Goal: Information Seeking & Learning: Learn about a topic

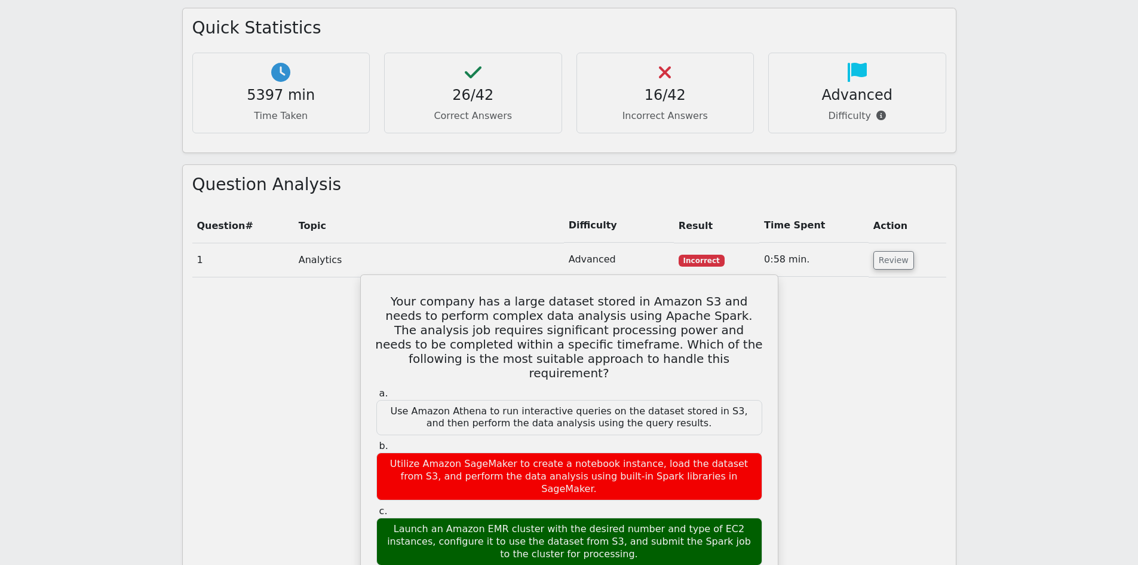
scroll to position [1374, 0]
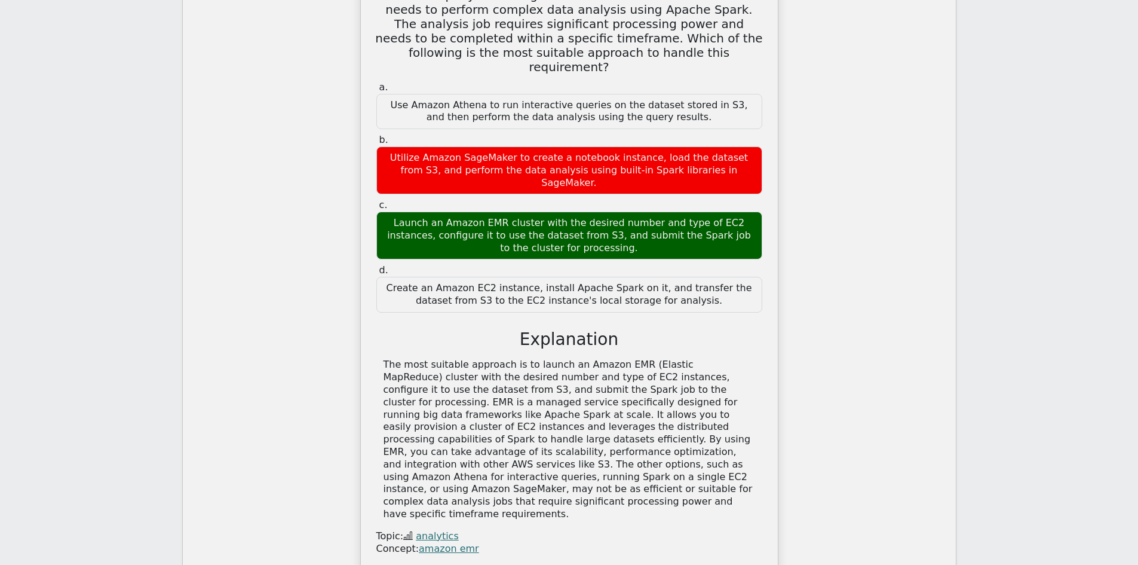
drag, startPoint x: 480, startPoint y: 240, endPoint x: 485, endPoint y: 244, distance: 6.8
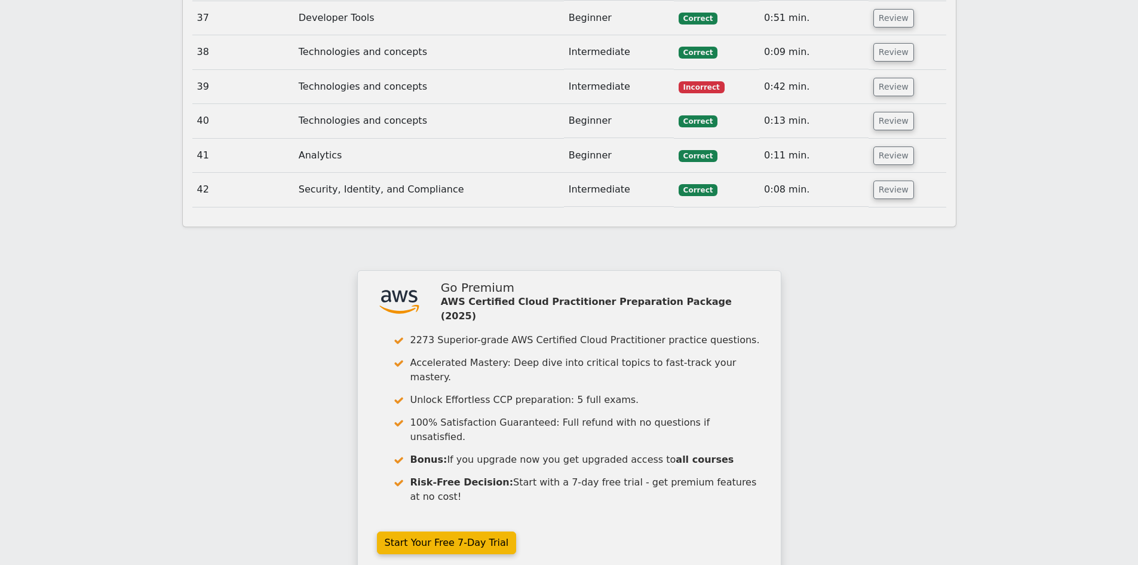
scroll to position [3299, 0]
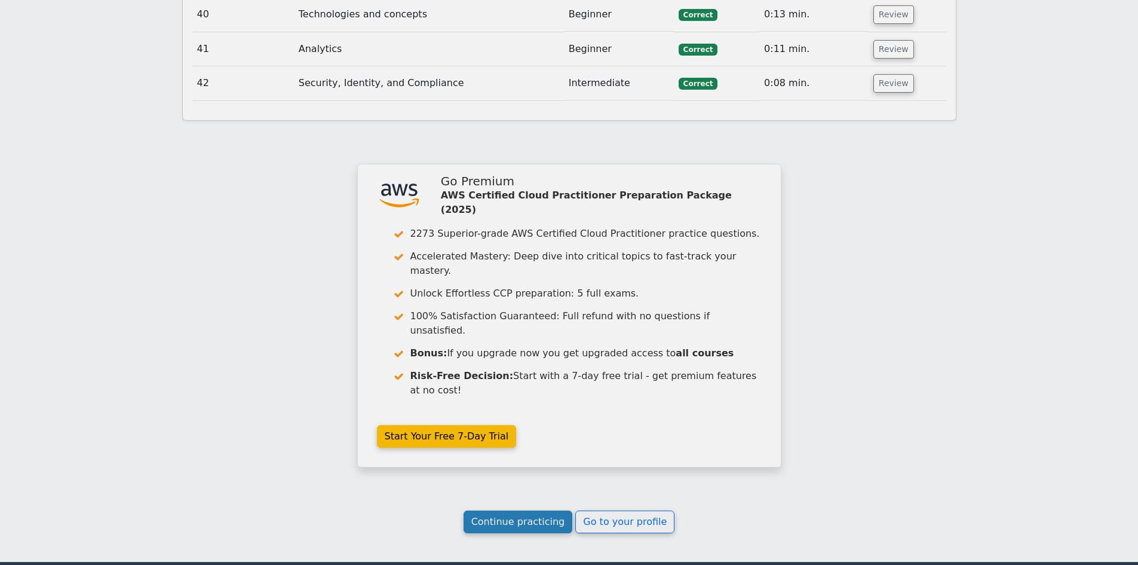
click at [532, 510] on link "Continue practicing" at bounding box center [518, 521] width 109 height 23
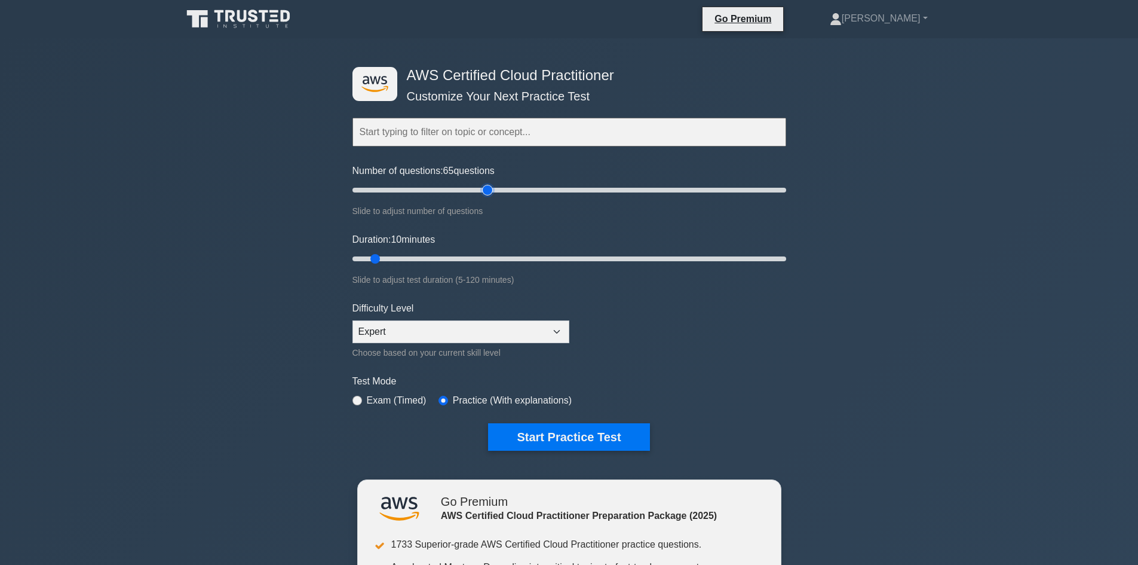
drag, startPoint x: 407, startPoint y: 191, endPoint x: 485, endPoint y: 192, distance: 77.7
click at [485, 192] on input "Number of questions: 65 questions" at bounding box center [569, 190] width 434 height 14
drag, startPoint x: 486, startPoint y: 188, endPoint x: 450, endPoint y: 191, distance: 35.4
type input "50"
click at [450, 191] on input "Number of questions: 50 questions" at bounding box center [569, 190] width 434 height 14
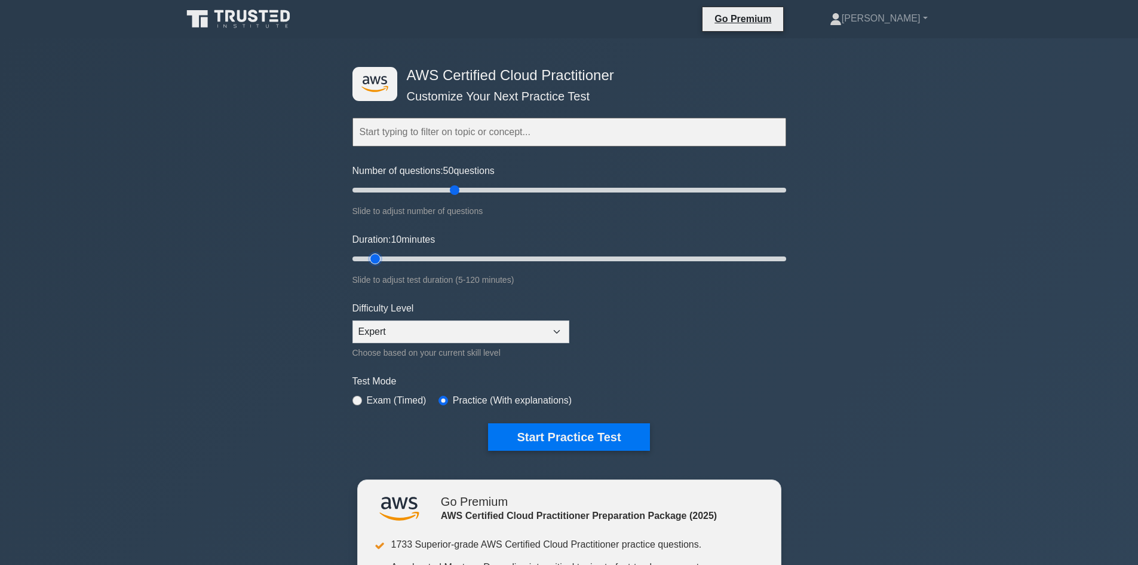
click at [379, 257] on input "Duration: 10 minutes" at bounding box center [569, 259] width 434 height 14
drag, startPoint x: 379, startPoint y: 257, endPoint x: 815, endPoint y: 306, distance: 439.0
type input "120"
click at [786, 252] on input "Duration: 105 minutes" at bounding box center [569, 259] width 434 height 14
click at [593, 437] on button "Start Practice Test" at bounding box center [568, 436] width 161 height 27
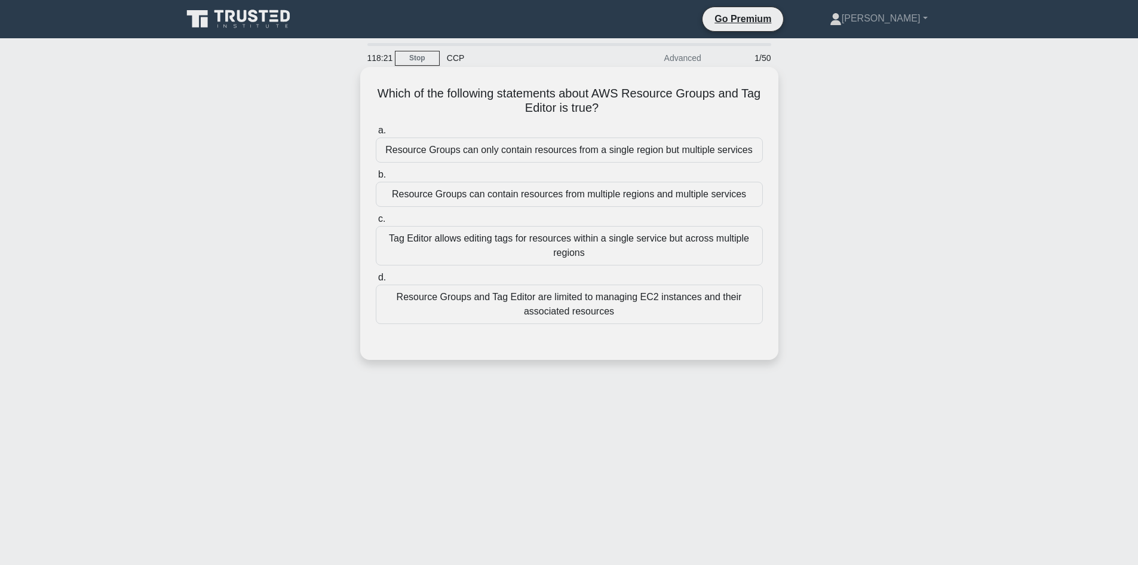
click at [504, 158] on div "Resource Groups can only contain resources from a single region but multiple se…" at bounding box center [569, 149] width 387 height 25
click at [376, 134] on input "a. Resource Groups can only contain resources from a single region but multiple…" at bounding box center [376, 131] width 0 height 8
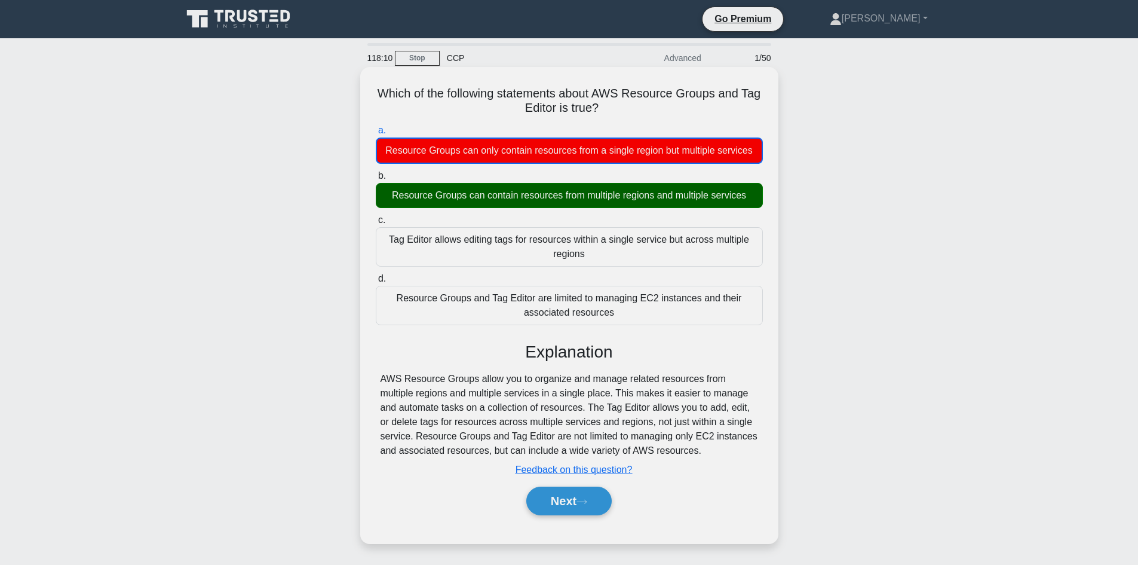
drag, startPoint x: 553, startPoint y: 483, endPoint x: 453, endPoint y: 487, distance: 99.8
click at [453, 486] on div "Next" at bounding box center [569, 501] width 387 height 38
click at [567, 505] on button "Next" at bounding box center [568, 500] width 85 height 29
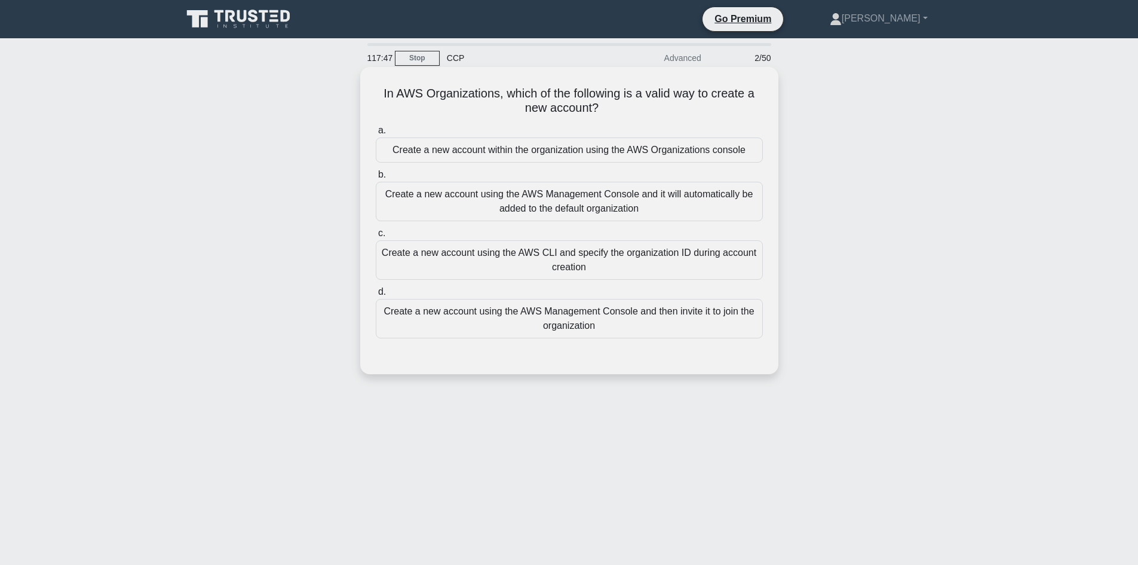
click at [555, 323] on div "Create a new account using the AWS Management Console and then invite it to joi…" at bounding box center [569, 318] width 387 height 39
click at [376, 296] on input "d. Create a new account using the AWS Management Console and then invite it to …" at bounding box center [376, 292] width 0 height 8
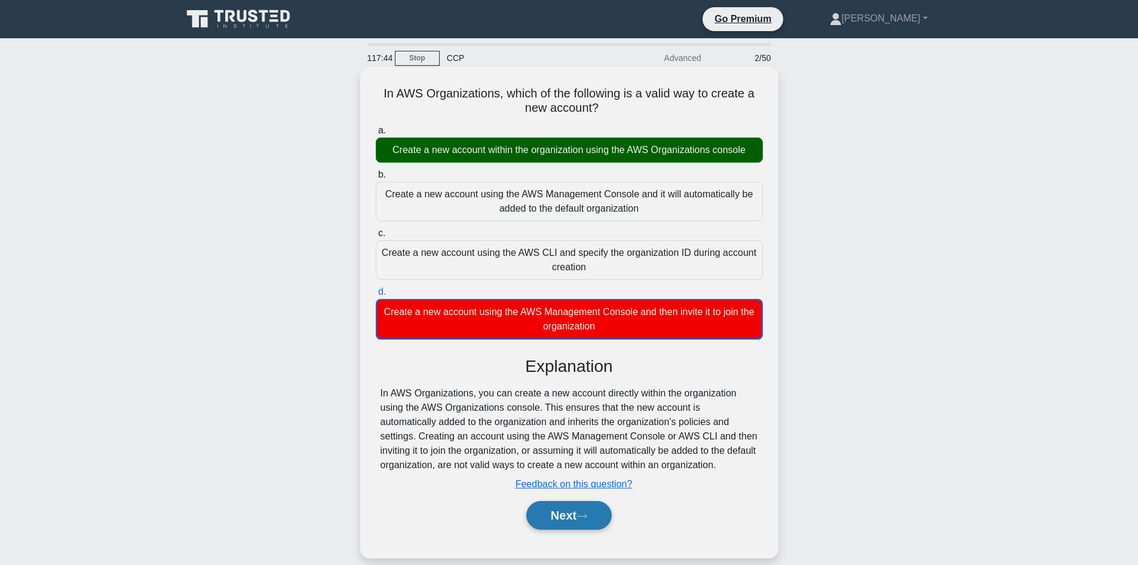
click at [564, 517] on button "Next" at bounding box center [568, 515] width 85 height 29
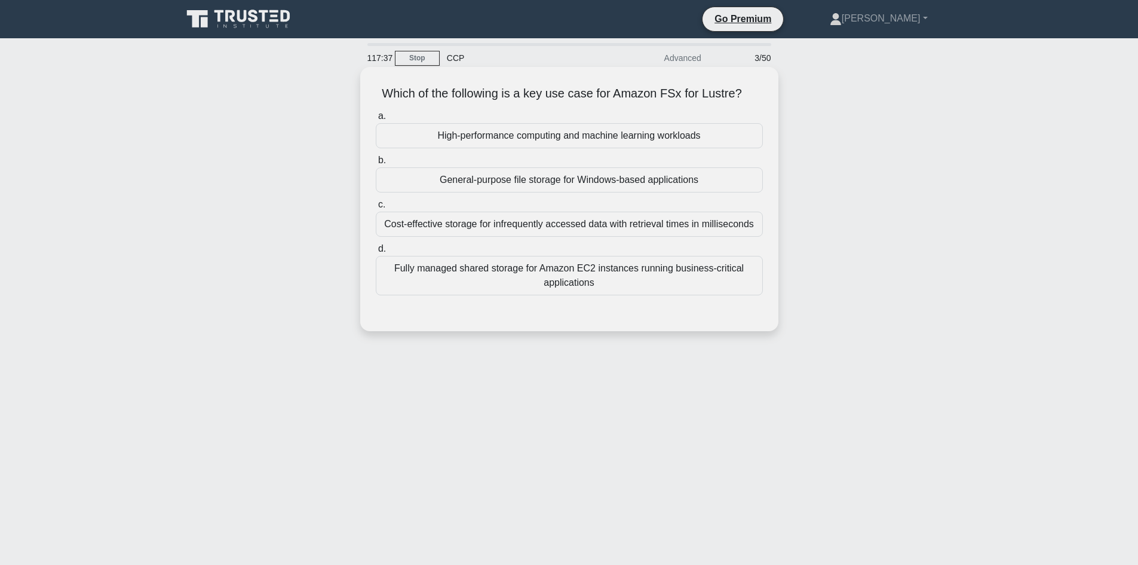
click at [626, 135] on div "High-performance computing and machine learning workloads" at bounding box center [569, 135] width 387 height 25
click at [376, 120] on input "a. High-performance computing and machine learning workloads" at bounding box center [376, 116] width 0 height 8
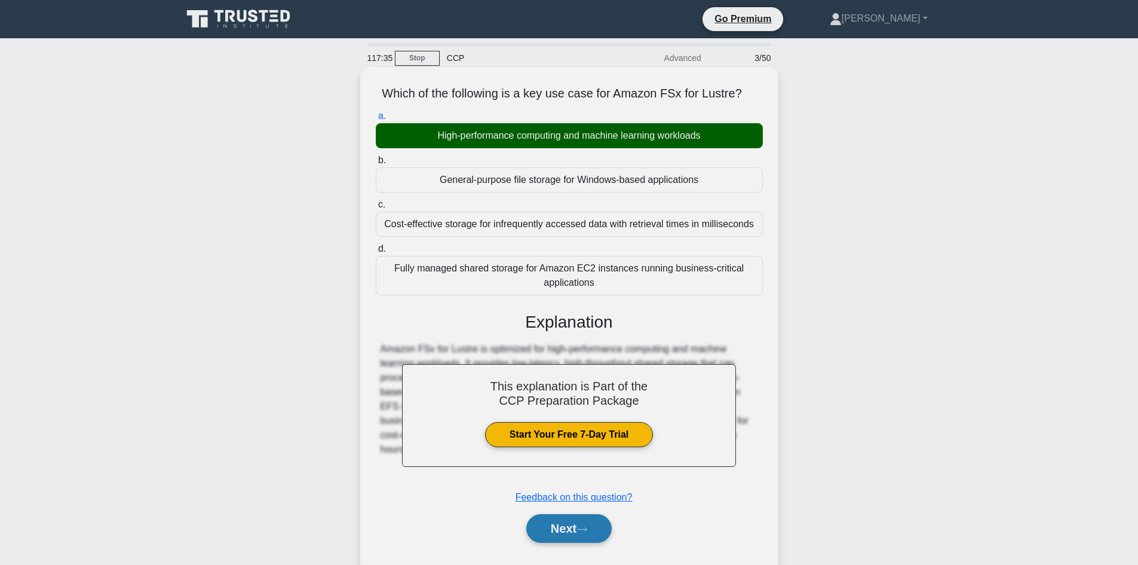
click at [566, 535] on button "Next" at bounding box center [568, 528] width 85 height 29
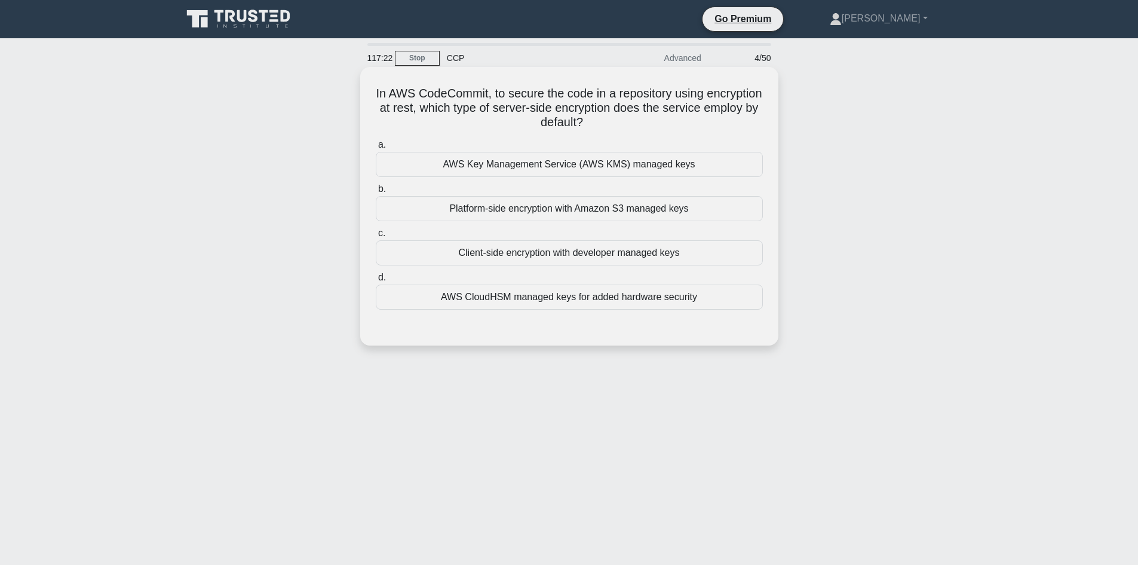
click at [588, 173] on div "AWS Key Management Service (AWS KMS) managed keys" at bounding box center [569, 164] width 387 height 25
click at [376, 149] on input "a. AWS Key Management Service (AWS KMS) managed keys" at bounding box center [376, 145] width 0 height 8
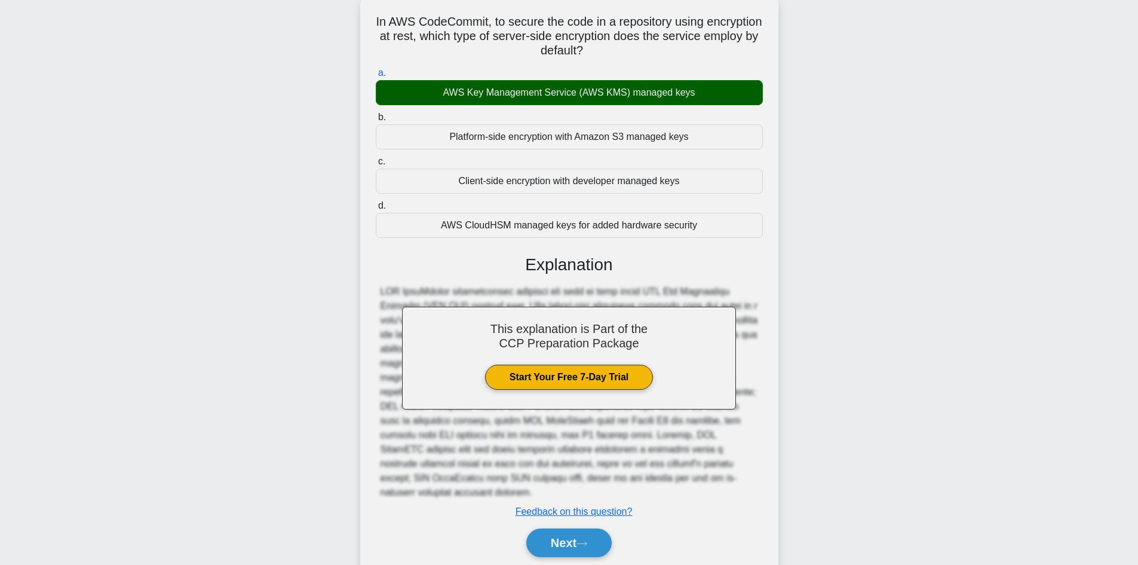
scroll to position [115, 0]
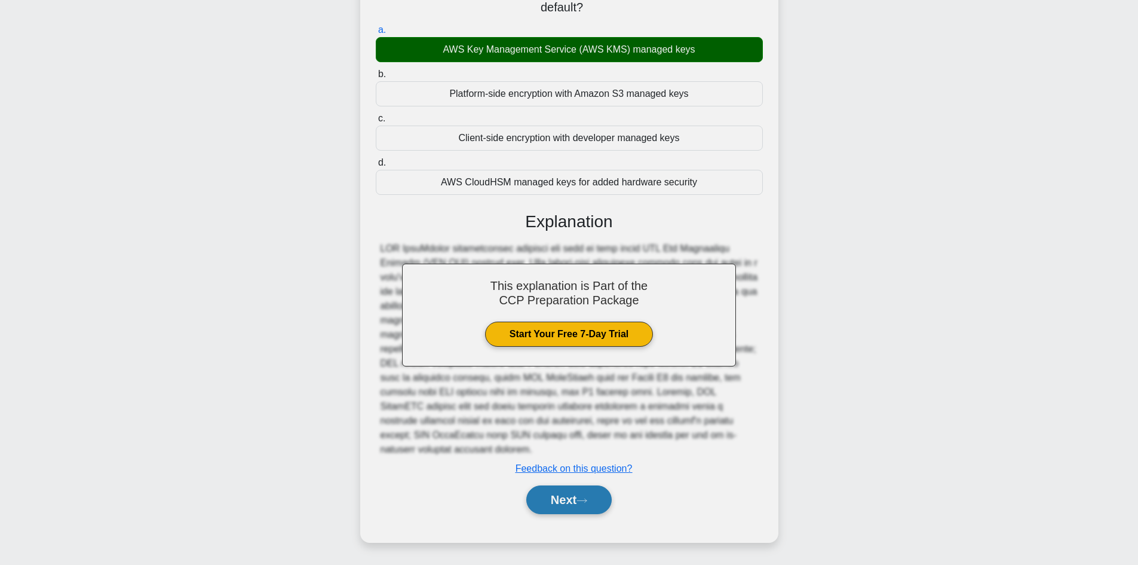
click at [572, 504] on button "Next" at bounding box center [568, 499] width 85 height 29
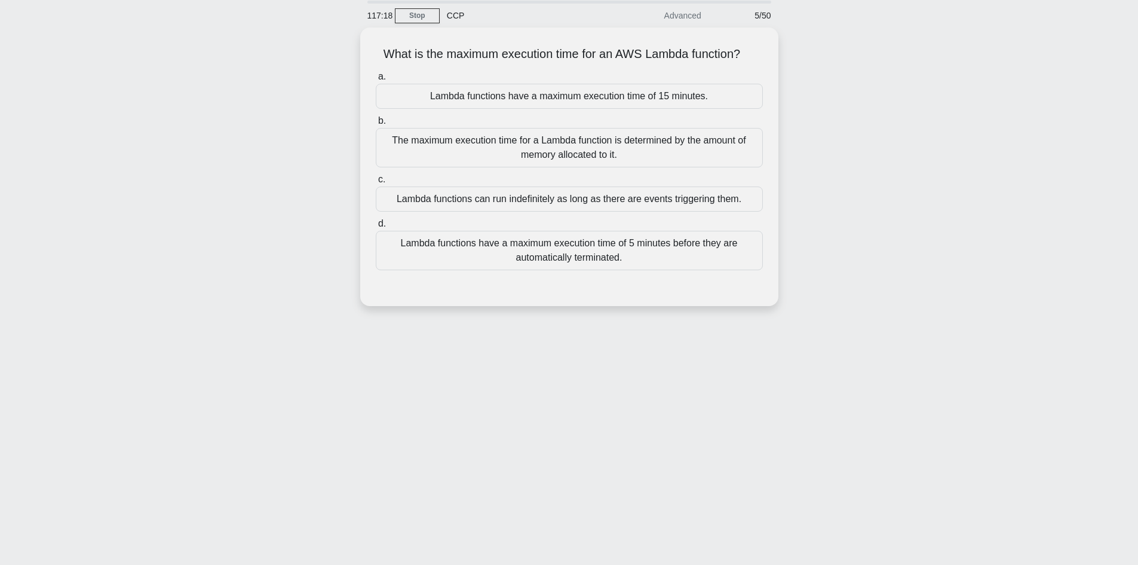
scroll to position [21, 0]
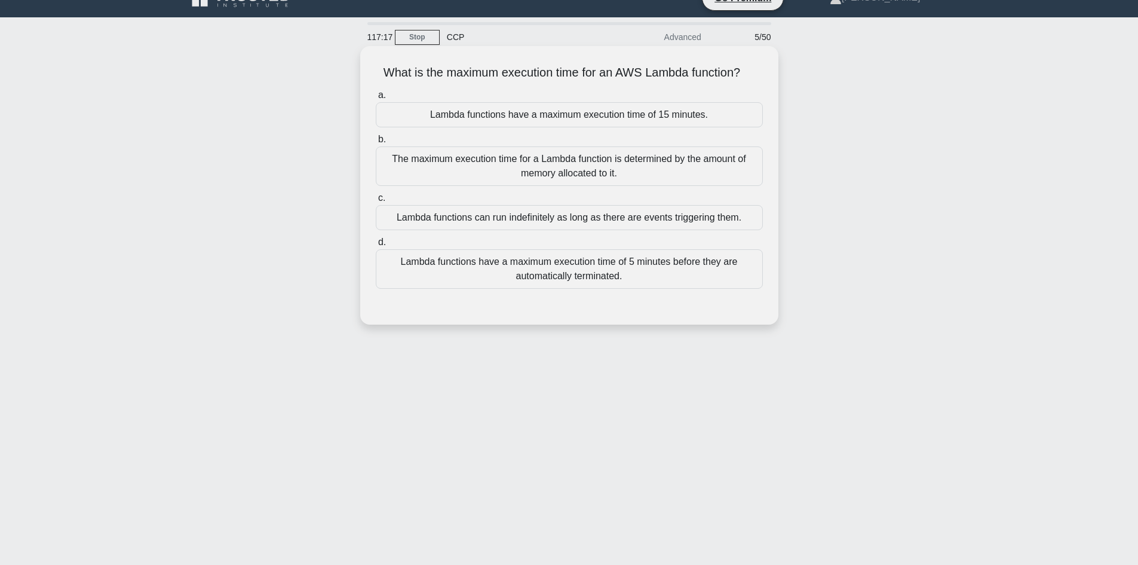
click at [616, 119] on div "Lambda functions have a maximum execution time of 15 minutes." at bounding box center [569, 114] width 387 height 25
click at [376, 99] on input "a. Lambda functions have a maximum execution time of 15 minutes." at bounding box center [376, 95] width 0 height 8
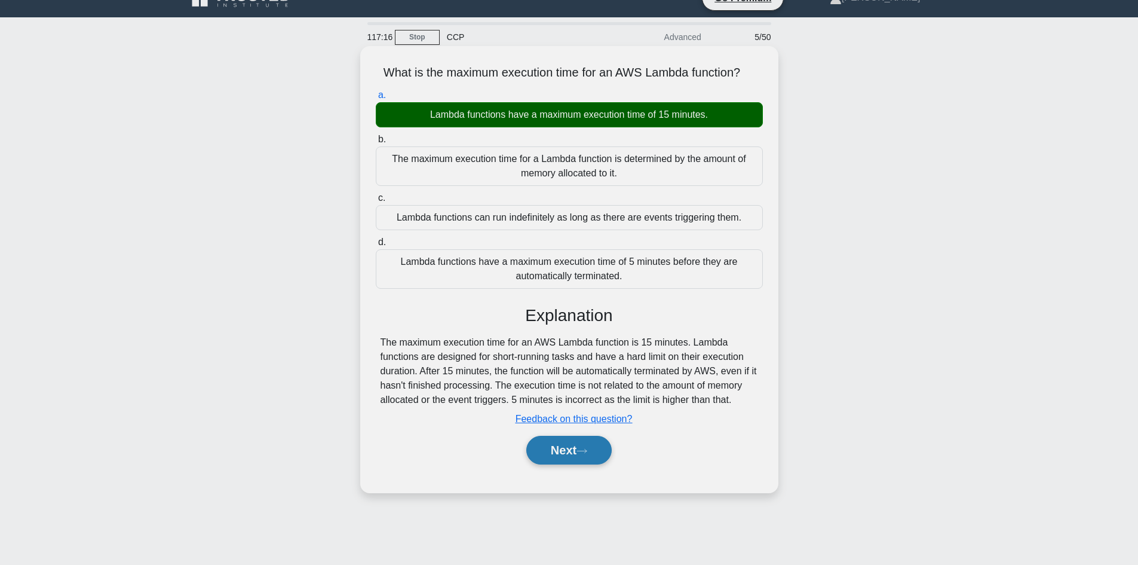
click at [559, 438] on button "Next" at bounding box center [568, 450] width 85 height 29
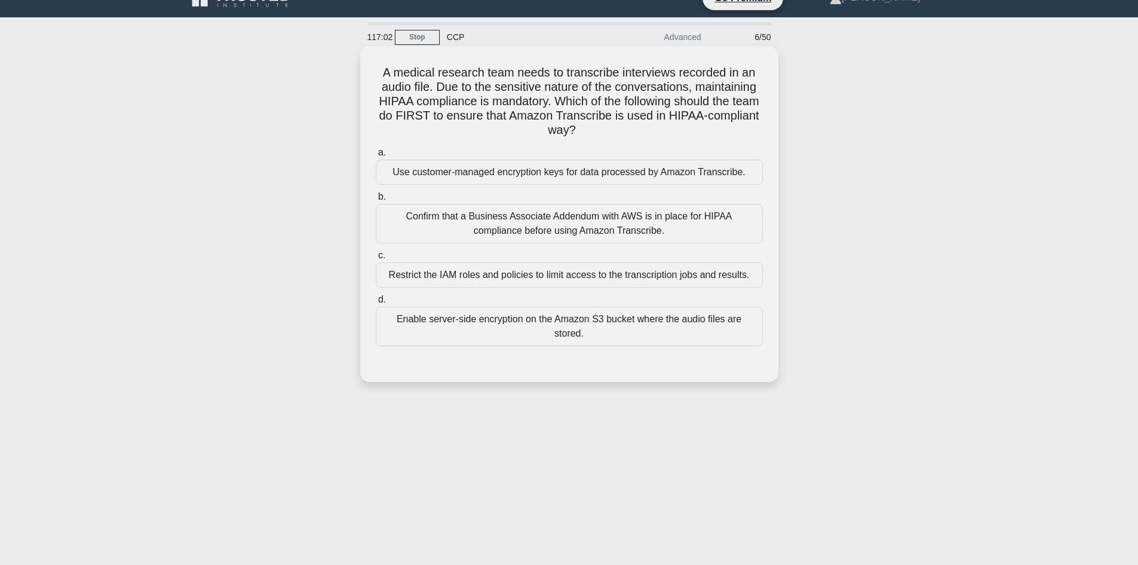
click at [522, 228] on div "Confirm that a Business Associate Addendum with AWS is in place for HIPAA compl…" at bounding box center [569, 223] width 387 height 39
click at [376, 201] on input "b. Confirm that a Business Associate Addendum with AWS is in place for HIPAA co…" at bounding box center [376, 197] width 0 height 8
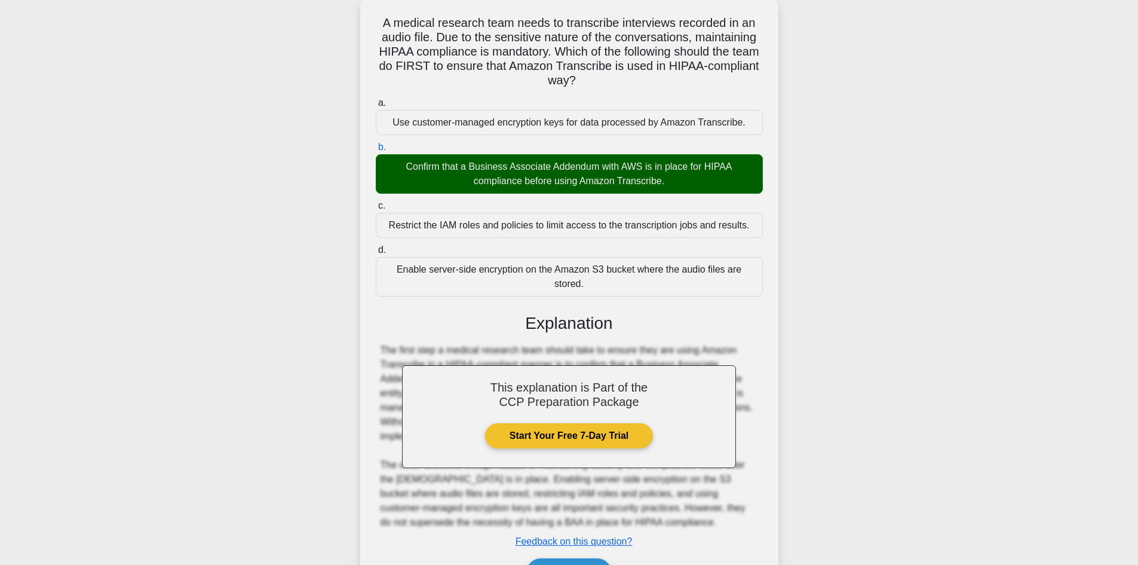
scroll to position [130, 0]
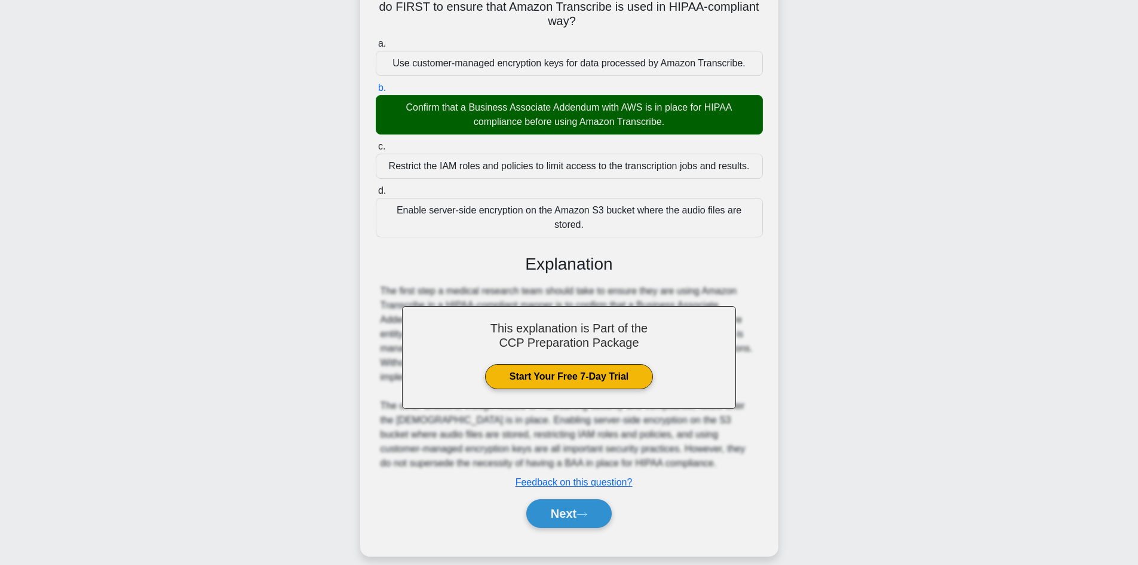
drag, startPoint x: 469, startPoint y: 106, endPoint x: 595, endPoint y: 107, distance: 126.1
click at [595, 107] on div "Confirm that a Business Associate Addendum with AWS is in place for HIPAA compl…" at bounding box center [569, 114] width 387 height 39
copy div "Business Associate Addendu"
click at [571, 499] on button "Next" at bounding box center [568, 513] width 85 height 29
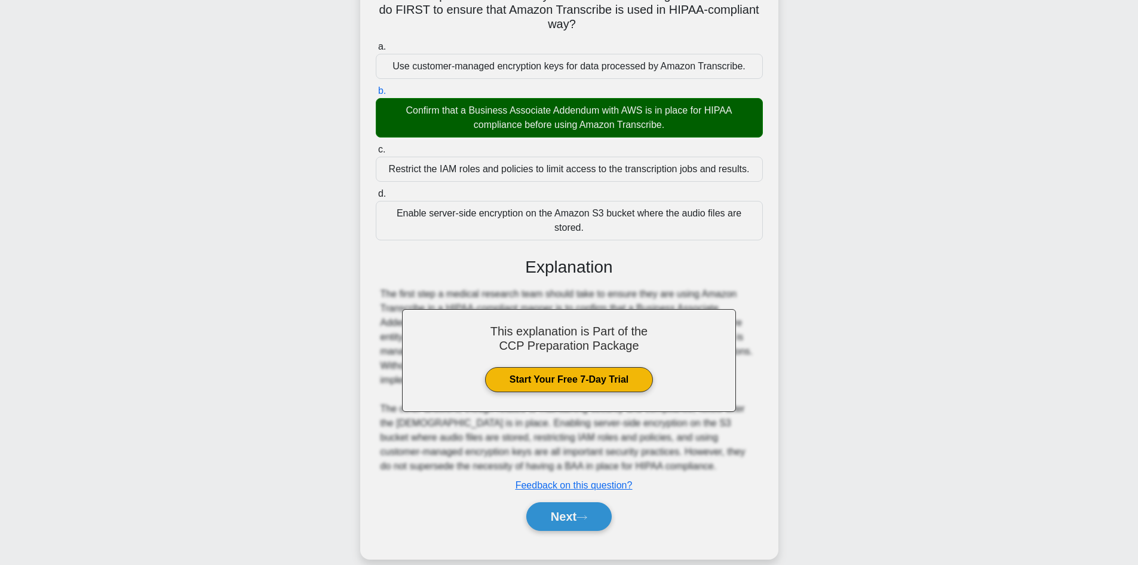
scroll to position [81, 0]
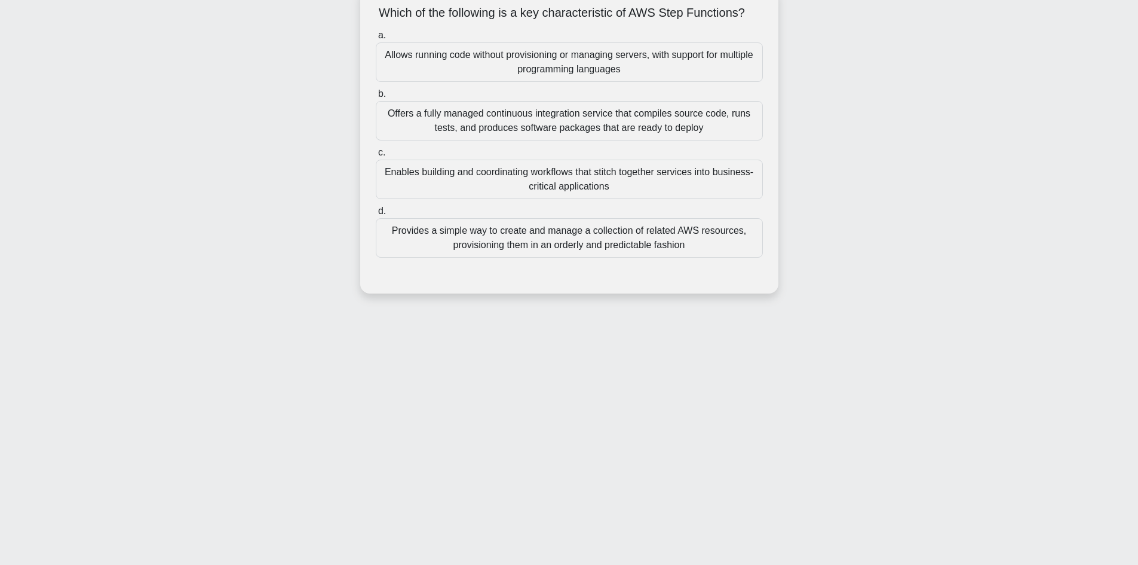
click at [545, 199] on div "Enables building and coordinating workflows that stitch together services into …" at bounding box center [569, 179] width 387 height 39
click at [376, 157] on input "c. Enables building and coordinating workflows that stitch together services in…" at bounding box center [376, 153] width 0 height 8
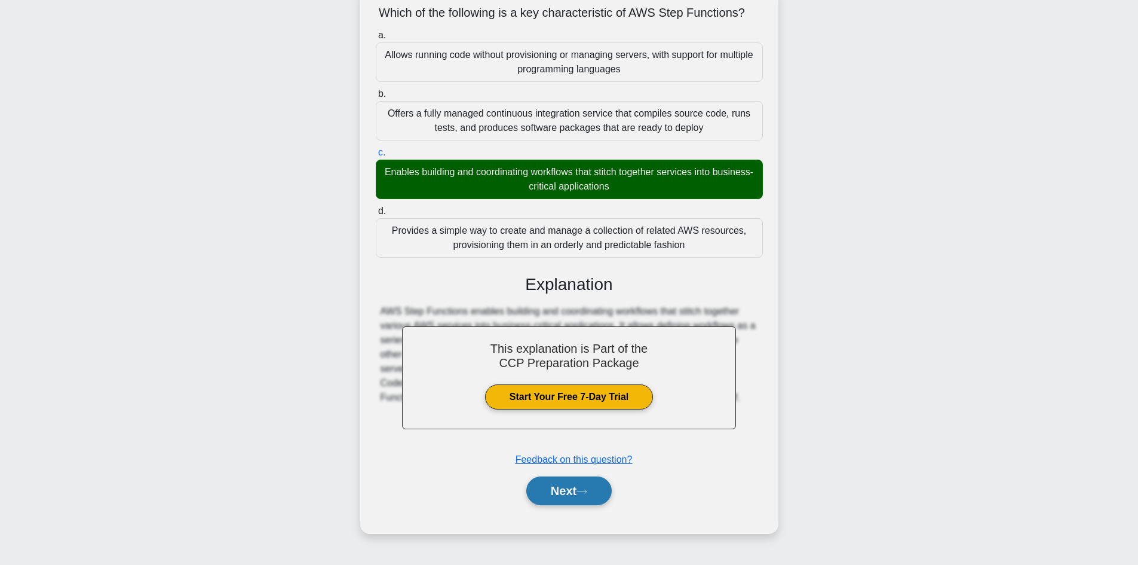
click at [572, 501] on button "Next" at bounding box center [568, 490] width 85 height 29
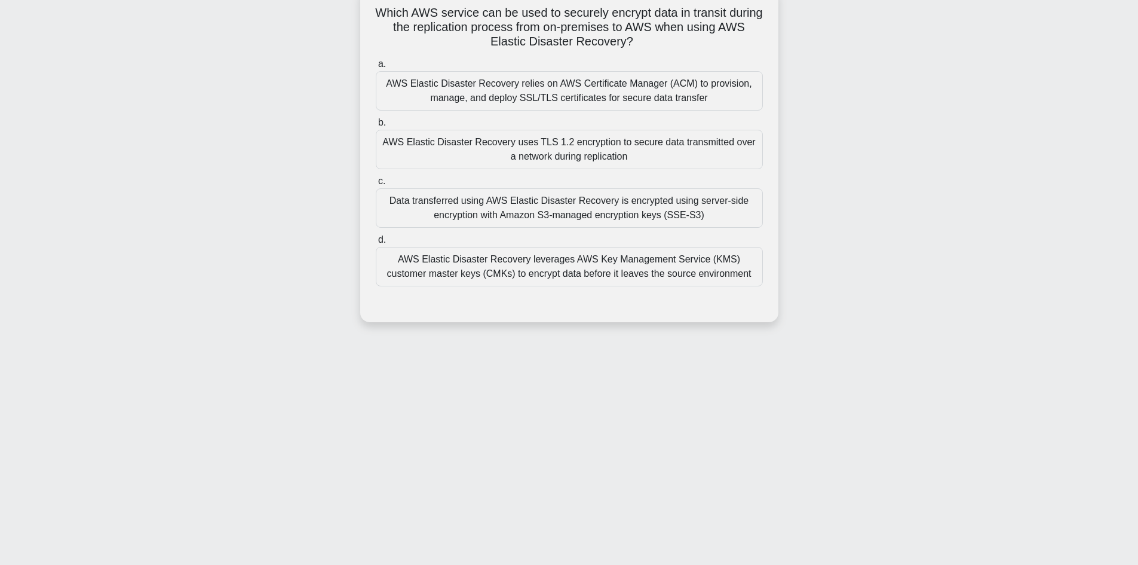
click at [569, 151] on div "AWS Elastic Disaster Recovery uses TLS 1.2 encryption to secure data transmitte…" at bounding box center [569, 149] width 387 height 39
click at [376, 127] on input "b. AWS Elastic Disaster Recovery uses TLS 1.2 encryption to secure data transmi…" at bounding box center [376, 123] width 0 height 8
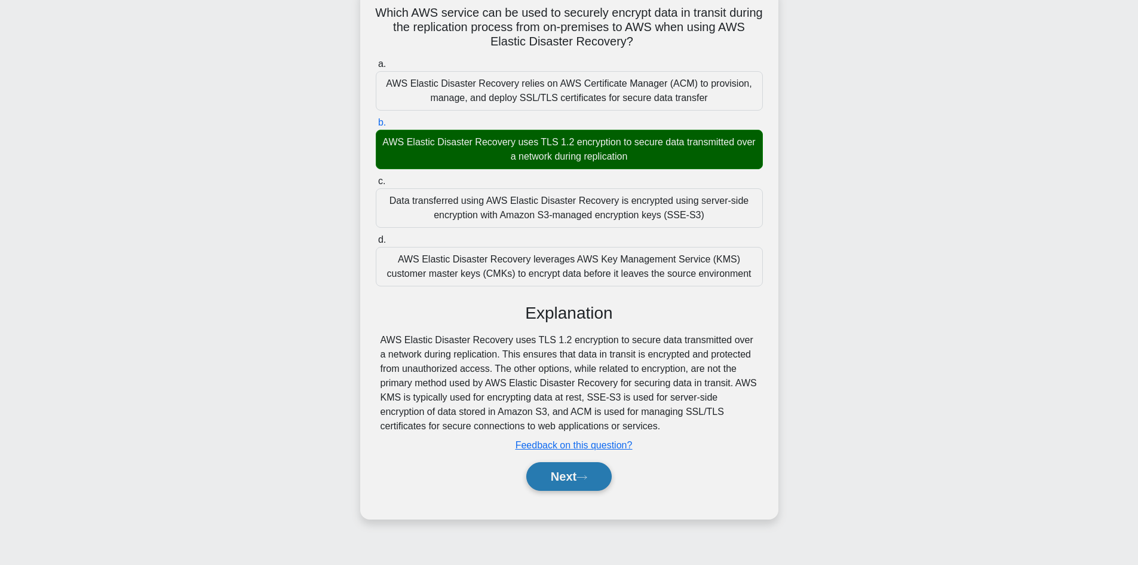
click at [586, 477] on icon at bounding box center [582, 477] width 11 height 7
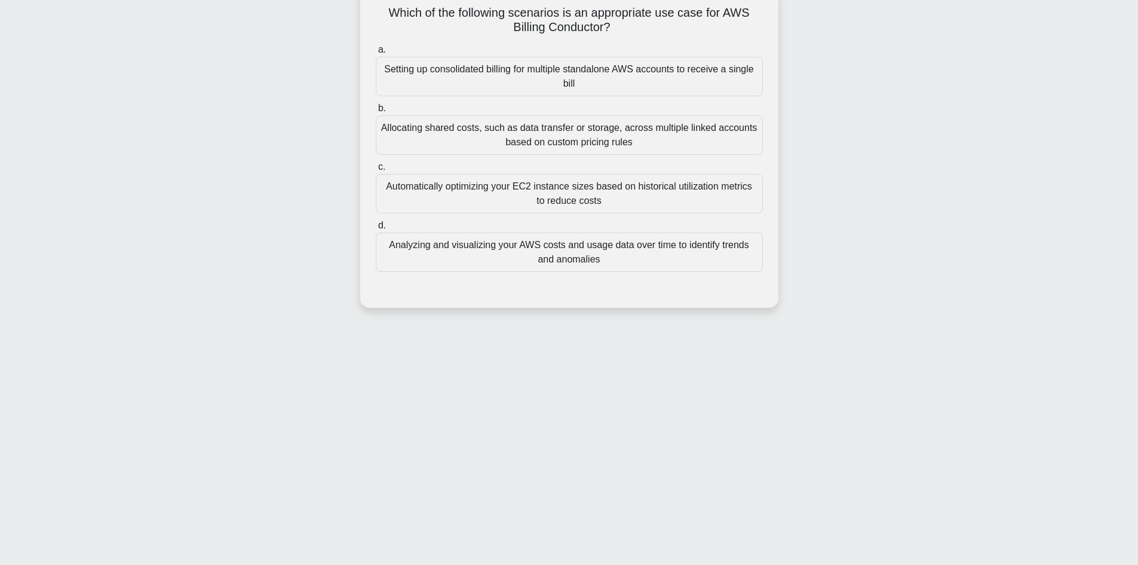
click at [497, 137] on div "Allocating shared costs, such as data transfer or storage, across multiple link…" at bounding box center [569, 134] width 387 height 39
click at [376, 112] on input "b. Allocating shared costs, such as data transfer or storage, across multiple l…" at bounding box center [376, 109] width 0 height 8
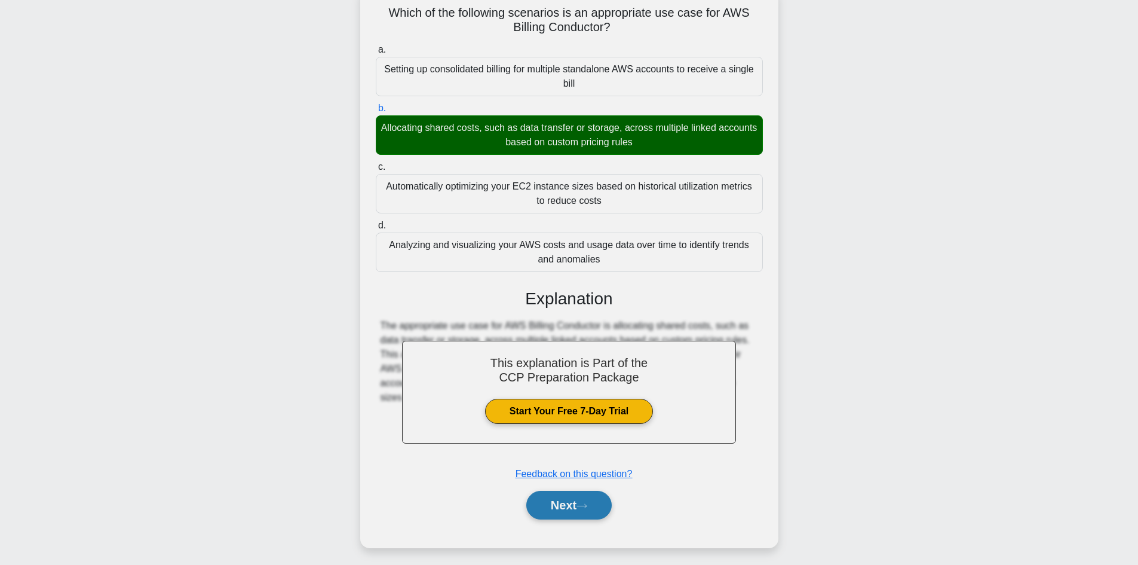
click at [574, 504] on button "Next" at bounding box center [568, 505] width 85 height 29
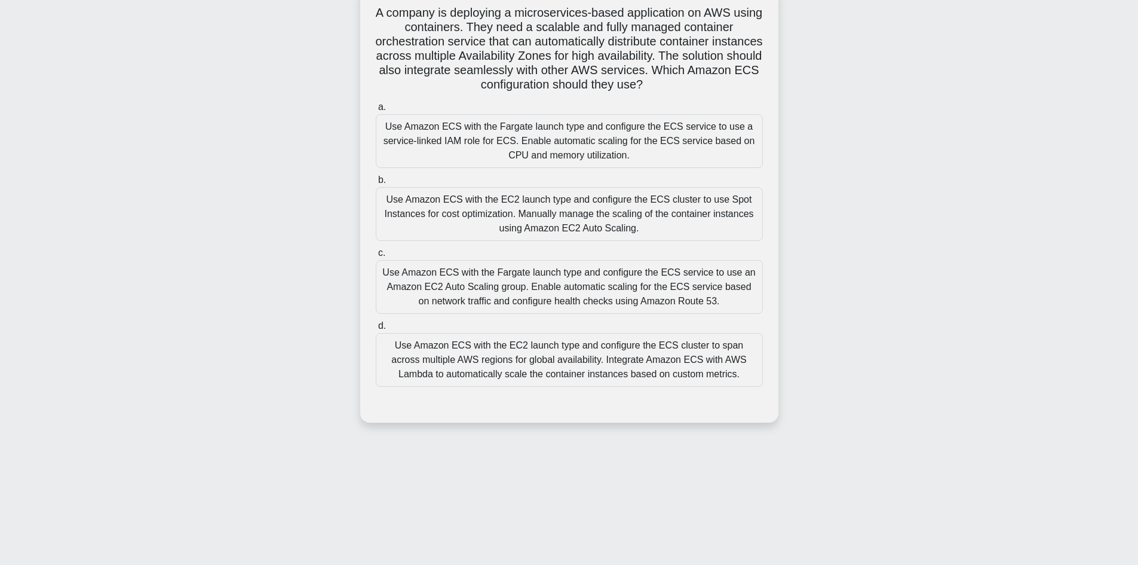
click at [559, 371] on div "Use Amazon ECS with the EC2 launch type and configure the ECS cluster to span a…" at bounding box center [569, 360] width 387 height 54
click at [376, 330] on input "d. Use Amazon ECS with the EC2 launch type and configure the ECS cluster to spa…" at bounding box center [376, 326] width 0 height 8
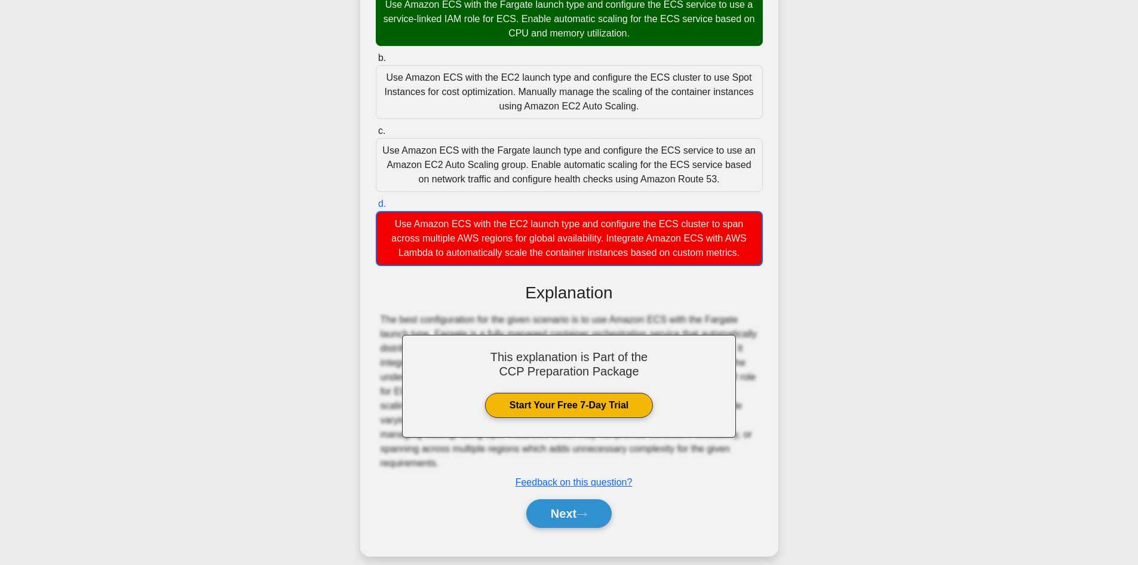
scroll to position [23, 0]
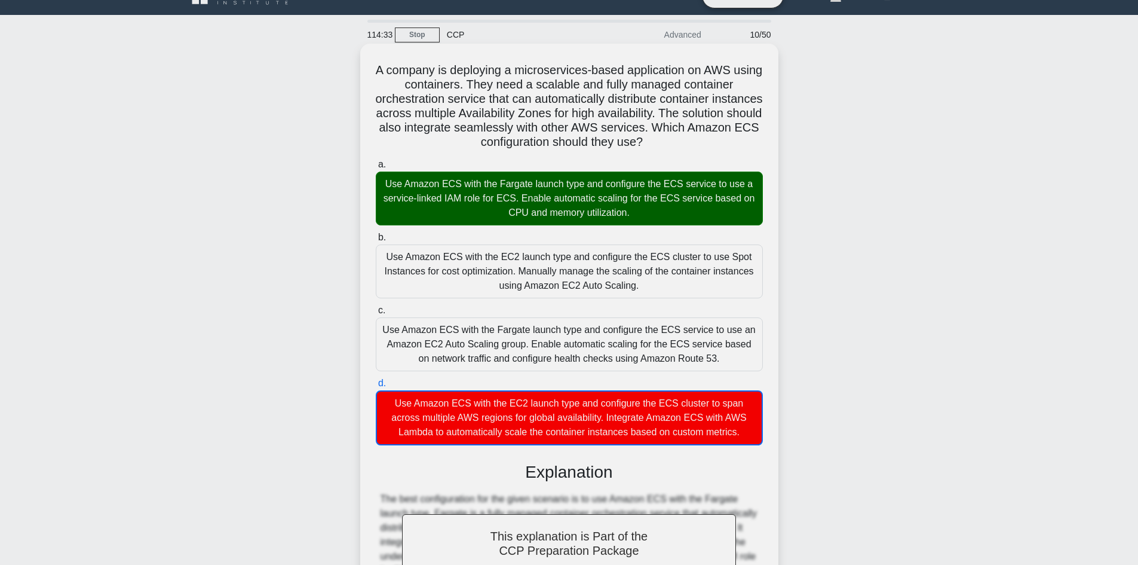
drag, startPoint x: 746, startPoint y: 437, endPoint x: 370, endPoint y: 177, distance: 456.4
click at [369, 176] on div "a. Use Amazon ECS with the Fargate launch type and configure the ECS service to…" at bounding box center [569, 301] width 401 height 293
copy div "Use Amazon ECS with the Fargate launch type and configure the ECS service to us…"
click at [473, 114] on h5 "A company is deploying a microservices-based application on AWS using container…" at bounding box center [570, 106] width 390 height 87
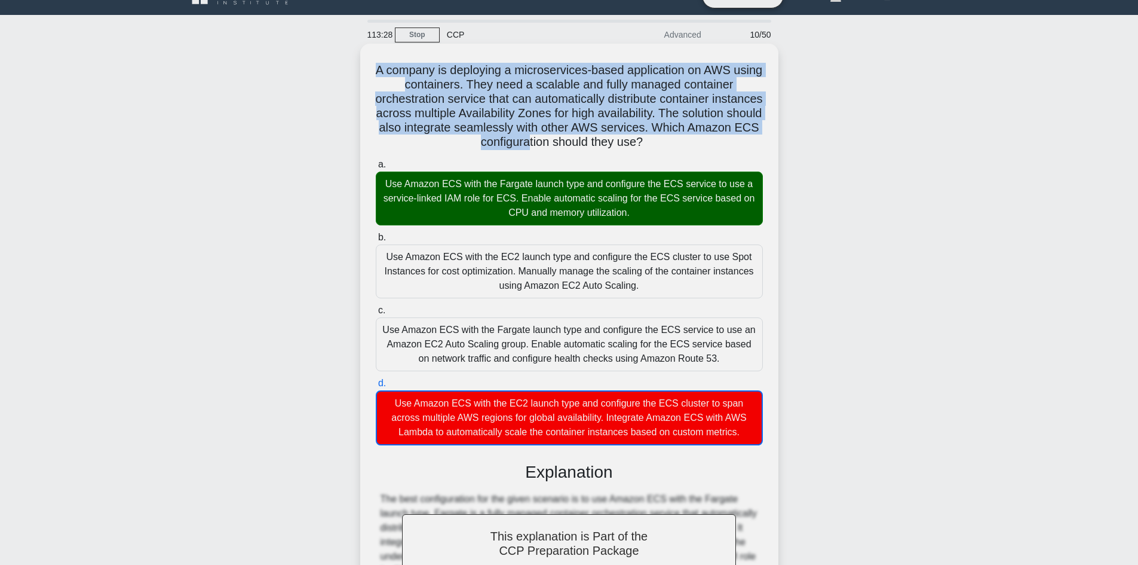
drag, startPoint x: 377, startPoint y: 68, endPoint x: 572, endPoint y: 128, distance: 204.3
click at [583, 142] on h5 "A company is deploying a microservices-based application on AWS using container…" at bounding box center [570, 106] width 390 height 87
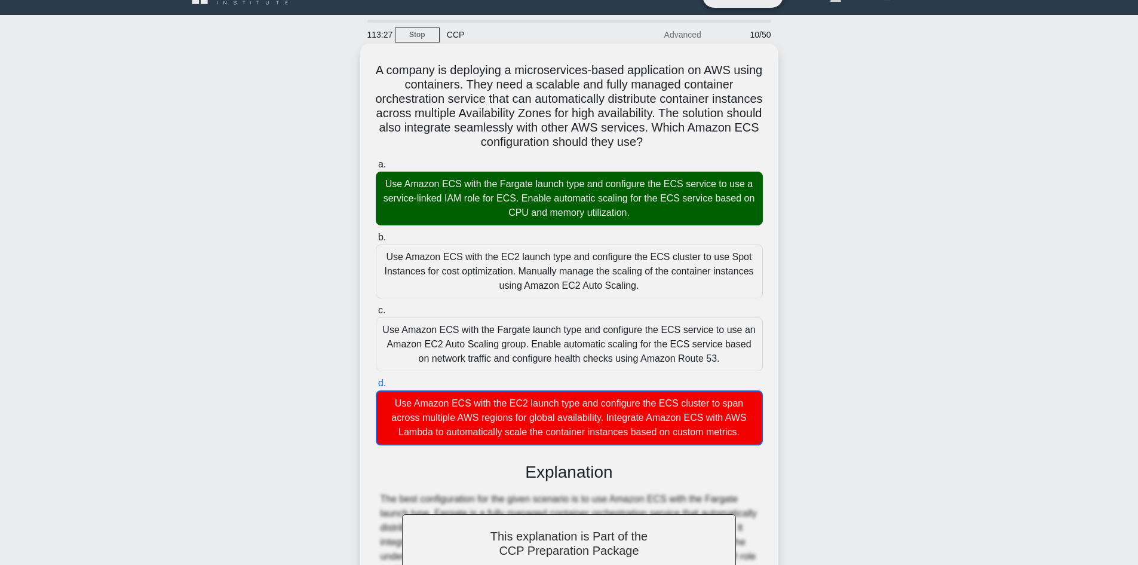
click at [695, 176] on div "Use Amazon ECS with the Fargate launch type and configure the ECS service to us…" at bounding box center [569, 198] width 387 height 54
click at [376, 168] on input "a. Use Amazon ECS with the Fargate launch type and configure the ECS service to…" at bounding box center [376, 165] width 0 height 8
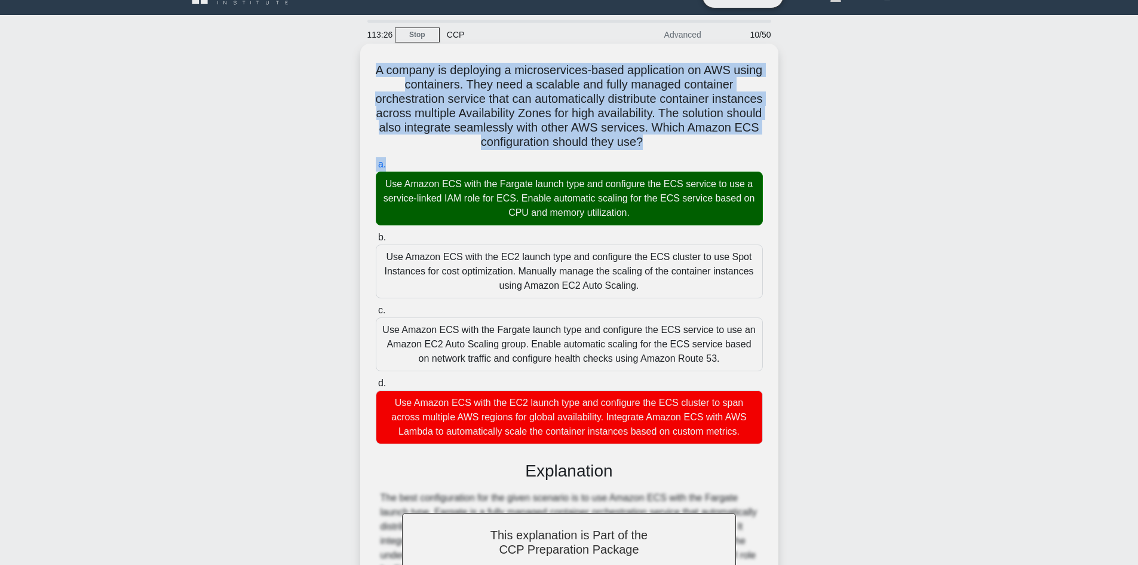
drag, startPoint x: 711, startPoint y: 157, endPoint x: 364, endPoint y: 61, distance: 360.2
click at [364, 61] on div "A company is deploying a microservices-based application on AWS using container…" at bounding box center [569, 389] width 418 height 690
copy div "A company is deploying a microservices-based application on AWS using container…"
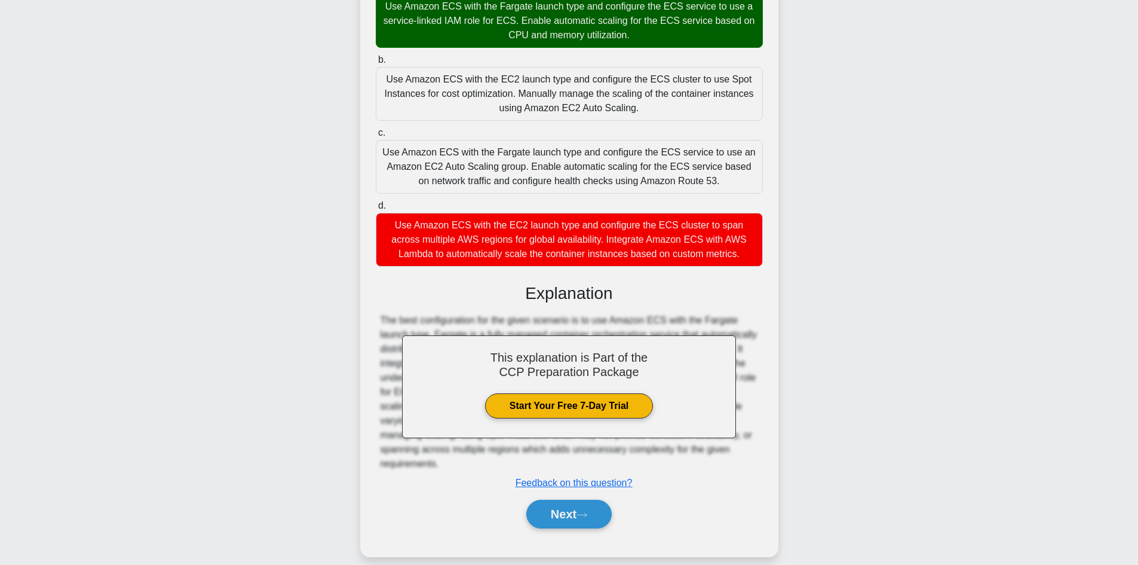
scroll to position [201, 0]
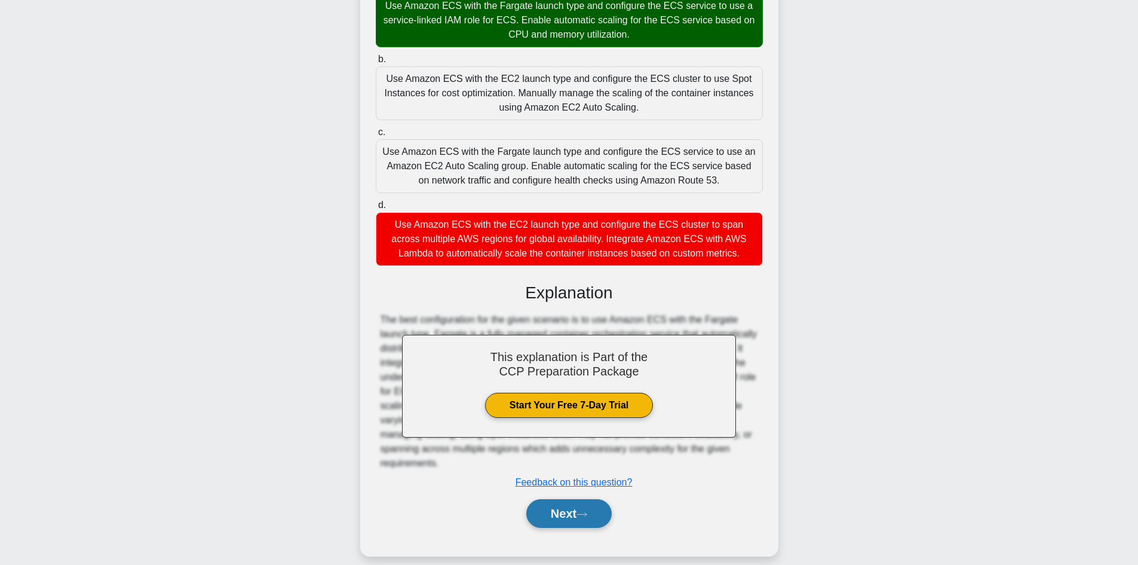
click at [570, 501] on button "Next" at bounding box center [568, 513] width 85 height 29
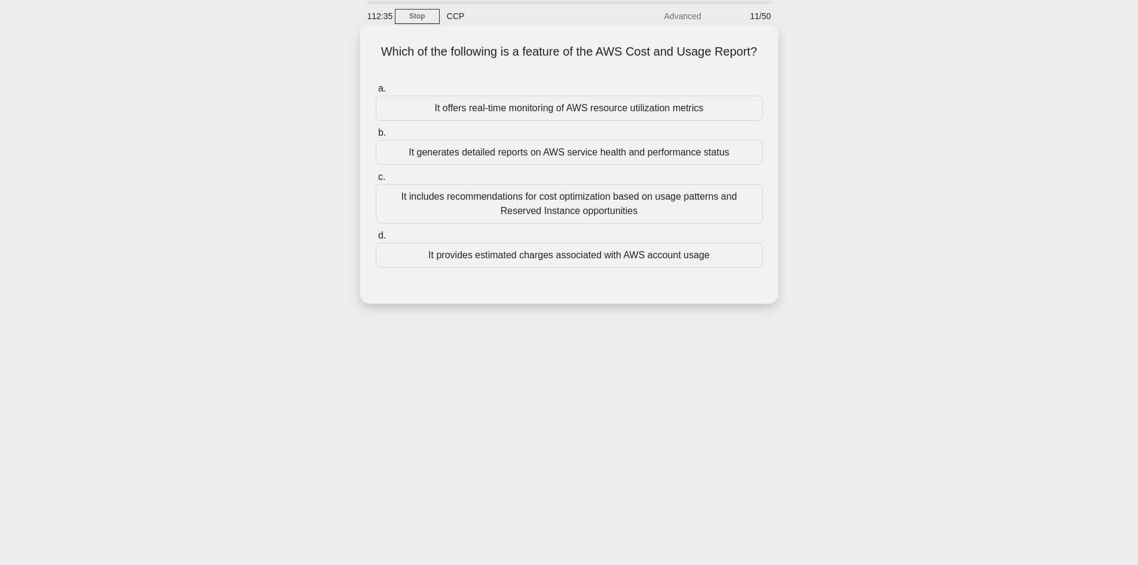
scroll to position [21, 0]
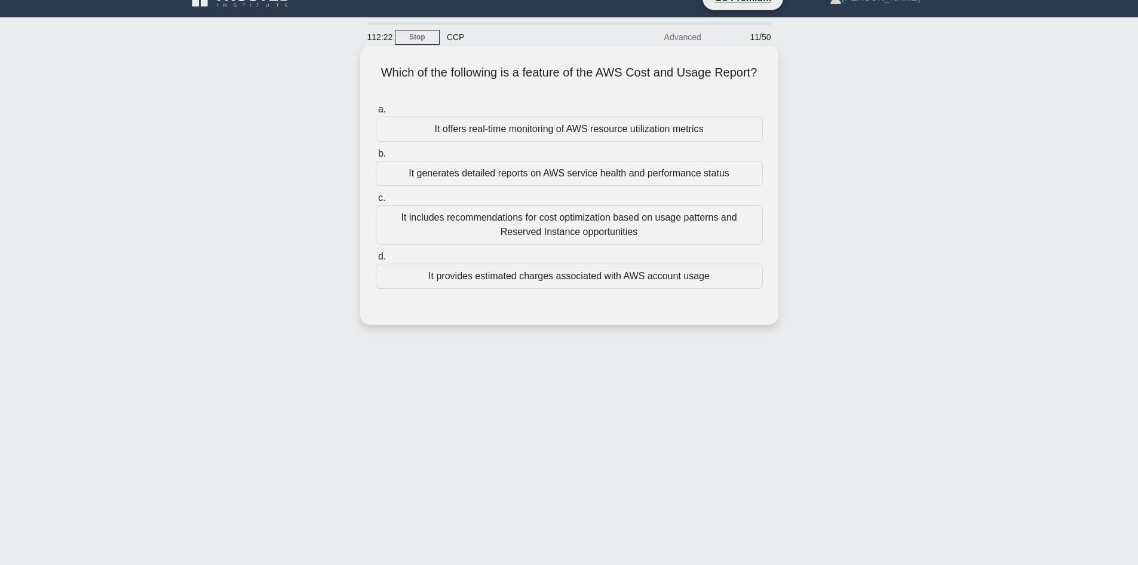
click at [557, 274] on div "It provides estimated charges associated with AWS account usage" at bounding box center [569, 275] width 387 height 25
click at [376, 260] on input "d. It provides estimated charges associated with AWS account usage" at bounding box center [376, 257] width 0 height 8
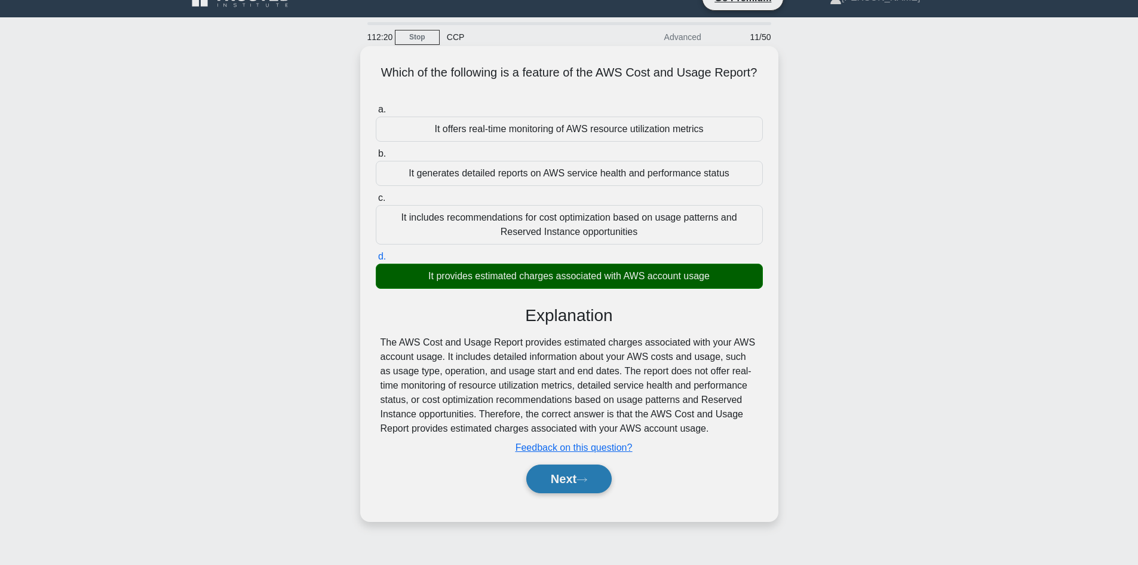
click at [572, 486] on button "Next" at bounding box center [568, 478] width 85 height 29
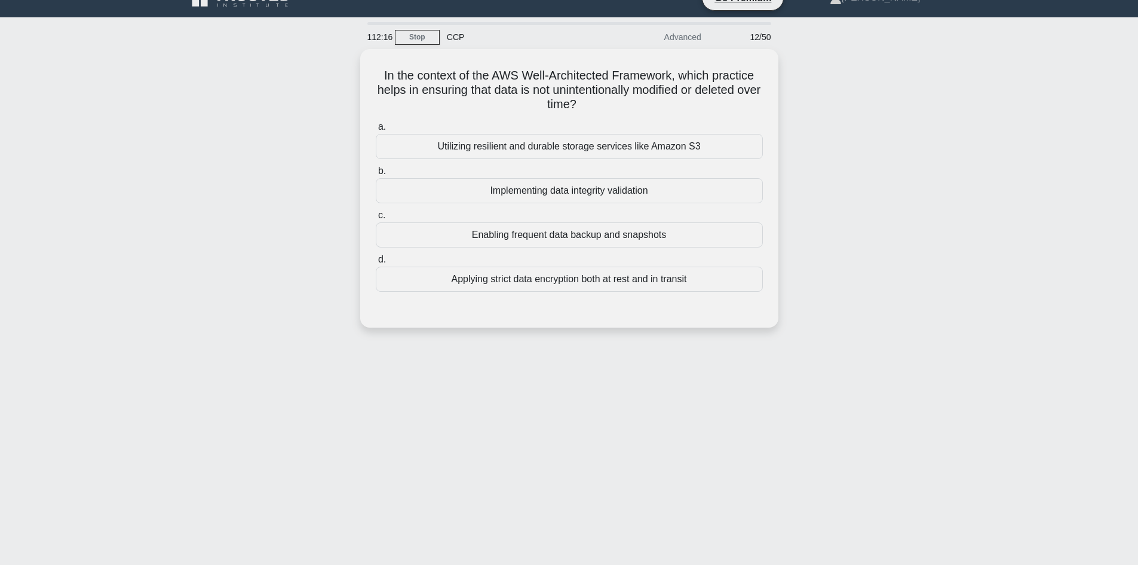
drag, startPoint x: 601, startPoint y: 106, endPoint x: 329, endPoint y: 68, distance: 274.5
click at [329, 69] on div "In the context of the AWS Well-Architected Framework, which practice helps in e…" at bounding box center [569, 195] width 789 height 293
click at [298, 87] on div "In the context of the AWS Well-Architected Framework, which practice helps in e…" at bounding box center [569, 195] width 789 height 293
click at [585, 194] on div "Implementing data integrity validation" at bounding box center [569, 187] width 387 height 25
click at [376, 172] on input "b. Implementing data integrity validation" at bounding box center [376, 168] width 0 height 8
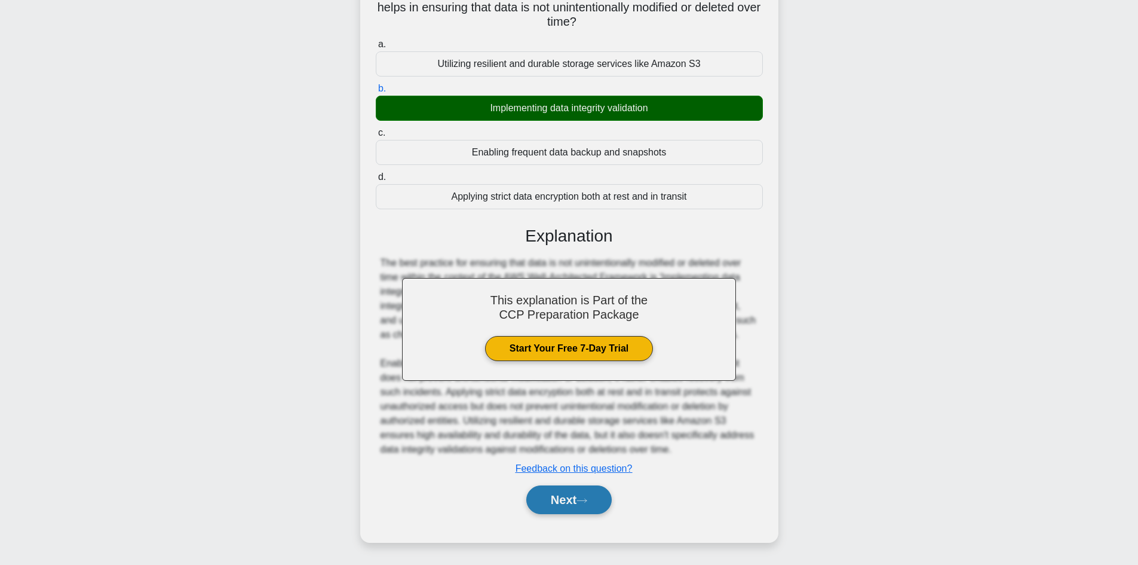
click at [591, 505] on button "Next" at bounding box center [568, 499] width 85 height 29
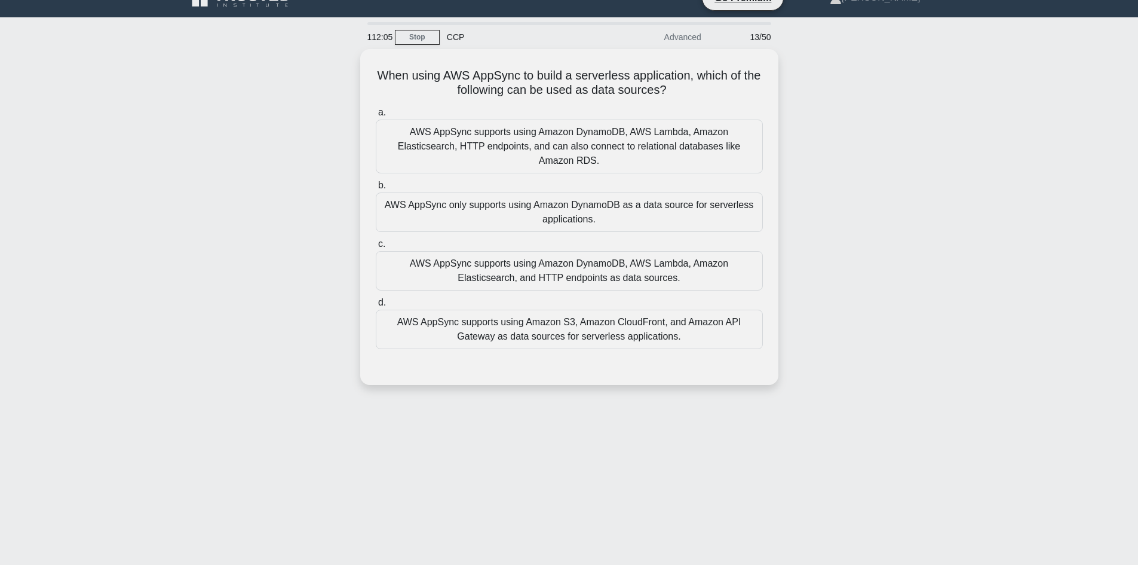
drag, startPoint x: 693, startPoint y: 88, endPoint x: 346, endPoint y: 42, distance: 350.1
click at [342, 41] on div "112:05 Stop CCP Advanced 13/50 When using AWS AppSync to build a serverless app…" at bounding box center [569, 320] width 789 height 597
click at [443, 72] on h5 "When using AWS AppSync to build a serverless application, which of the followin…" at bounding box center [570, 80] width 390 height 30
drag, startPoint x: 455, startPoint y: 70, endPoint x: 527, endPoint y: 66, distance: 72.4
click at [527, 66] on h5 "When using AWS AppSync to build a serverless application, which of the followin…" at bounding box center [570, 80] width 390 height 30
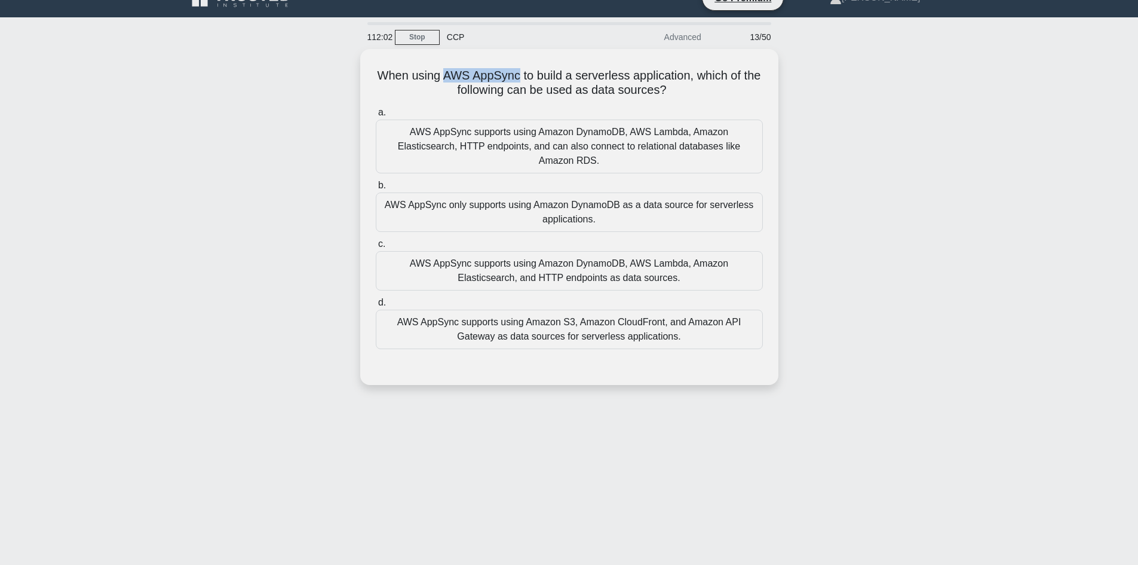
copy h5 "AWS AppSync"
click at [442, 447] on div "111:52 Stop CCP Advanced 13/50 When using AWS AppSync to build a serverless app…" at bounding box center [569, 320] width 789 height 597
drag, startPoint x: 695, startPoint y: 86, endPoint x: 351, endPoint y: 55, distance: 345.5
click at [351, 55] on div "When using AWS AppSync to build a serverless application, which of the followin…" at bounding box center [569, 224] width 789 height 350
copy h5 "When using AWS AppSync to build a serverless application, which of the followin…"
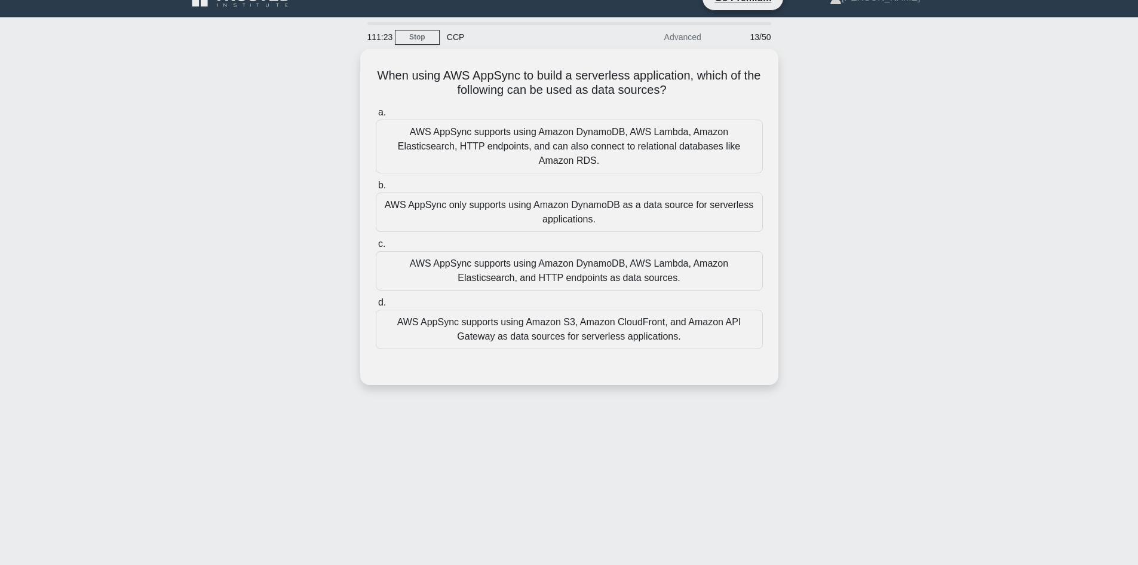
click at [360, 440] on div "111:23 Stop CCP Advanced 13/50 When using AWS AppSync to build a serverless app…" at bounding box center [569, 320] width 789 height 597
click at [546, 129] on div "AWS AppSync supports using Amazon DynamoDB, AWS Lambda, Amazon Elasticsearch, H…" at bounding box center [569, 144] width 387 height 54
click at [376, 114] on input "a. AWS AppSync supports using Amazon DynamoDB, AWS Lambda, Amazon Elasticsearch…" at bounding box center [376, 110] width 0 height 8
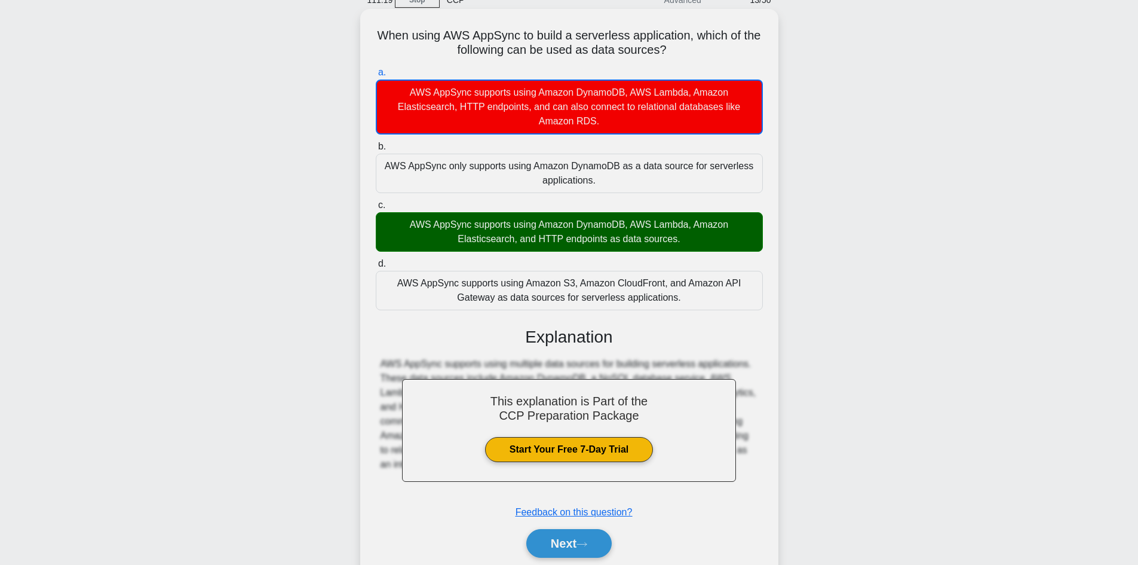
scroll to position [102, 0]
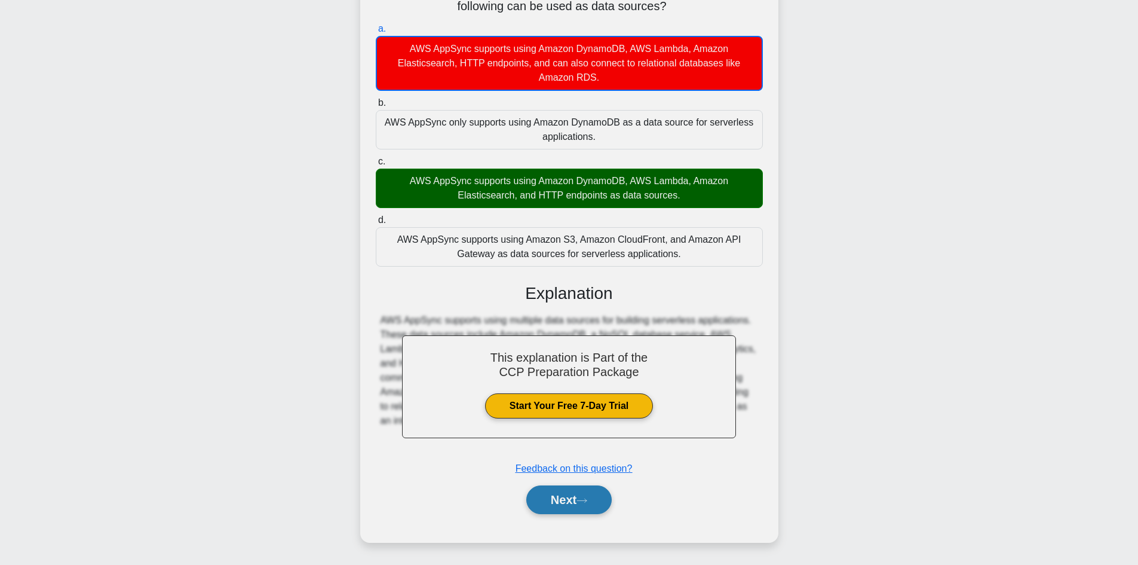
click at [576, 501] on button "Next" at bounding box center [568, 499] width 85 height 29
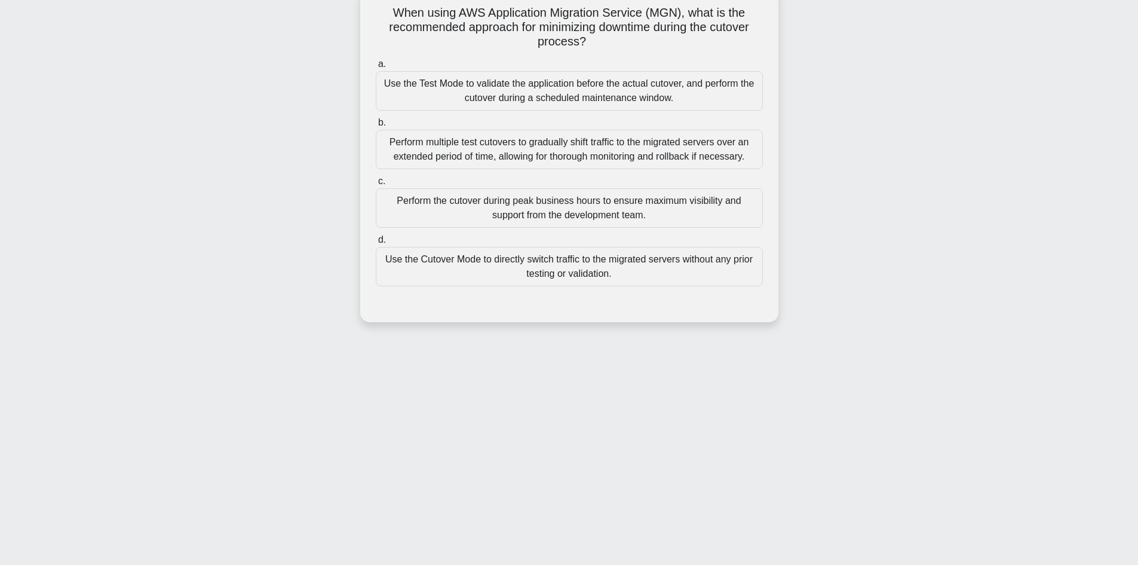
scroll to position [81, 0]
click at [564, 148] on div "Perform multiple test cutovers to gradually shift traffic to the migrated serve…" at bounding box center [569, 149] width 387 height 39
click at [376, 127] on input "b. Perform multiple test cutovers to gradually shift traffic to the migrated se…" at bounding box center [376, 123] width 0 height 8
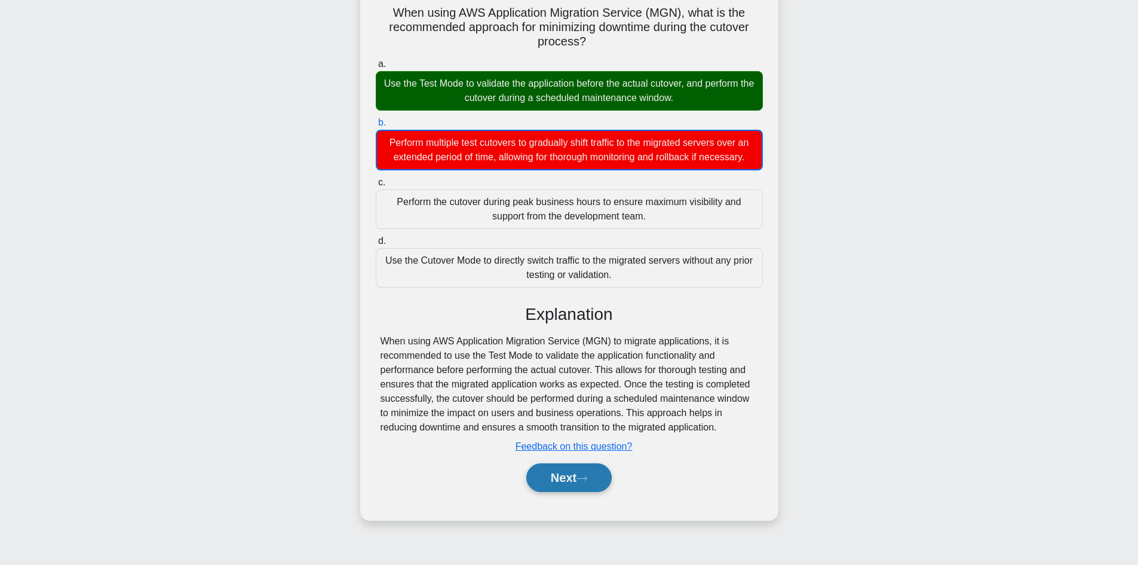
click at [580, 481] on button "Next" at bounding box center [568, 477] width 85 height 29
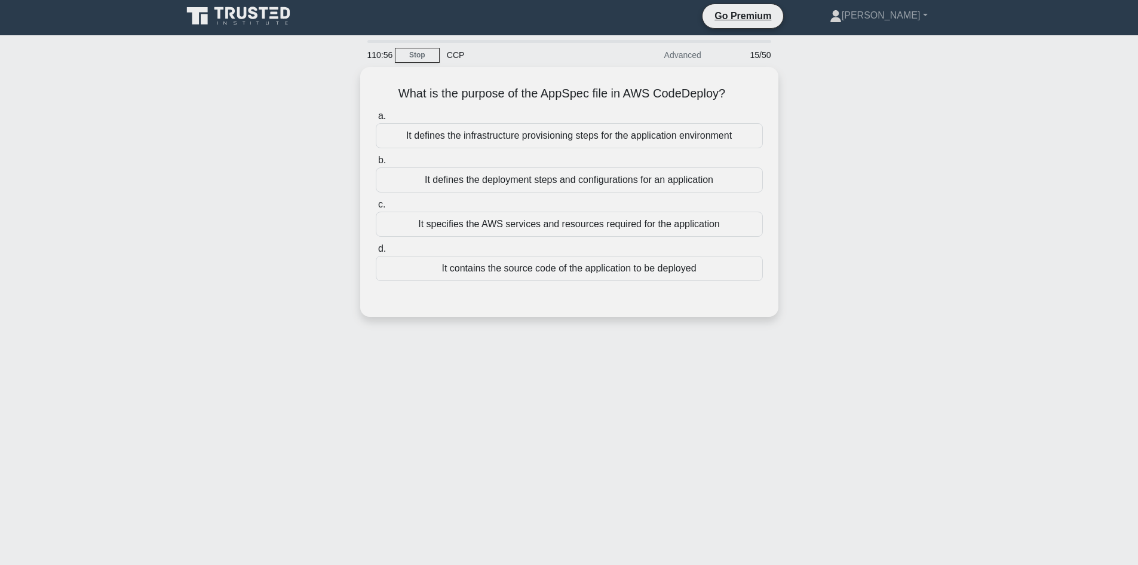
scroll to position [0, 0]
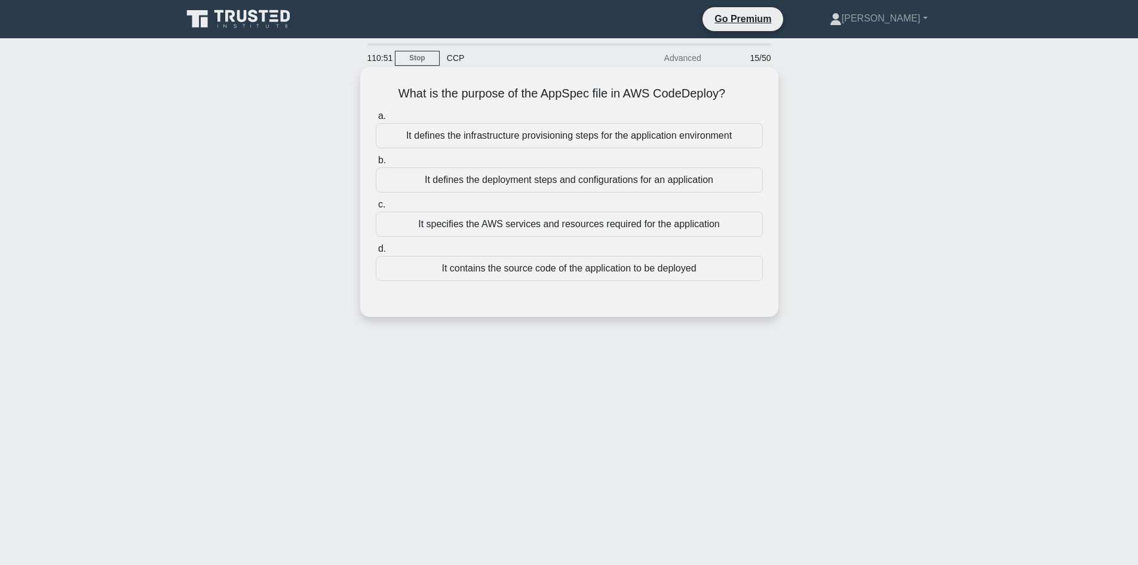
click at [553, 219] on div "It specifies the AWS services and resources required for the application" at bounding box center [569, 223] width 387 height 25
click at [376, 209] on input "c. It specifies the AWS services and resources required for the application" at bounding box center [376, 205] width 0 height 8
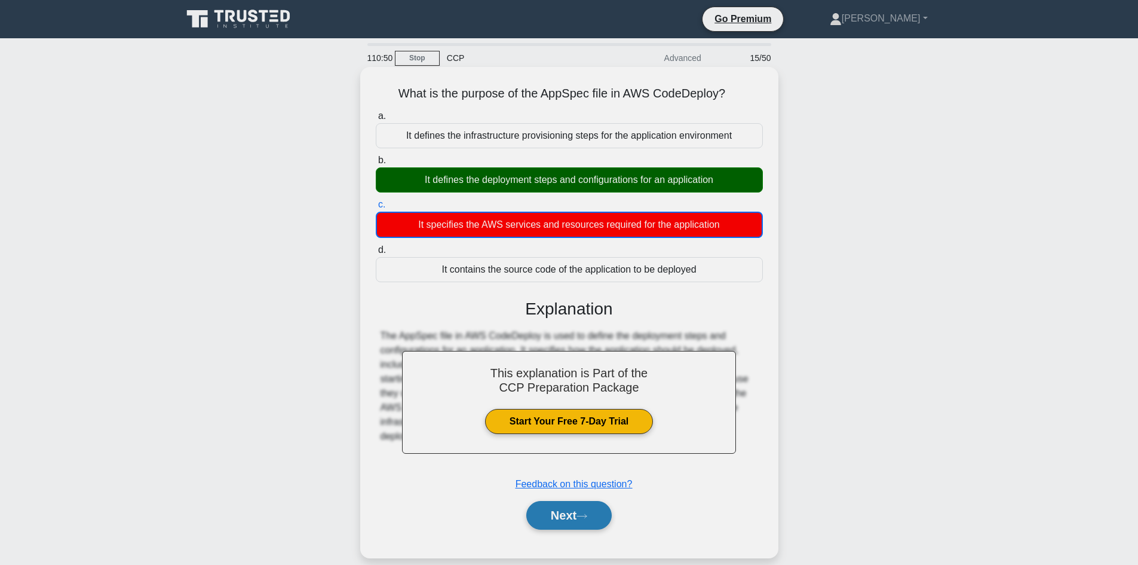
click at [574, 514] on button "Next" at bounding box center [568, 515] width 85 height 29
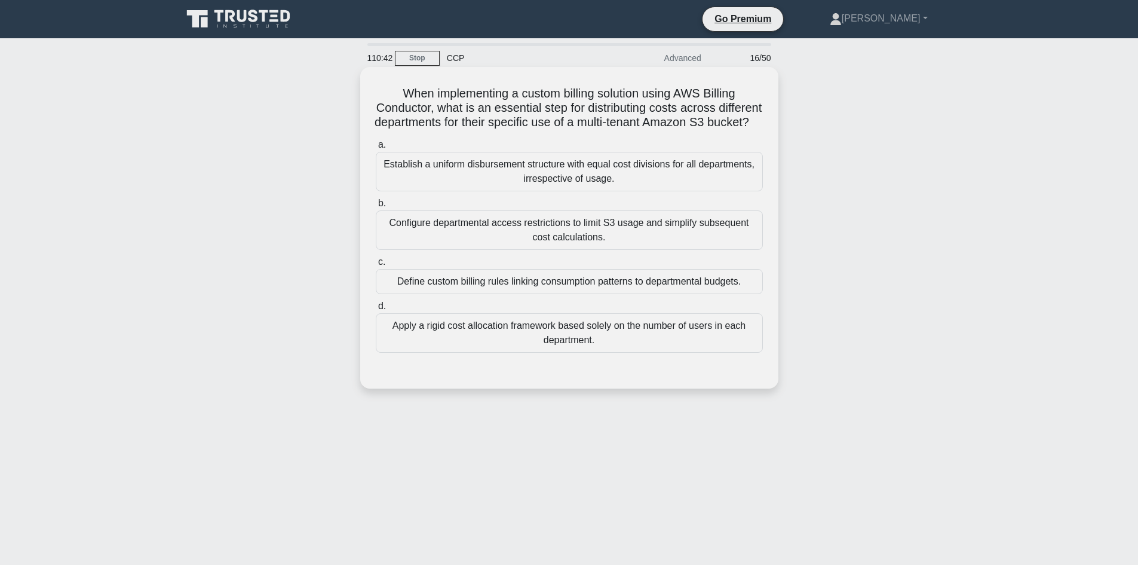
click at [553, 294] on div "Define custom billing rules linking consumption patterns to departmental budget…" at bounding box center [569, 281] width 387 height 25
click at [376, 266] on input "c. Define custom billing rules linking consumption patterns to departmental bud…" at bounding box center [376, 262] width 0 height 8
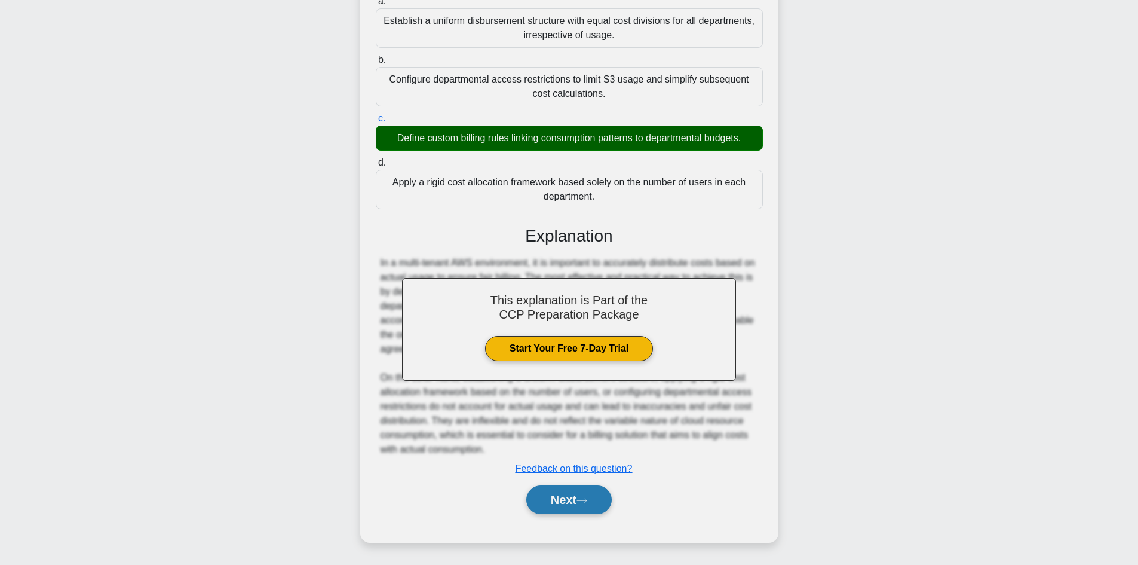
click at [569, 504] on button "Next" at bounding box center [568, 499] width 85 height 29
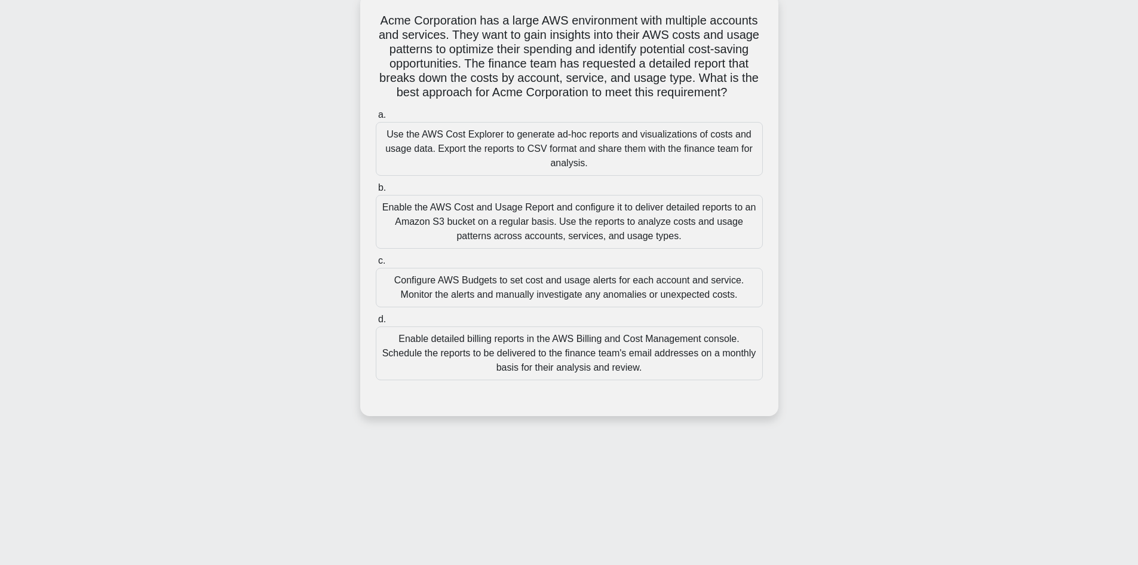
scroll to position [21, 0]
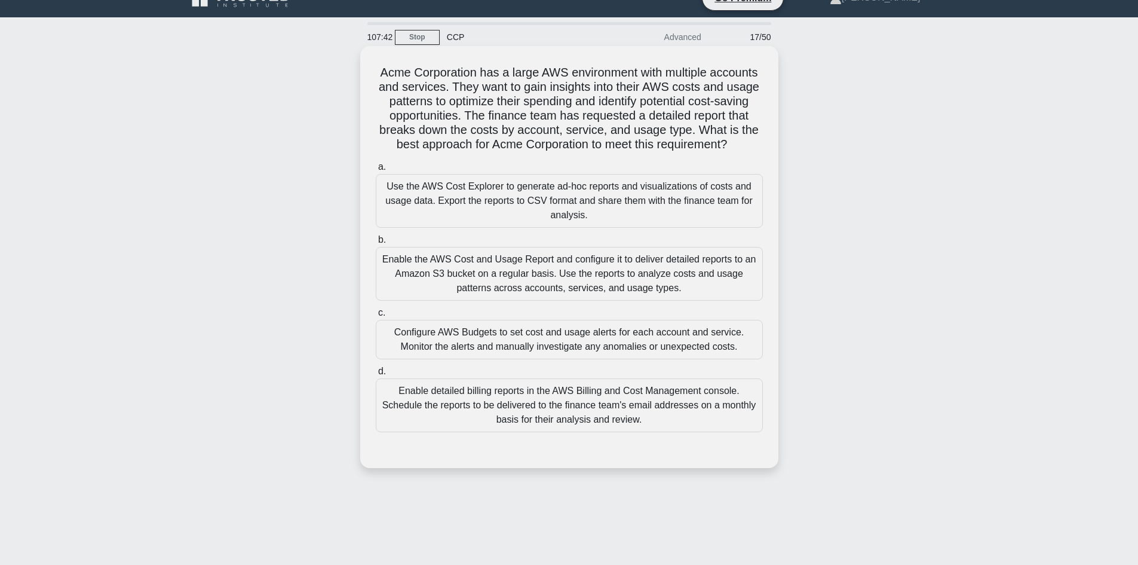
drag, startPoint x: 741, startPoint y: 148, endPoint x: 410, endPoint y: 60, distance: 342.0
click at [479, 79] on h5 "Acme Corporation has a large AWS environment with multiple accounts and service…" at bounding box center [570, 108] width 390 height 87
drag, startPoint x: 410, startPoint y: 60, endPoint x: 373, endPoint y: 76, distance: 41.2
click at [363, 72] on div "Acme Corporation has a large AWS environment with multiple accounts and service…" at bounding box center [569, 257] width 418 height 422
click at [384, 75] on h5 "Acme Corporation has a large AWS environment with multiple accounts and service…" at bounding box center [570, 108] width 390 height 87
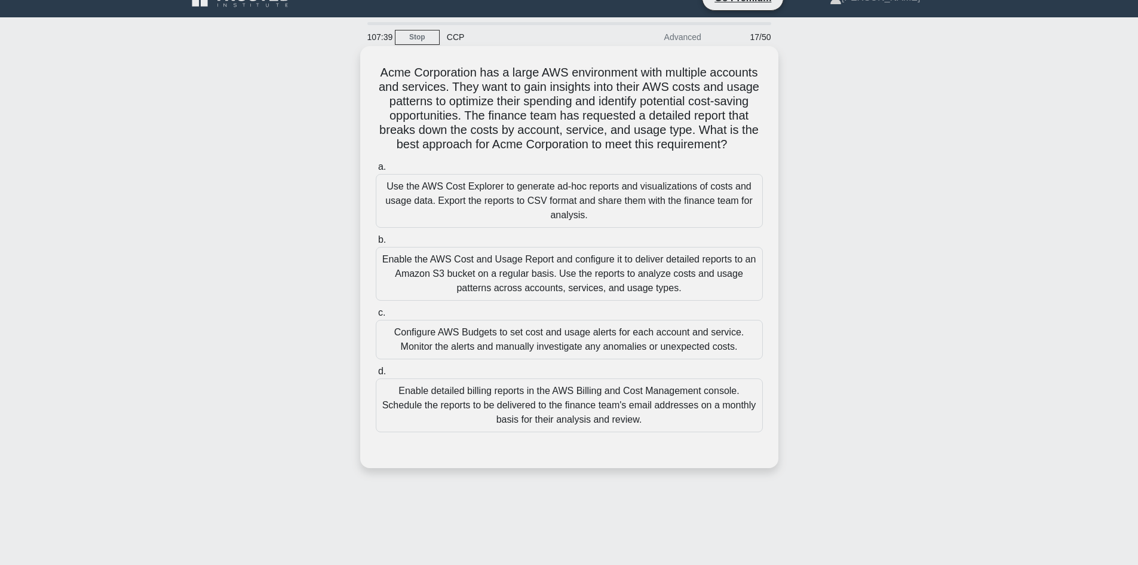
drag, startPoint x: 373, startPoint y: 73, endPoint x: 742, endPoint y: 142, distance: 375.6
click at [742, 142] on div "Acme Corporation has a large AWS environment with multiple accounts and service…" at bounding box center [569, 257] width 409 height 412
click at [583, 114] on h5 "Acme Corporation has a large AWS environment with multiple accounts and service…" at bounding box center [570, 108] width 390 height 87
drag, startPoint x: 735, startPoint y: 148, endPoint x: 345, endPoint y: 70, distance: 398.4
click at [350, 72] on div "Acme Corporation has a large AWS environment with multiple accounts and service…" at bounding box center [569, 267] width 789 height 436
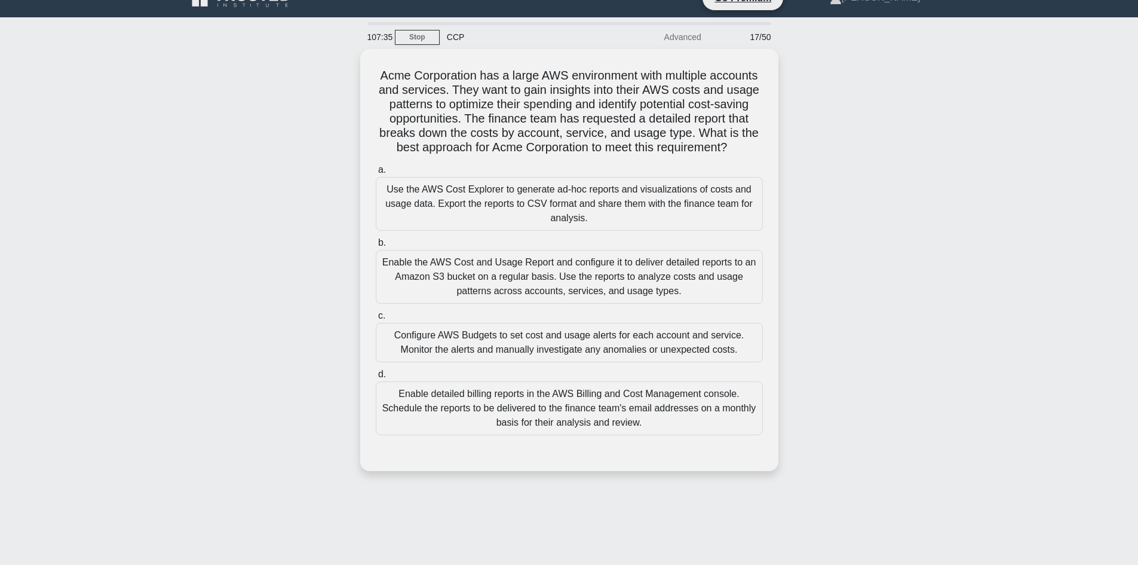
click at [266, 153] on div "Acme Corporation has a large AWS environment with multiple accounts and service…" at bounding box center [569, 267] width 789 height 436
click at [510, 282] on div "Enable the AWS Cost and Usage Report and configure it to deliver detailed repor…" at bounding box center [569, 274] width 387 height 54
click at [376, 244] on input "b. Enable the AWS Cost and Usage Report and configure it to deliver detailed re…" at bounding box center [376, 240] width 0 height 8
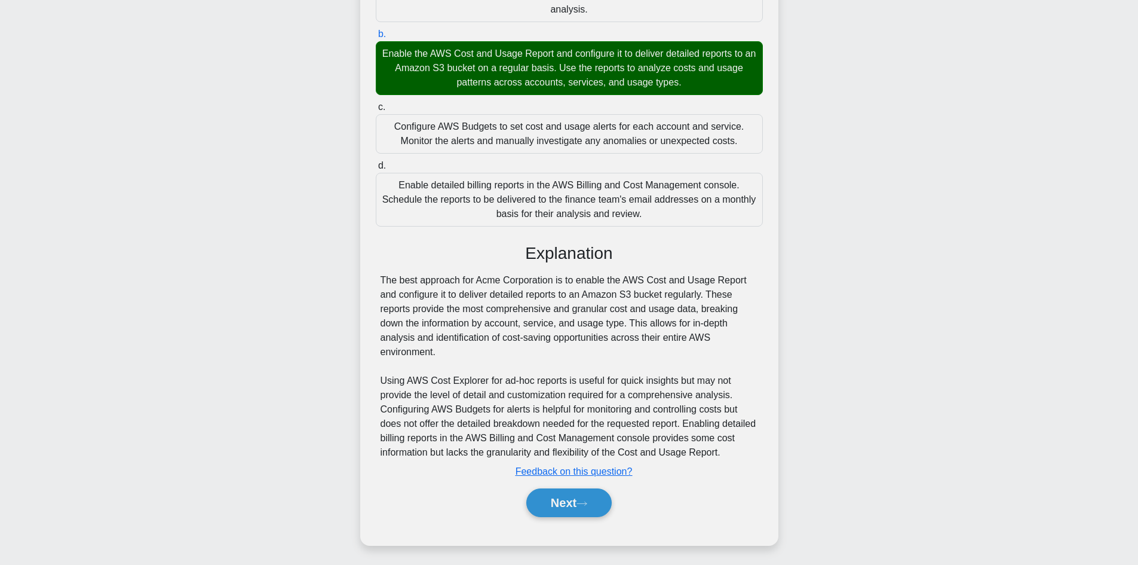
scroll to position [230, 0]
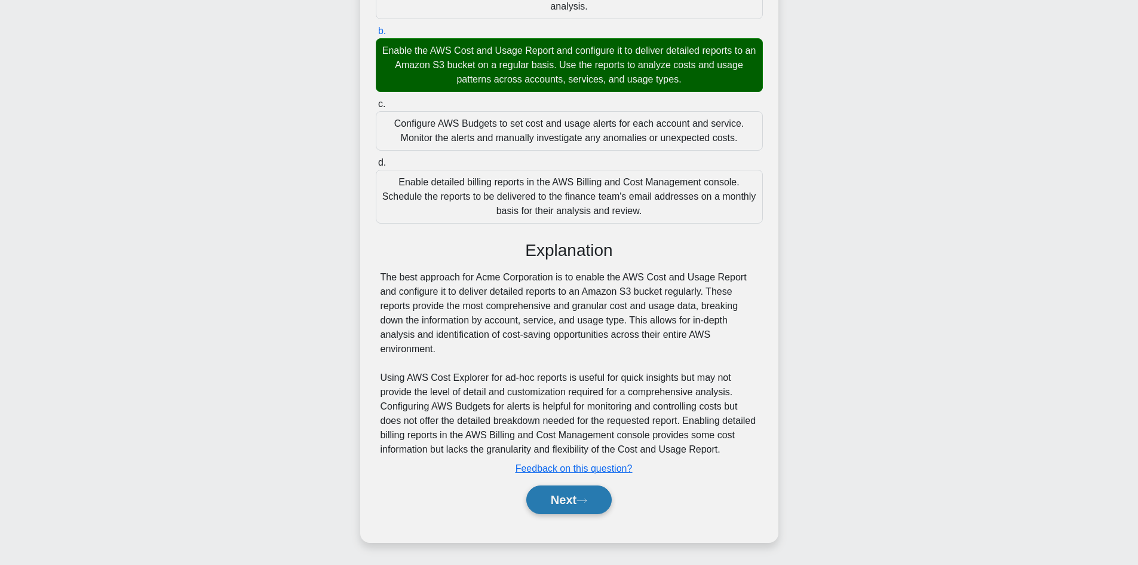
click at [554, 510] on button "Next" at bounding box center [568, 499] width 85 height 29
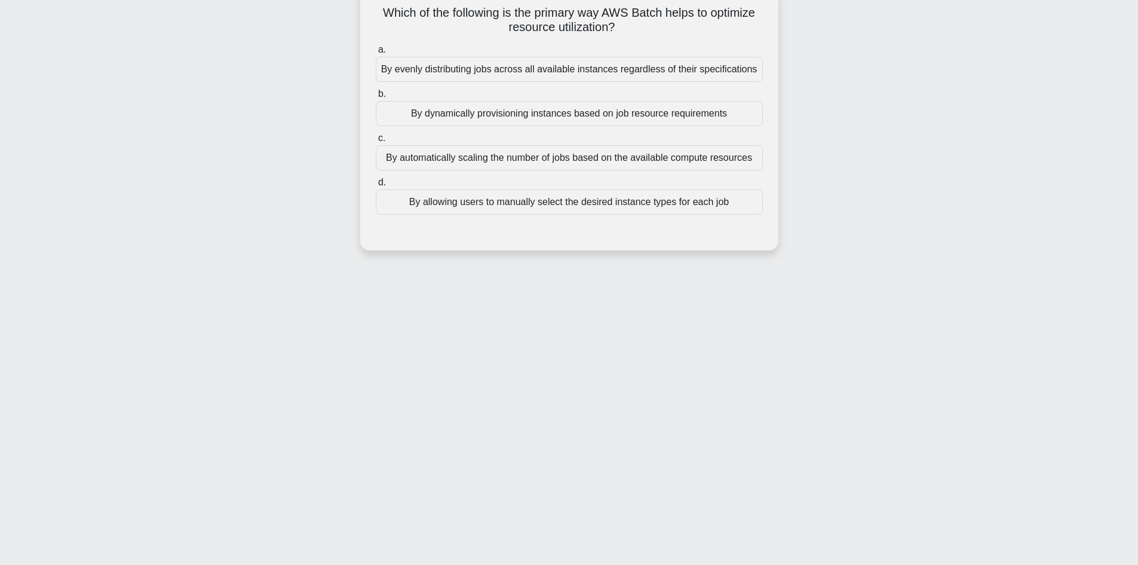
scroll to position [0, 0]
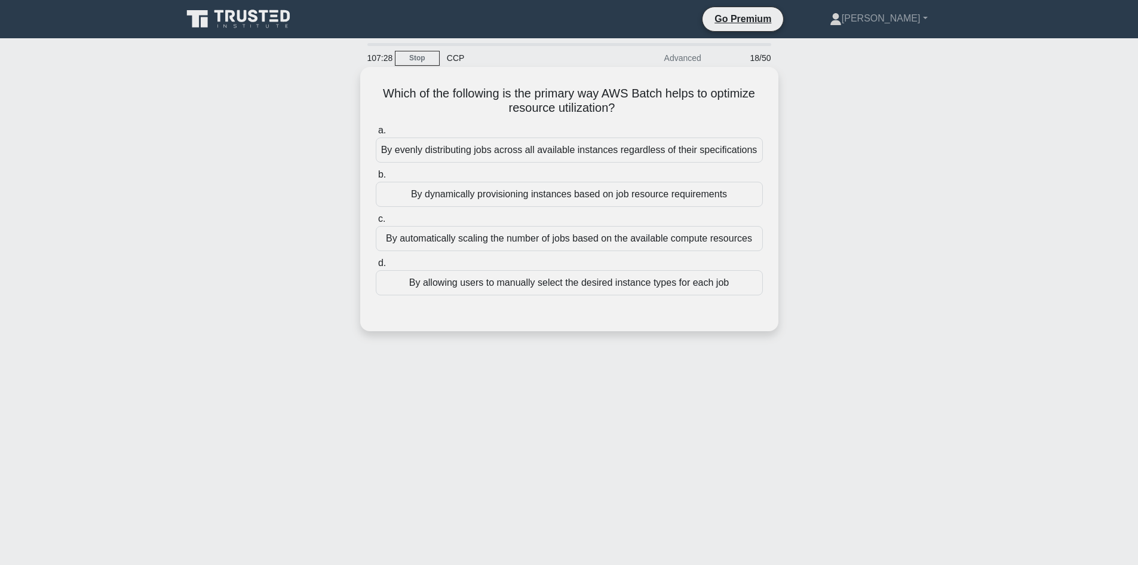
click at [634, 113] on h5 "Which of the following is the primary way AWS Batch helps to optimize resource …" at bounding box center [570, 101] width 390 height 30
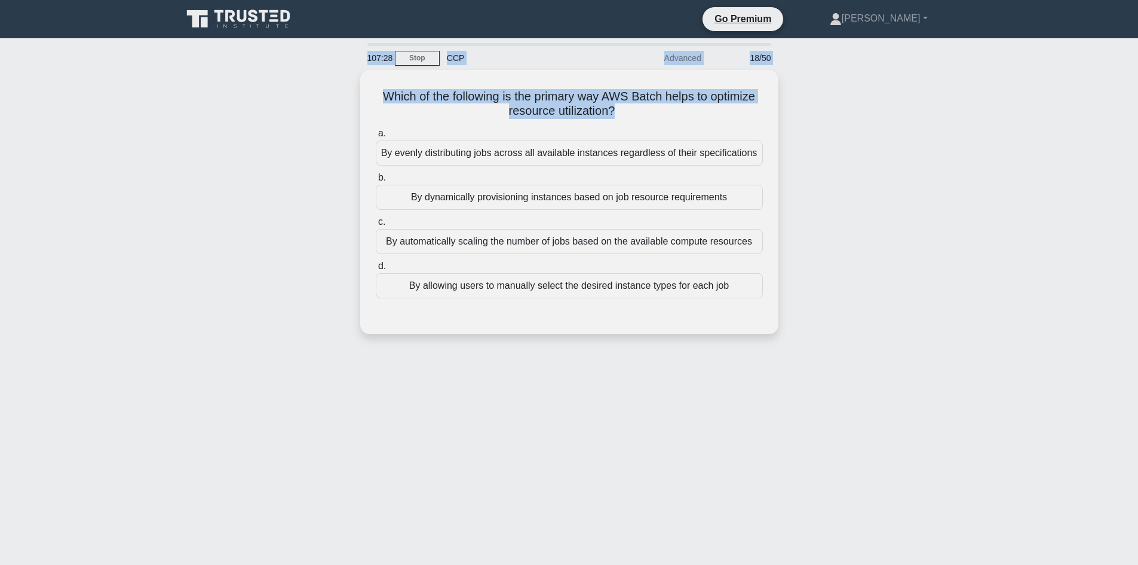
drag, startPoint x: 634, startPoint y: 113, endPoint x: 350, endPoint y: 63, distance: 289.4
click at [350, 63] on div "107:28 Stop CCP Advanced 18/50 Which of the following is the primary way AWS Ba…" at bounding box center [569, 341] width 789 height 597
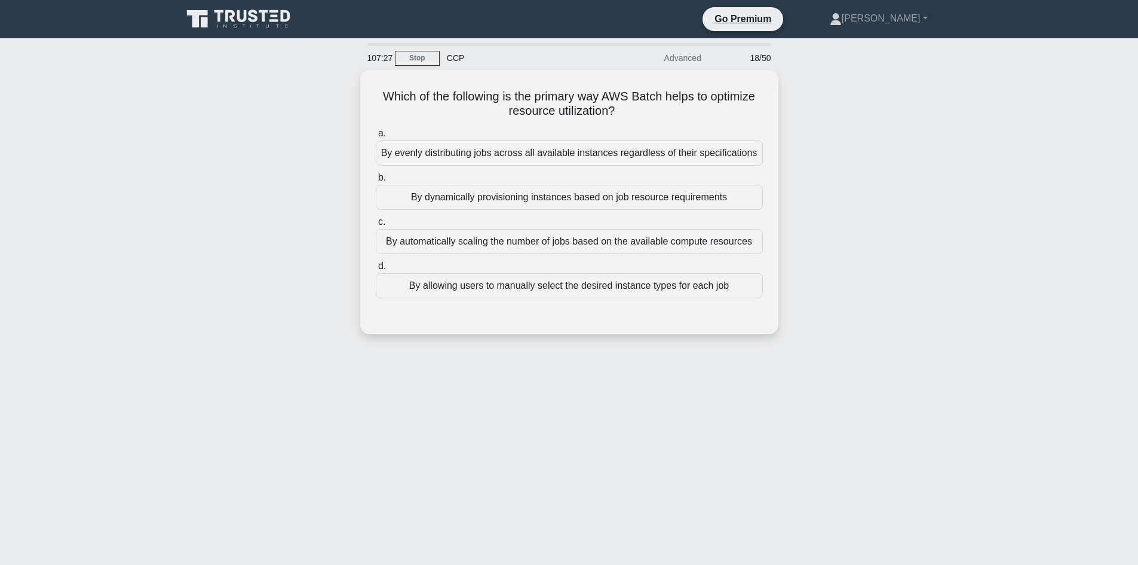
click at [230, 271] on div "Which of the following is the primary way AWS Batch helps to optimize resource …" at bounding box center [569, 209] width 789 height 278
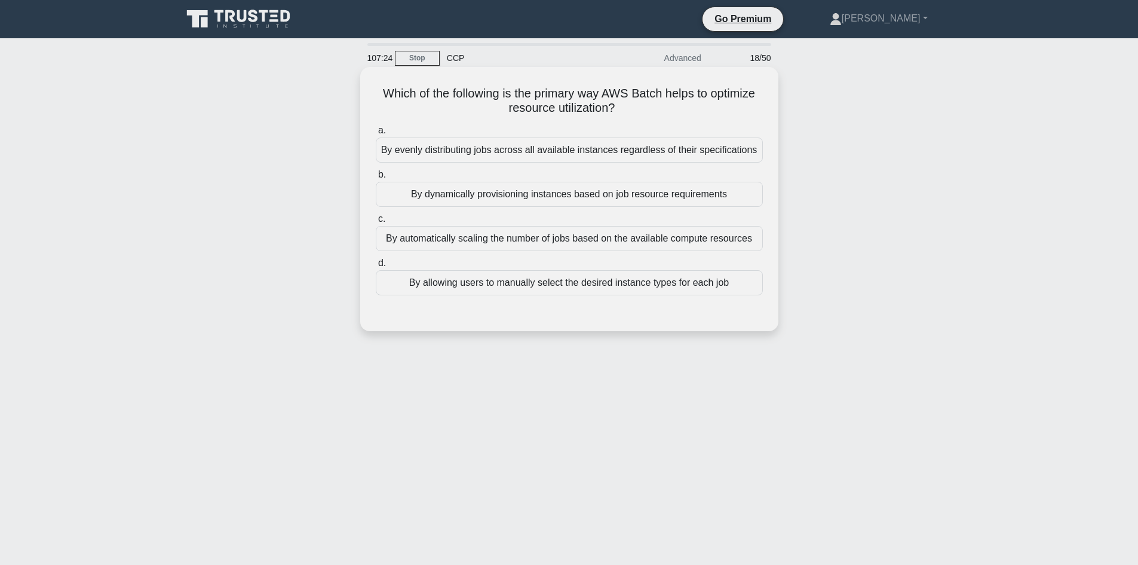
click at [526, 199] on div "By dynamically provisioning instances based on job resource requirements" at bounding box center [569, 194] width 387 height 25
click at [376, 179] on input "b. By dynamically provisioning instances based on job resource requirements" at bounding box center [376, 175] width 0 height 8
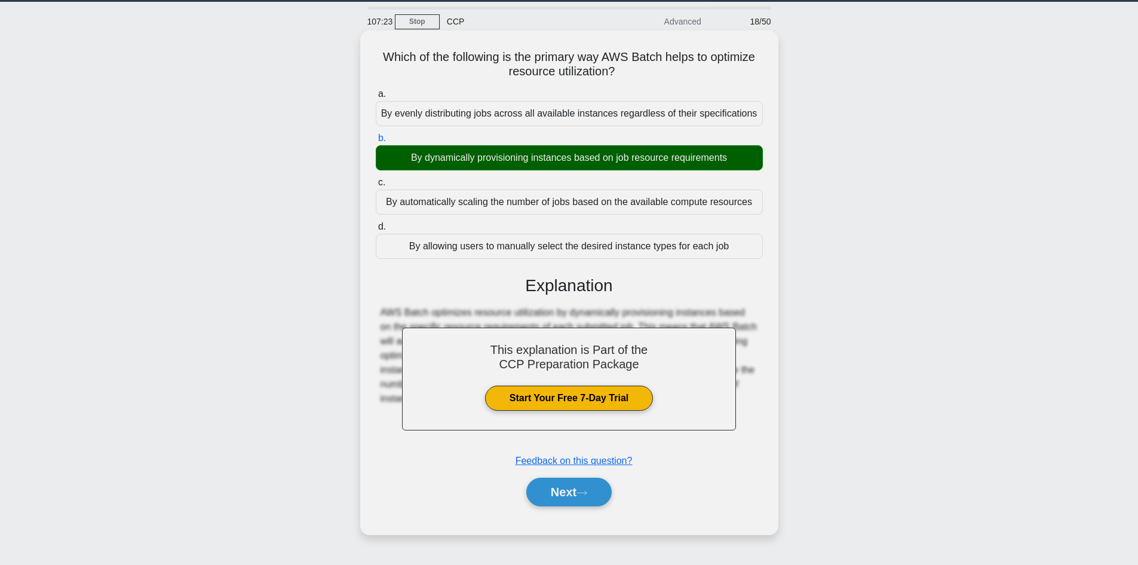
scroll to position [81, 0]
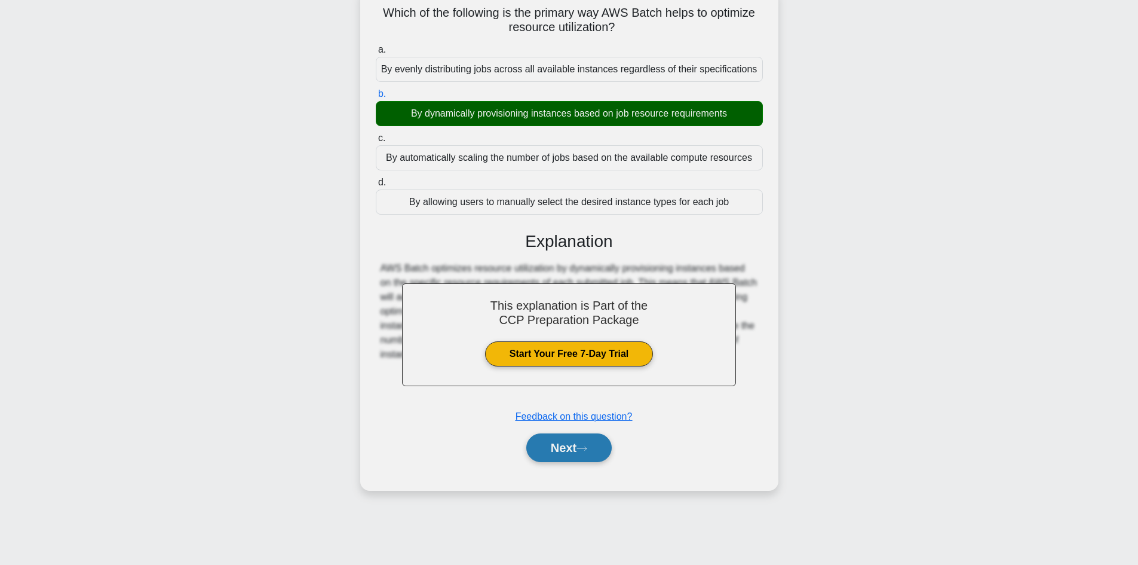
click at [551, 450] on button "Next" at bounding box center [568, 447] width 85 height 29
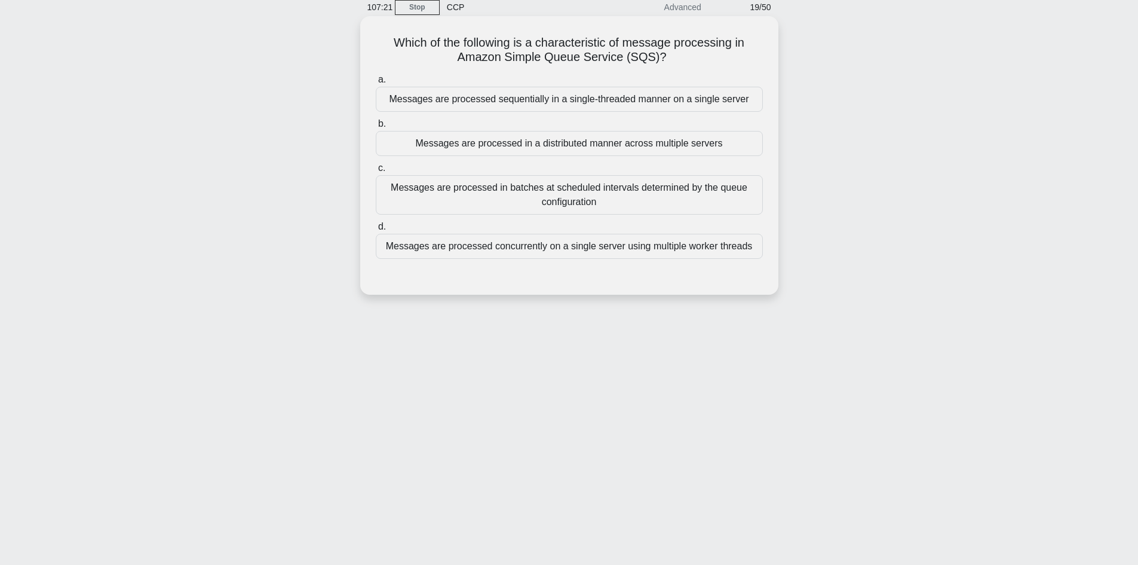
scroll to position [21, 0]
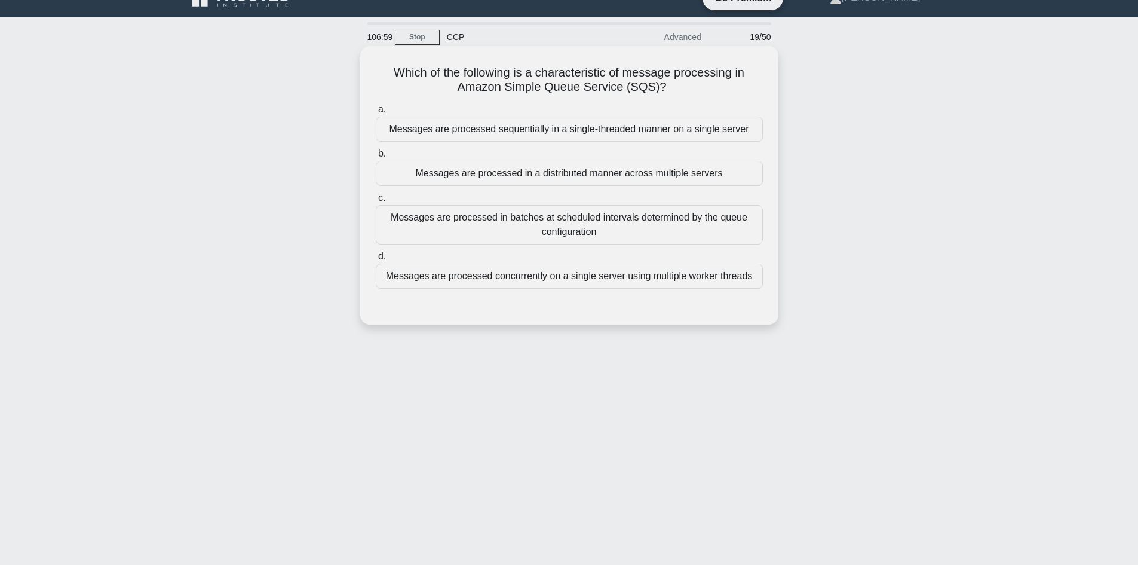
click at [581, 133] on div "Messages are processed sequentially in a single-threaded manner on a single ser…" at bounding box center [569, 129] width 387 height 25
click at [376, 114] on input "a. Messages are processed sequentially in a single-threaded manner on a single …" at bounding box center [376, 110] width 0 height 8
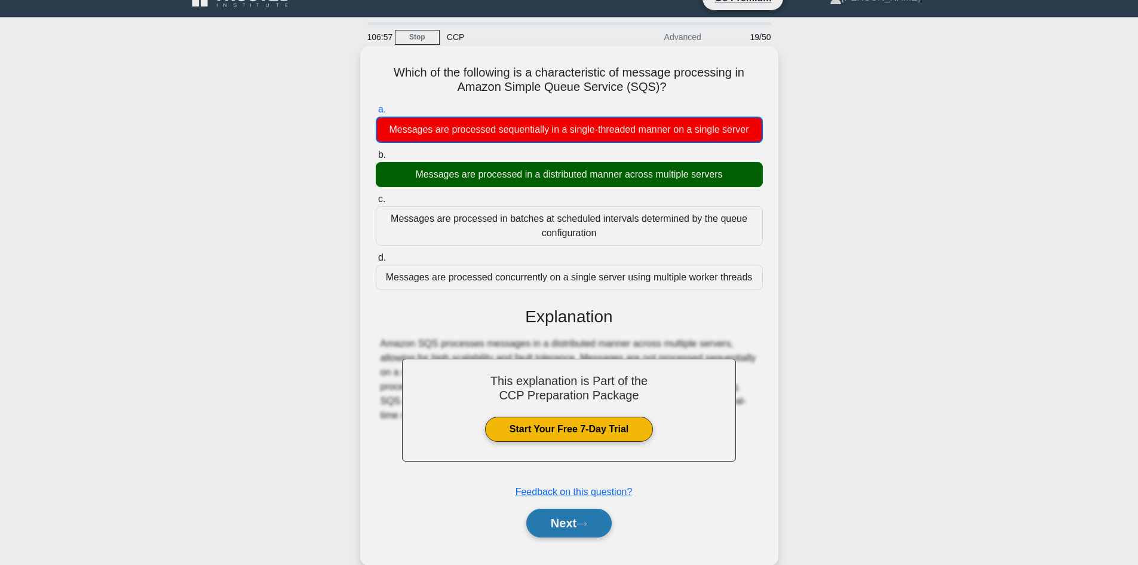
click at [595, 517] on button "Next" at bounding box center [568, 522] width 85 height 29
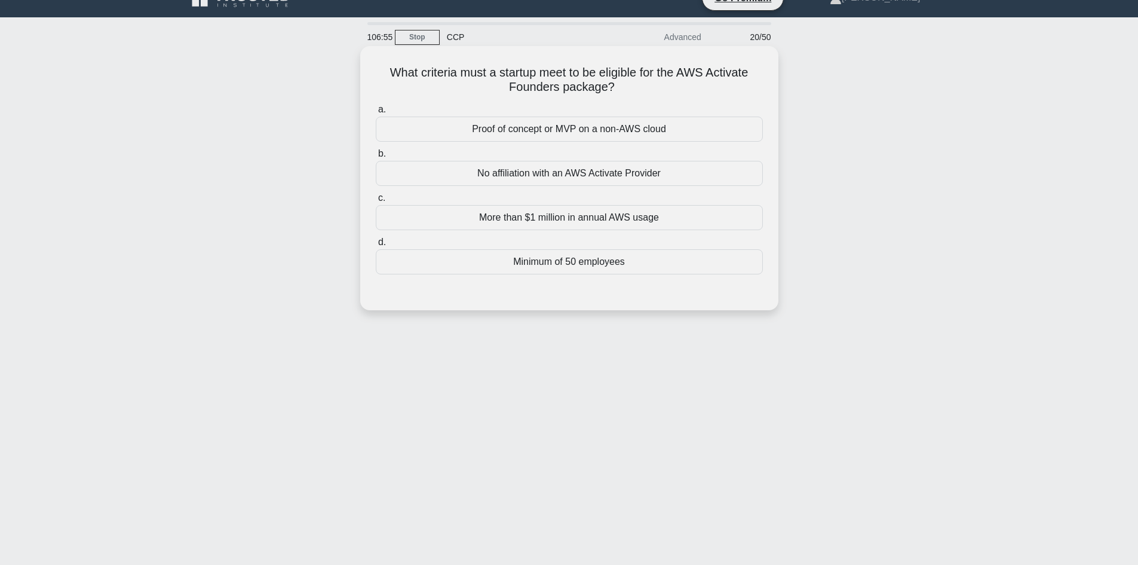
click at [634, 88] on h5 "What criteria must a startup meet to be eligible for the AWS Activate Founders …" at bounding box center [570, 80] width 390 height 30
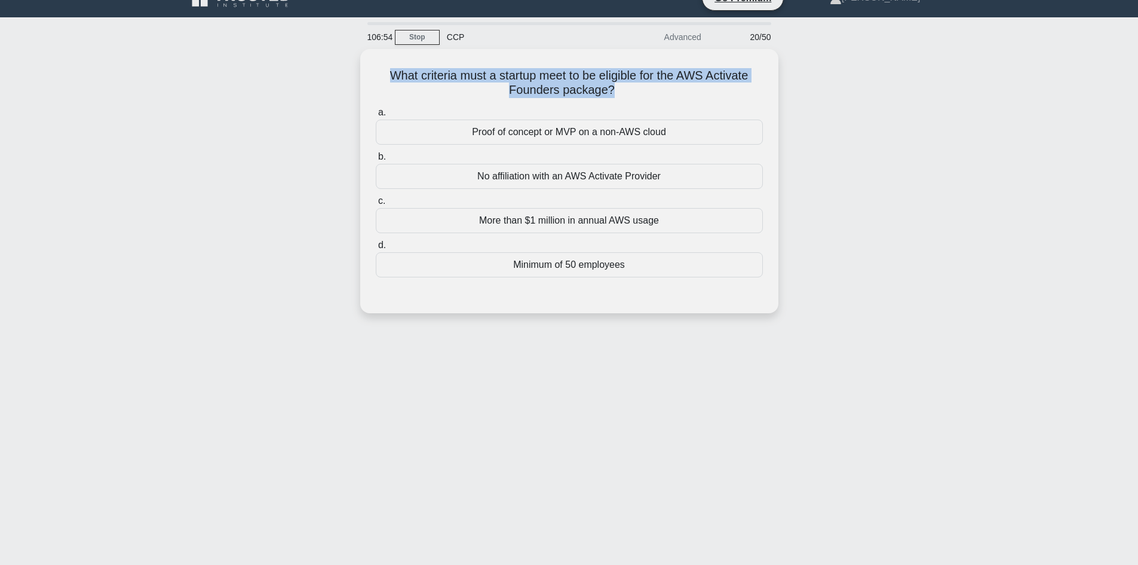
drag, startPoint x: 634, startPoint y: 88, endPoint x: 357, endPoint y: 56, distance: 279.1
click at [357, 56] on div "What criteria must a startup meet to be eligible for the AWS Activate Founders …" at bounding box center [569, 188] width 789 height 278
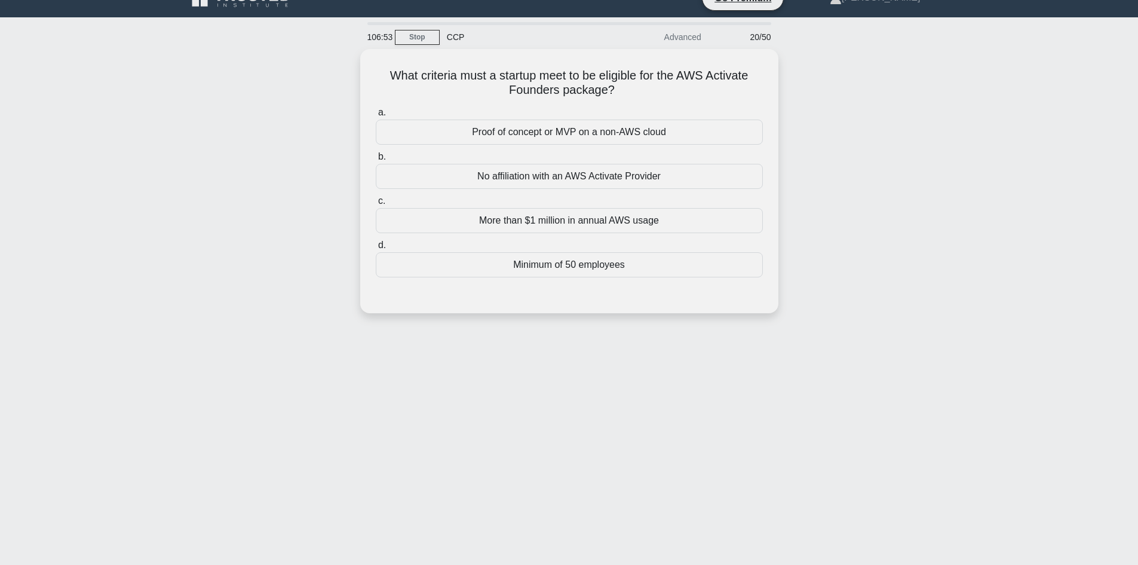
click at [284, 148] on div "What criteria must a startup meet to be eligible for the AWS Activate Founders …" at bounding box center [569, 188] width 789 height 278
click at [545, 131] on div "Proof of concept or MVP on a non-AWS cloud" at bounding box center [569, 129] width 387 height 25
click at [376, 114] on input "a. Proof of concept or MVP on a non-AWS cloud" at bounding box center [376, 110] width 0 height 8
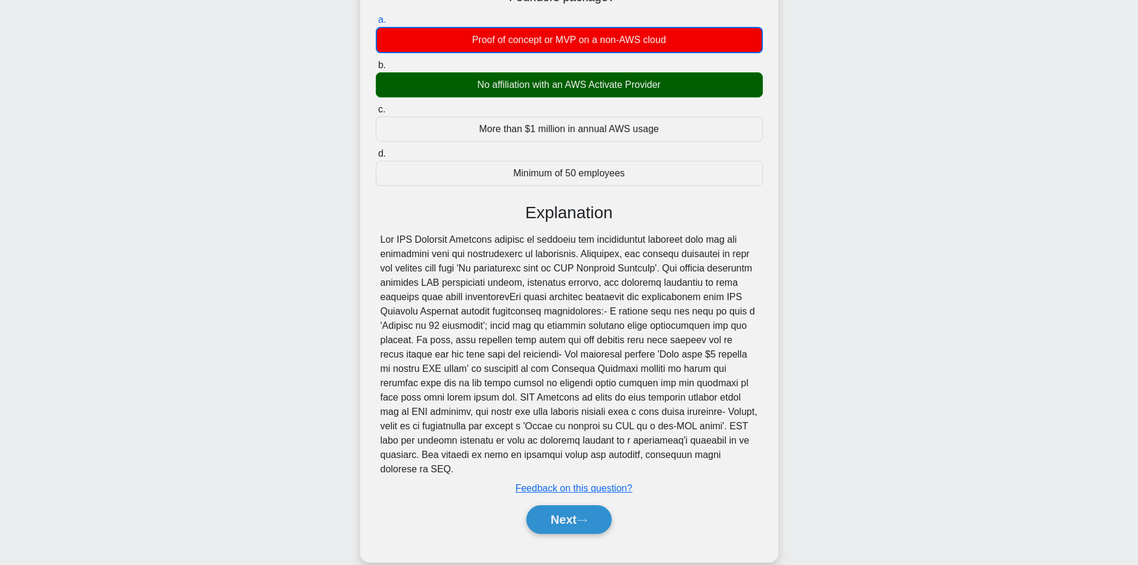
scroll to position [117, 0]
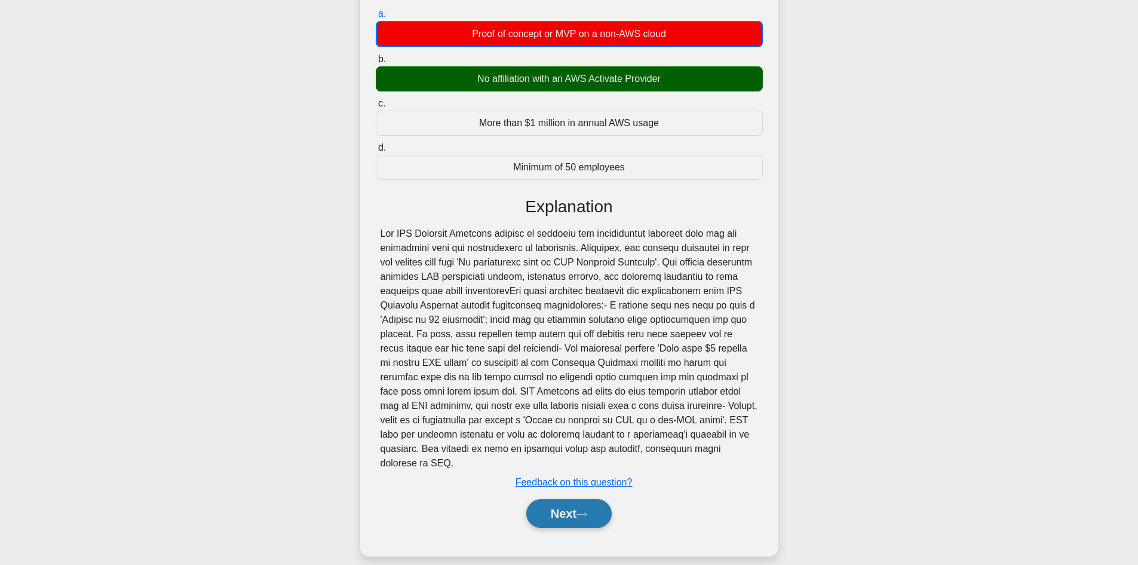
click at [568, 499] on button "Next" at bounding box center [568, 513] width 85 height 29
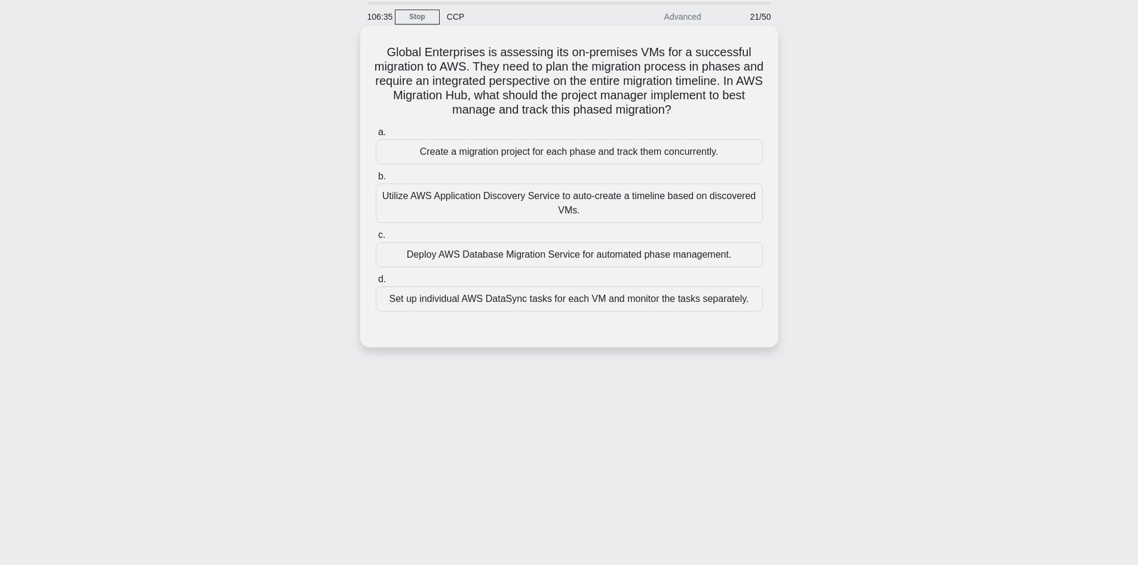
scroll to position [0, 0]
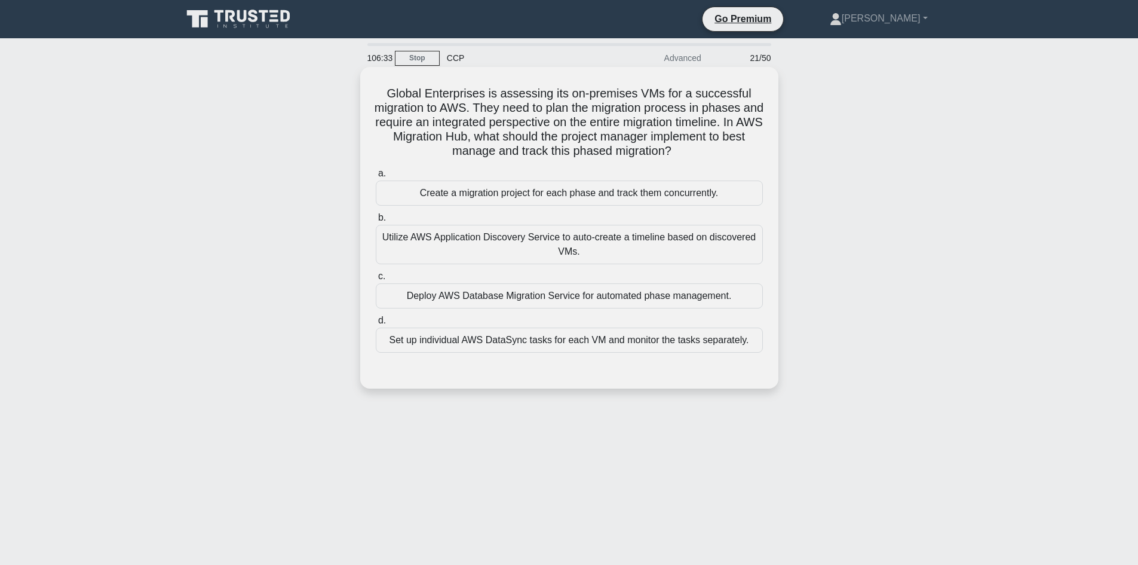
drag, startPoint x: 390, startPoint y: 89, endPoint x: 701, endPoint y: 157, distance: 318.1
click at [701, 157] on h5 "Global Enterprises is assessing its on-premises VMs for a successful migration …" at bounding box center [570, 122] width 390 height 73
click at [625, 117] on h5 "Global Enterprises is assessing its on-premises VMs for a successful migration …" at bounding box center [570, 122] width 390 height 73
click at [455, 92] on h5 "Global Enterprises is assessing its on-premises VMs for a successful migration …" at bounding box center [570, 122] width 390 height 73
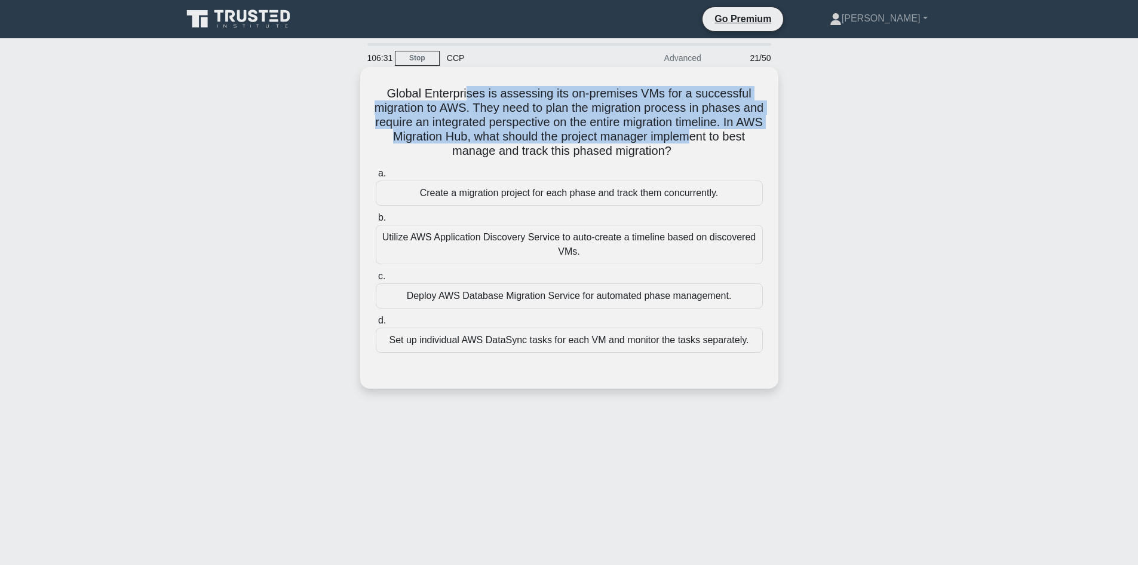
drag, startPoint x: 493, startPoint y: 94, endPoint x: 716, endPoint y: 148, distance: 229.2
click at [724, 147] on h5 "Global Enterprises is assessing its on-premises VMs for a successful migration …" at bounding box center [570, 122] width 390 height 73
click at [684, 153] on h5 "Global Enterprises is assessing its on-premises VMs for a successful migration …" at bounding box center [570, 122] width 390 height 73
drag, startPoint x: 706, startPoint y: 155, endPoint x: 364, endPoint y: 76, distance: 351.4
click at [369, 77] on div "Global Enterprises is assessing its on-premises VMs for a successful migration …" at bounding box center [569, 228] width 409 height 312
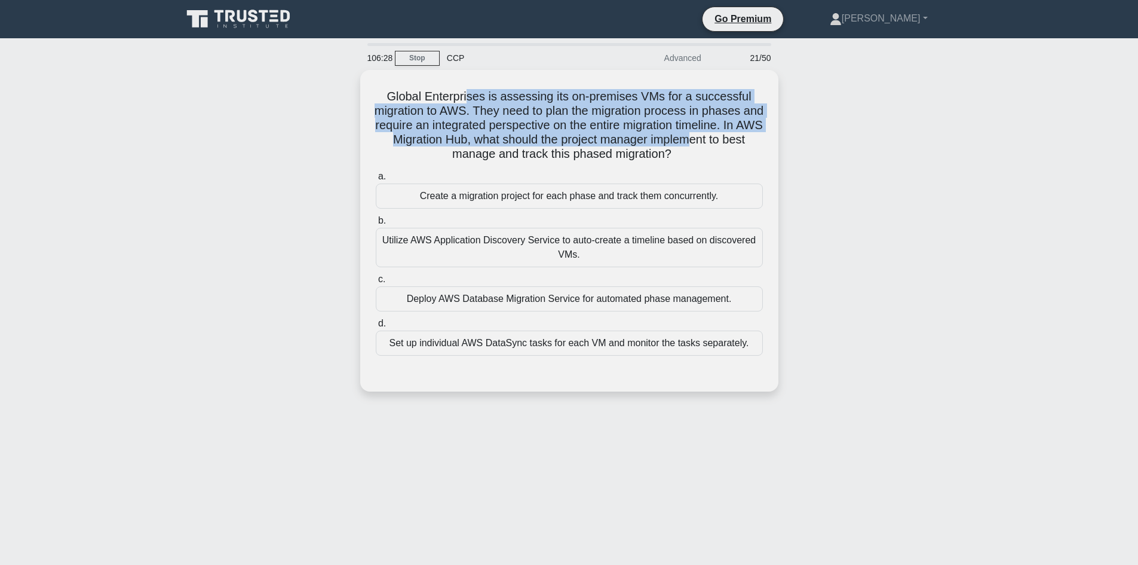
click at [284, 134] on div "Global Enterprises is assessing its on-premises VMs for a successful migration …" at bounding box center [569, 238] width 789 height 336
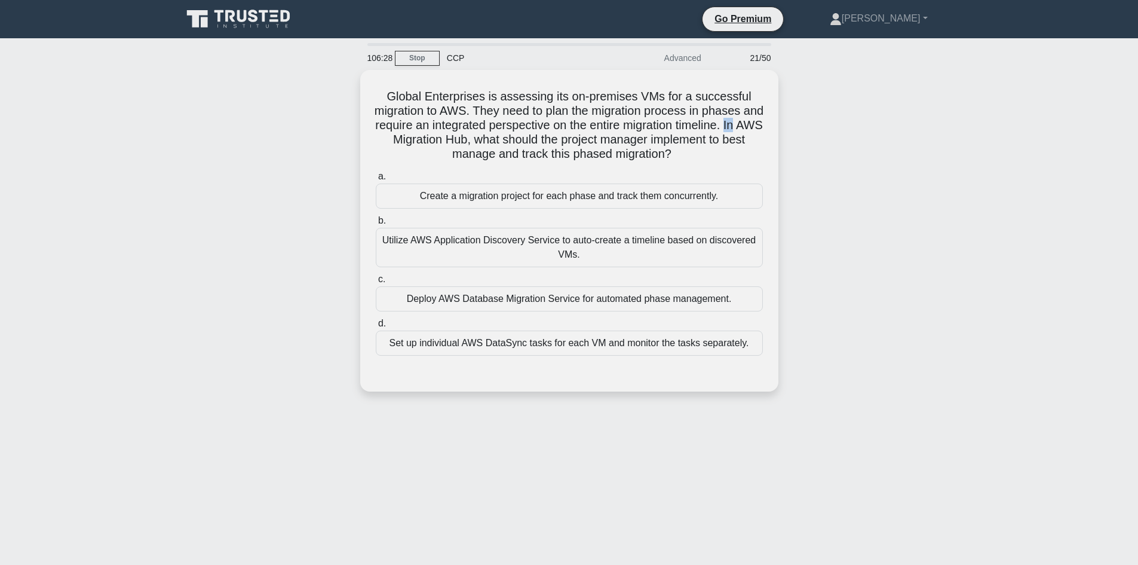
click at [284, 134] on div "Global Enterprises is assessing its on-premises VMs for a successful migration …" at bounding box center [569, 238] width 789 height 336
click at [296, 125] on div "Global Enterprises is assessing its on-premises VMs for a successful migration …" at bounding box center [569, 238] width 789 height 336
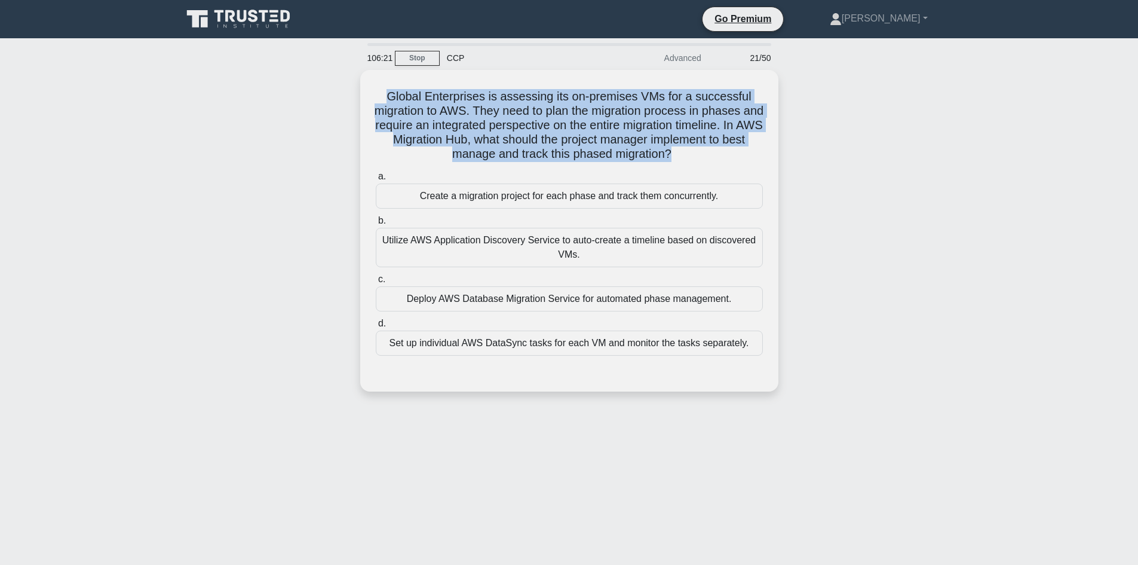
drag, startPoint x: 685, startPoint y: 151, endPoint x: 353, endPoint y: 84, distance: 338.9
click at [353, 84] on div "Global Enterprises is assessing its on-premises VMs for a successful migration …" at bounding box center [569, 238] width 789 height 336
click at [249, 142] on div "Global Enterprises is assessing its on-premises VMs for a successful migration …" at bounding box center [569, 238] width 789 height 336
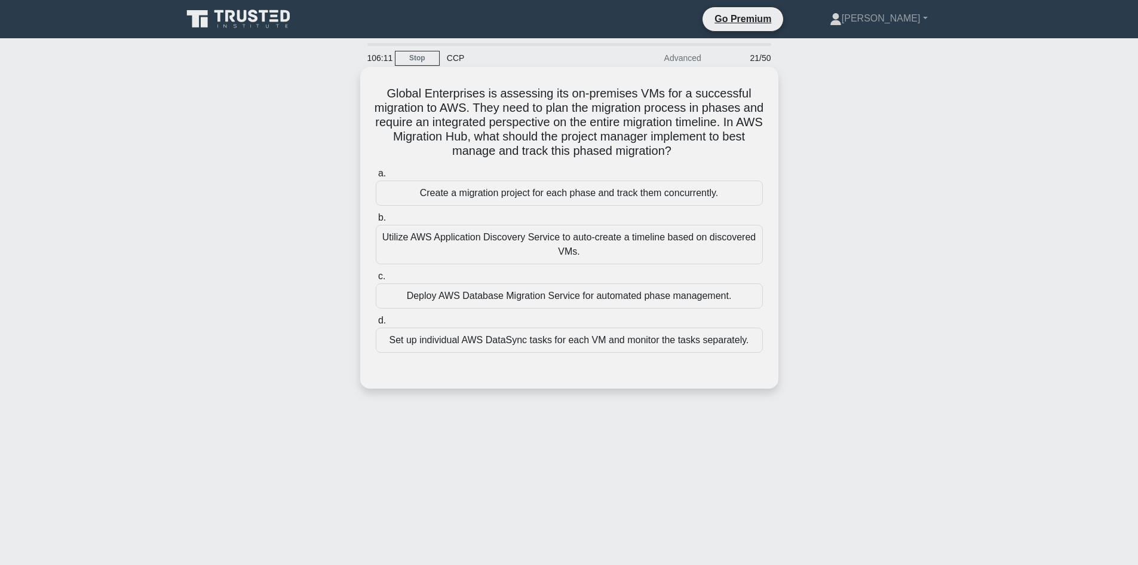
click at [516, 301] on div "Deploy AWS Database Migration Service for automated phase management." at bounding box center [569, 295] width 387 height 25
click at [376, 280] on input "c. Deploy AWS Database Migration Service for automated phase management." at bounding box center [376, 276] width 0 height 8
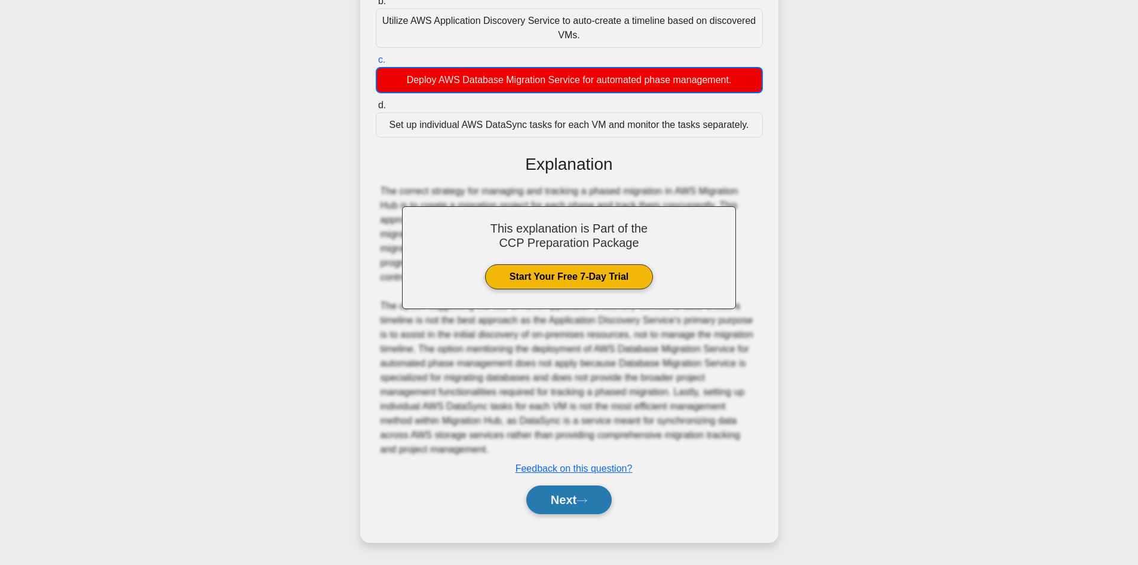
click at [572, 500] on button "Next" at bounding box center [568, 499] width 85 height 29
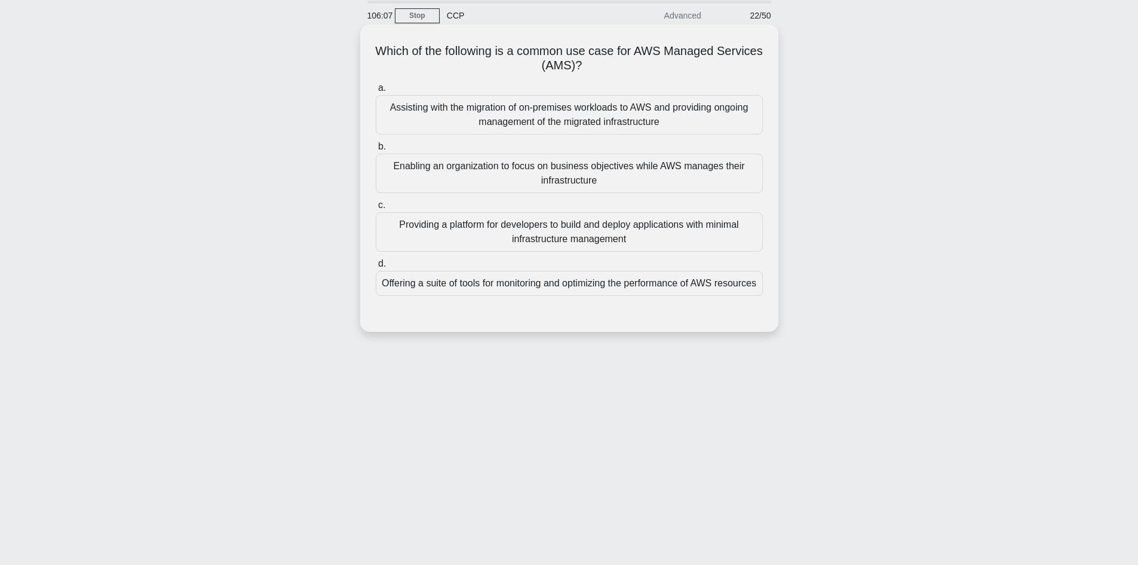
scroll to position [21, 0]
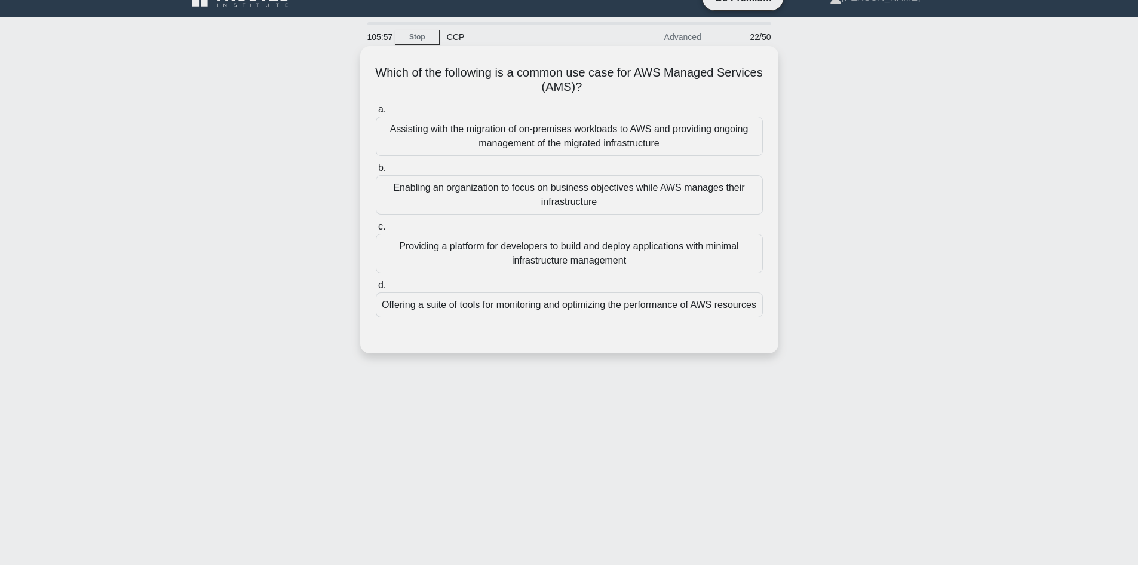
click at [577, 258] on div "Providing a platform for developers to build and deploy applications with minim…" at bounding box center [569, 253] width 387 height 39
click at [376, 231] on input "c. Providing a platform for developers to build and deploy applications with mi…" at bounding box center [376, 227] width 0 height 8
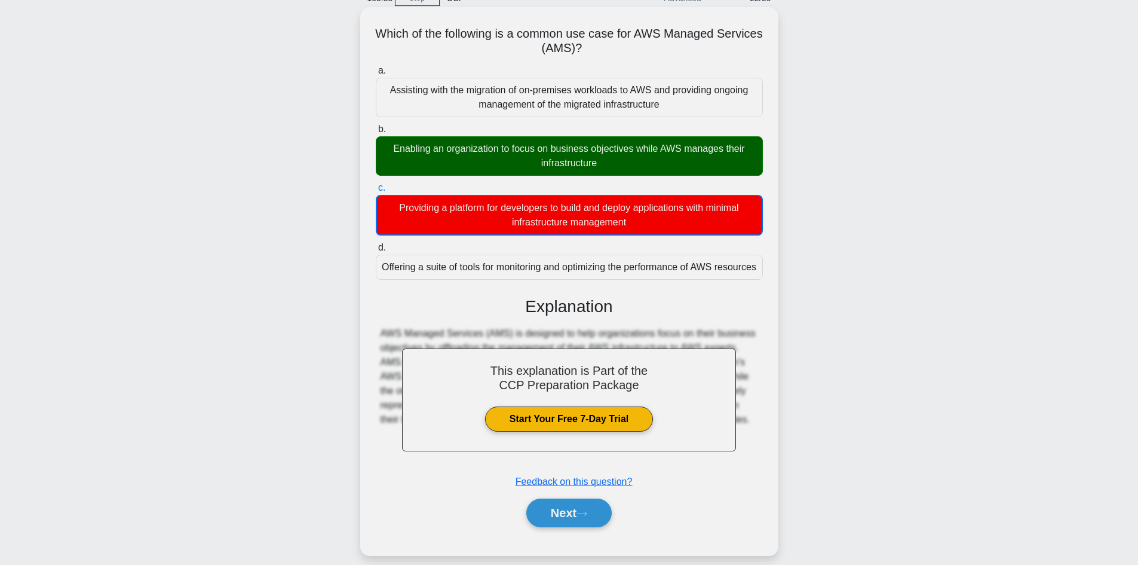
scroll to position [81, 0]
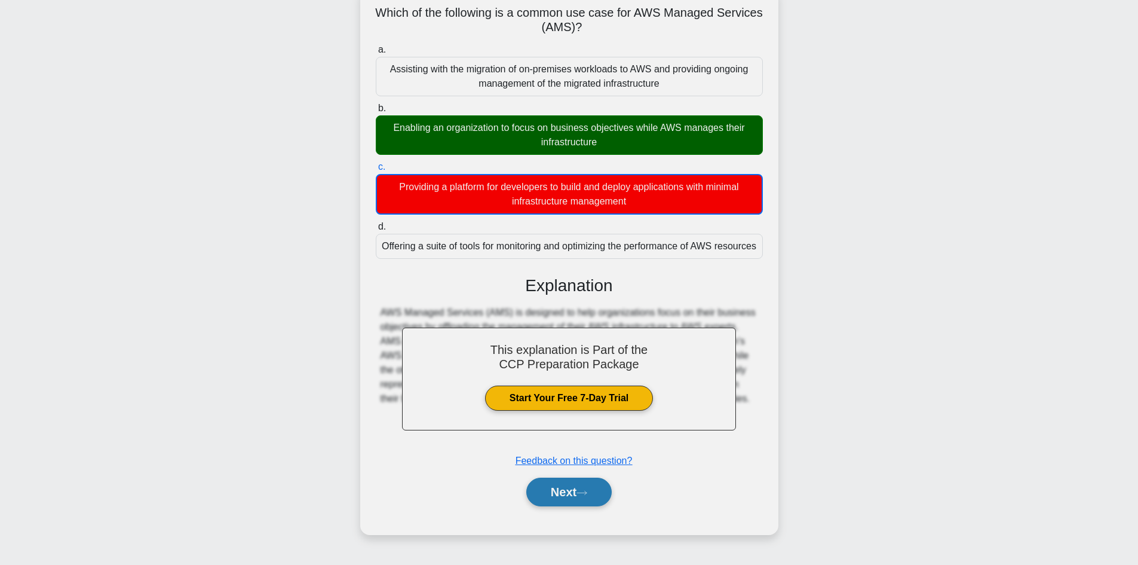
click at [574, 506] on button "Next" at bounding box center [568, 491] width 85 height 29
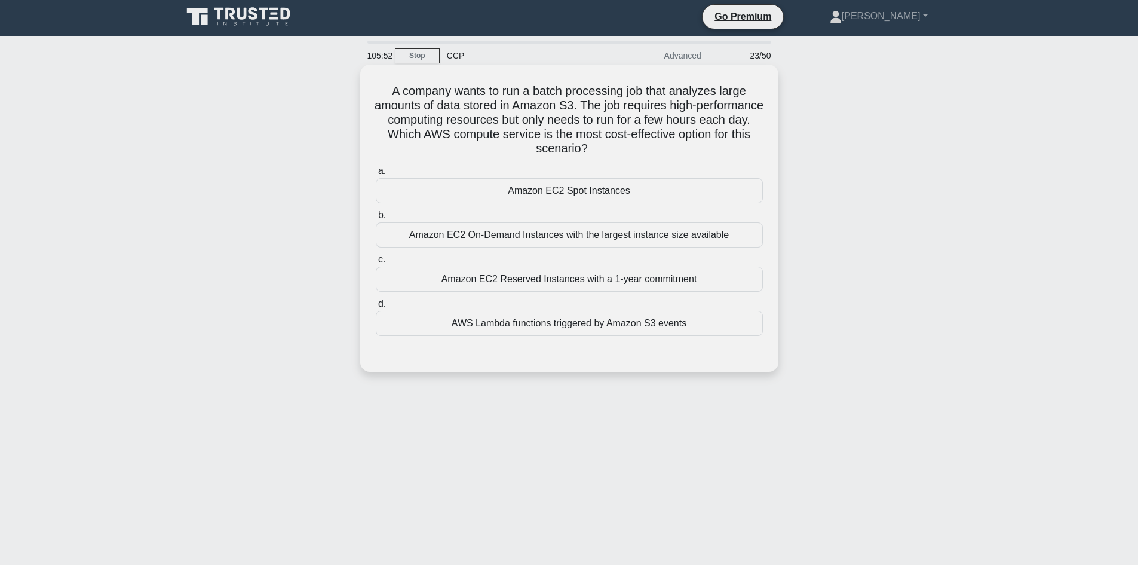
scroll to position [0, 0]
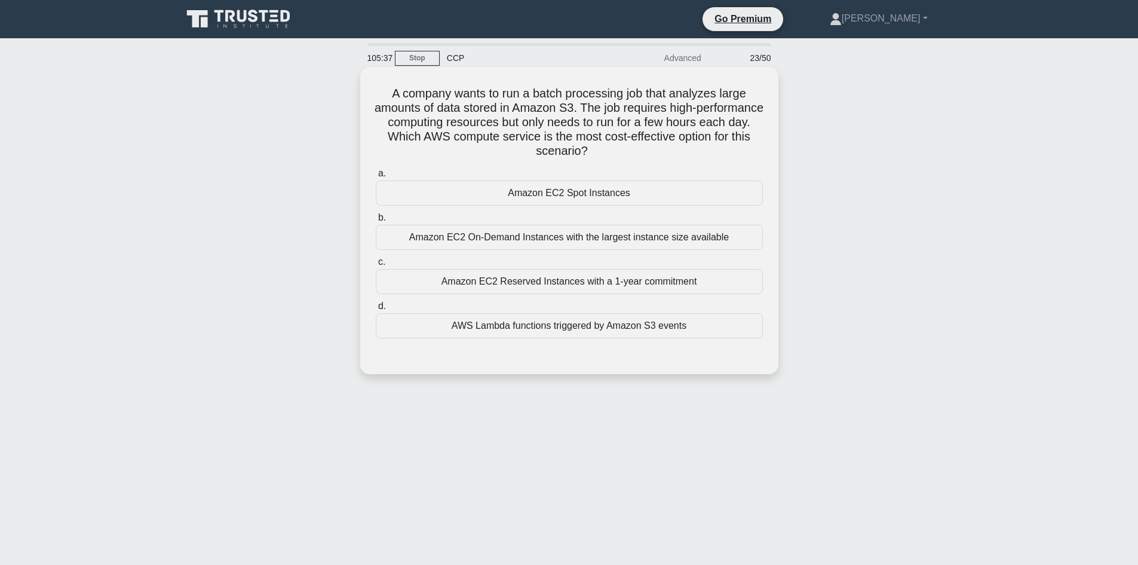
drag, startPoint x: 387, startPoint y: 94, endPoint x: 679, endPoint y: 150, distance: 298.1
click at [679, 150] on h5 "A company wants to run a batch processing job that analyzes large amounts of da…" at bounding box center [570, 122] width 390 height 73
click at [612, 134] on h5 "A company wants to run a batch processing job that analyzes large amounts of da…" at bounding box center [570, 122] width 390 height 73
drag, startPoint x: 388, startPoint y: 91, endPoint x: 718, endPoint y: 156, distance: 336.0
click at [718, 156] on h5 "A company wants to run a batch processing job that analyzes large amounts of da…" at bounding box center [570, 122] width 390 height 73
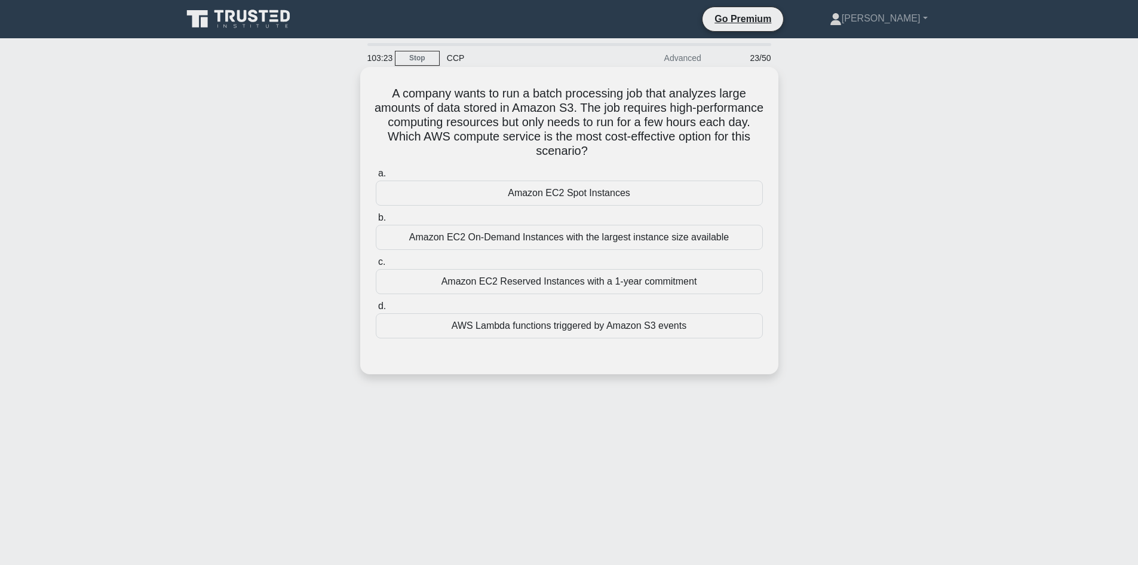
click at [606, 110] on h5 "A company wants to run a batch processing job that analyzes large amounts of da…" at bounding box center [570, 122] width 390 height 73
click at [591, 237] on div "Amazon EC2 On-Demand Instances with the largest instance size available" at bounding box center [569, 237] width 387 height 25
click at [376, 222] on input "b. Amazon EC2 On-Demand Instances with the largest instance size available" at bounding box center [376, 218] width 0 height 8
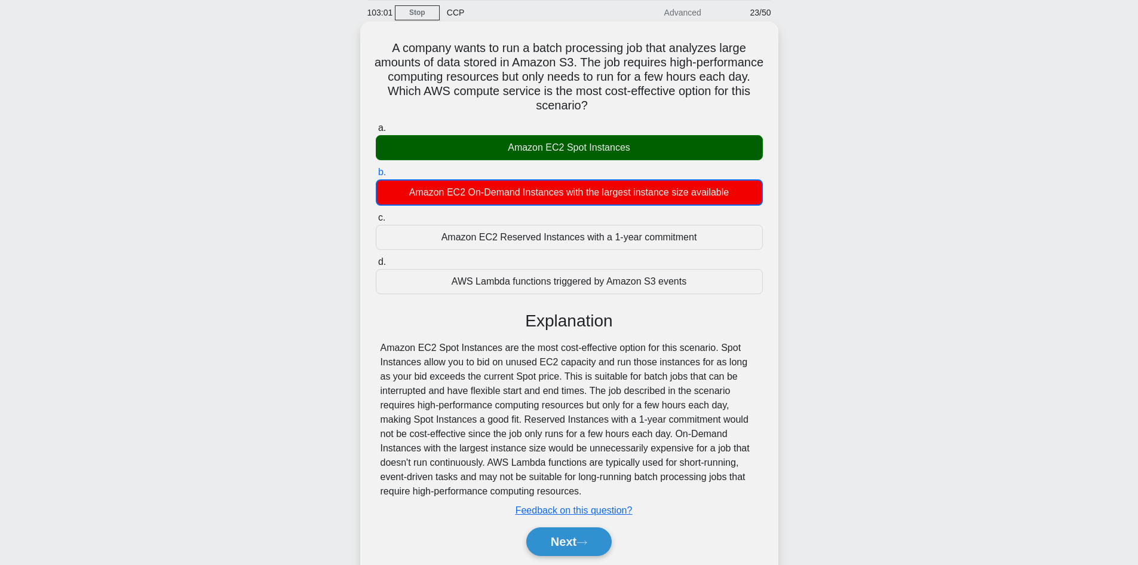
scroll to position [88, 0]
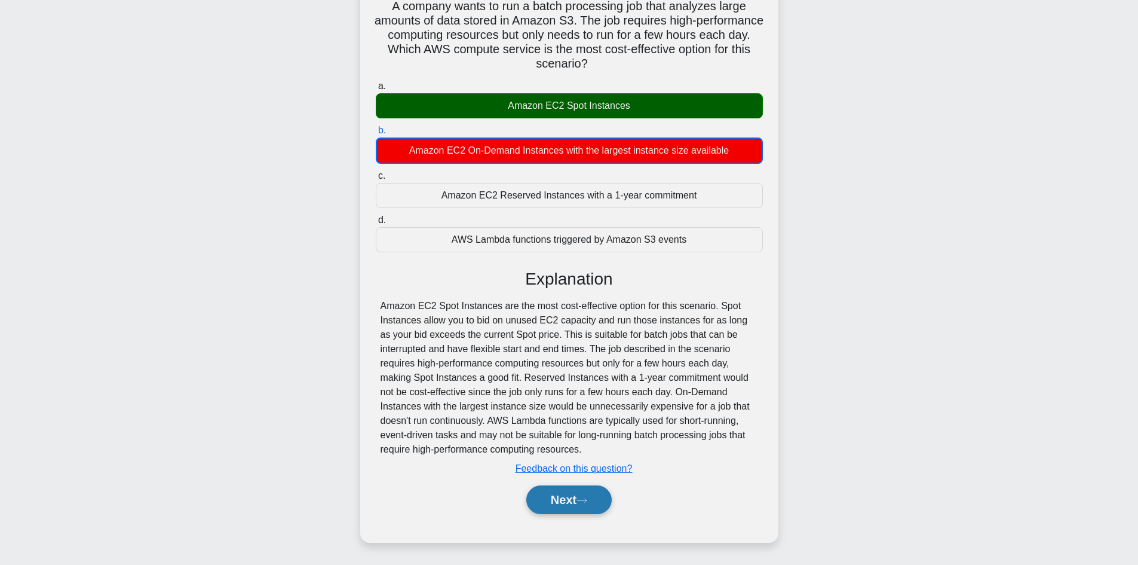
click at [575, 505] on button "Next" at bounding box center [568, 499] width 85 height 29
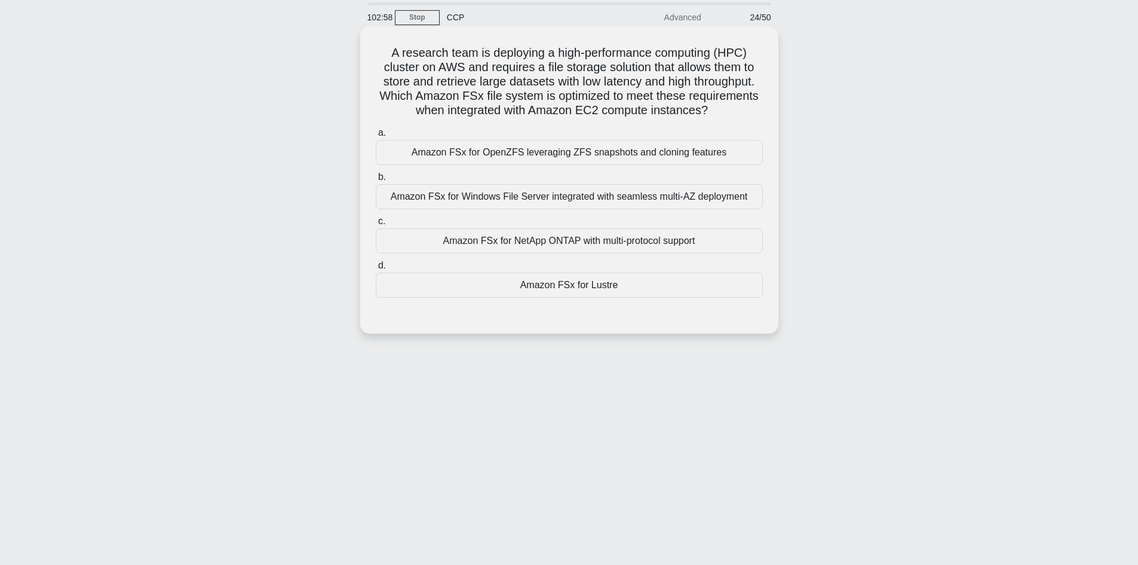
scroll to position [0, 0]
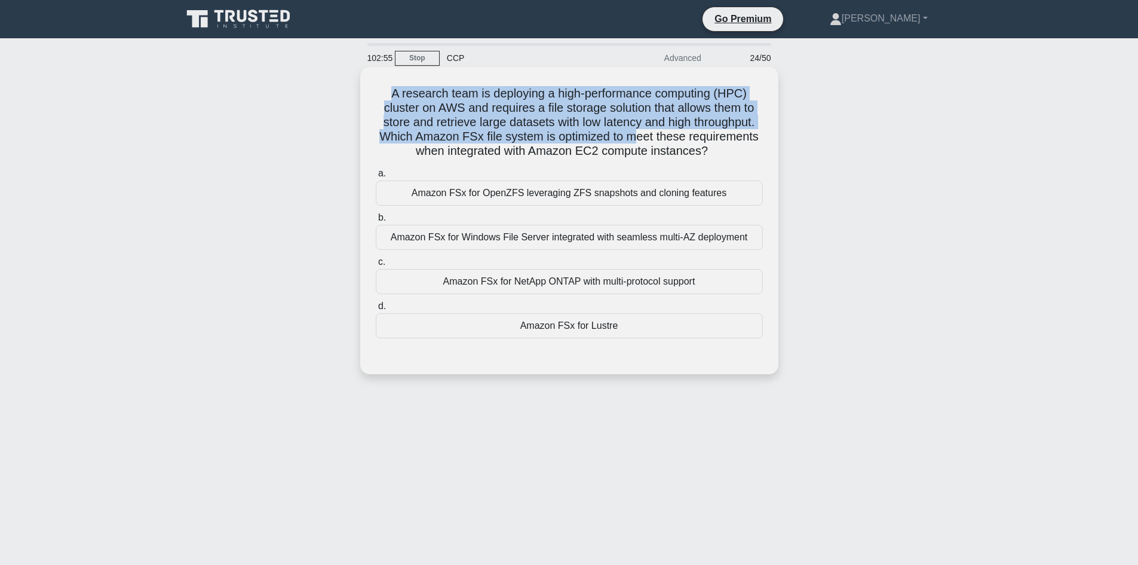
drag, startPoint x: 375, startPoint y: 93, endPoint x: 634, endPoint y: 131, distance: 262.1
click at [634, 131] on h5 "A research team is deploying a high-performance computing (HPC) cluster on AWS …" at bounding box center [570, 122] width 390 height 73
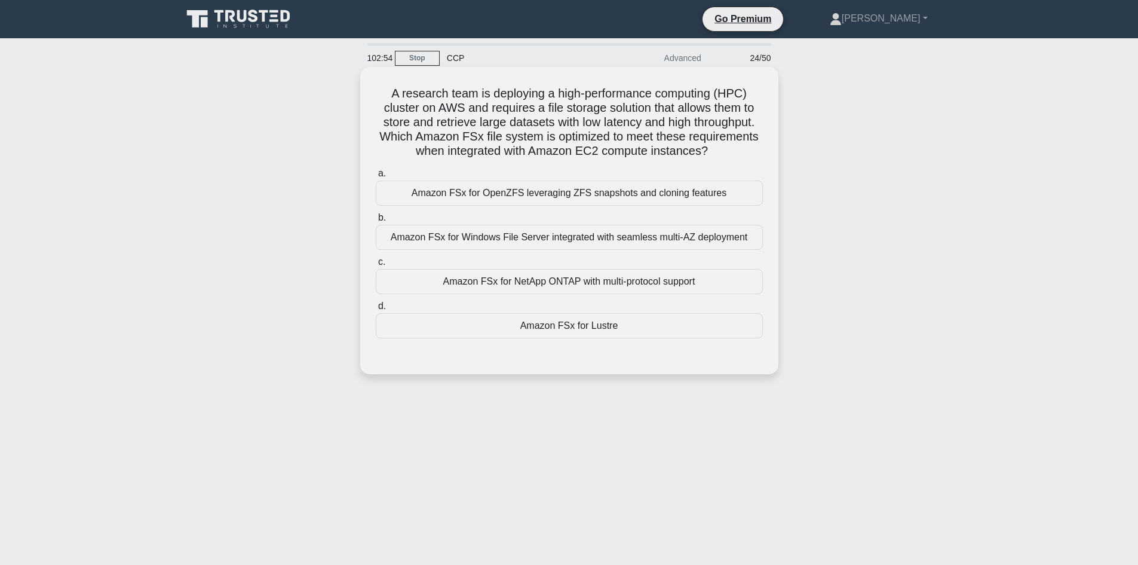
click at [632, 153] on h5 "A research team is deploying a high-performance computing (HPC) cluster on AWS …" at bounding box center [570, 122] width 390 height 73
click at [560, 336] on div "Amazon FSx for Lustre" at bounding box center [569, 325] width 387 height 25
click at [376, 310] on input "d. Amazon FSx for Lustre" at bounding box center [376, 306] width 0 height 8
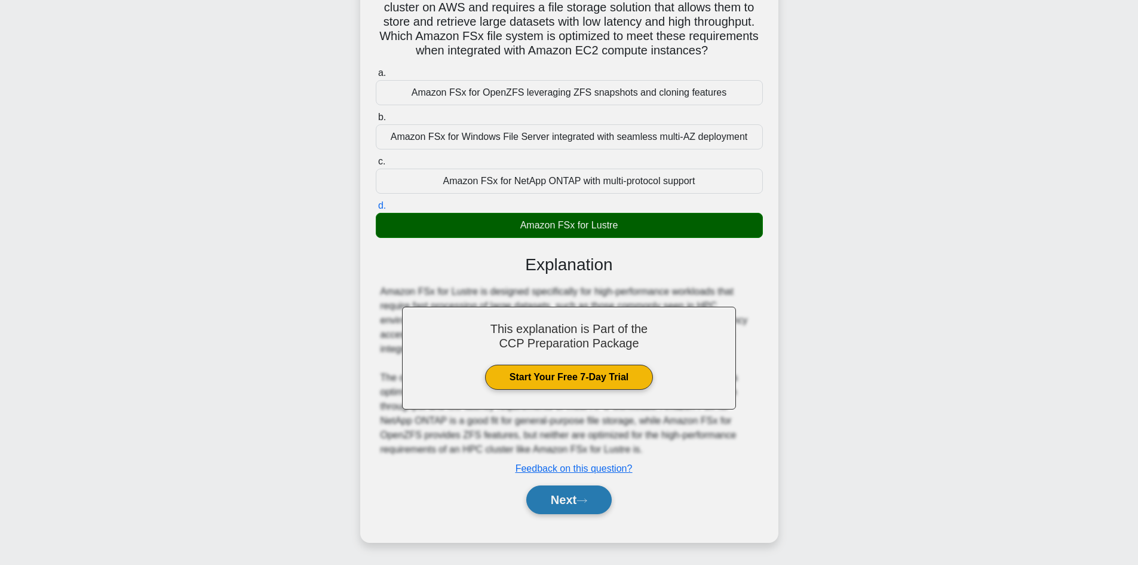
click at [566, 508] on button "Next" at bounding box center [568, 499] width 85 height 29
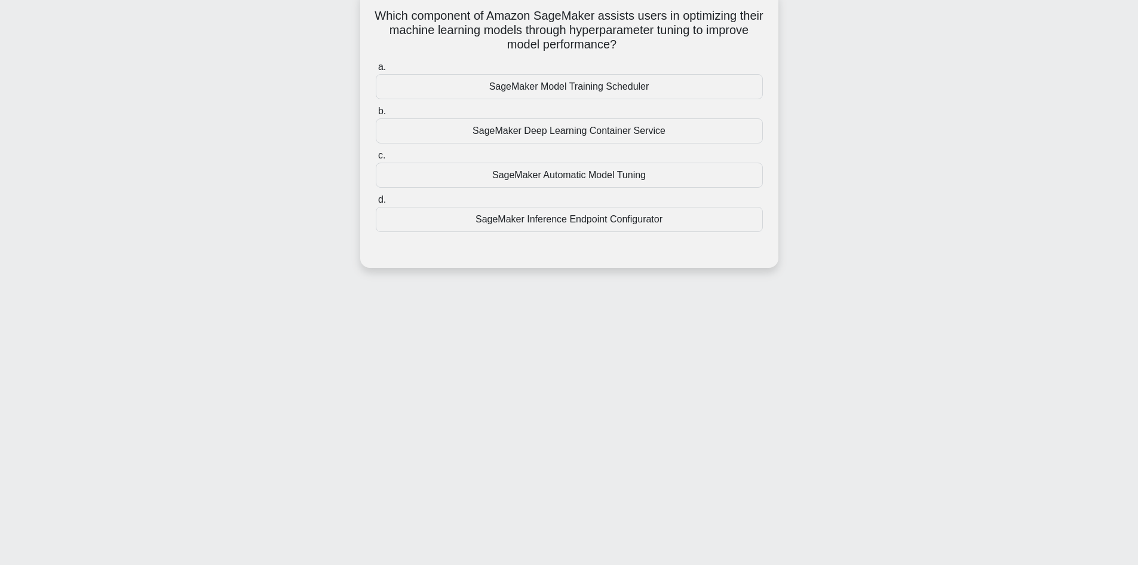
scroll to position [21, 0]
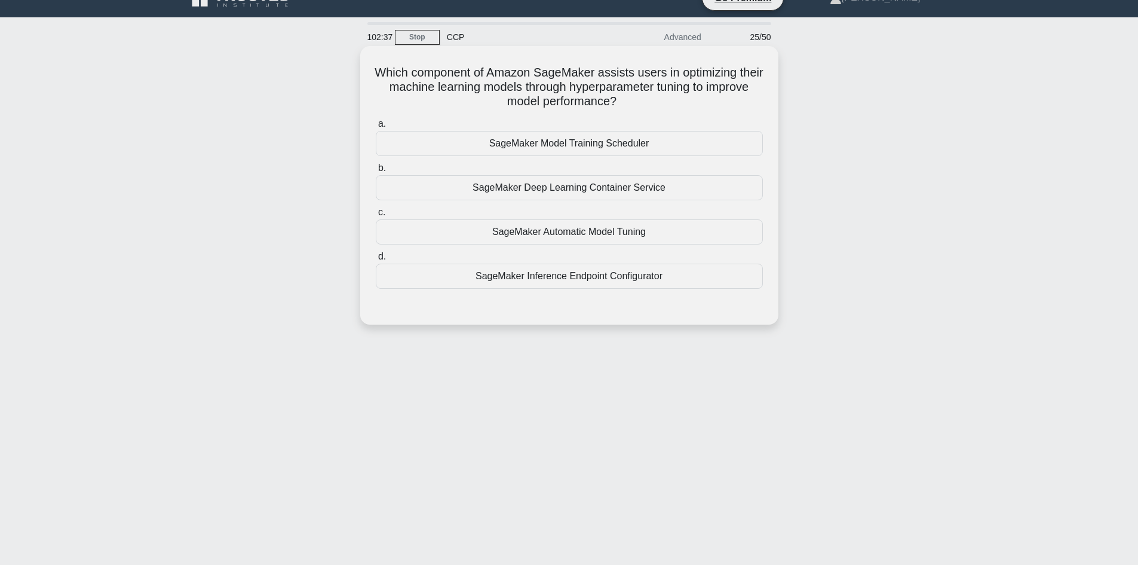
click at [578, 235] on div "SageMaker Automatic Model Tuning" at bounding box center [569, 231] width 387 height 25
click at [376, 216] on input "c. SageMaker Automatic Model Tuning" at bounding box center [376, 213] width 0 height 8
click at [578, 235] on div "SageMaker Automatic Model Tuning" at bounding box center [569, 232] width 387 height 26
click at [376, 216] on input "c. SageMaker Automatic Model Tuning" at bounding box center [376, 213] width 0 height 8
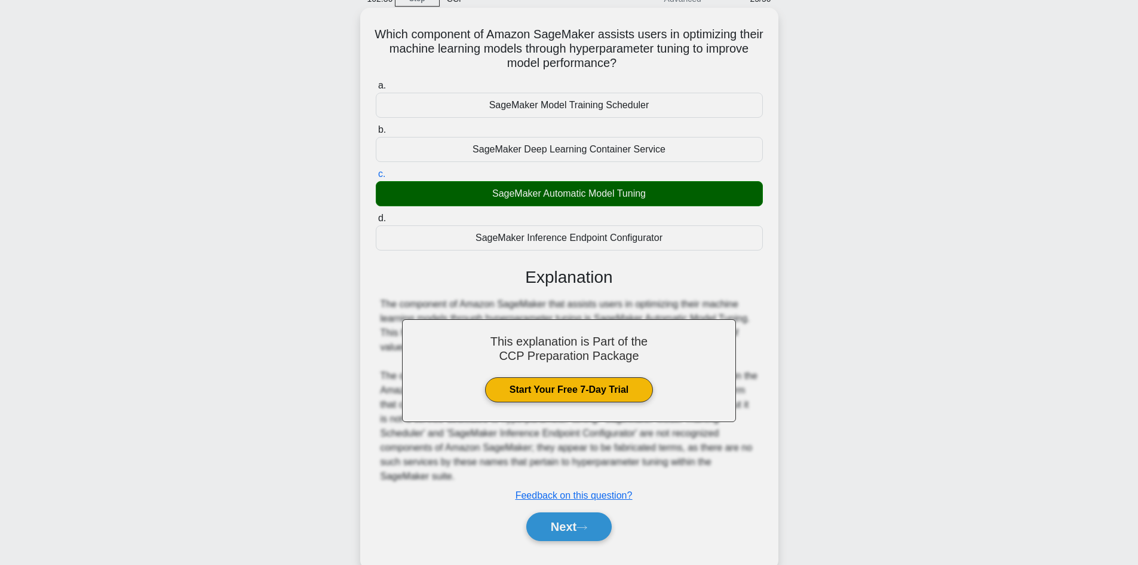
scroll to position [81, 0]
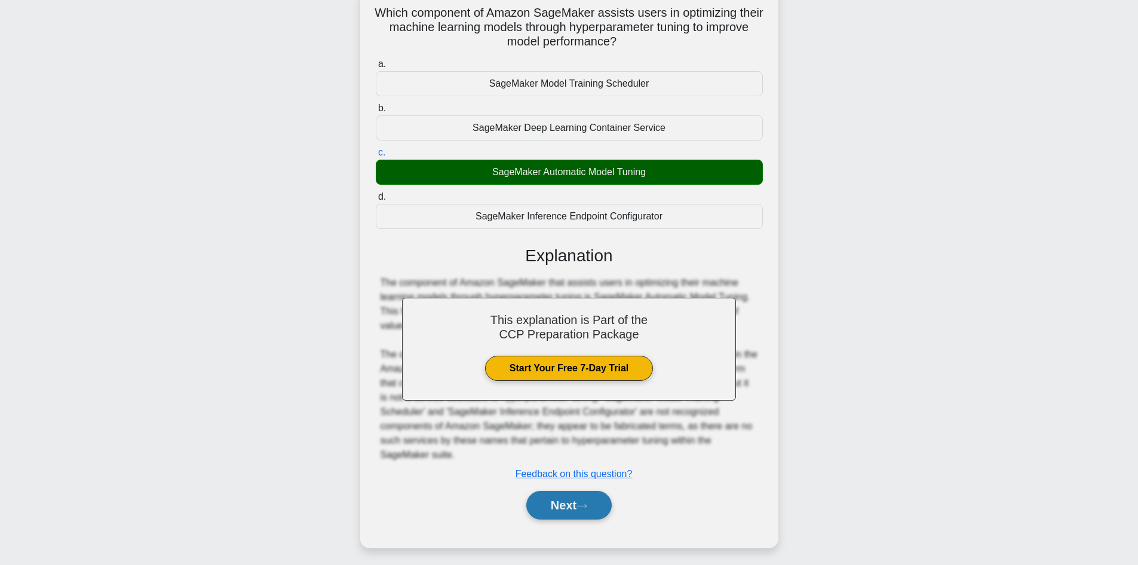
click at [566, 495] on button "Next" at bounding box center [568, 505] width 85 height 29
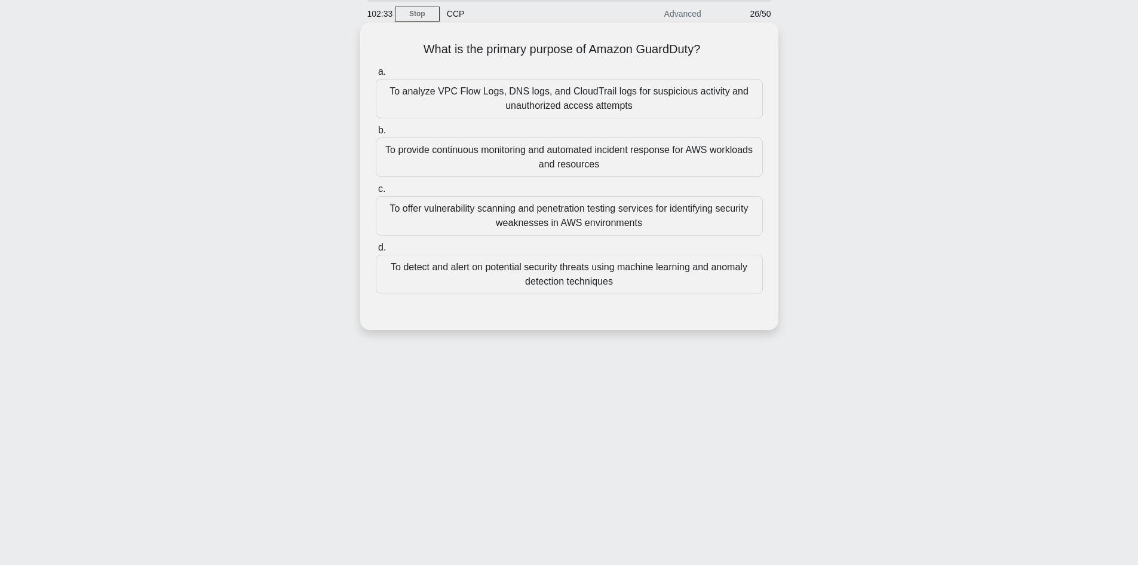
scroll to position [0, 0]
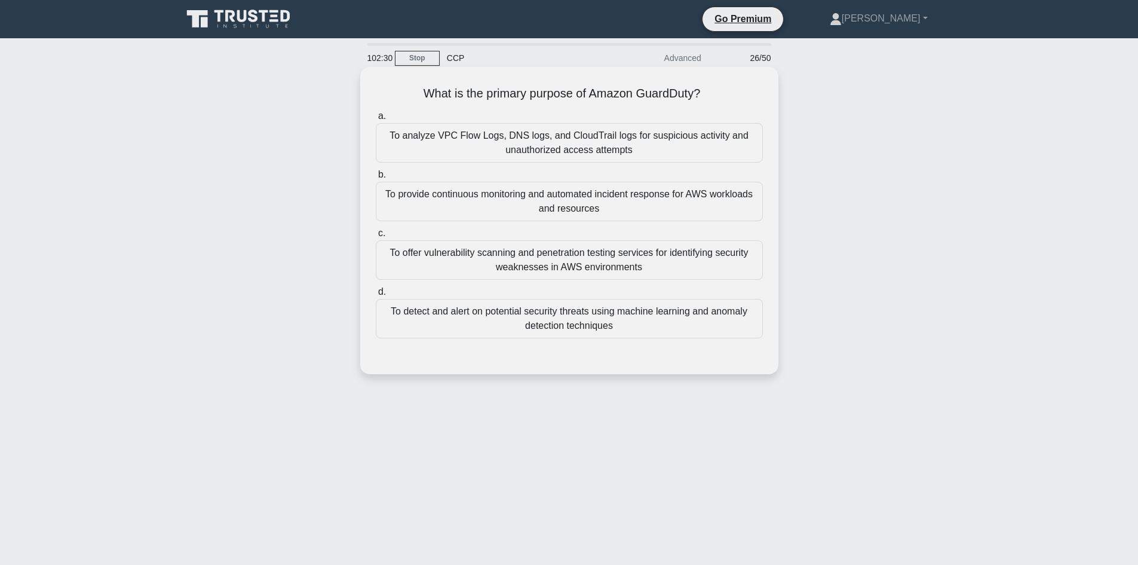
click at [523, 317] on div "To detect and alert on potential security threats using machine learning and an…" at bounding box center [569, 318] width 387 height 39
click at [376, 296] on input "d. To detect and alert on potential security threats using machine learning and…" at bounding box center [376, 292] width 0 height 8
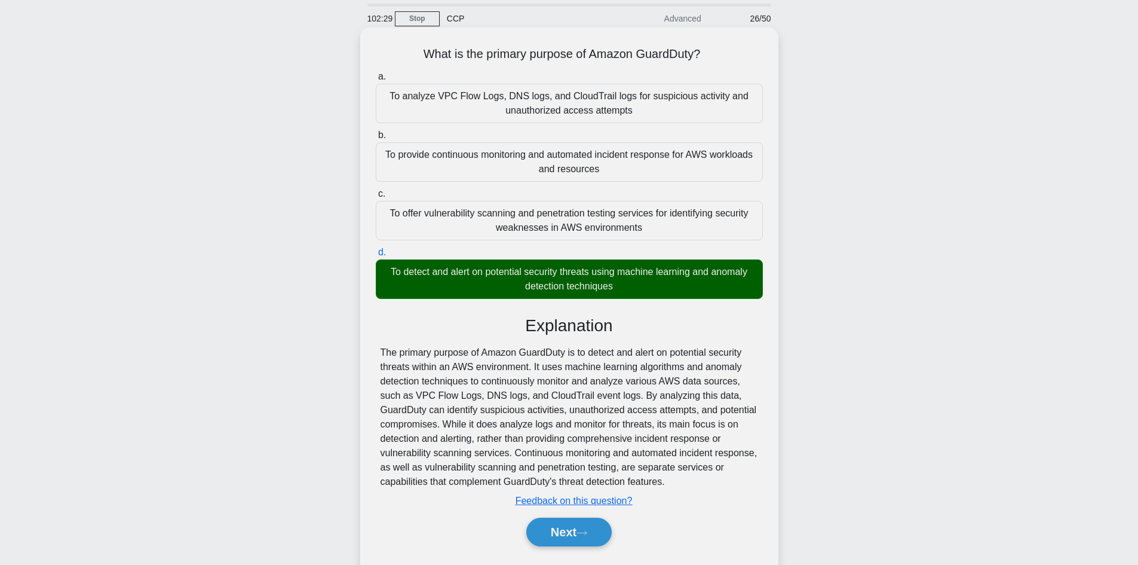
scroll to position [81, 0]
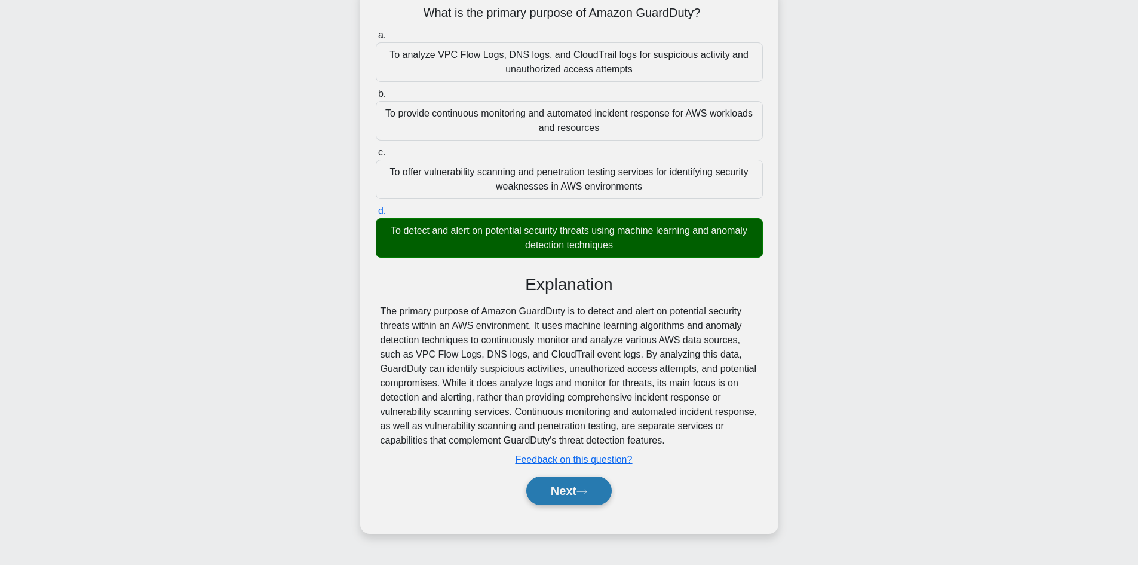
click at [573, 487] on button "Next" at bounding box center [568, 490] width 85 height 29
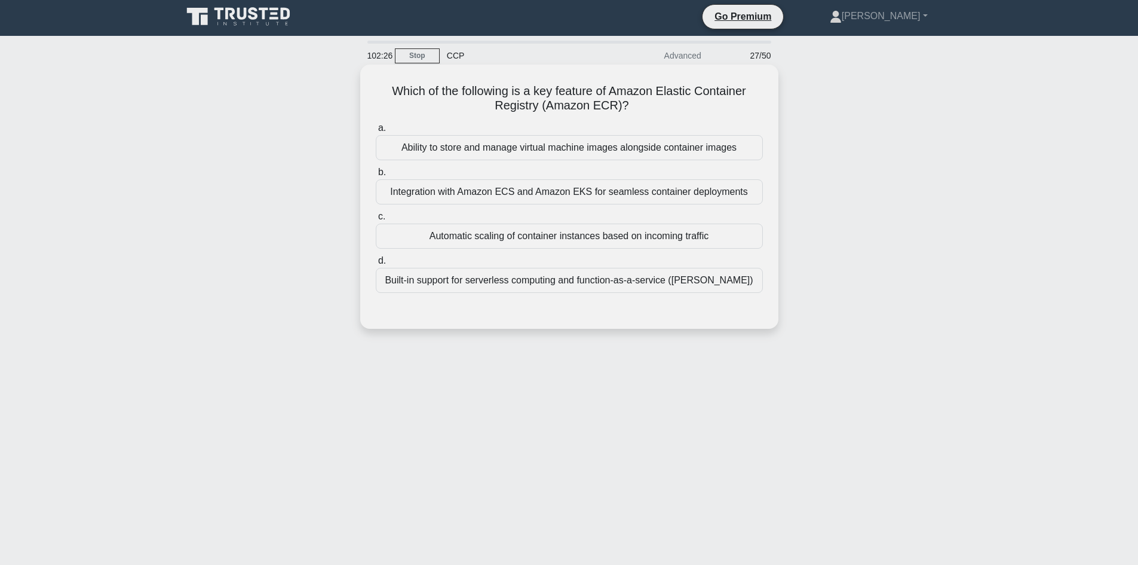
scroll to position [0, 0]
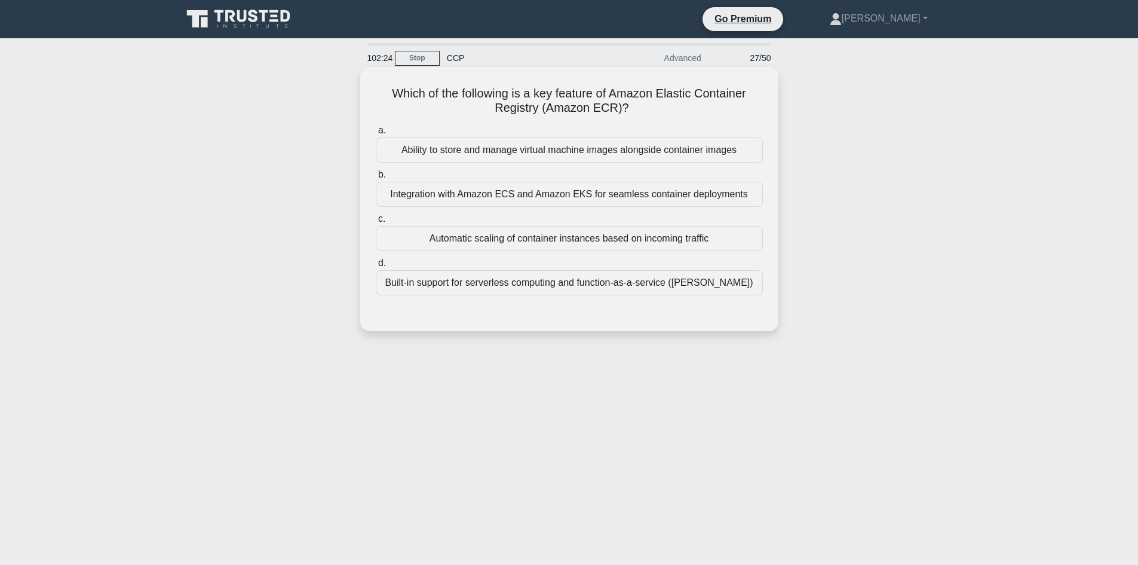
drag, startPoint x: 637, startPoint y: 111, endPoint x: 372, endPoint y: 85, distance: 266.5
click at [372, 85] on div "Which of the following is a key feature of Amazon Elastic Container Registry (A…" at bounding box center [569, 199] width 409 height 255
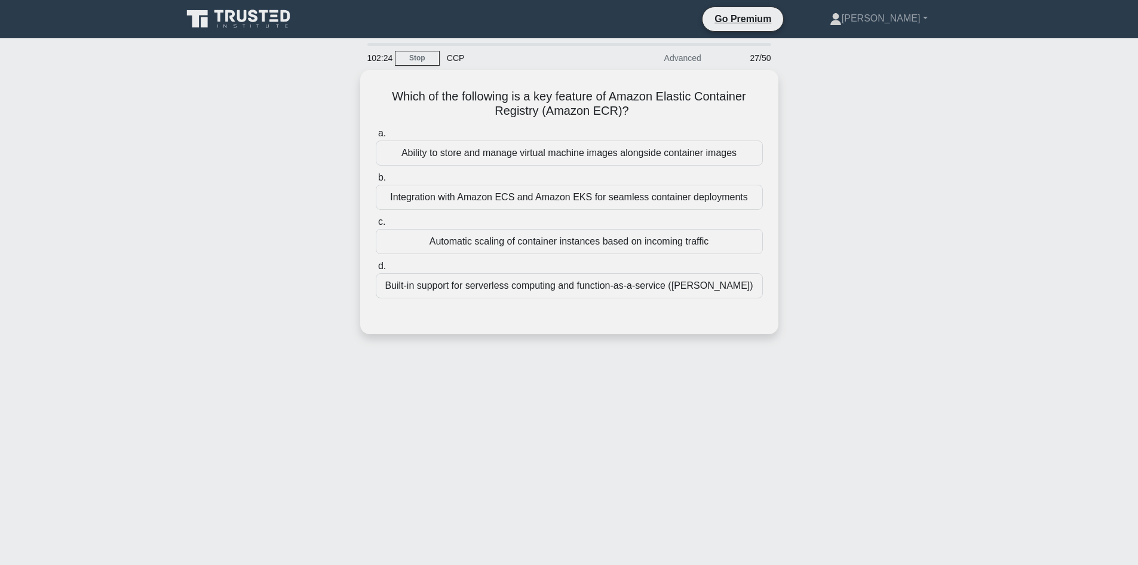
click at [293, 130] on div "Which of the following is a key feature of Amazon Elastic Container Registry (A…" at bounding box center [569, 209] width 789 height 278
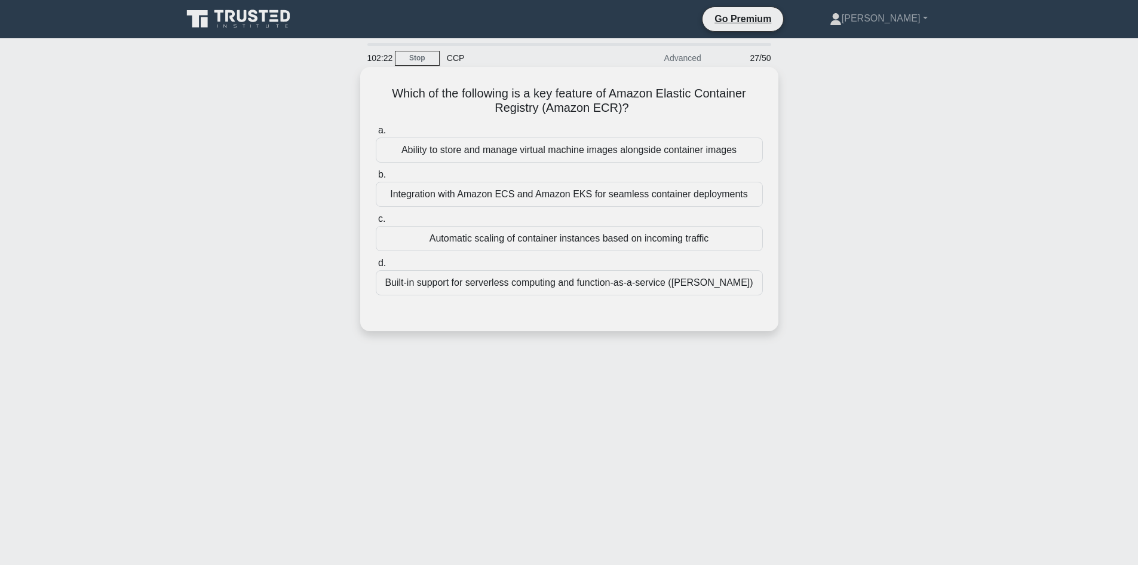
drag, startPoint x: 391, startPoint y: 94, endPoint x: 645, endPoint y: 115, distance: 254.7
click at [645, 115] on h5 "Which of the following is a key feature of Amazon Elastic Container Registry (A…" at bounding box center [570, 101] width 390 height 30
click at [645, 111] on h5 "Which of the following is a key feature of Amazon Elastic Container Registry (A…" at bounding box center [570, 101] width 390 height 30
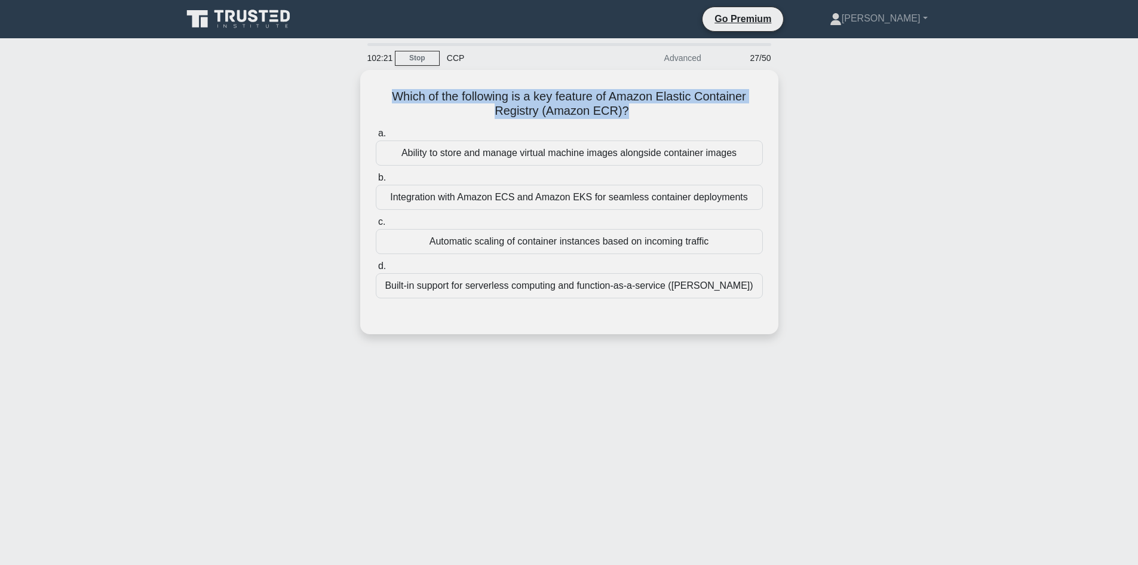
drag, startPoint x: 645, startPoint y: 111, endPoint x: 329, endPoint y: 91, distance: 316.1
click at [330, 91] on div "Which of the following is a key feature of Amazon Elastic Container Registry (A…" at bounding box center [569, 209] width 789 height 278
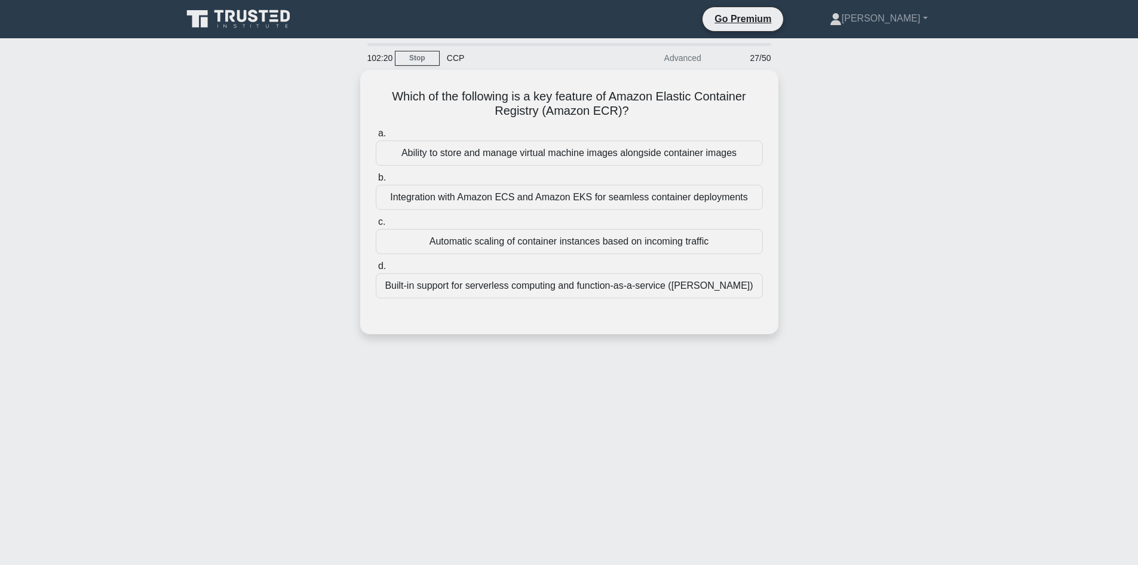
click at [306, 144] on div "Which of the following is a key feature of Amazon Elastic Container Registry (A…" at bounding box center [569, 209] width 789 height 278
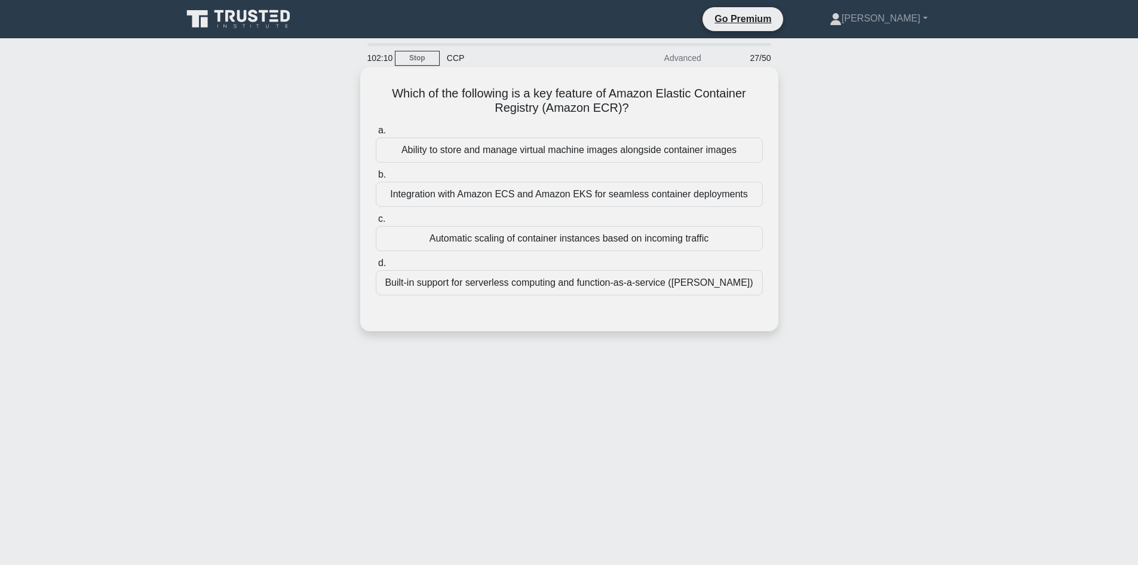
click at [525, 194] on div "Integration with Amazon ECS and Amazon EKS for seamless container deployments" at bounding box center [569, 194] width 387 height 25
click at [376, 179] on input "b. Integration with Amazon ECS and Amazon EKS for seamless container deployments" at bounding box center [376, 175] width 0 height 8
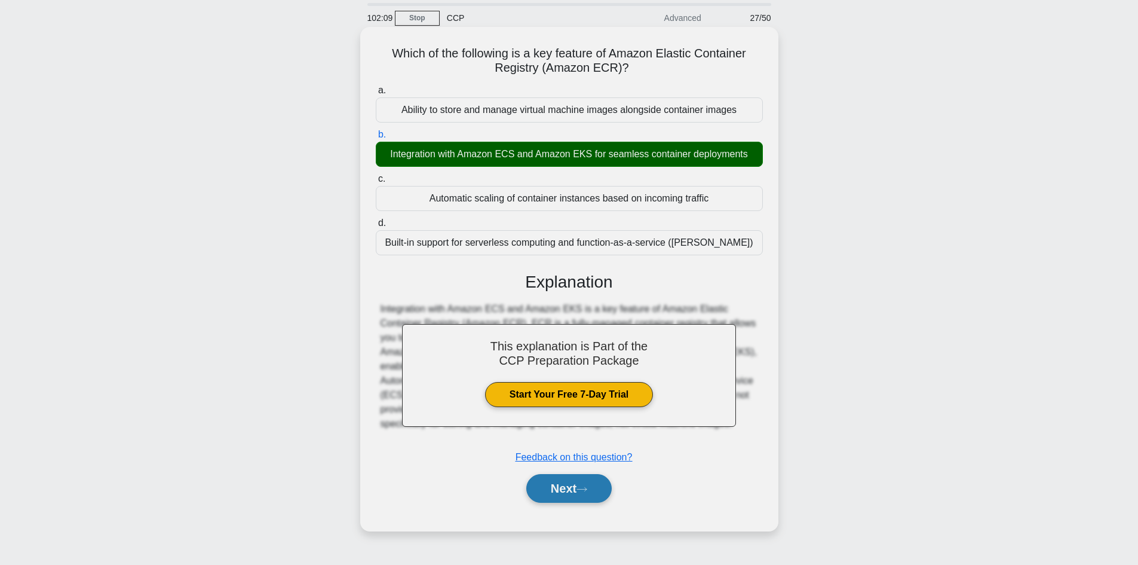
scroll to position [81, 0]
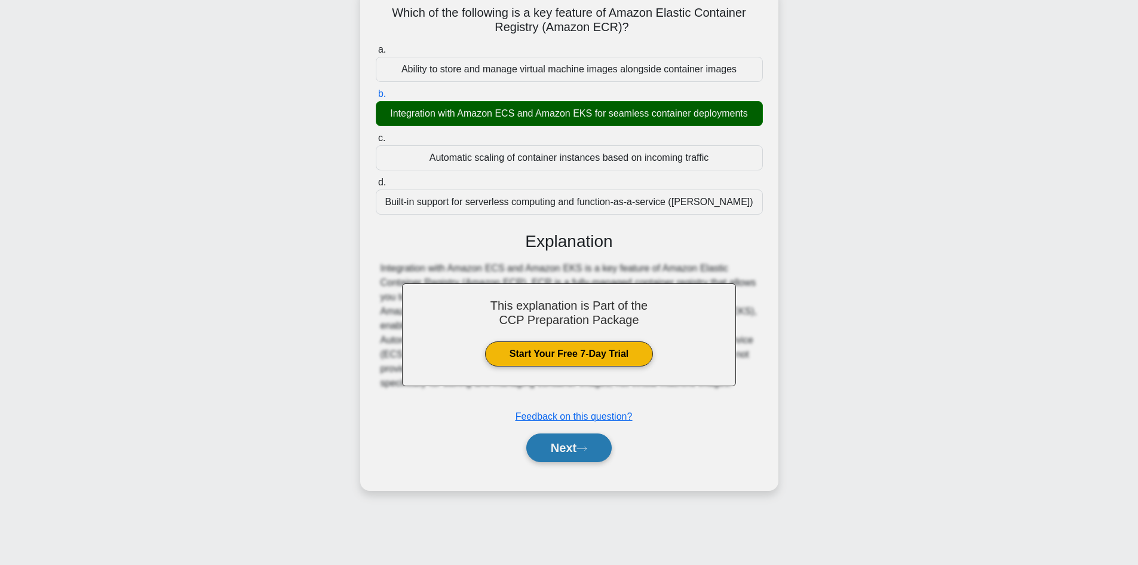
click at [573, 435] on button "Next" at bounding box center [568, 447] width 85 height 29
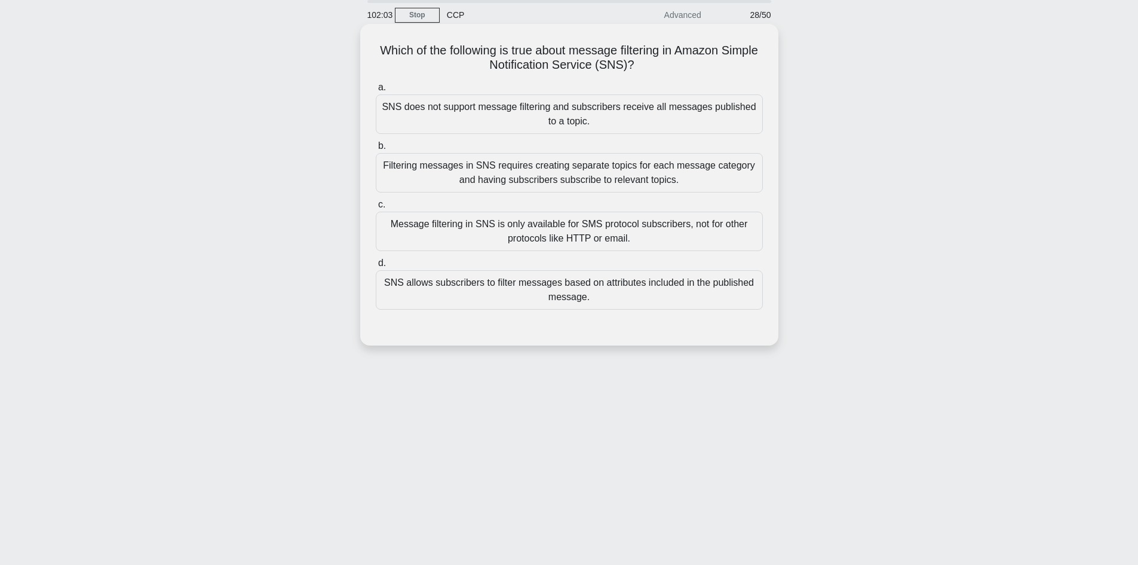
scroll to position [0, 0]
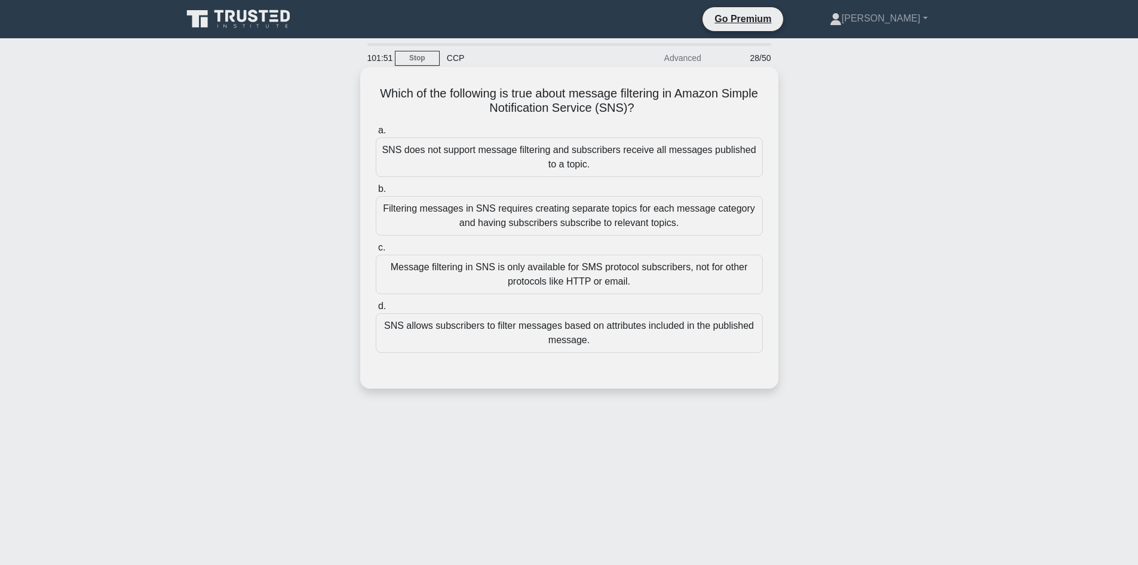
click at [556, 224] on div "Filtering messages in SNS requires creating separate topics for each message ca…" at bounding box center [569, 215] width 387 height 39
click at [376, 193] on input "b. Filtering messages in SNS requires creating separate topics for each message…" at bounding box center [376, 189] width 0 height 8
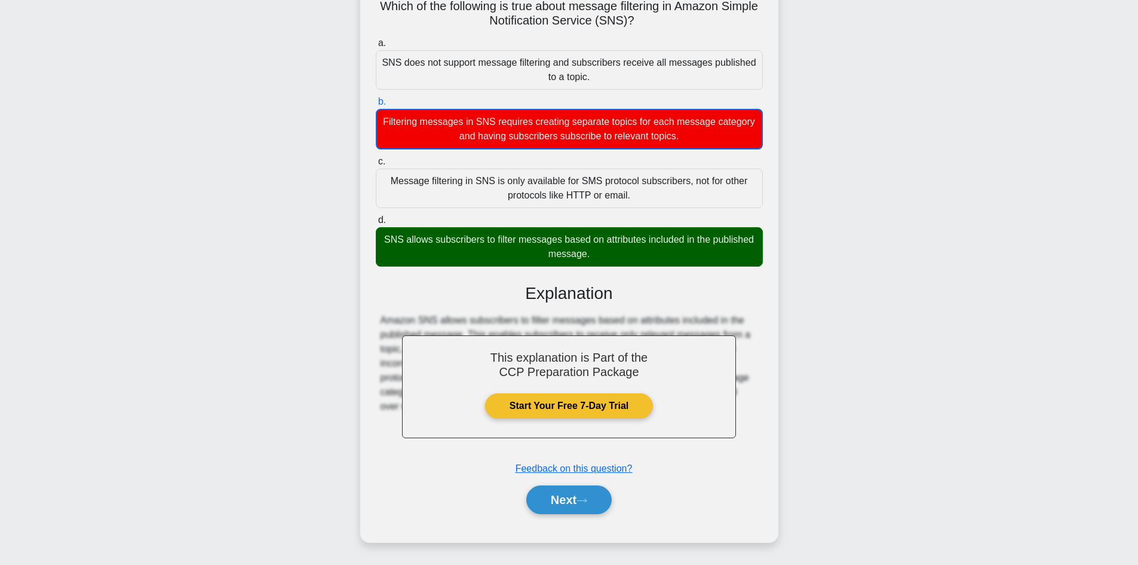
scroll to position [88, 0]
click at [581, 501] on icon at bounding box center [582, 500] width 11 height 7
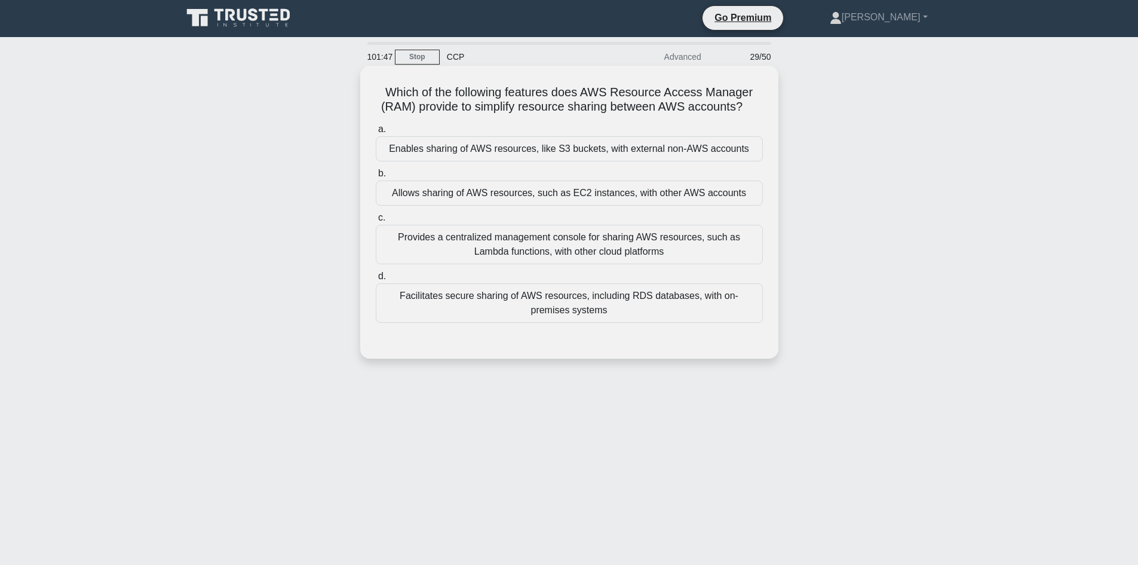
scroll to position [0, 0]
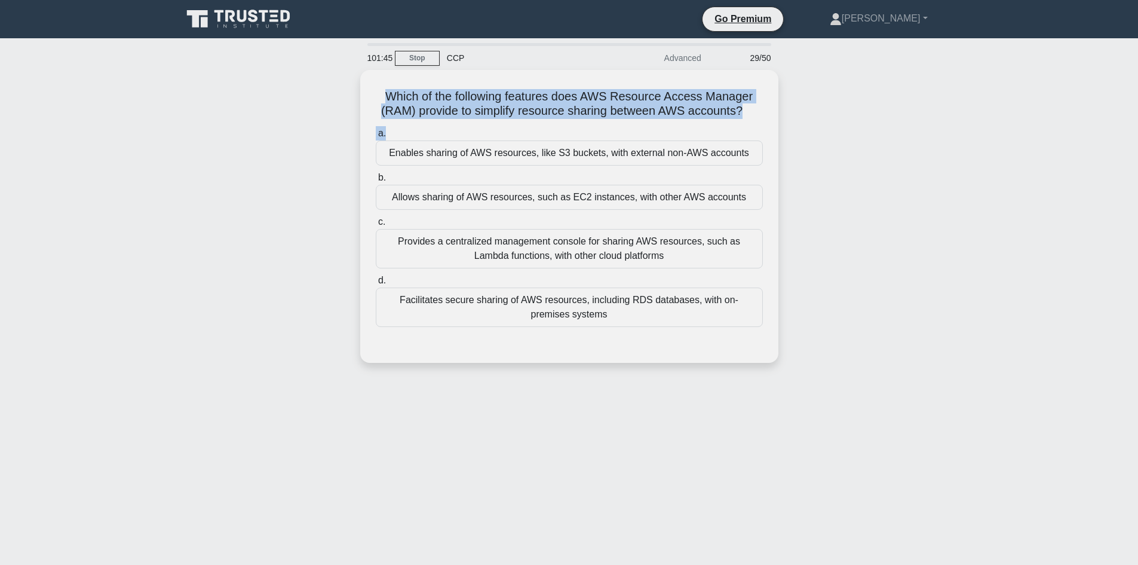
drag, startPoint x: 760, startPoint y: 121, endPoint x: 349, endPoint y: 99, distance: 411.7
click at [349, 99] on div "Which of the following features does AWS Resource Access Manager (RAM) provide …" at bounding box center [569, 223] width 789 height 307
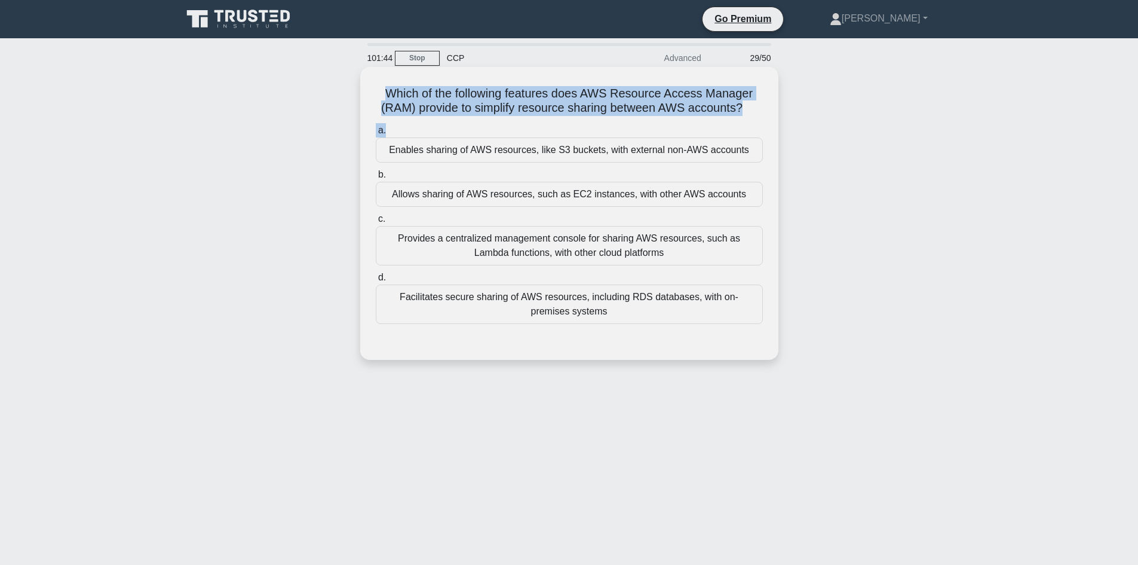
click at [373, 90] on div "Which of the following features does AWS Resource Access Manager (RAM) provide …" at bounding box center [569, 213] width 409 height 283
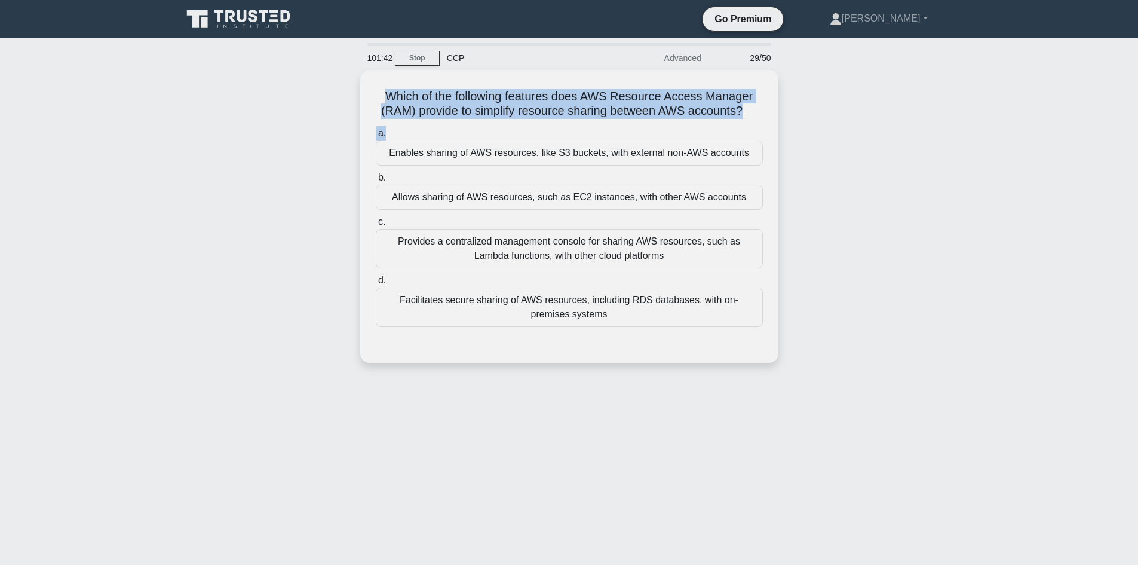
drag, startPoint x: 373, startPoint y: 90, endPoint x: 793, endPoint y: 120, distance: 420.5
click at [793, 120] on div "Which of the following features does AWS Resource Access Manager (RAM) provide …" at bounding box center [569, 223] width 789 height 307
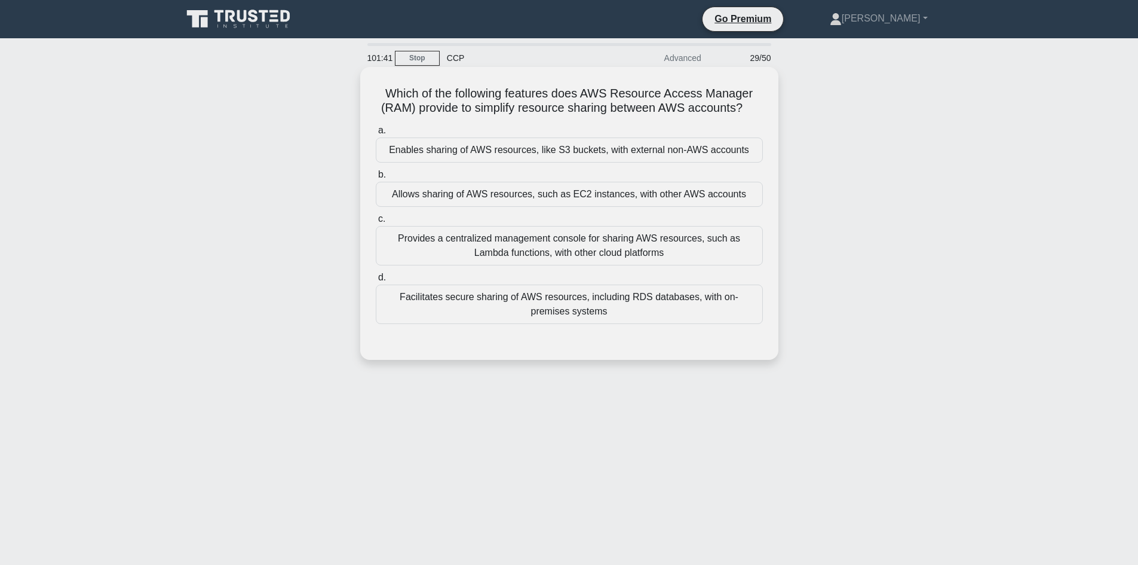
click at [754, 109] on icon ".spinner_0XTQ{transform-origin:center;animation:spinner_y6GP .75s linear infini…" at bounding box center [750, 109] width 14 height 14
drag, startPoint x: 752, startPoint y: 103, endPoint x: 362, endPoint y: 84, distance: 390.6
click at [362, 84] on div "Which of the following features does AWS Resource Access Manager (RAM) provide …" at bounding box center [569, 213] width 418 height 293
click at [386, 91] on h5 "Which of the following features does AWS Resource Access Manager (RAM) provide …" at bounding box center [570, 101] width 390 height 30
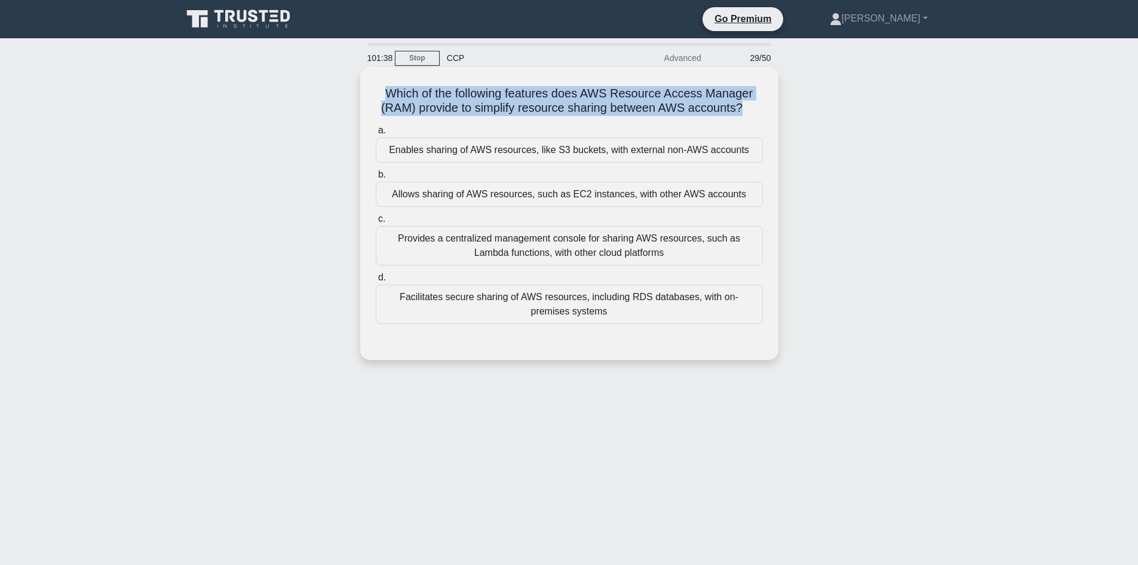
drag, startPoint x: 386, startPoint y: 91, endPoint x: 762, endPoint y: 113, distance: 376.4
click at [762, 113] on h5 "Which of the following features does AWS Resource Access Manager (RAM) provide …" at bounding box center [570, 101] width 390 height 30
click at [564, 91] on h5 "Which of the following features does AWS Resource Access Manager (RAM) provide …" at bounding box center [570, 101] width 390 height 30
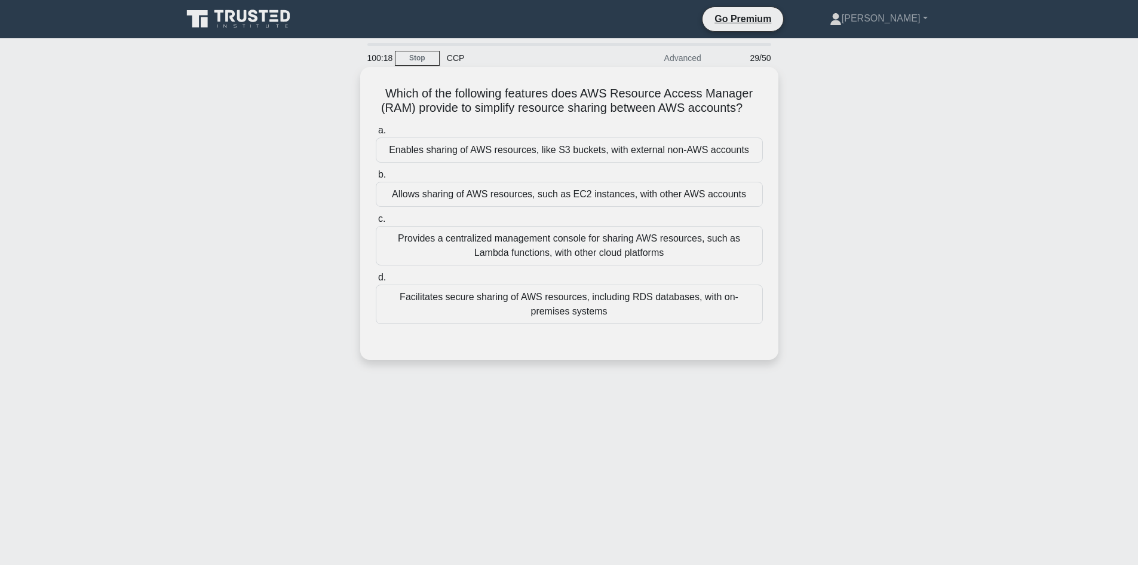
click at [501, 195] on div "Allows sharing of AWS resources, such as EC2 instances, with other AWS accounts" at bounding box center [569, 194] width 387 height 25
click at [376, 179] on input "b. Allows sharing of AWS resources, such as EC2 instances, with other AWS accou…" at bounding box center [376, 175] width 0 height 8
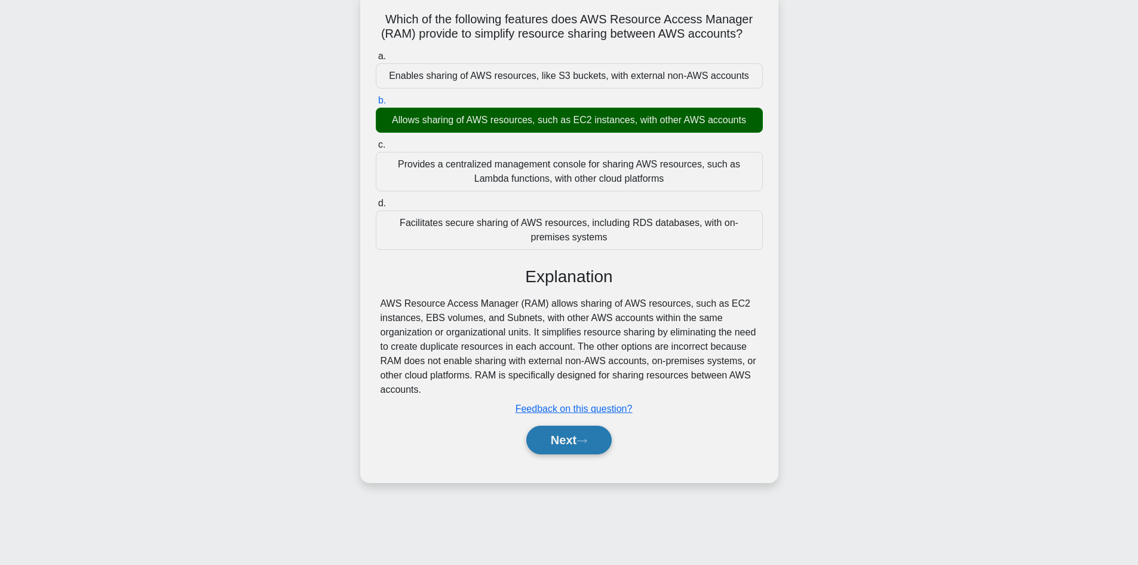
scroll to position [81, 0]
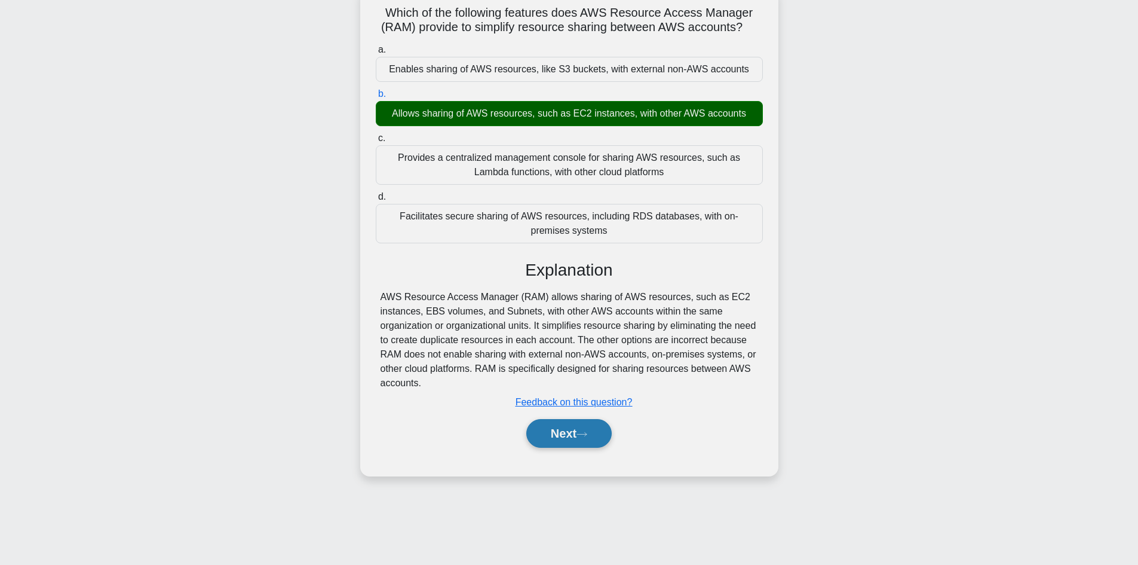
click at [574, 431] on button "Next" at bounding box center [568, 433] width 85 height 29
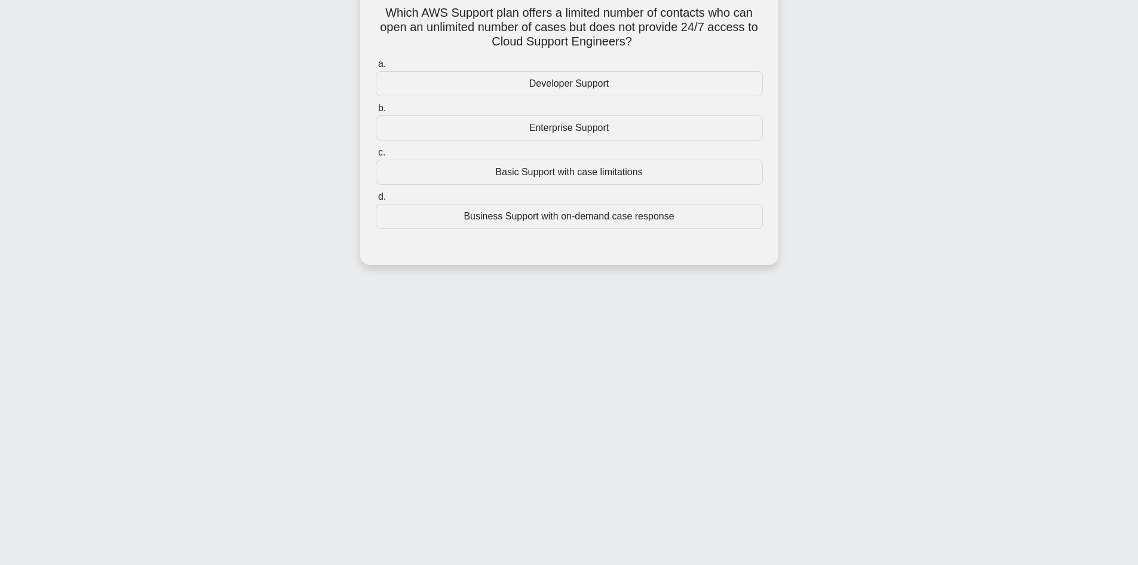
click at [565, 217] on div "Business Support with on-demand case response" at bounding box center [569, 216] width 387 height 25
click at [376, 201] on input "d. Business Support with on-demand case response" at bounding box center [376, 197] width 0 height 8
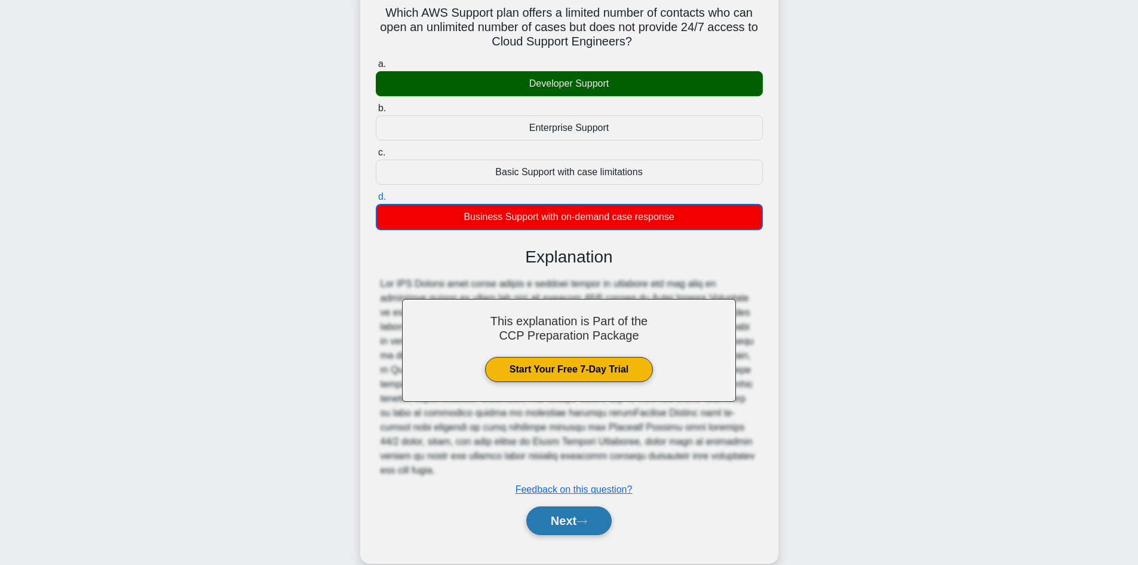
click at [575, 524] on button "Next" at bounding box center [568, 520] width 85 height 29
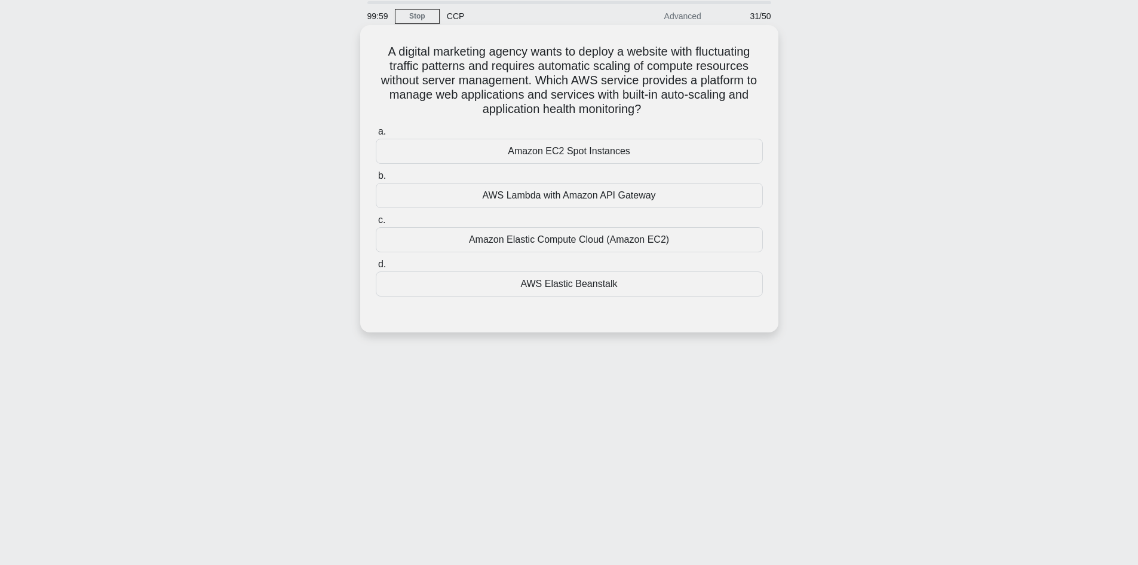
scroll to position [21, 0]
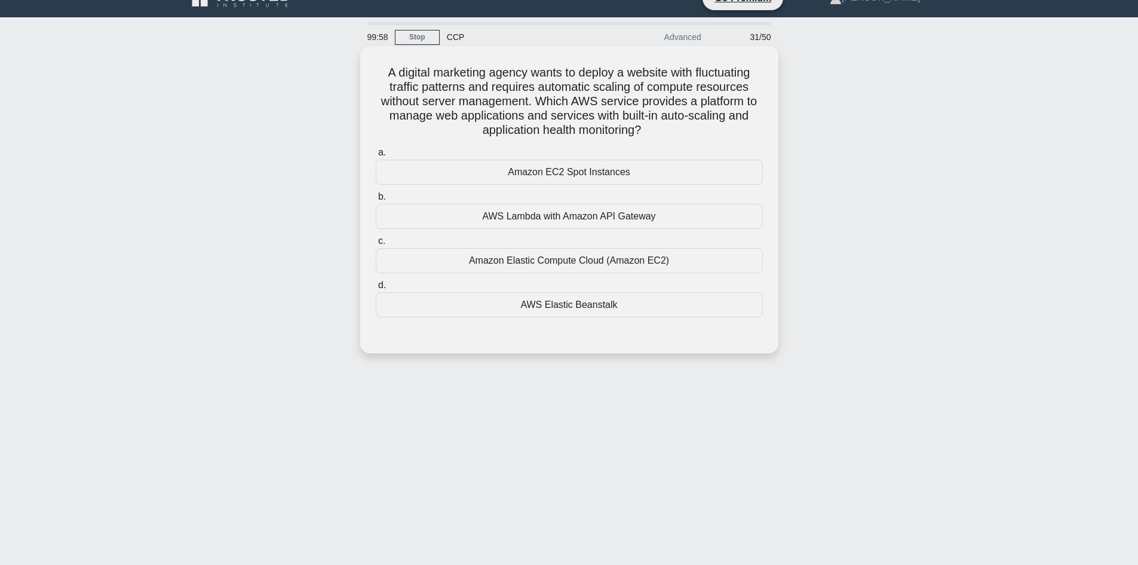
drag, startPoint x: 669, startPoint y: 138, endPoint x: 362, endPoint y: 62, distance: 316.3
click at [362, 62] on div "A digital marketing agency wants to deploy a website with fluctuating traffic p…" at bounding box center [569, 199] width 418 height 307
click at [455, 92] on h5 "A digital marketing agency wants to deploy a website with fluctuating traffic p…" at bounding box center [570, 101] width 390 height 73
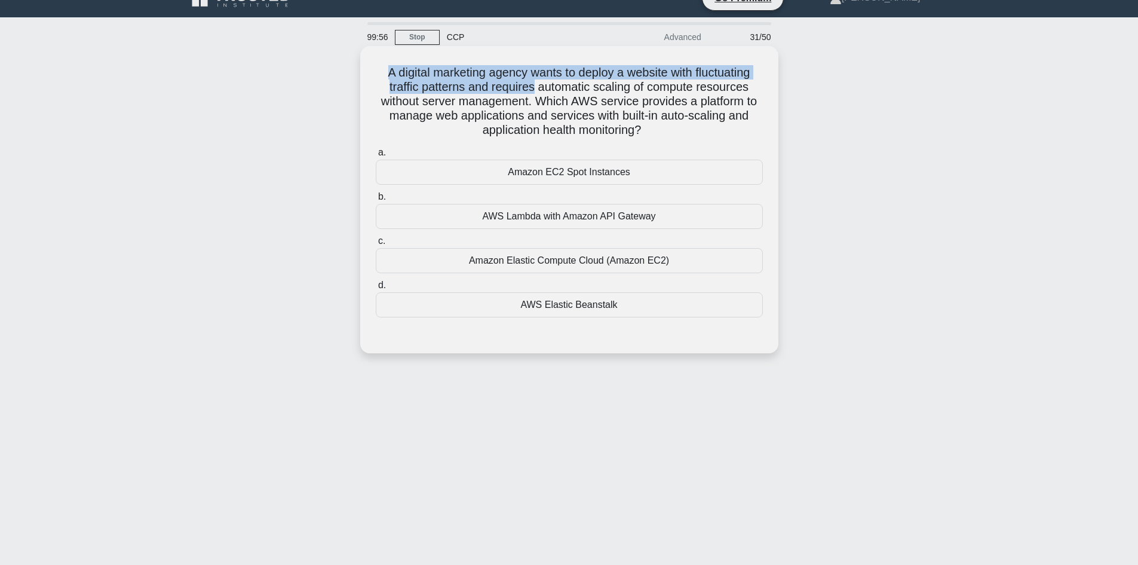
drag, startPoint x: 372, startPoint y: 68, endPoint x: 573, endPoint y: 130, distance: 210.7
click at [562, 102] on div "A digital marketing agency wants to deploy a website with fluctuating traffic p…" at bounding box center [569, 200] width 409 height 298
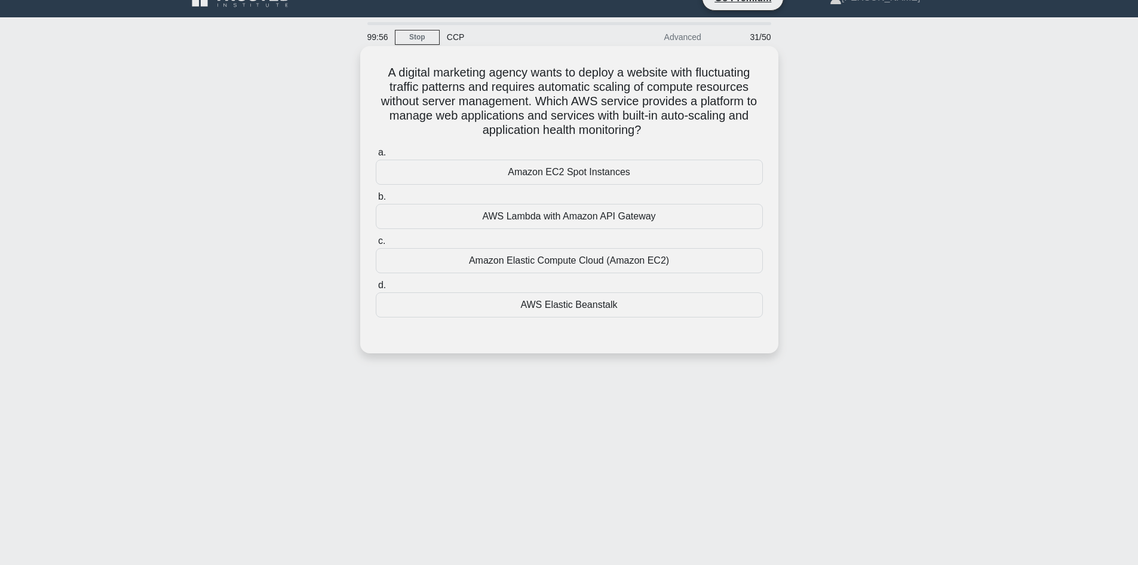
click at [596, 131] on h5 "A digital marketing agency wants to deploy a website with fluctuating traffic p…" at bounding box center [570, 101] width 390 height 73
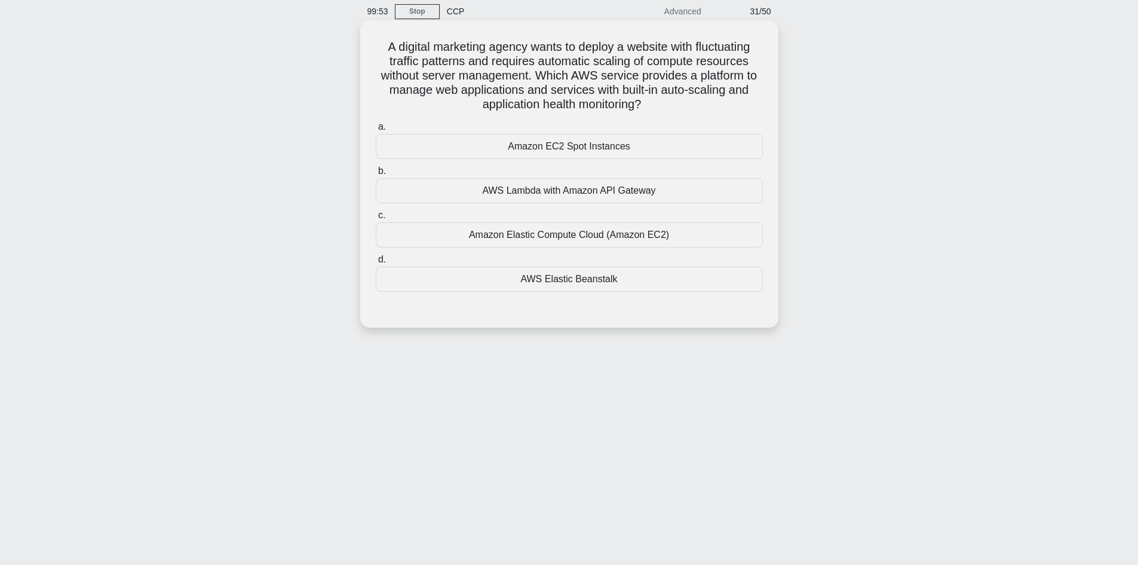
scroll to position [0, 0]
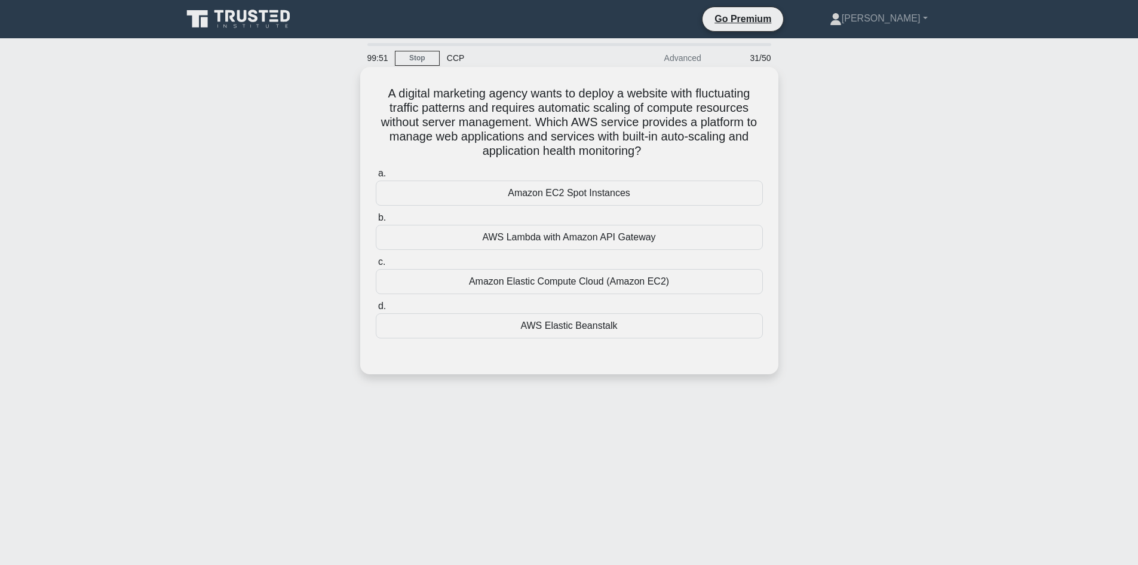
drag, startPoint x: 660, startPoint y: 152, endPoint x: 369, endPoint y: 95, distance: 296.4
click at [369, 95] on div "A digital marketing agency wants to deploy a website with fluctuating traffic p…" at bounding box center [569, 221] width 409 height 298
click at [446, 103] on h5 "A digital marketing agency wants to deploy a website with fluctuating traffic p…" at bounding box center [570, 122] width 390 height 73
click at [372, 94] on div "A digital marketing agency wants to deploy a website with fluctuating traffic p…" at bounding box center [569, 221] width 409 height 298
drag, startPoint x: 375, startPoint y: 89, endPoint x: 662, endPoint y: 154, distance: 293.9
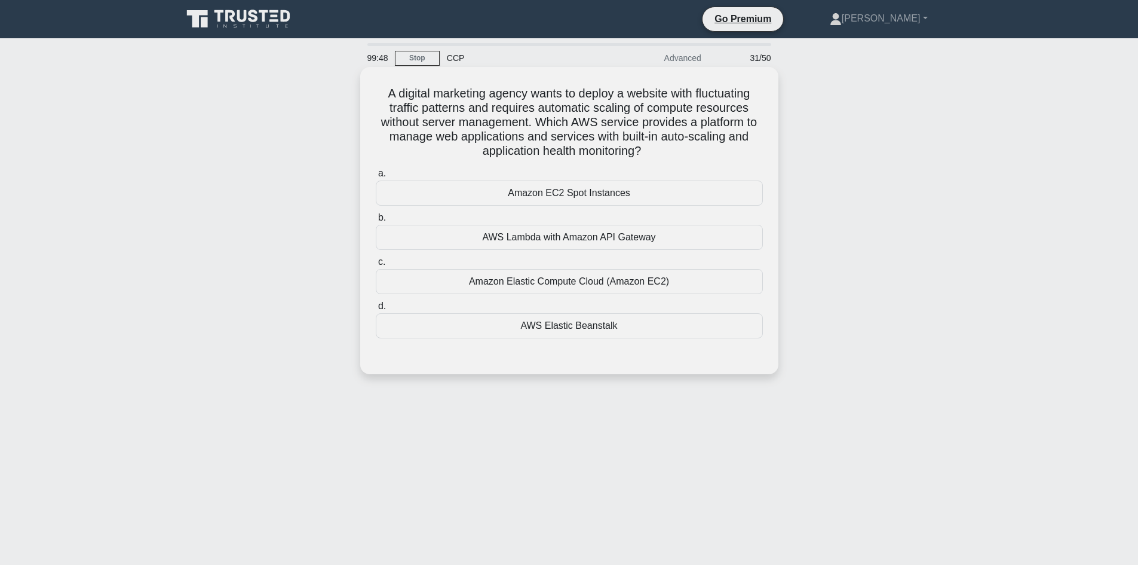
click at [662, 154] on h5 "A digital marketing agency wants to deploy a website with fluctuating traffic p…" at bounding box center [570, 122] width 390 height 73
click at [610, 123] on h5 "A digital marketing agency wants to deploy a website with fluctuating traffic p…" at bounding box center [570, 122] width 390 height 73
click at [581, 328] on div "AWS Elastic Beanstalk" at bounding box center [569, 325] width 387 height 25
click at [376, 310] on input "d. AWS Elastic Beanstalk" at bounding box center [376, 306] width 0 height 8
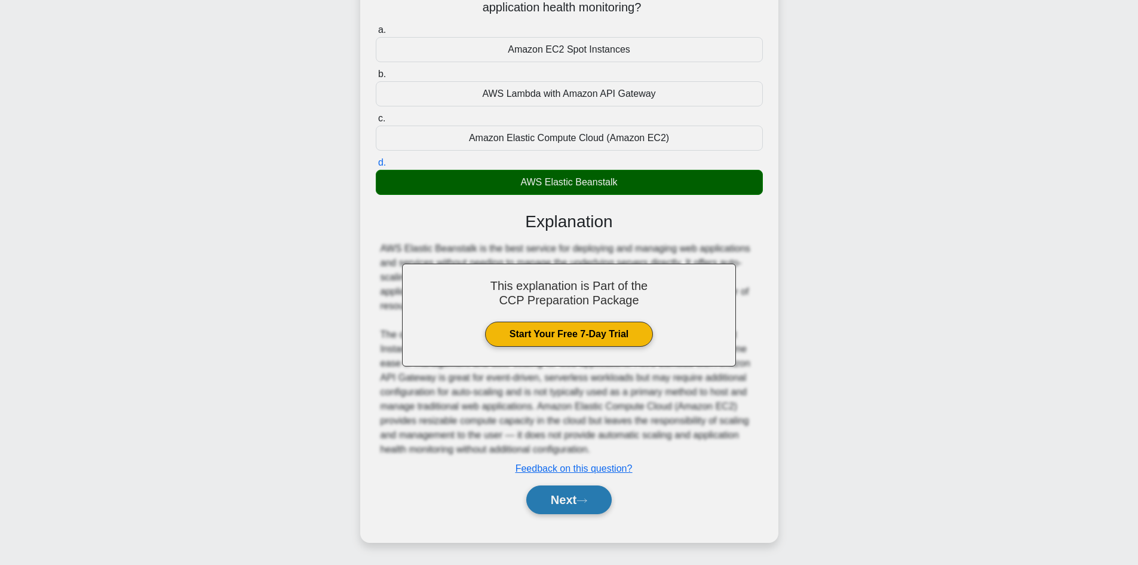
click at [587, 497] on icon at bounding box center [582, 500] width 11 height 7
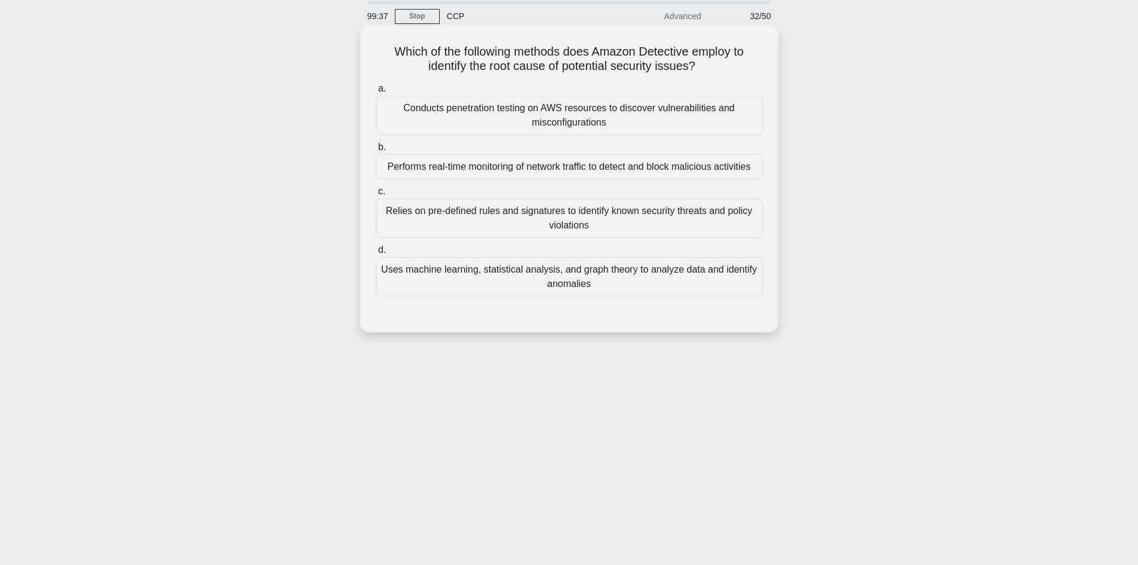
scroll to position [21, 0]
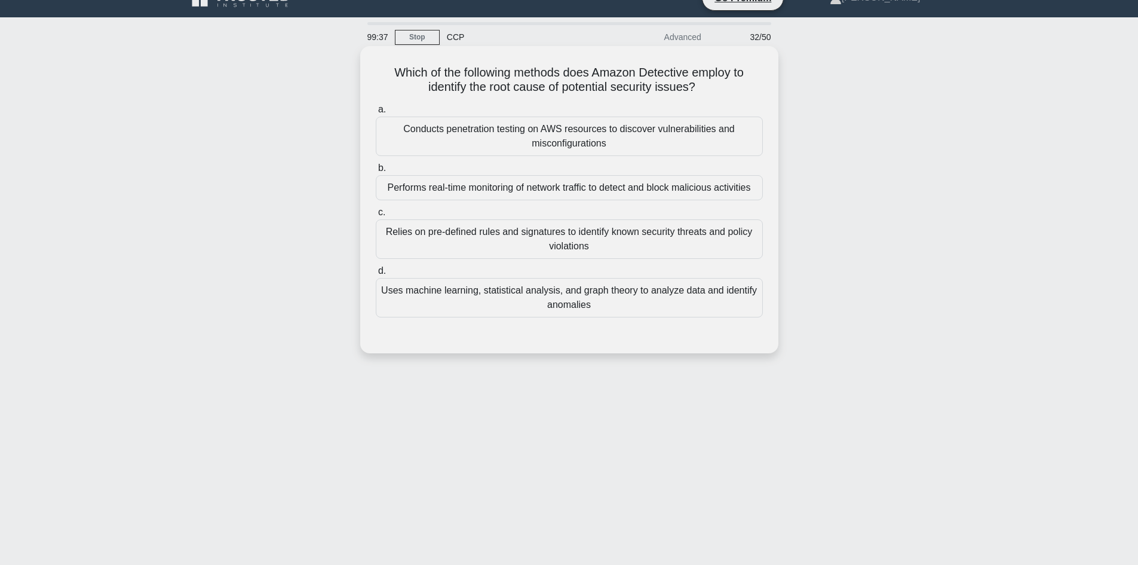
drag, startPoint x: 698, startPoint y: 85, endPoint x: 595, endPoint y: 76, distance: 103.7
click at [698, 84] on h5 "Which of the following methods does Amazon Detective employ to identify the roo…" at bounding box center [570, 80] width 390 height 30
drag, startPoint x: 595, startPoint y: 76, endPoint x: 362, endPoint y: 63, distance: 233.4
click at [362, 63] on div "Which of the following methods does Amazon Detective employ to identify the roo…" at bounding box center [569, 199] width 418 height 307
click at [489, 79] on h5 "Which of the following methods does Amazon Detective employ to identify the roo…" at bounding box center [570, 80] width 390 height 30
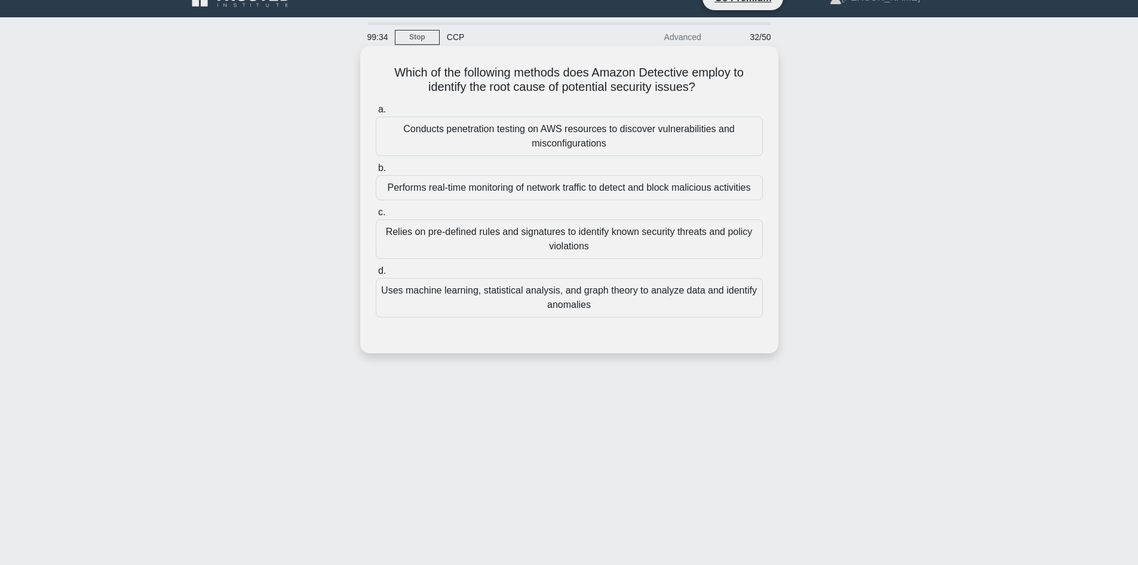
drag, startPoint x: 701, startPoint y: 90, endPoint x: 360, endPoint y: 65, distance: 342.1
click at [360, 65] on div "Which of the following methods does Amazon Detective employ to identify the roo…" at bounding box center [569, 199] width 418 height 307
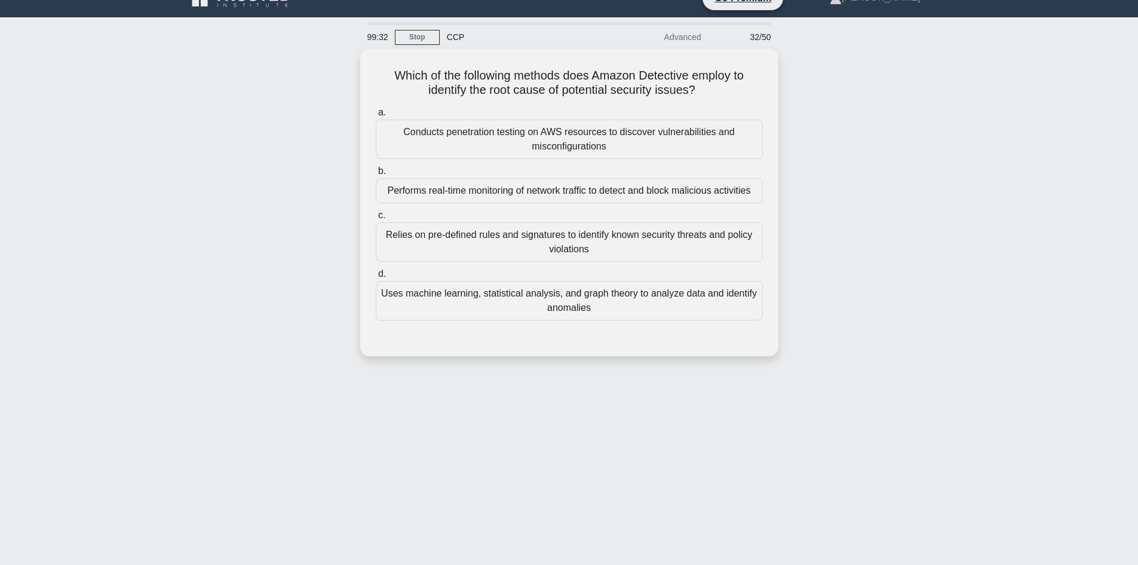
click at [256, 103] on div "Which of the following methods does Amazon Detective employ to identify the roo…" at bounding box center [569, 209] width 789 height 321
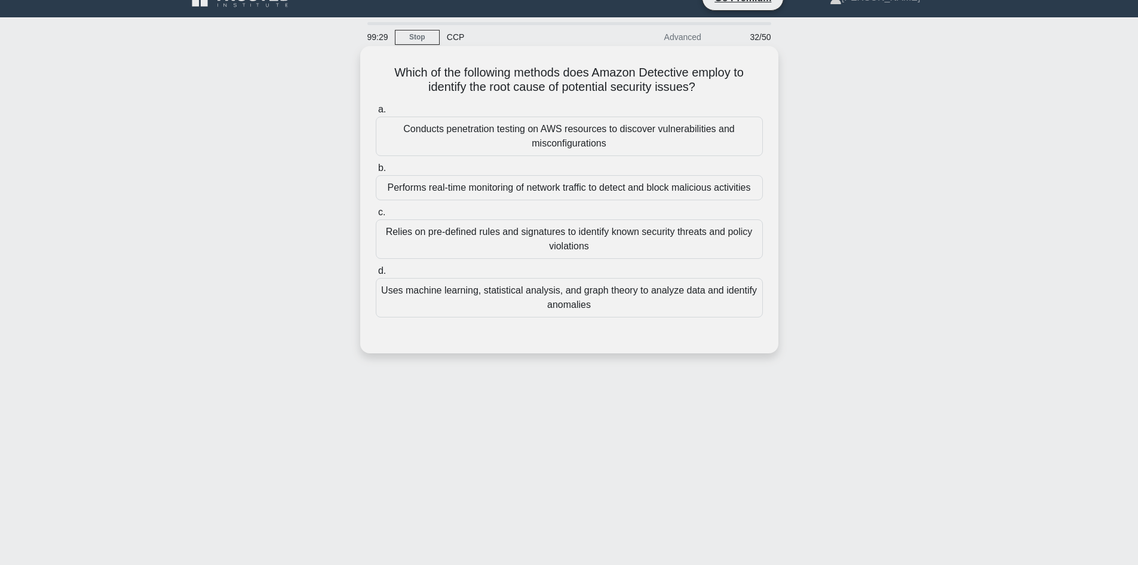
click at [495, 302] on div "Uses machine learning, statistical analysis, and graph theory to analyze data a…" at bounding box center [569, 297] width 387 height 39
click at [376, 275] on input "d. Uses machine learning, statistical analysis, and graph theory to analyze dat…" at bounding box center [376, 271] width 0 height 8
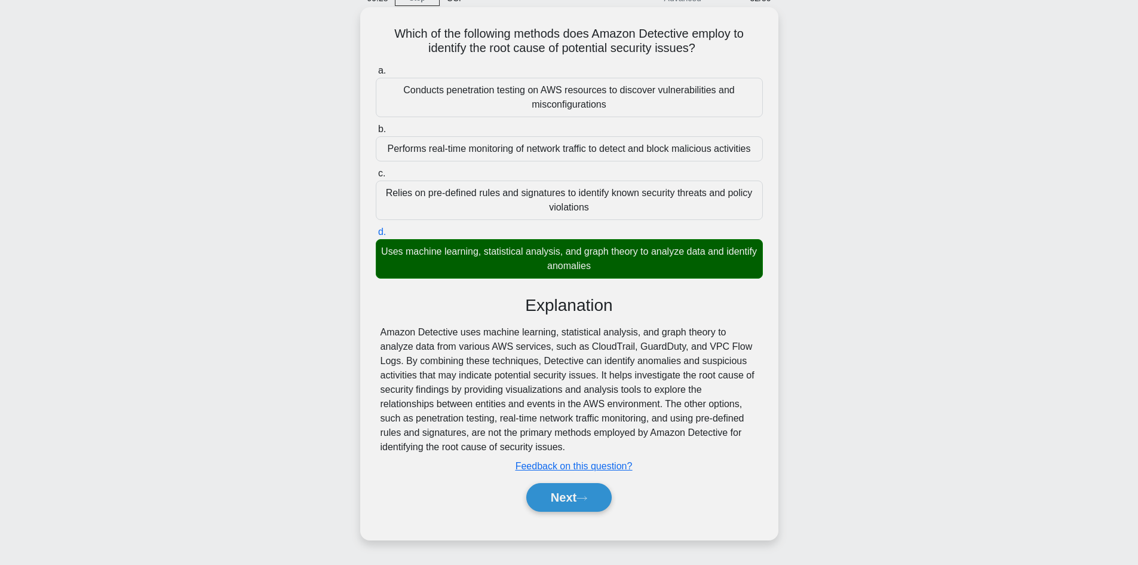
scroll to position [81, 0]
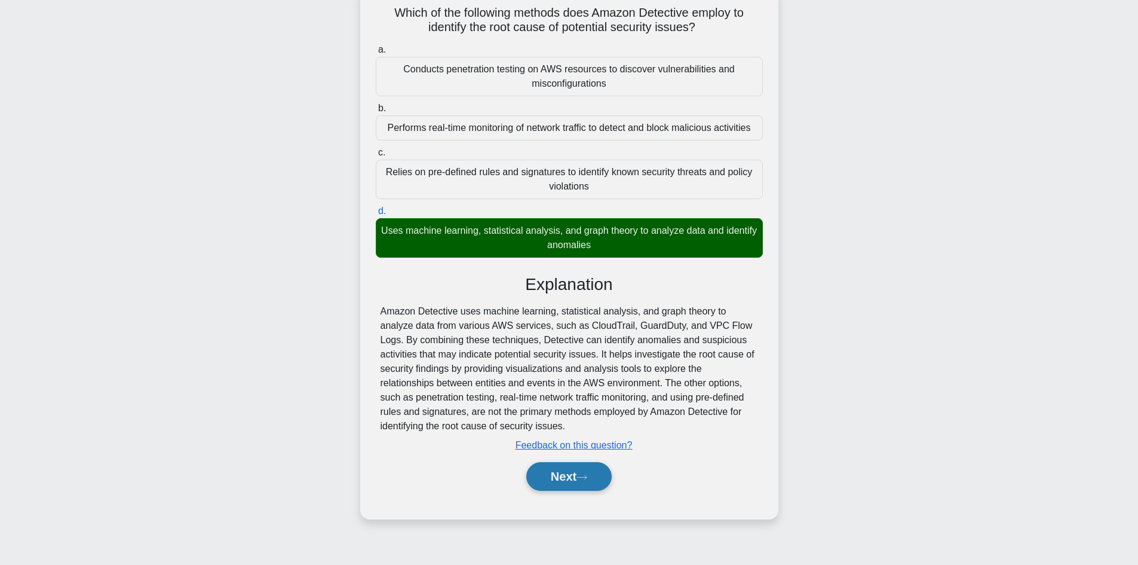
click at [548, 477] on button "Next" at bounding box center [568, 476] width 85 height 29
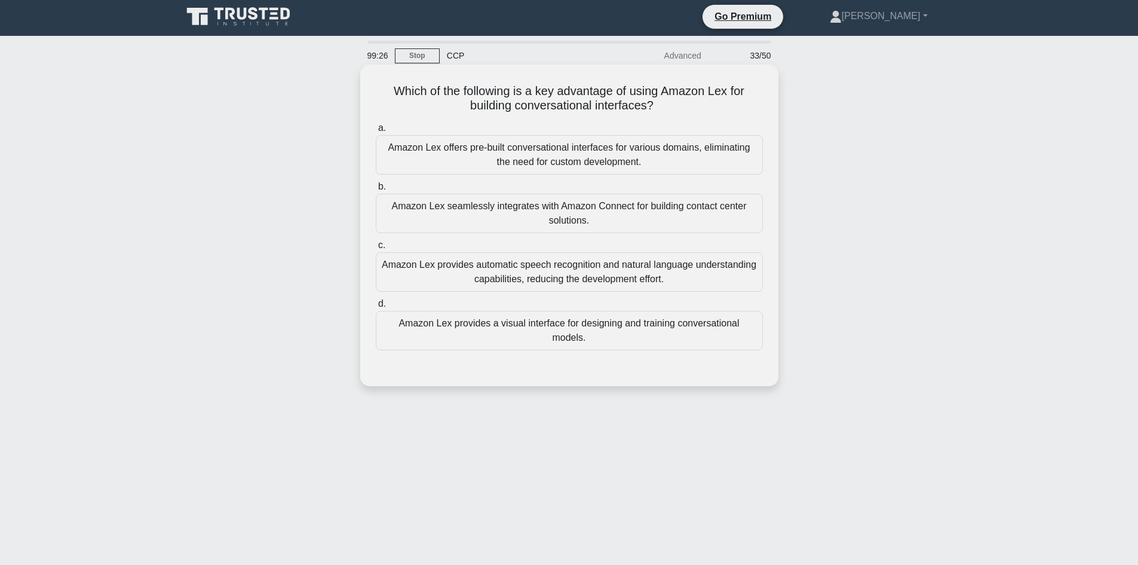
scroll to position [0, 0]
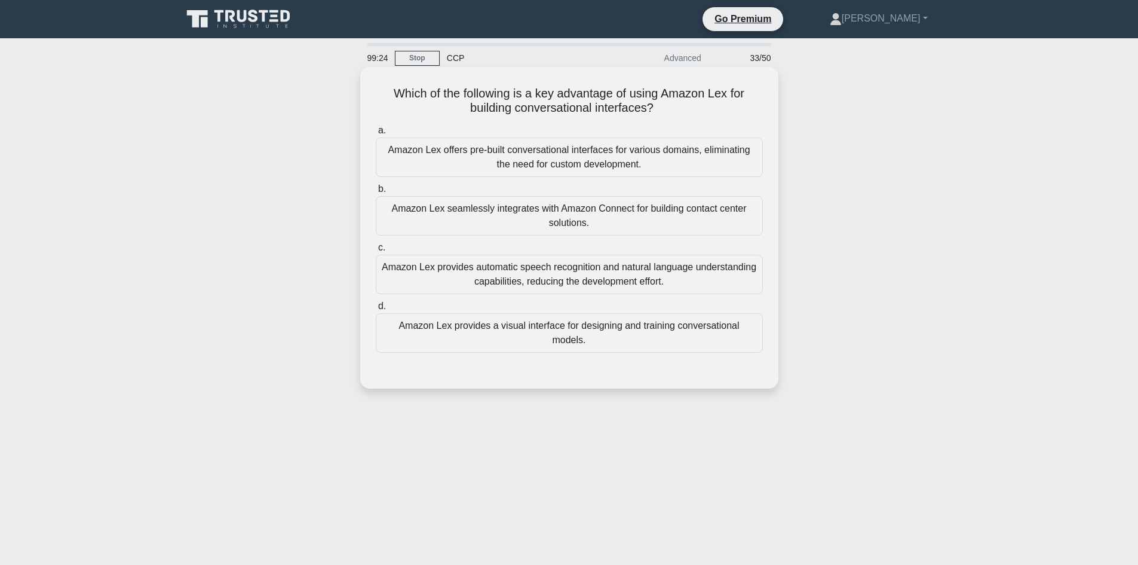
drag, startPoint x: 658, startPoint y: 109, endPoint x: 382, endPoint y: 93, distance: 277.1
click at [382, 93] on h5 "Which of the following is a key advantage of using Amazon Lex for building conv…" at bounding box center [570, 101] width 390 height 30
click at [655, 105] on h5 "Which of the following is a key advantage of using Amazon Lex for building conv…" at bounding box center [570, 101] width 390 height 30
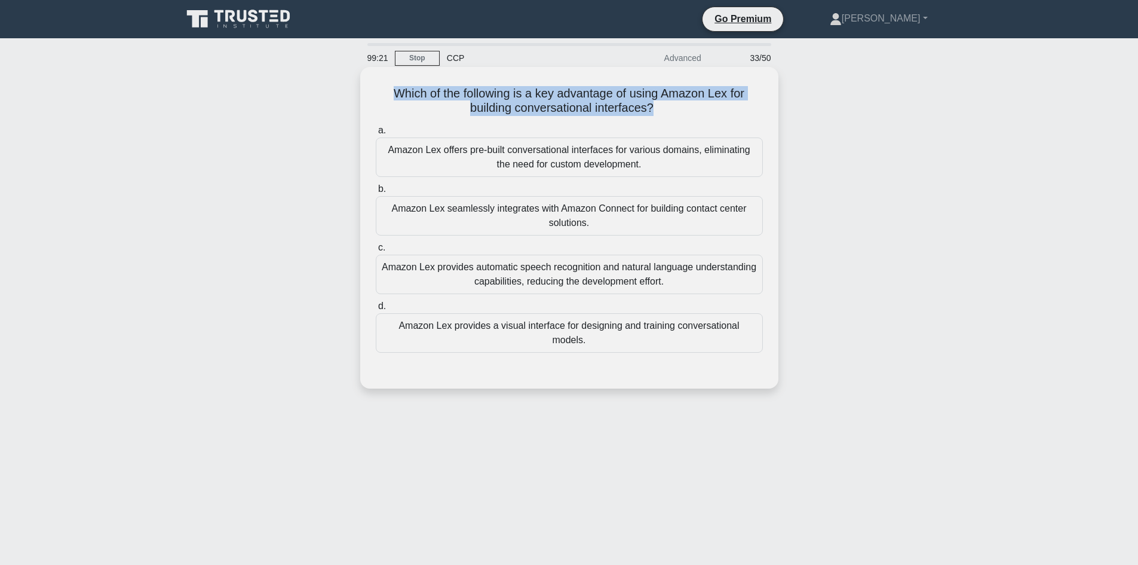
drag, startPoint x: 656, startPoint y: 105, endPoint x: 381, endPoint y: 87, distance: 276.0
click at [381, 87] on h5 "Which of the following is a key advantage of using Amazon Lex for building conv…" at bounding box center [570, 101] width 390 height 30
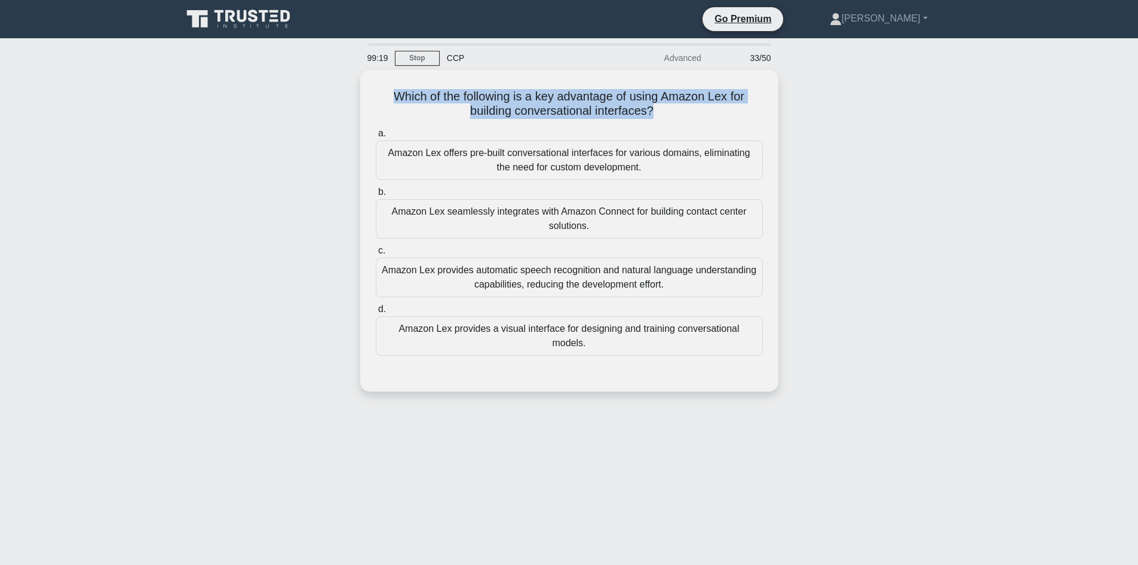
click at [295, 92] on div "Which of the following is a key advantage of using Amazon Lex for building conv…" at bounding box center [569, 238] width 789 height 336
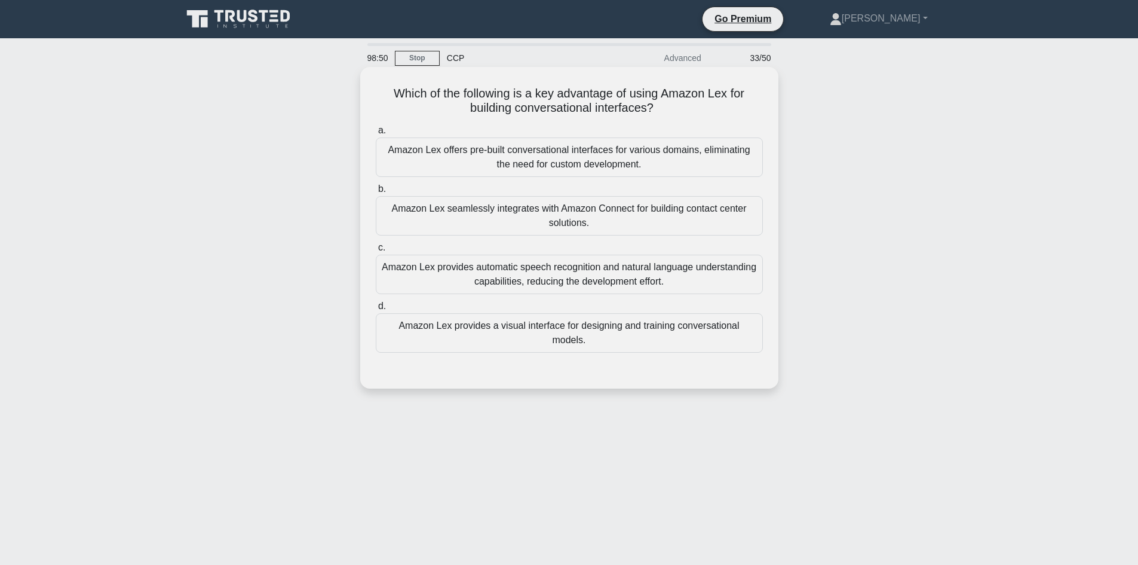
click at [473, 326] on div "Amazon Lex provides a visual interface for designing and training conversationa…" at bounding box center [569, 332] width 387 height 39
click at [376, 310] on input "d. Amazon Lex provides a visual interface for designing and training conversati…" at bounding box center [376, 306] width 0 height 8
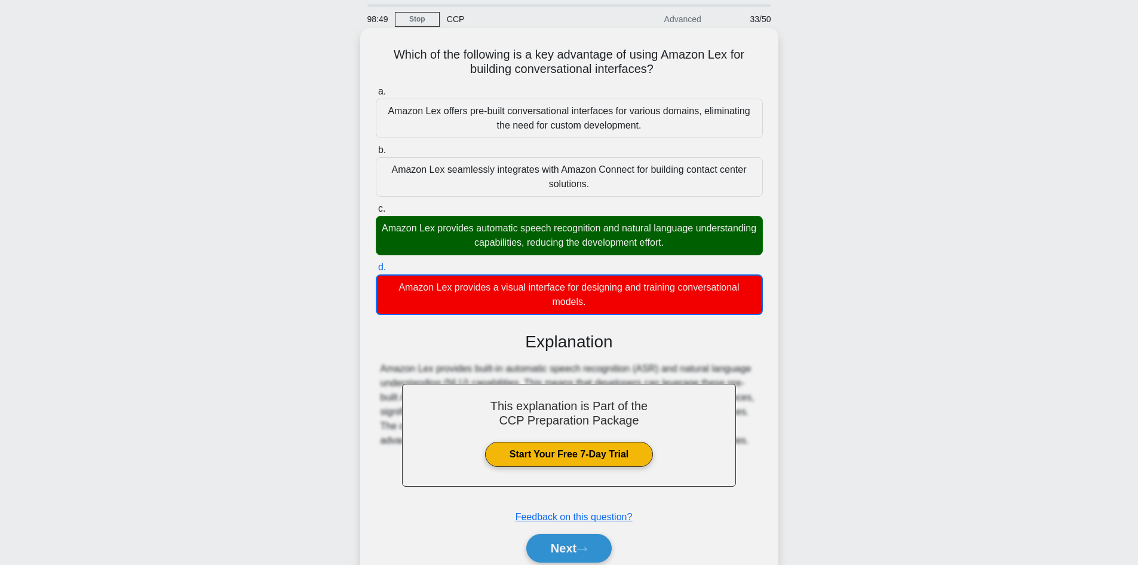
scroll to position [60, 0]
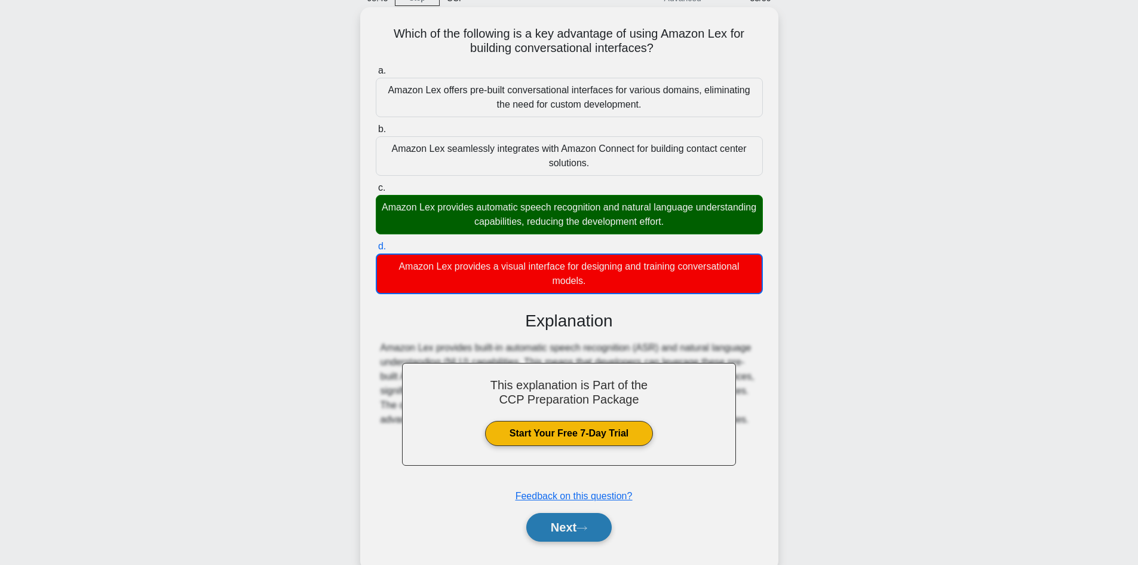
click at [574, 523] on button "Next" at bounding box center [568, 527] width 85 height 29
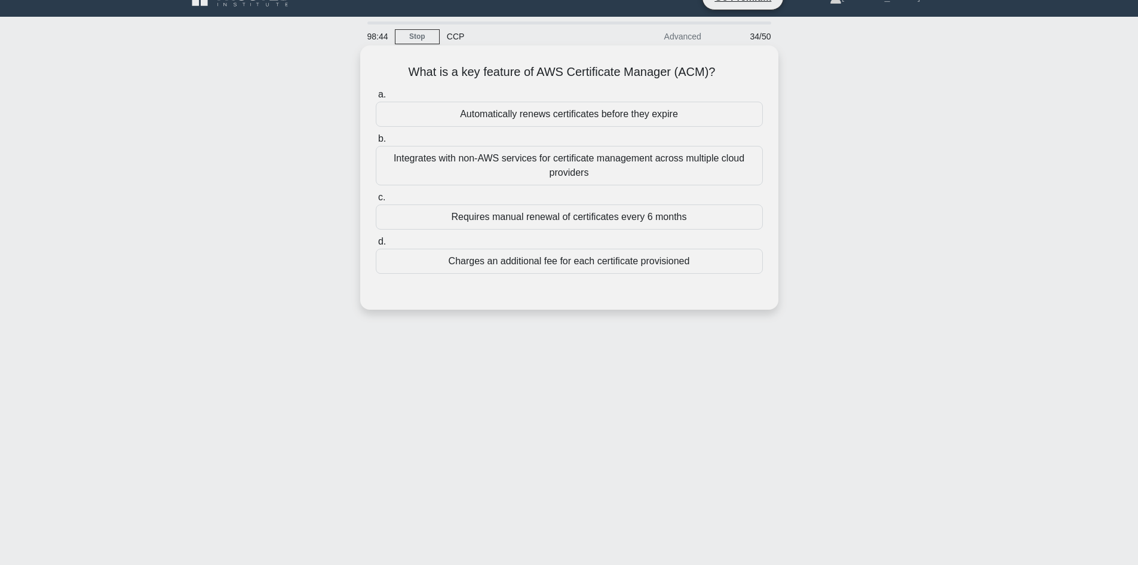
scroll to position [0, 0]
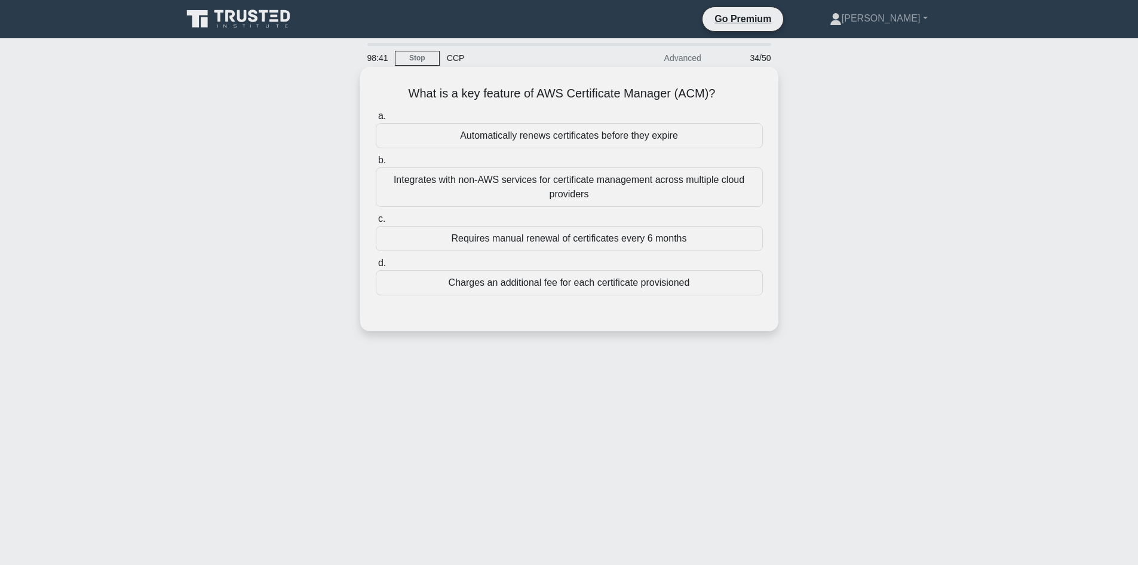
drag, startPoint x: 404, startPoint y: 90, endPoint x: 721, endPoint y: 81, distance: 316.8
click at [721, 81] on div "What is a key feature of AWS Certificate Manager (ACM)? .spinner_0XTQ{transform…" at bounding box center [569, 199] width 409 height 255
click at [718, 81] on div "What is a key feature of AWS Certificate Manager (ACM)? .spinner_0XTQ{transform…" at bounding box center [569, 199] width 409 height 255
drag, startPoint x: 716, startPoint y: 84, endPoint x: 711, endPoint y: 95, distance: 12.6
click at [711, 95] on div "What is a key feature of AWS Certificate Manager (ACM)? .spinner_0XTQ{transform…" at bounding box center [569, 199] width 409 height 255
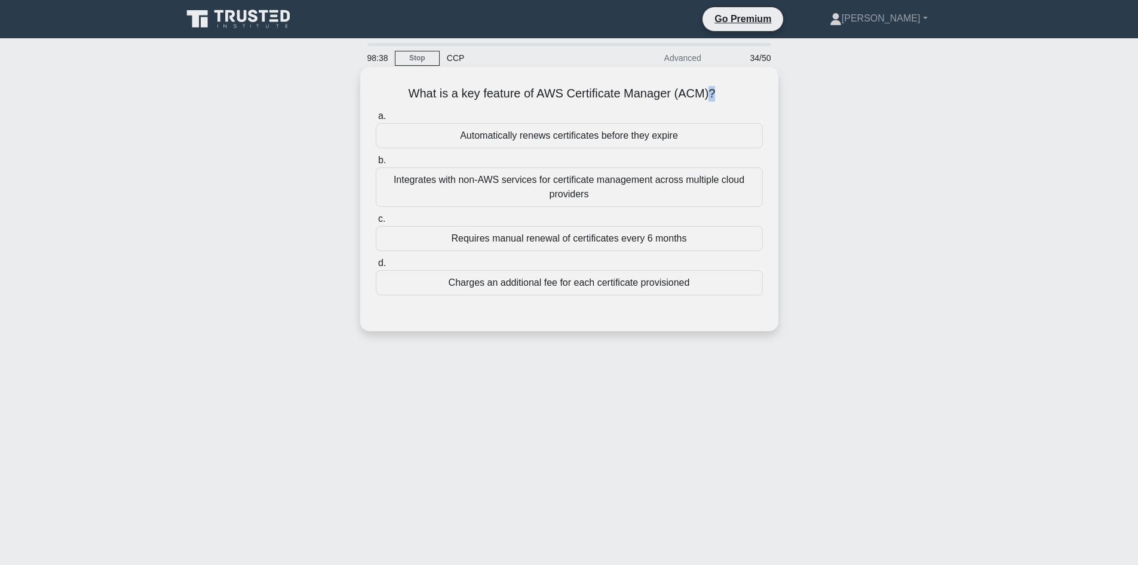
click at [711, 95] on h5 "What is a key feature of AWS Certificate Manager (ACM)? .spinner_0XTQ{transform…" at bounding box center [570, 94] width 390 height 16
drag, startPoint x: 715, startPoint y: 93, endPoint x: 396, endPoint y: 99, distance: 319.1
click at [396, 99] on h5 "What is a key feature of AWS Certificate Manager (ACM)? .spinner_0XTQ{transform…" at bounding box center [570, 94] width 390 height 16
click at [866, 151] on div "What is a key feature of AWS Certificate Manager (ACM)? .spinner_0XTQ{transform…" at bounding box center [569, 209] width 789 height 278
click at [407, 91] on h5 "What is a key feature of AWS Certificate Manager (ACM)? .spinner_0XTQ{transform…" at bounding box center [570, 94] width 390 height 16
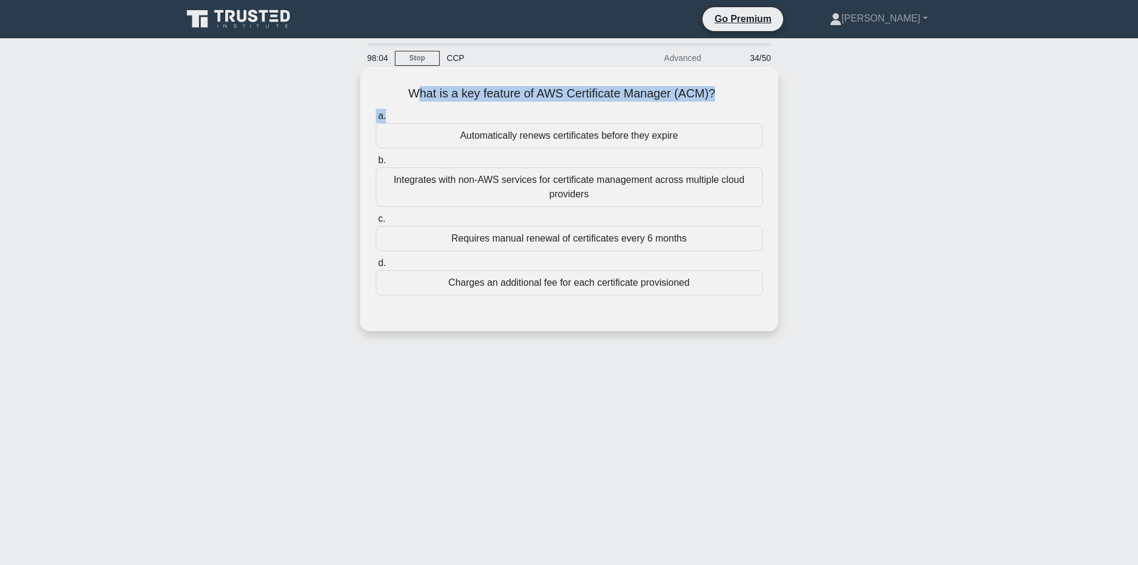
drag, startPoint x: 443, startPoint y: 96, endPoint x: 751, endPoint y: 105, distance: 307.8
click at [750, 107] on div "What is a key feature of AWS Certificate Manager (ACM)? .spinner_0XTQ{transform…" at bounding box center [569, 199] width 409 height 255
click at [612, 86] on h5 "What is a key feature of AWS Certificate Manager (ACM)? .spinner_0XTQ{transform…" at bounding box center [570, 94] width 390 height 16
click at [528, 188] on div "Integrates with non-AWS services for certificate management across multiple clo…" at bounding box center [569, 186] width 387 height 39
click at [376, 164] on input "b. Integrates with non-AWS services for certificate management across multiple …" at bounding box center [376, 161] width 0 height 8
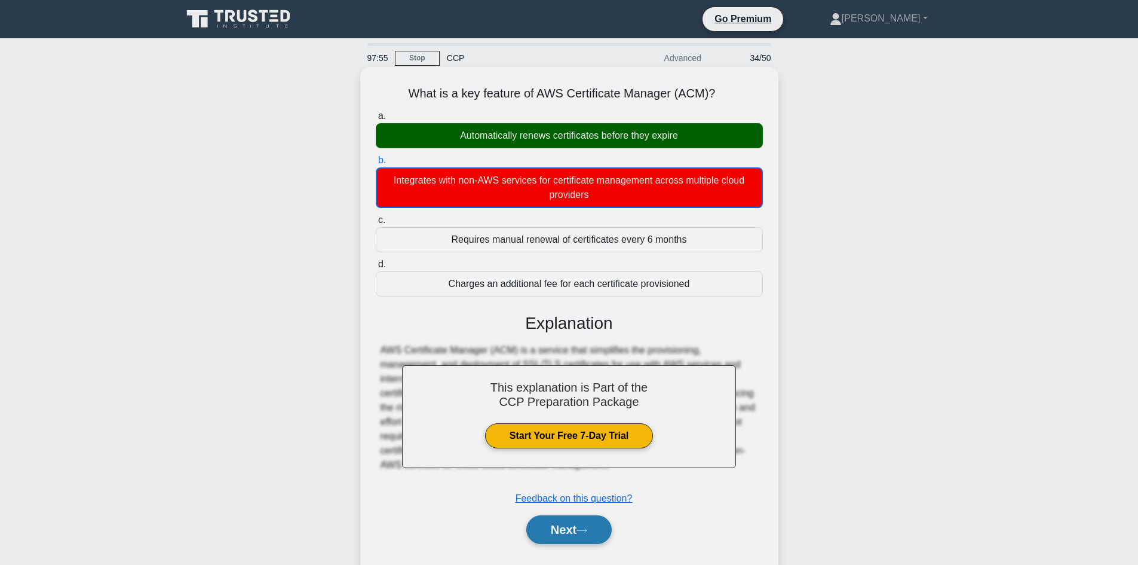
click at [569, 535] on button "Next" at bounding box center [568, 529] width 85 height 29
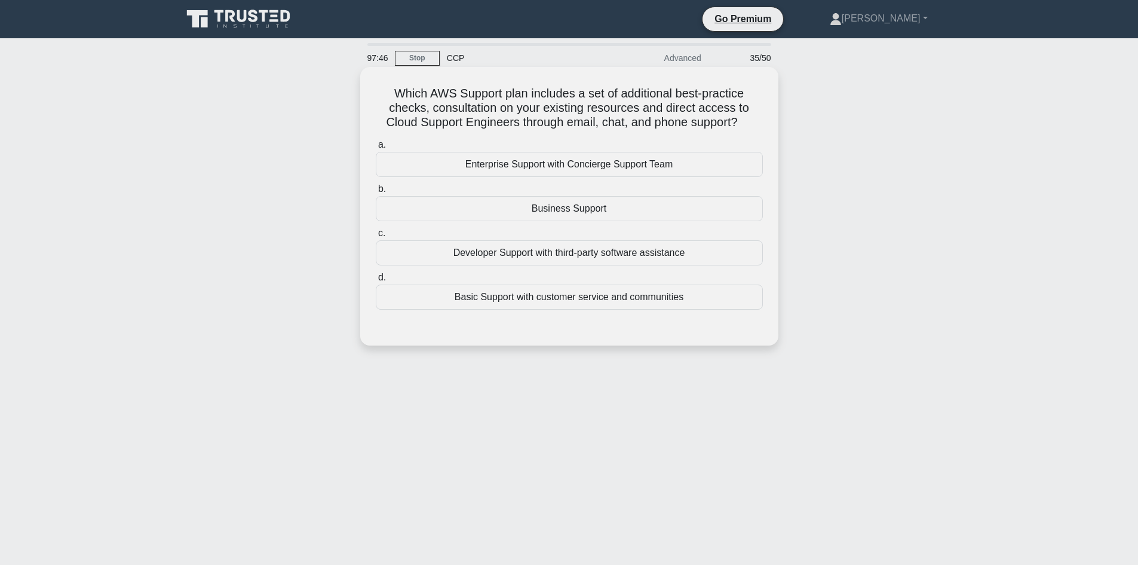
click at [556, 160] on div "Enterprise Support with Concierge Support Team" at bounding box center [569, 164] width 387 height 25
click at [376, 149] on input "a. Enterprise Support with Concierge Support Team" at bounding box center [376, 145] width 0 height 8
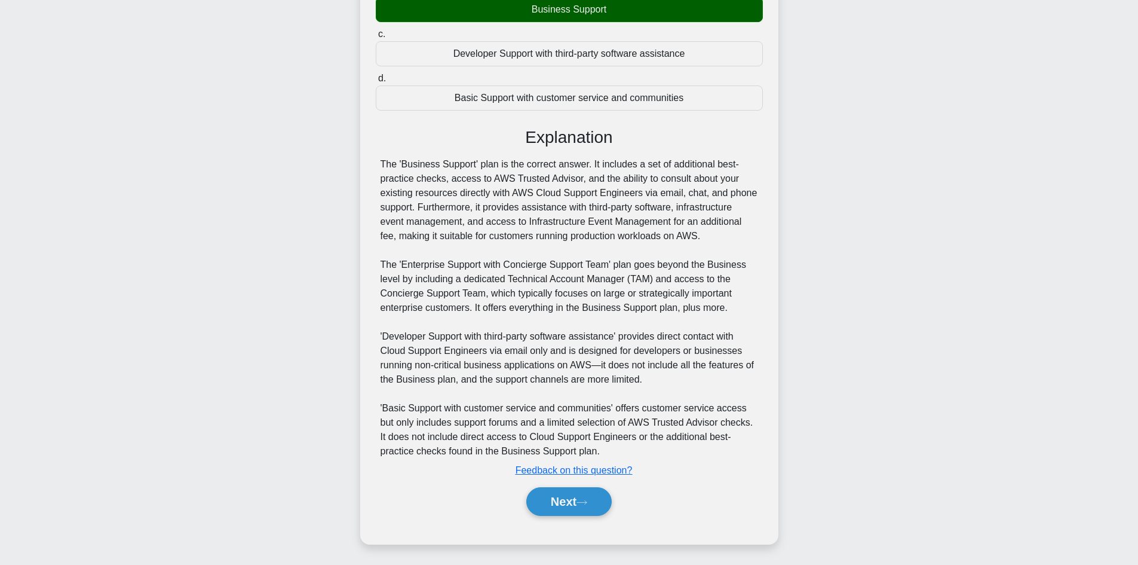
scroll to position [203, 0]
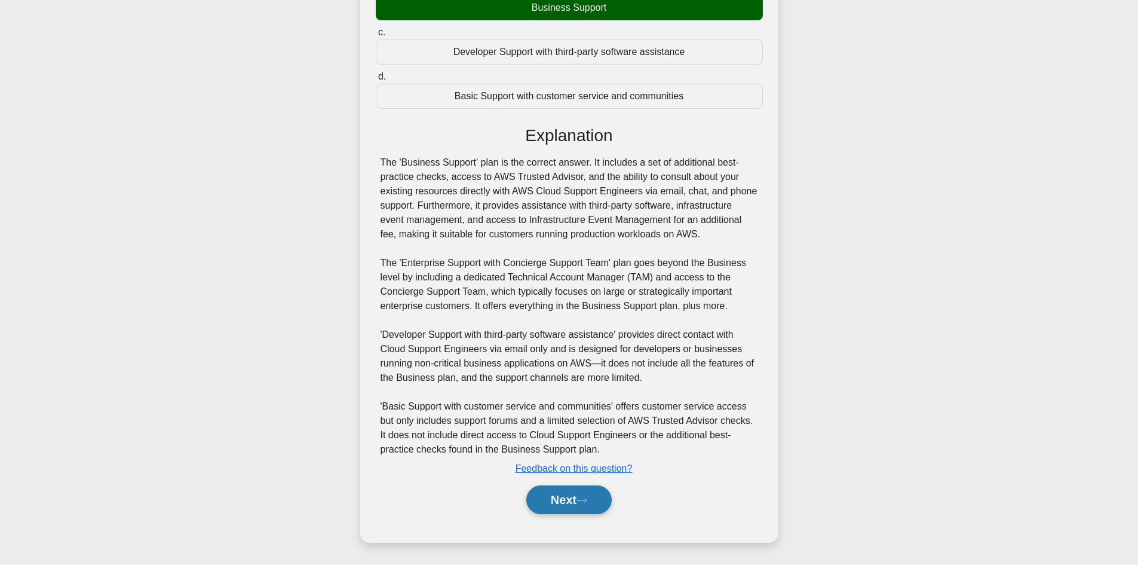
click at [574, 502] on button "Next" at bounding box center [568, 499] width 85 height 29
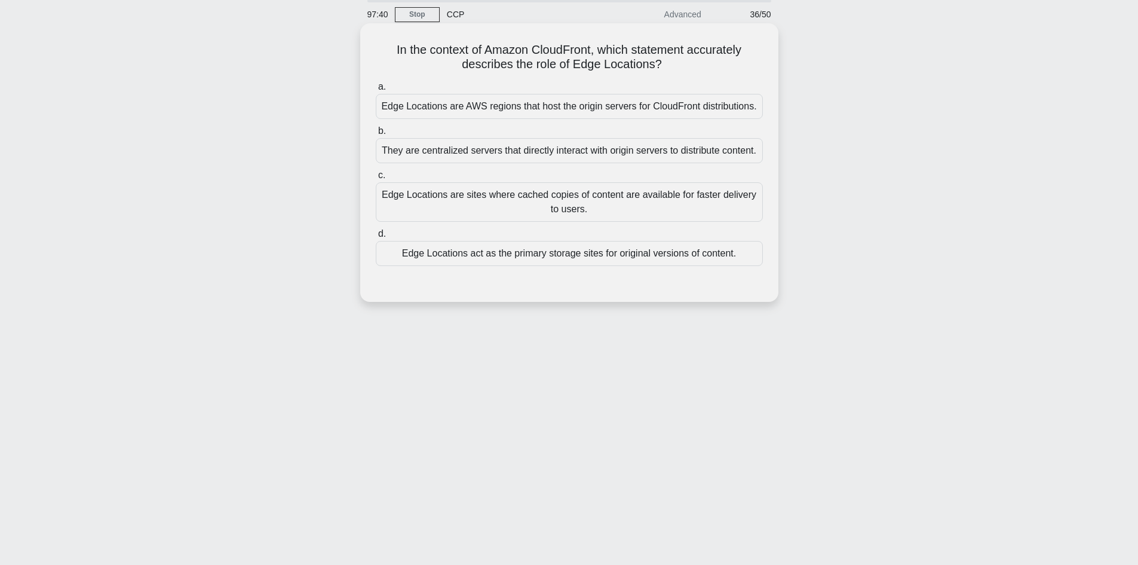
scroll to position [0, 0]
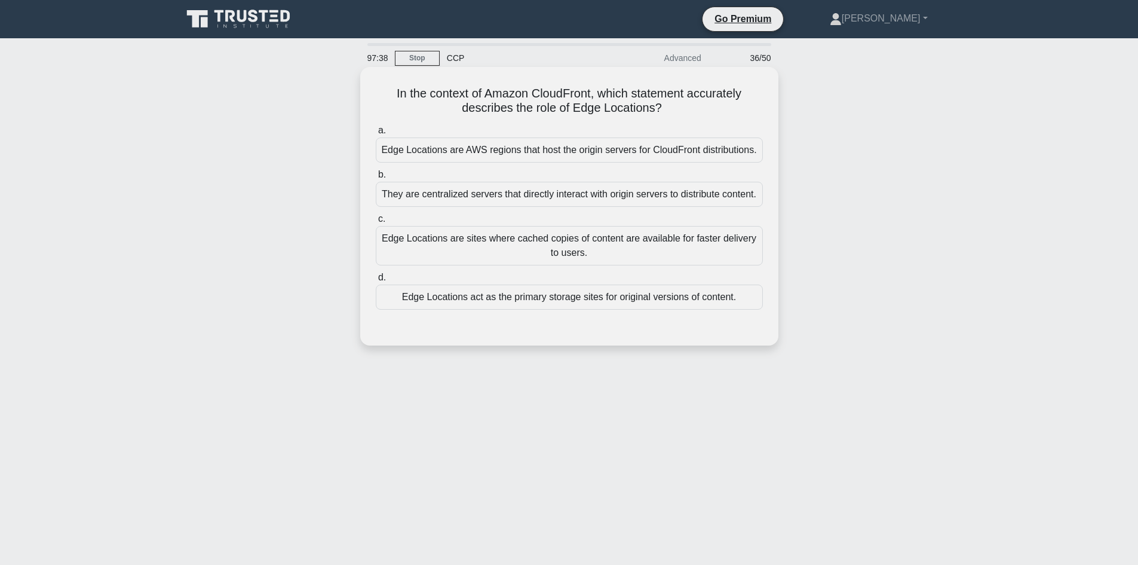
drag, startPoint x: 666, startPoint y: 112, endPoint x: 376, endPoint y: 86, distance: 291.0
click at [375, 86] on h5 "In the context of Amazon CloudFront, which statement accurately describes the r…" at bounding box center [570, 101] width 390 height 30
click at [425, 99] on h5 "In the context of Amazon CloudFront, which statement accurately describes the r…" at bounding box center [570, 101] width 390 height 30
click at [525, 250] on div "Edge Locations are sites where cached copies of content are available for faste…" at bounding box center [569, 245] width 387 height 39
click at [376, 223] on input "c. Edge Locations are sites where cached copies of content are available for fa…" at bounding box center [376, 219] width 0 height 8
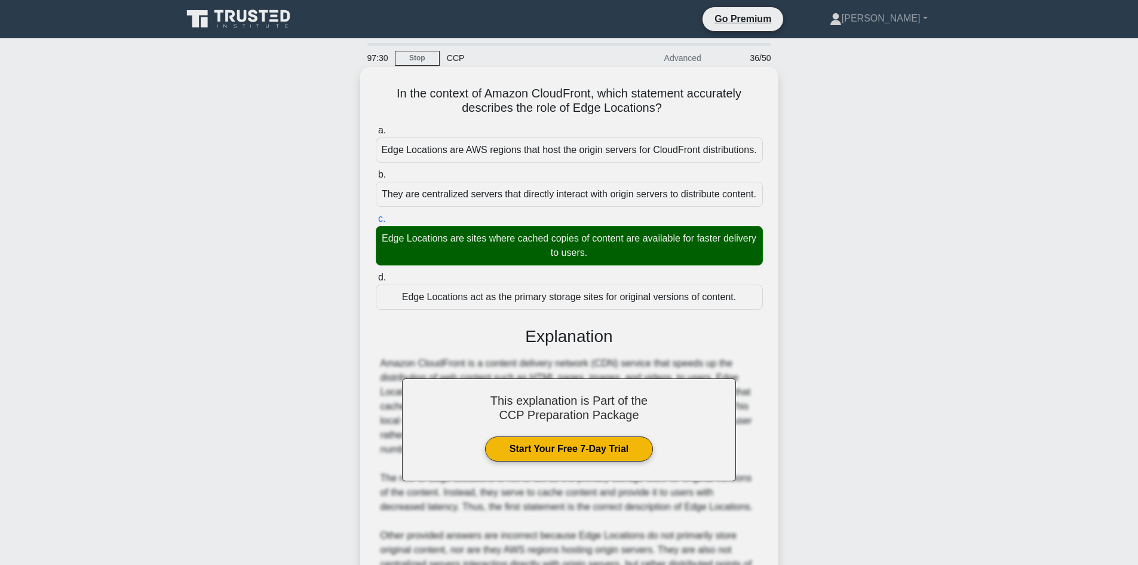
scroll to position [130, 0]
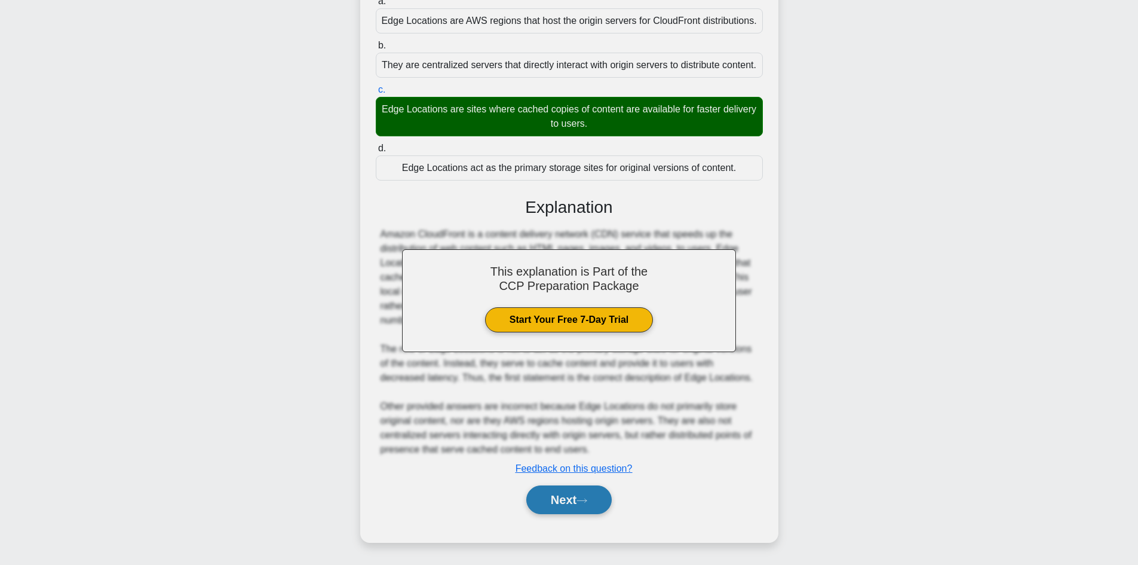
click at [578, 506] on button "Next" at bounding box center [568, 499] width 85 height 29
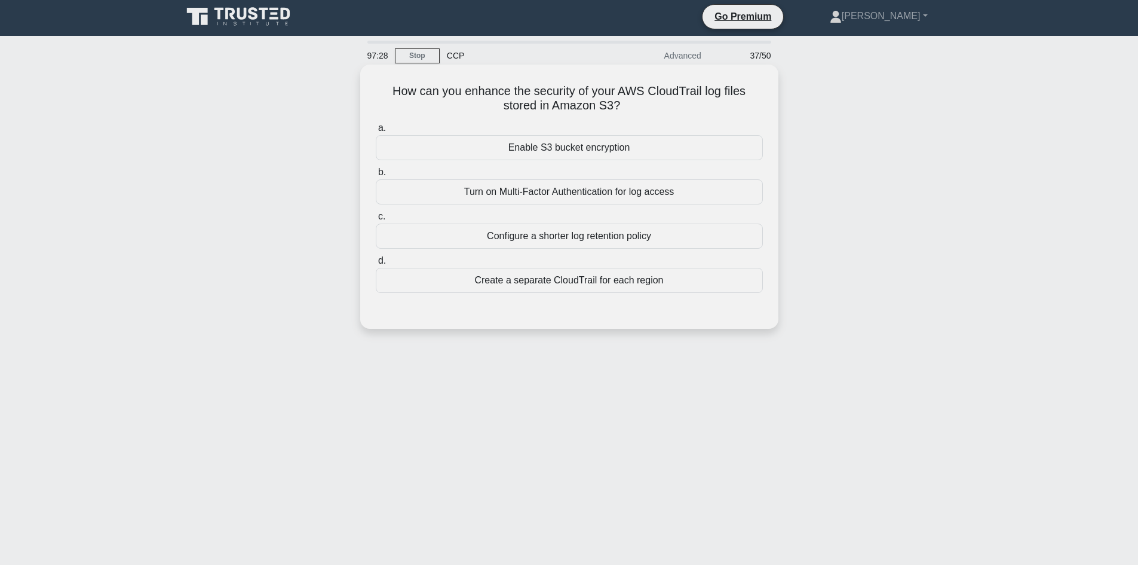
scroll to position [0, 0]
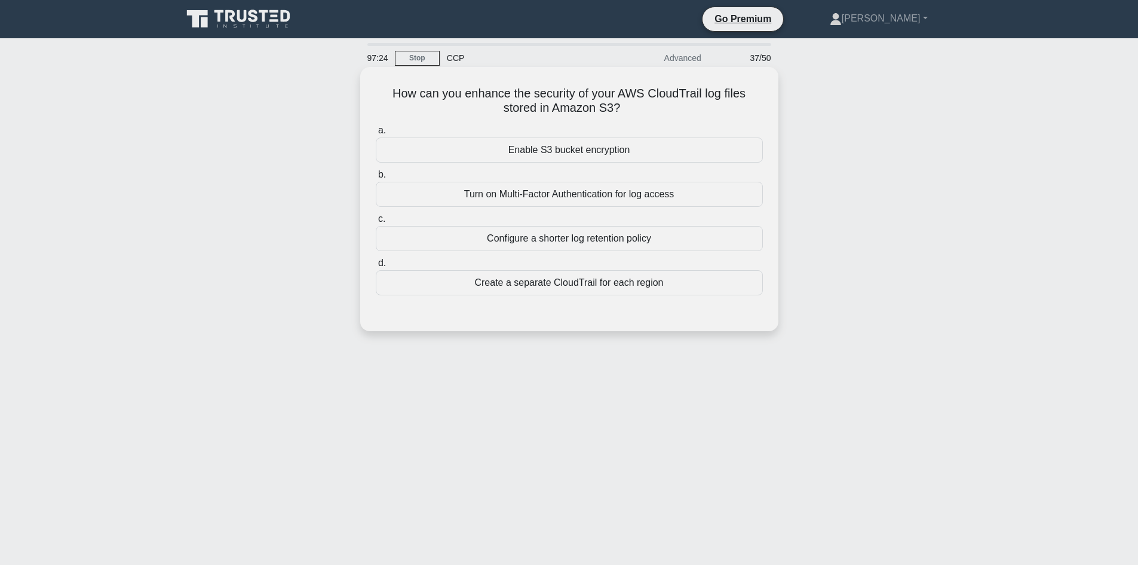
click at [568, 140] on div "Enable S3 bucket encryption" at bounding box center [569, 149] width 387 height 25
click at [376, 134] on input "a. Enable S3 bucket encryption" at bounding box center [376, 131] width 0 height 8
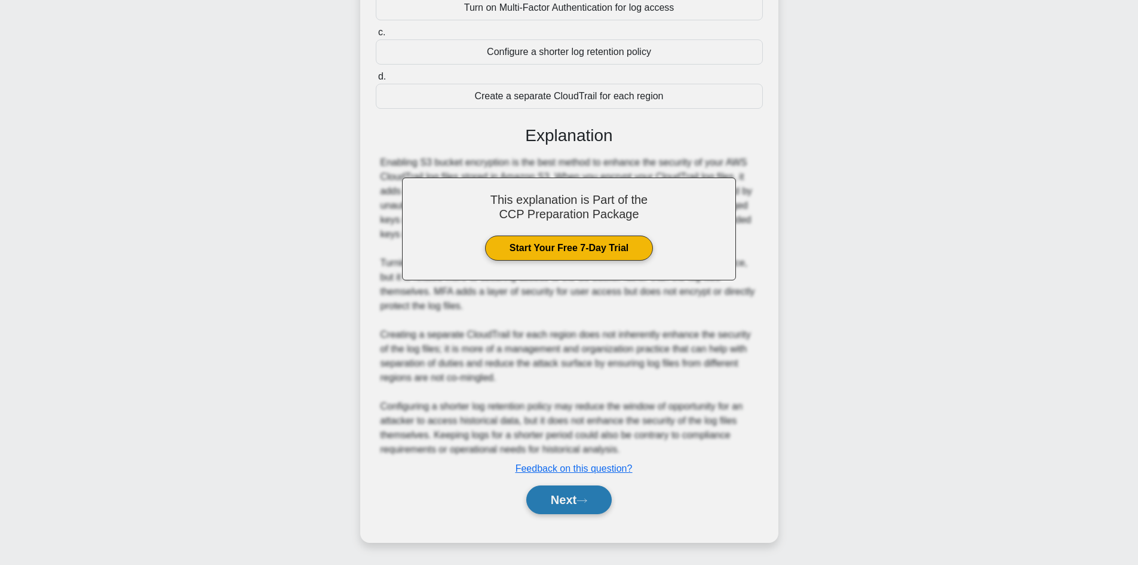
click at [577, 503] on button "Next" at bounding box center [568, 499] width 85 height 29
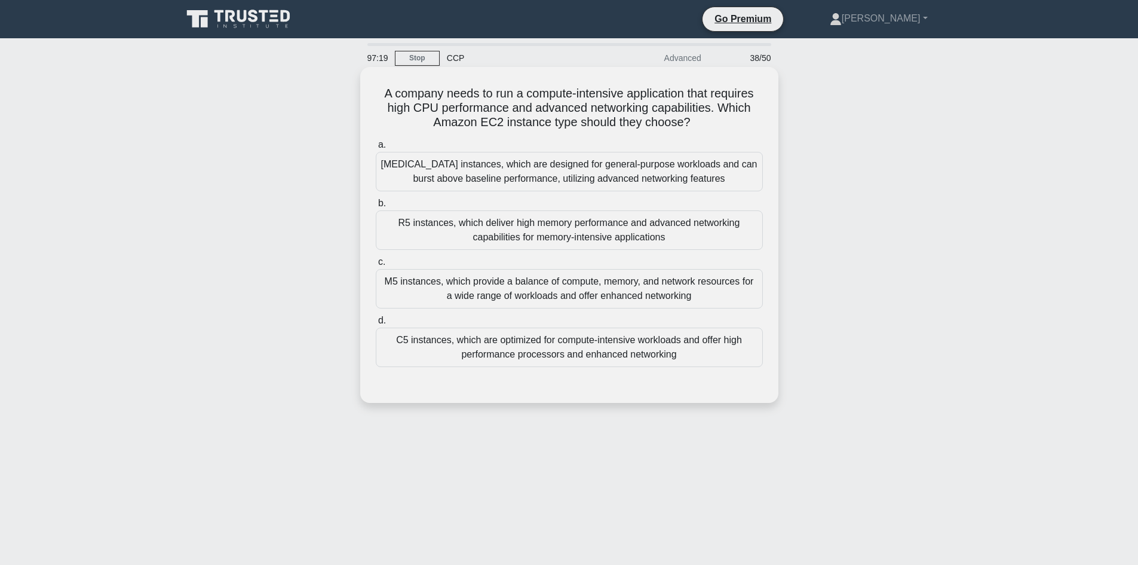
drag, startPoint x: 372, startPoint y: 88, endPoint x: 700, endPoint y: 128, distance: 331.0
click at [702, 128] on div "A company needs to run a compute-intensive application that requires high CPU p…" at bounding box center [569, 235] width 409 height 326
click at [691, 128] on h5 "A company needs to run a compute-intensive application that requires high CPU p…" at bounding box center [570, 108] width 390 height 44
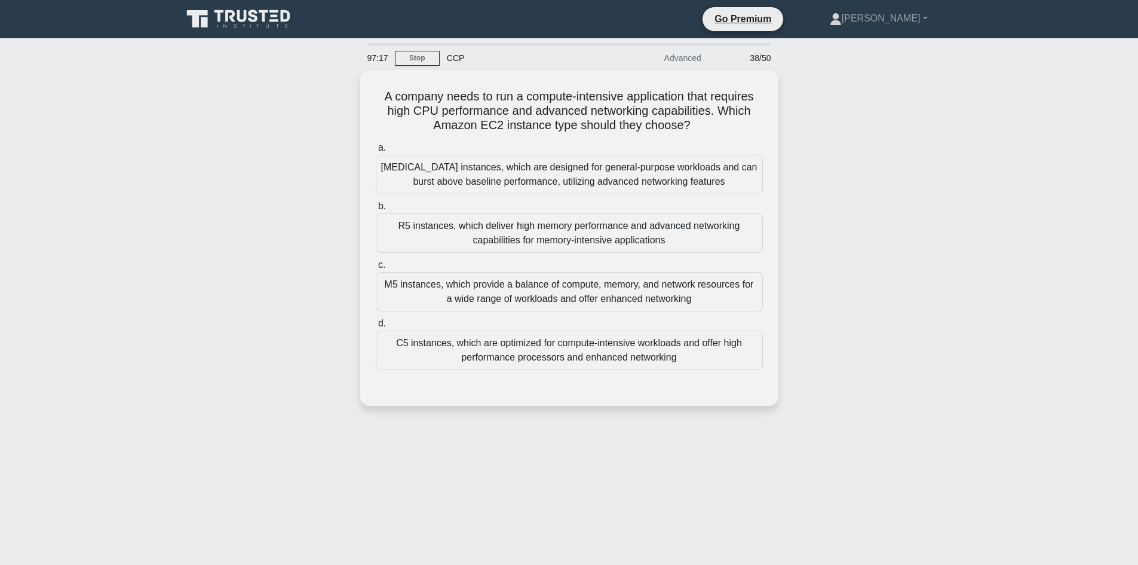
drag, startPoint x: 696, startPoint y: 122, endPoint x: 352, endPoint y: 90, distance: 345.0
click at [352, 90] on div "A company needs to run a compute-intensive application that requires high CPU p…" at bounding box center [569, 245] width 789 height 350
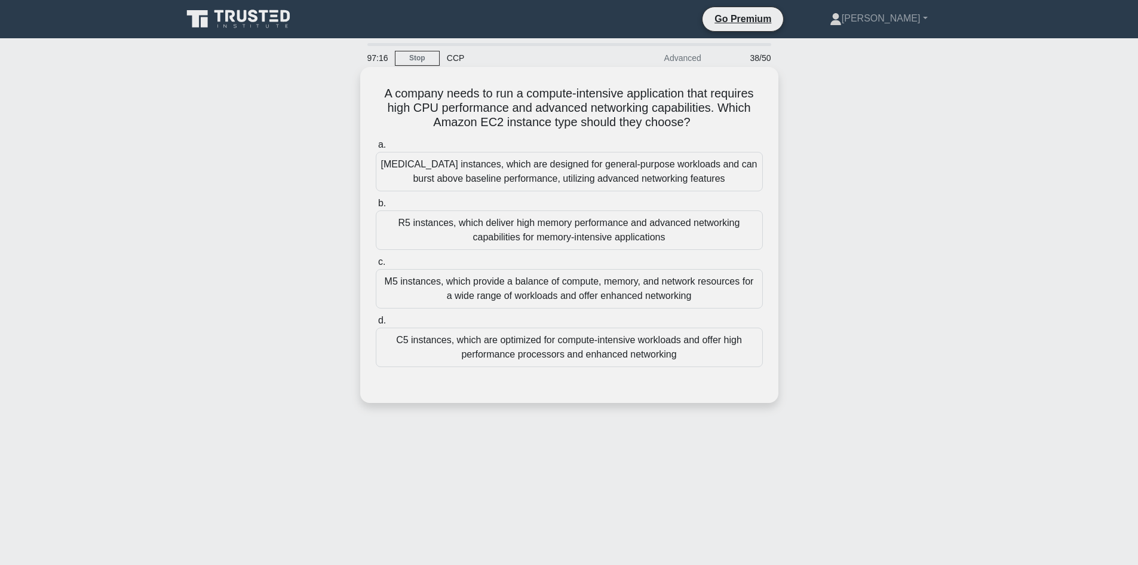
click at [619, 116] on h5 "A company needs to run a compute-intensive application that requires high CPU p…" at bounding box center [570, 108] width 390 height 44
drag, startPoint x: 701, startPoint y: 125, endPoint x: 465, endPoint y: 104, distance: 237.5
click at [351, 100] on div "A company needs to run a compute-intensive application that requires high CPU p…" at bounding box center [569, 245] width 789 height 350
click at [634, 128] on h5 "A company needs to run a compute-intensive application that requires high CPU p…" at bounding box center [570, 108] width 390 height 44
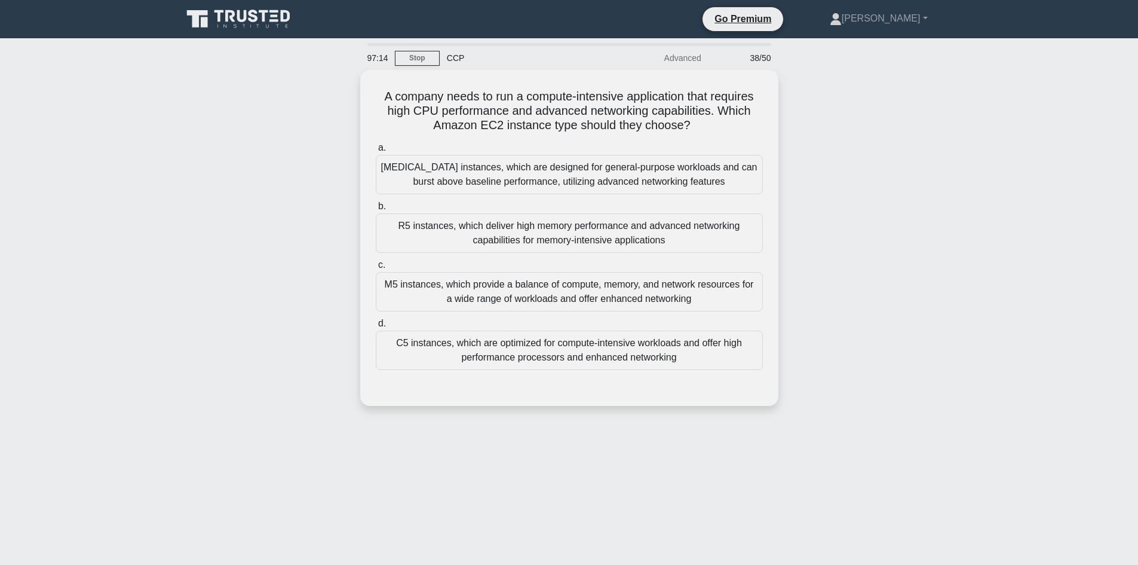
drag, startPoint x: 729, startPoint y: 128, endPoint x: 339, endPoint y: 87, distance: 392.9
click at [339, 87] on div "A company needs to run a compute-intensive application that requires high CPU p…" at bounding box center [569, 245] width 789 height 350
click at [284, 170] on div "A company needs to run a compute-intensive application that requires high CPU p…" at bounding box center [569, 245] width 789 height 350
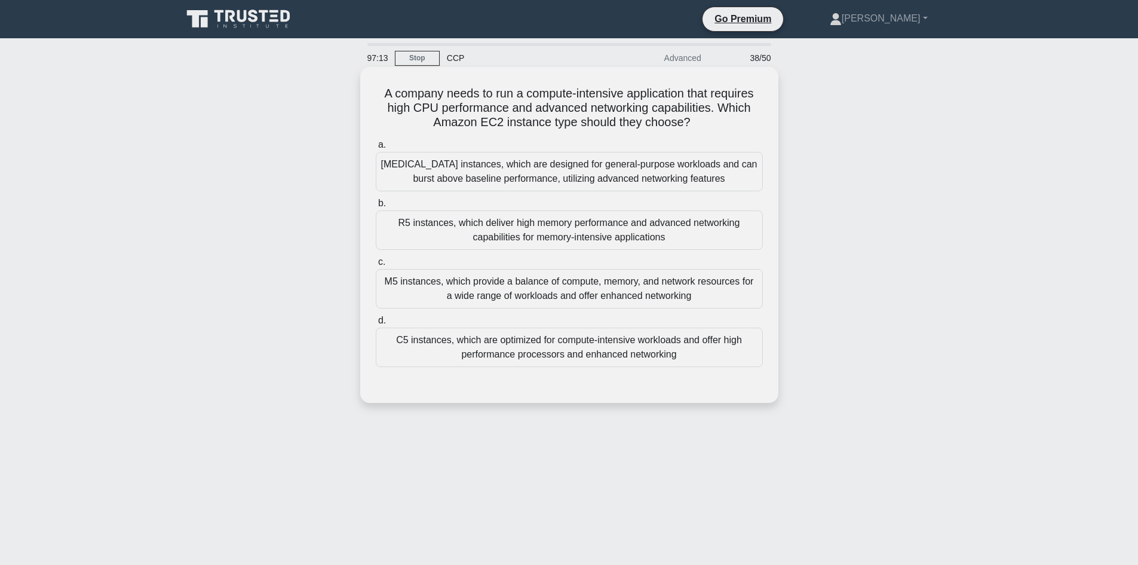
click at [455, 361] on div "C5 instances, which are optimized for compute-intensive workloads and offer hig…" at bounding box center [569, 346] width 387 height 39
click at [376, 324] on input "d. C5 instances, which are optimized for compute-intensive workloads and offer …" at bounding box center [376, 321] width 0 height 8
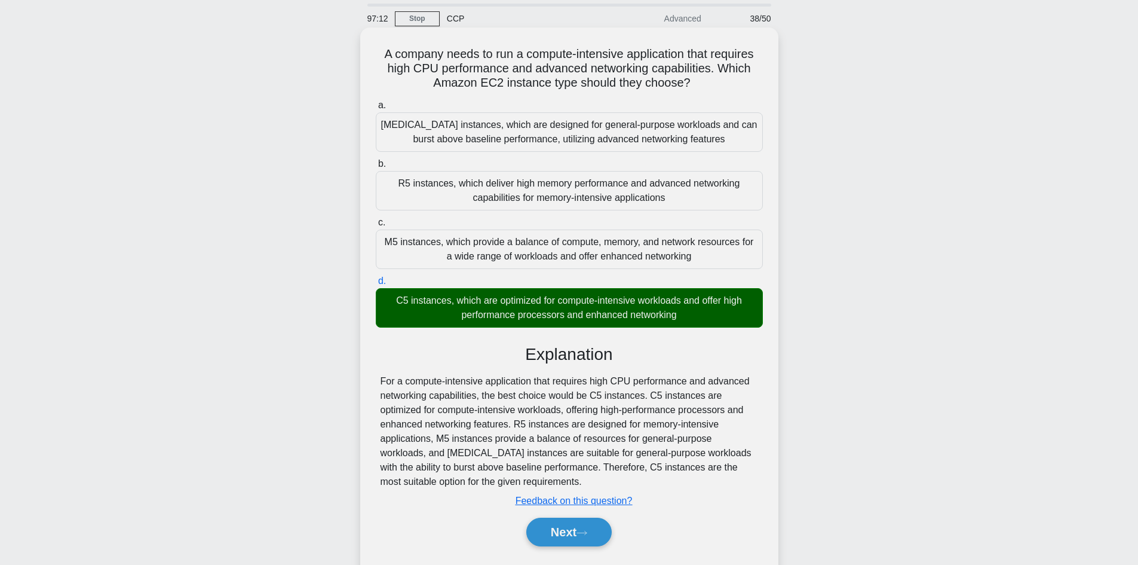
scroll to position [81, 0]
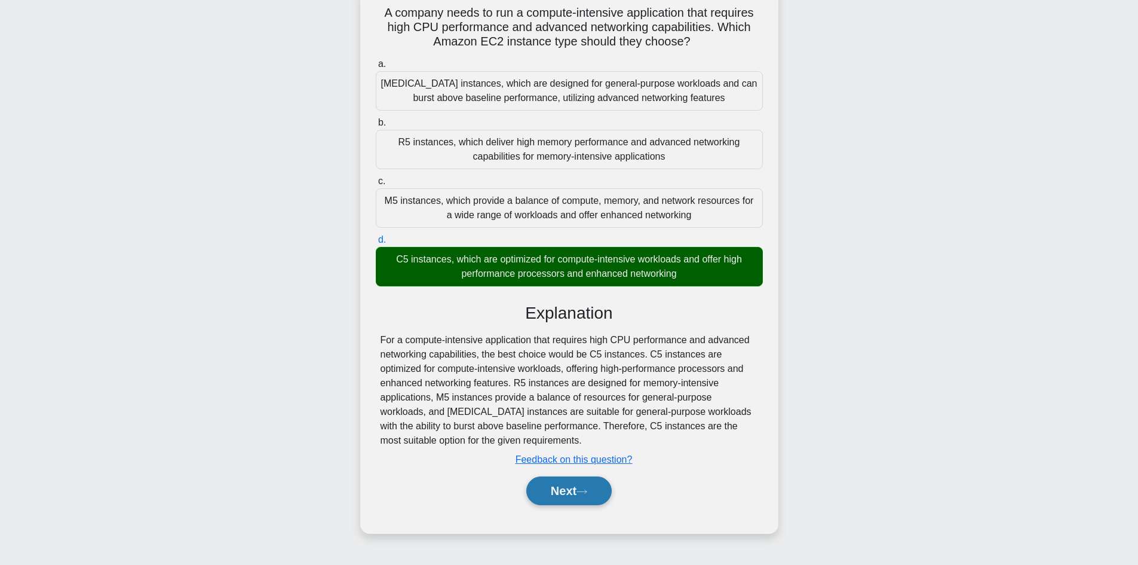
click at [560, 501] on button "Next" at bounding box center [568, 490] width 85 height 29
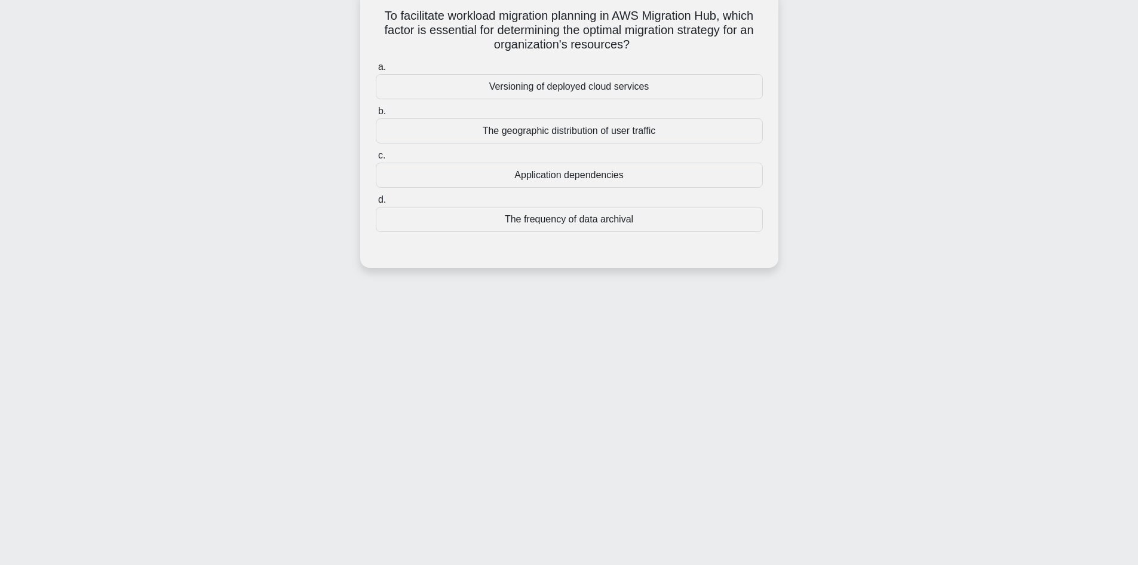
scroll to position [0, 0]
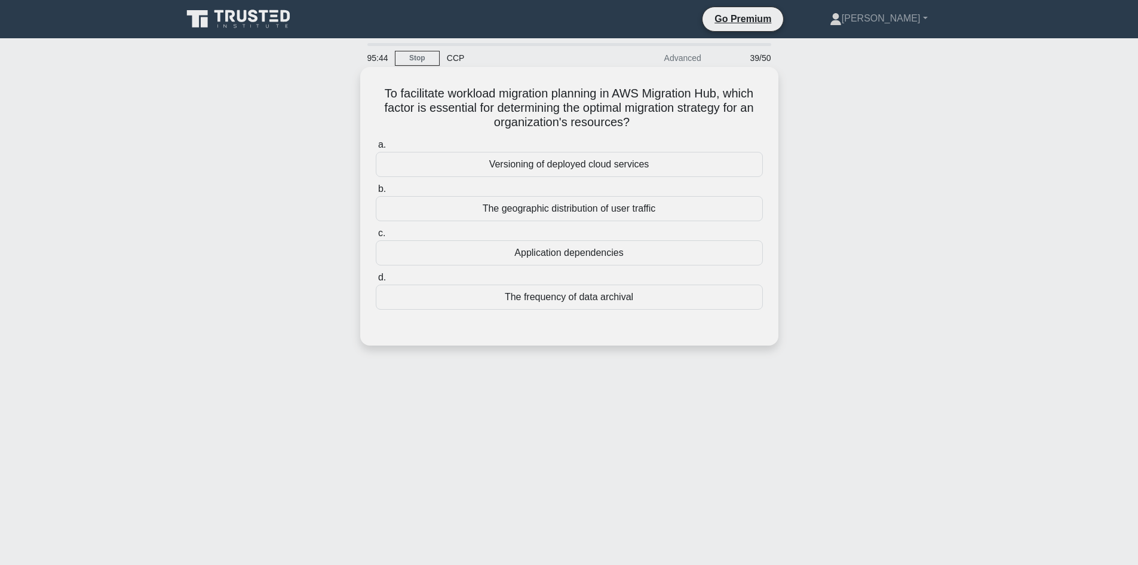
click at [553, 256] on div "Application dependencies" at bounding box center [569, 252] width 387 height 25
click at [376, 237] on input "c. Application dependencies" at bounding box center [376, 233] width 0 height 8
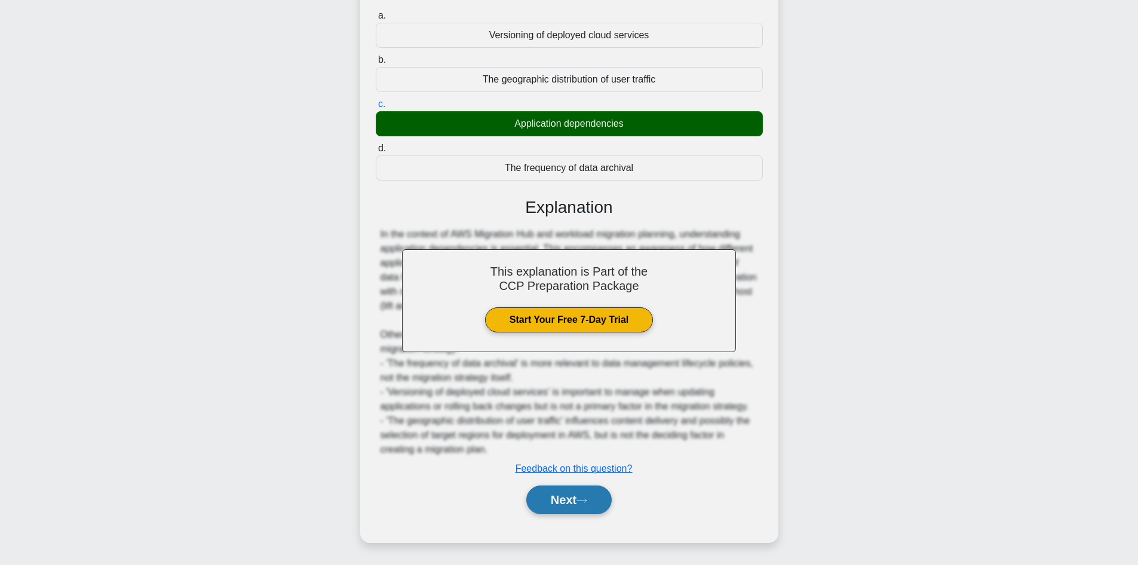
click at [559, 513] on button "Next" at bounding box center [568, 499] width 85 height 29
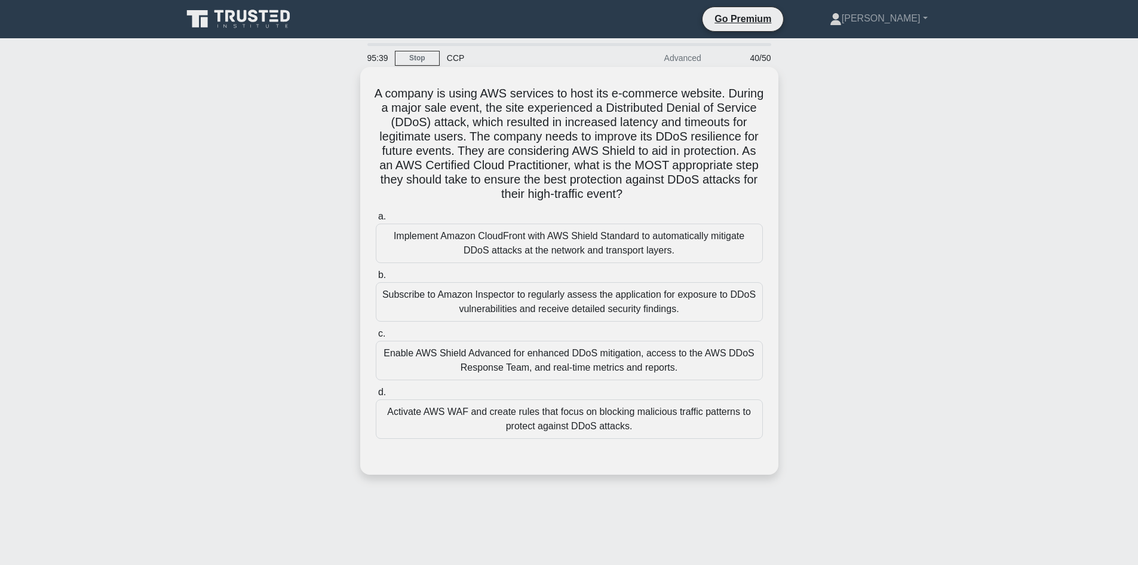
drag, startPoint x: 658, startPoint y: 195, endPoint x: 366, endPoint y: 90, distance: 310.5
click at [366, 90] on div "A company is using AWS services to host its e-commerce website. During a major …" at bounding box center [569, 271] width 409 height 398
click at [600, 141] on h5 "A company is using AWS services to host its e-commerce website. During a major …" at bounding box center [570, 144] width 390 height 116
click at [505, 367] on div "Enable AWS Shield Advanced for enhanced DDoS mitigation, access to the AWS DDoS…" at bounding box center [569, 360] width 387 height 39
click at [376, 338] on input "c. Enable AWS Shield Advanced for enhanced DDoS mitigation, access to the AWS D…" at bounding box center [376, 334] width 0 height 8
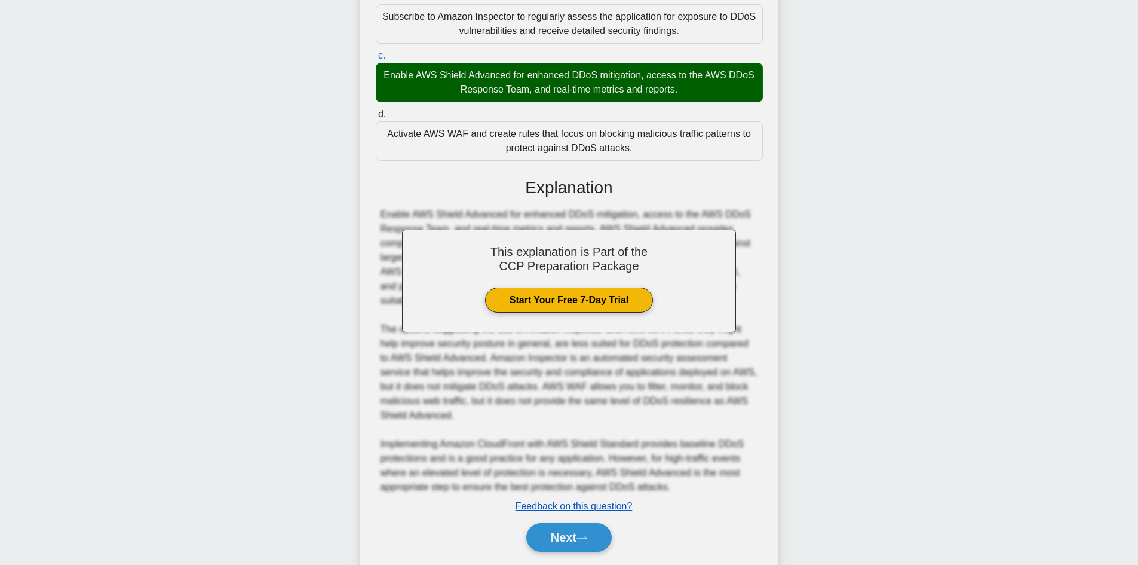
scroll to position [256, 0]
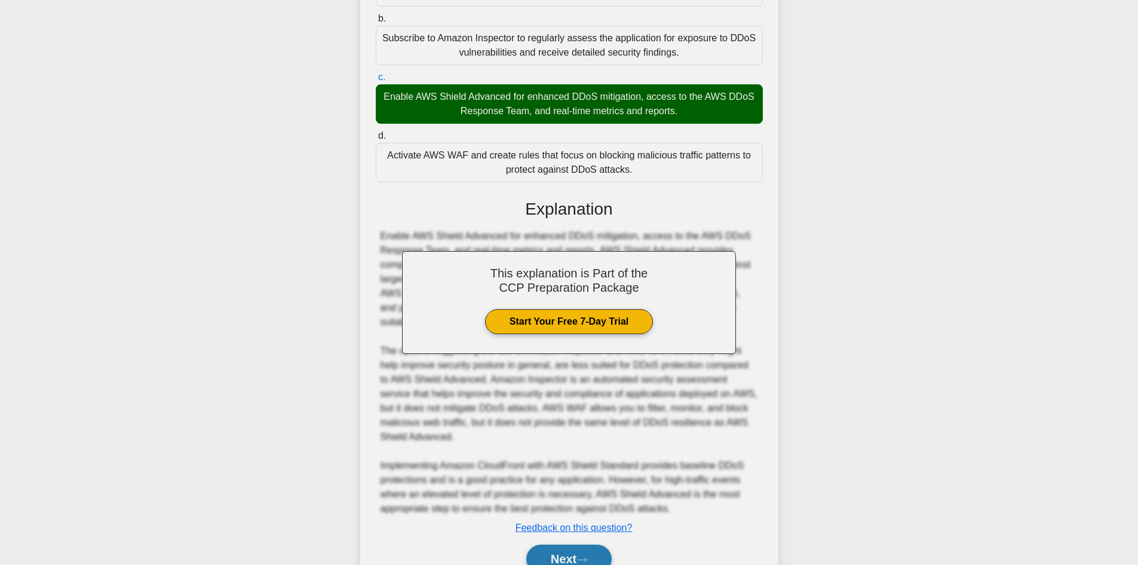
click at [566, 551] on button "Next" at bounding box center [568, 558] width 85 height 29
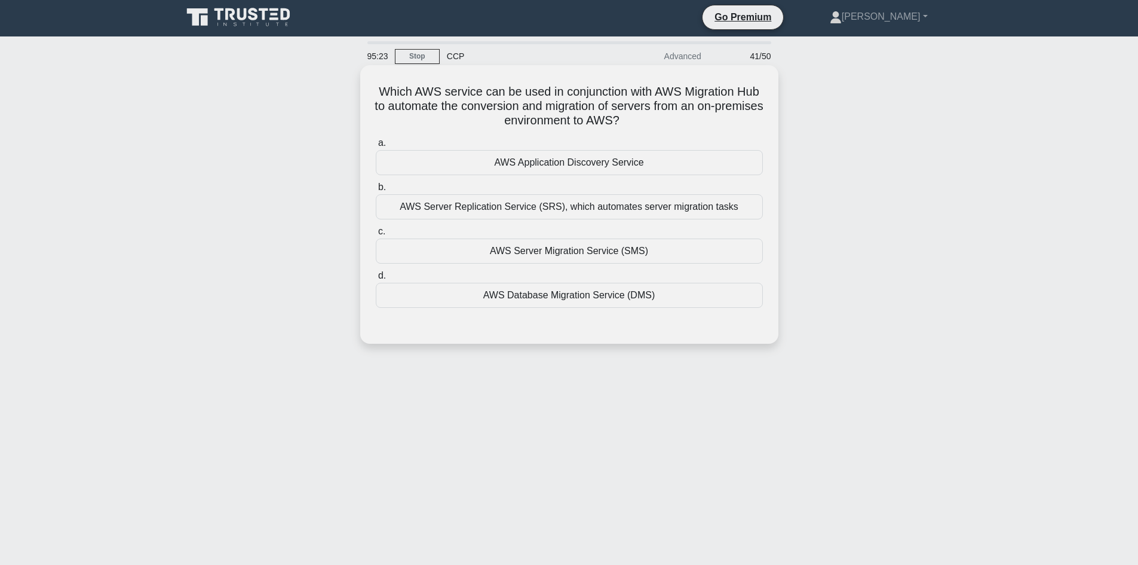
scroll to position [0, 0]
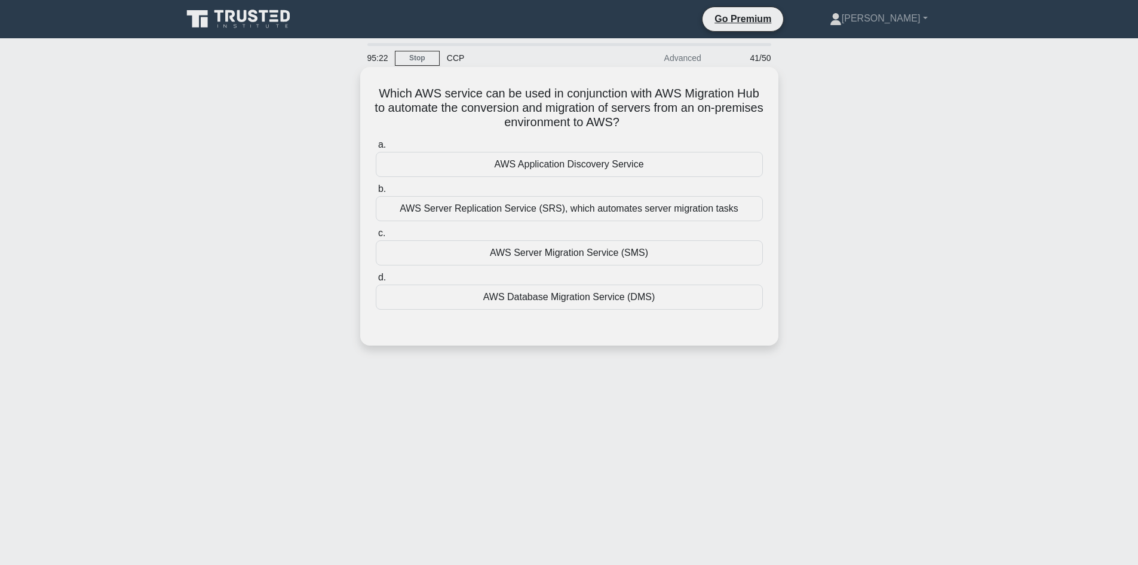
drag, startPoint x: 653, startPoint y: 122, endPoint x: 372, endPoint y: 78, distance: 284.8
click at [372, 78] on div "Which AWS service can be used in conjunction with AWS Migration Hub to automate…" at bounding box center [569, 206] width 409 height 269
click at [332, 113] on div "Which AWS service can be used in conjunction with AWS Migration Hub to automate…" at bounding box center [569, 216] width 789 height 293
drag, startPoint x: 387, startPoint y: 91, endPoint x: 652, endPoint y: 121, distance: 266.9
click at [652, 121] on h5 "Which AWS service can be used in conjunction with AWS Migration Hub to automate…" at bounding box center [570, 108] width 390 height 44
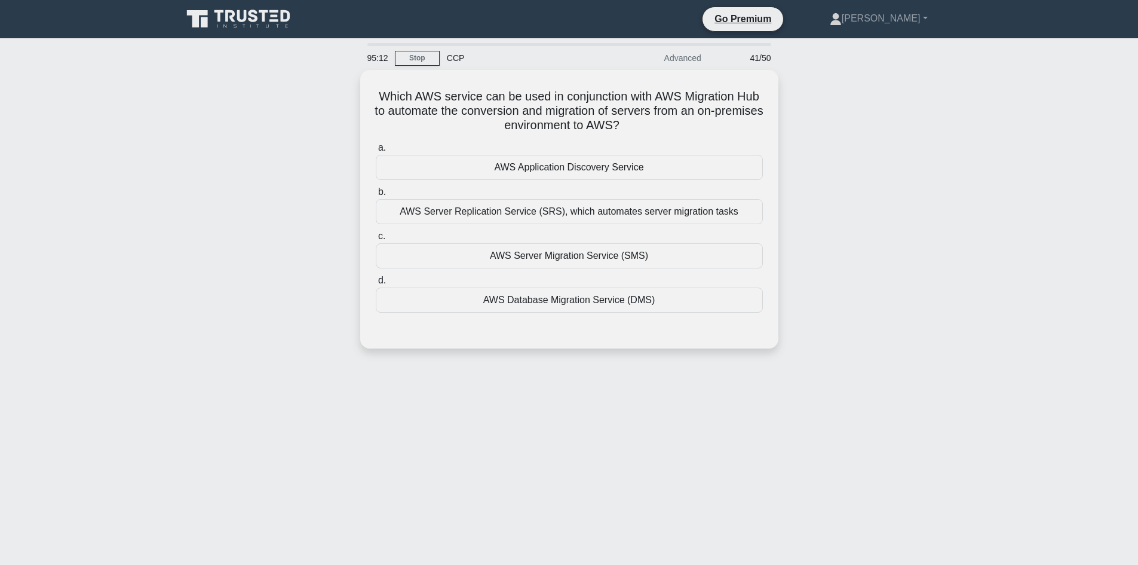
click at [228, 109] on div "Which AWS service can be used in conjunction with AWS Migration Hub to automate…" at bounding box center [569, 216] width 789 height 293
drag, startPoint x: 405, startPoint y: 109, endPoint x: 659, endPoint y: 119, distance: 254.1
click at [659, 119] on h5 "Which AWS service can be used in conjunction with AWS Migration Hub to automate…" at bounding box center [570, 108] width 390 height 44
click at [401, 109] on h5 "Which AWS service can be used in conjunction with AWS Migration Hub to automate…" at bounding box center [570, 108] width 390 height 44
click at [405, 107] on h5 "Which AWS service can be used in conjunction with AWS Migration Hub to automate…" at bounding box center [570, 108] width 390 height 44
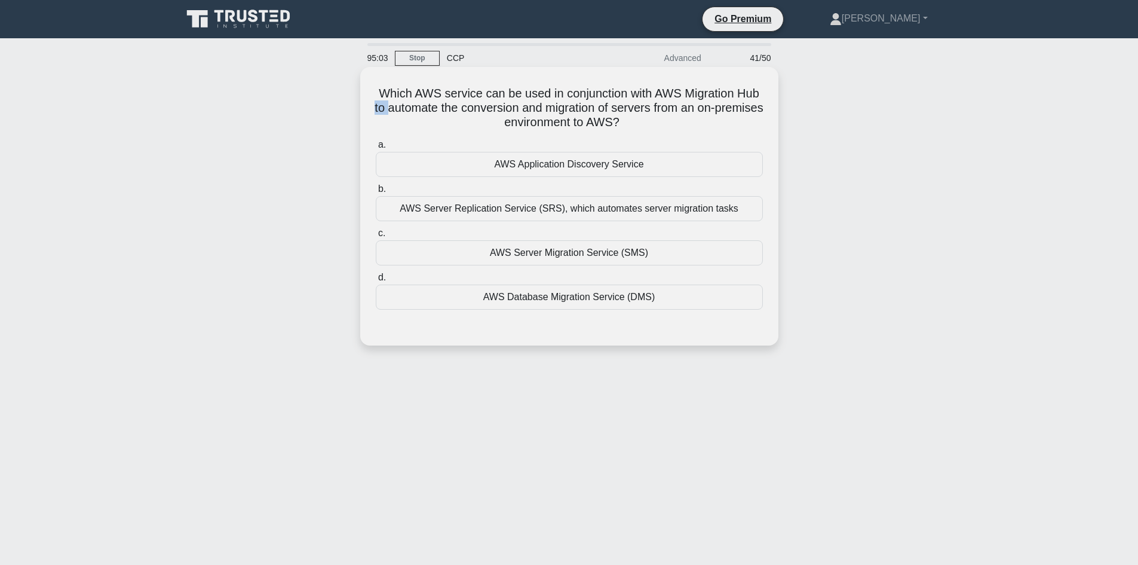
drag, startPoint x: 405, startPoint y: 107, endPoint x: 415, endPoint y: 108, distance: 10.2
click at [410, 108] on h5 "Which AWS service can be used in conjunction with AWS Migration Hub to automate…" at bounding box center [570, 108] width 390 height 44
click at [603, 102] on h5 "Which AWS service can be used in conjunction with AWS Migration Hub to automate…" at bounding box center [570, 108] width 390 height 44
click at [589, 255] on div "AWS Server Migration Service (SMS)" at bounding box center [569, 252] width 387 height 25
click at [376, 237] on input "c. AWS Server Migration Service (SMS)" at bounding box center [376, 233] width 0 height 8
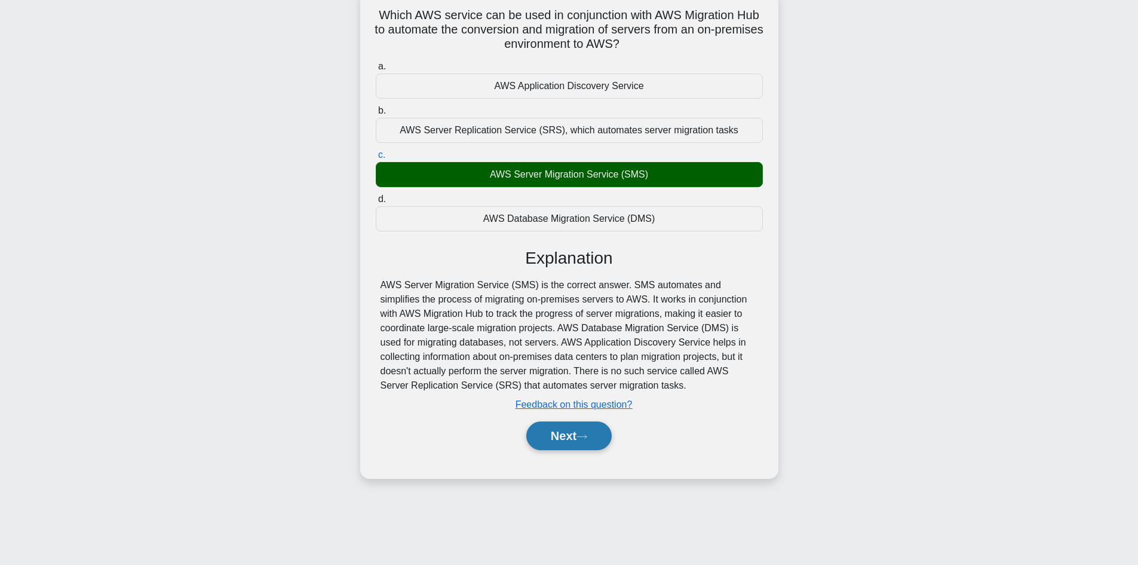
scroll to position [81, 0]
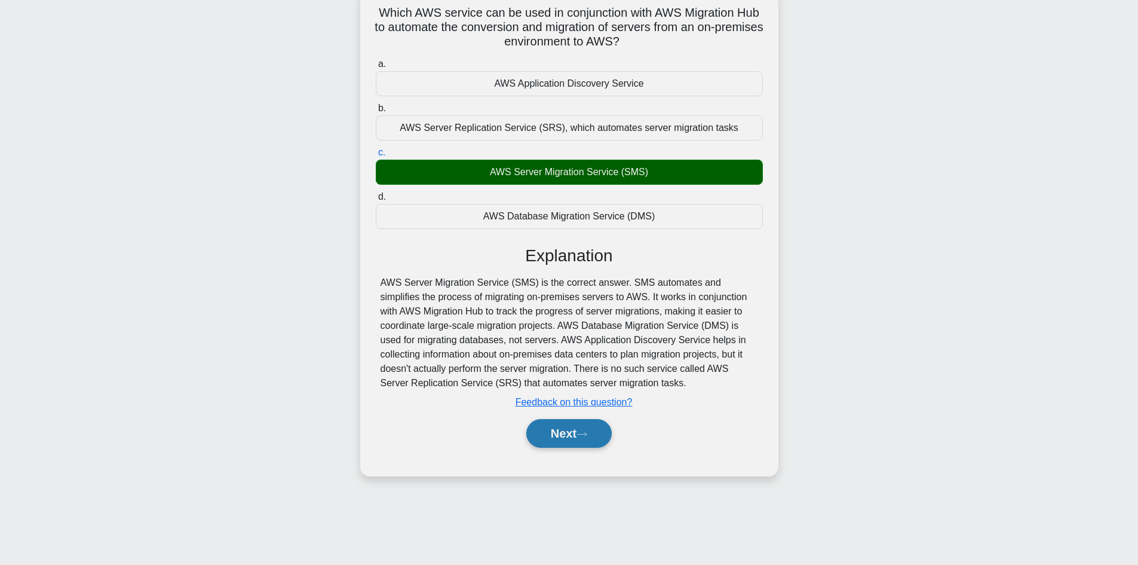
click at [565, 431] on button "Next" at bounding box center [568, 433] width 85 height 29
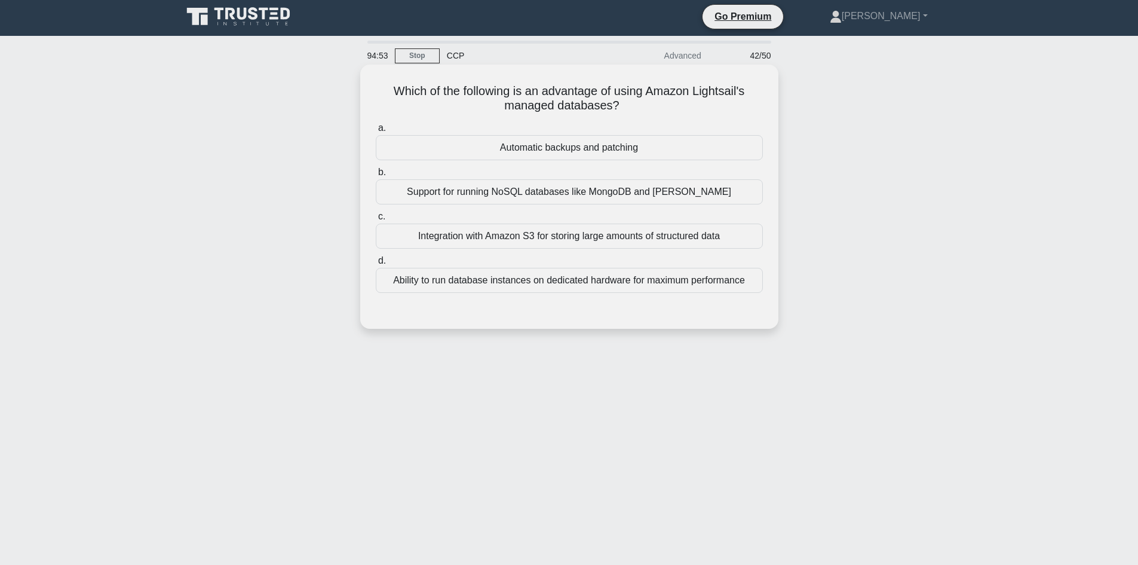
scroll to position [0, 0]
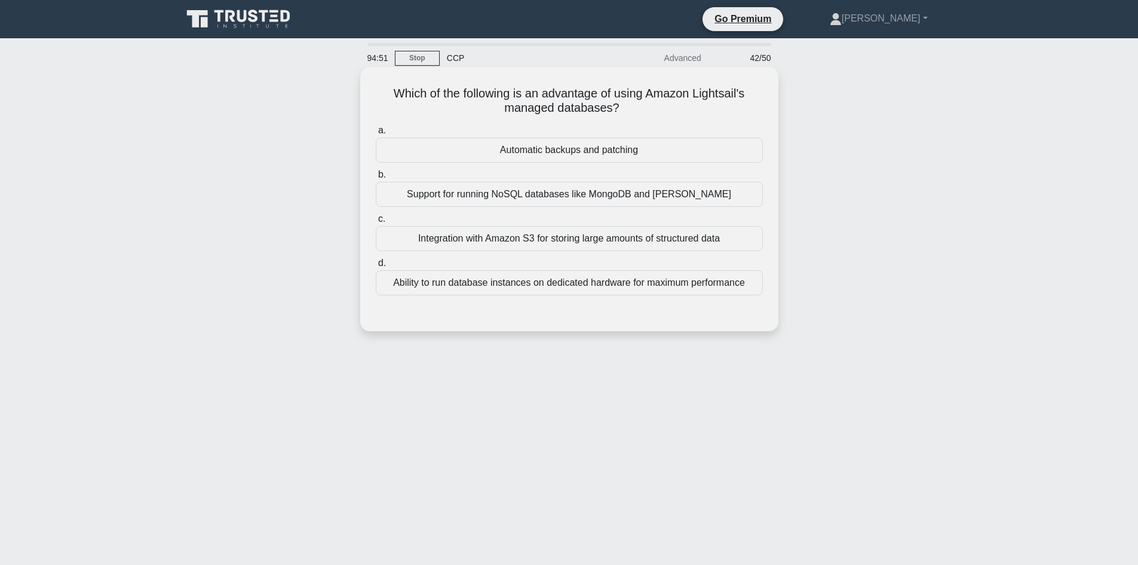
drag, startPoint x: 387, startPoint y: 90, endPoint x: 633, endPoint y: 107, distance: 247.3
click at [633, 107] on h5 "Which of the following is an advantage of using Amazon Lightsail's managed data…" at bounding box center [570, 101] width 390 height 30
click at [434, 90] on h5 "Which of the following is an advantage of using Amazon Lightsail's managed data…" at bounding box center [570, 101] width 390 height 30
drag, startPoint x: 391, startPoint y: 93, endPoint x: 621, endPoint y: 110, distance: 230.7
click at [621, 110] on h5 "Which of the following is an advantage of using Amazon Lightsail's managed data…" at bounding box center [570, 101] width 390 height 30
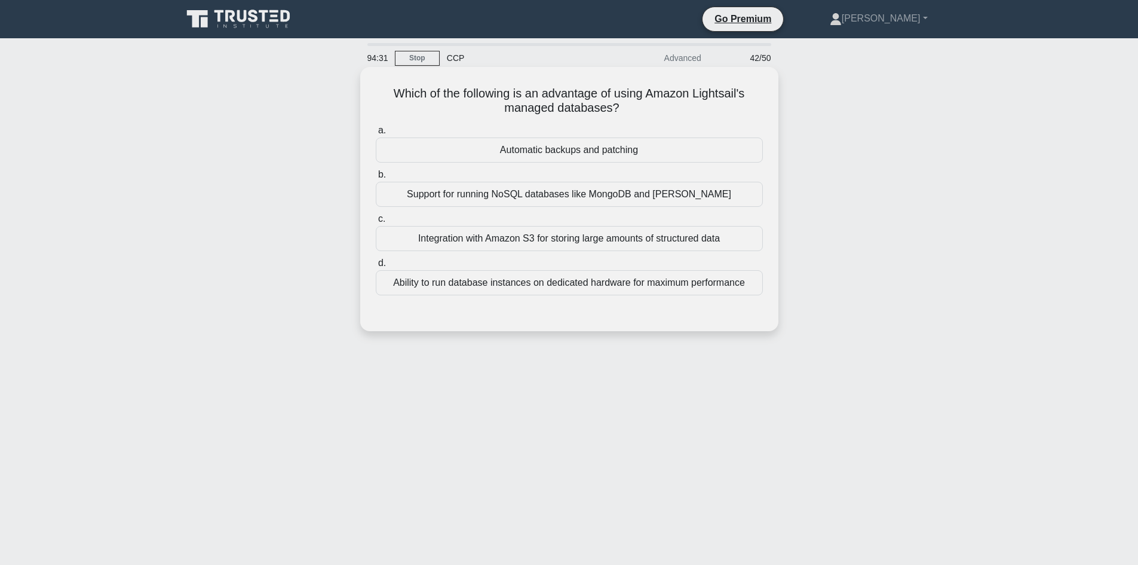
click at [617, 106] on h5 "Which of the following is an advantage of using Amazon Lightsail's managed data…" at bounding box center [570, 101] width 390 height 30
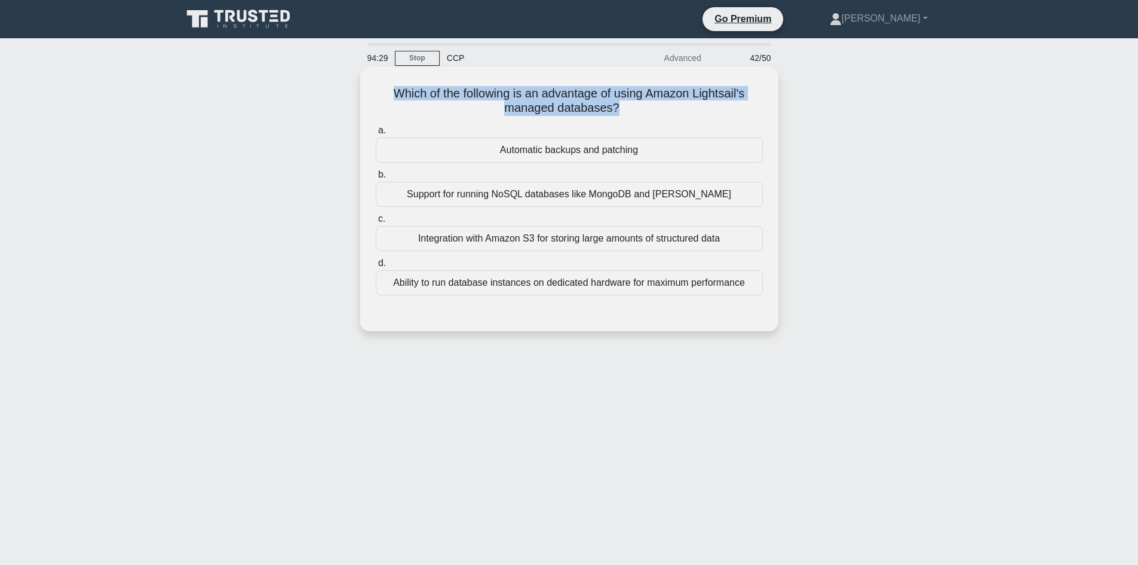
drag, startPoint x: 617, startPoint y: 106, endPoint x: 378, endPoint y: 92, distance: 238.8
click at [365, 92] on div "Which of the following is an advantage of using Amazon Lightsail's managed data…" at bounding box center [569, 199] width 409 height 255
click at [567, 103] on h5 "Which of the following is an advantage of using Amazon Lightsail's managed data…" at bounding box center [570, 101] width 390 height 30
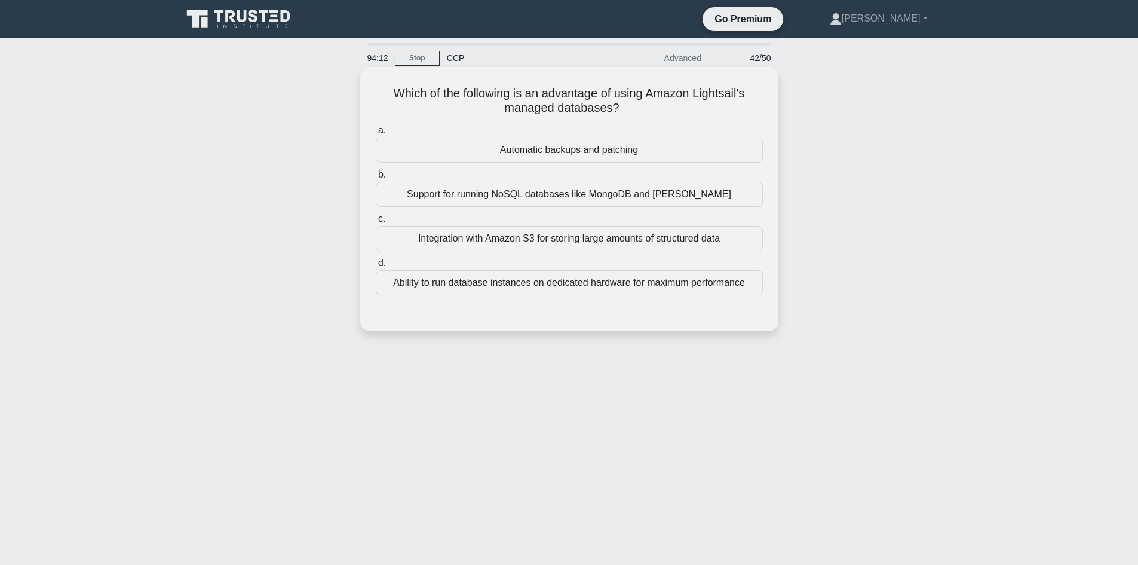
click at [577, 195] on div "Support for running NoSQL databases like MongoDB and Cassandra" at bounding box center [569, 194] width 387 height 25
click at [376, 179] on input "b. Support for running NoSQL databases like MongoDB and Cassandra" at bounding box center [376, 175] width 0 height 8
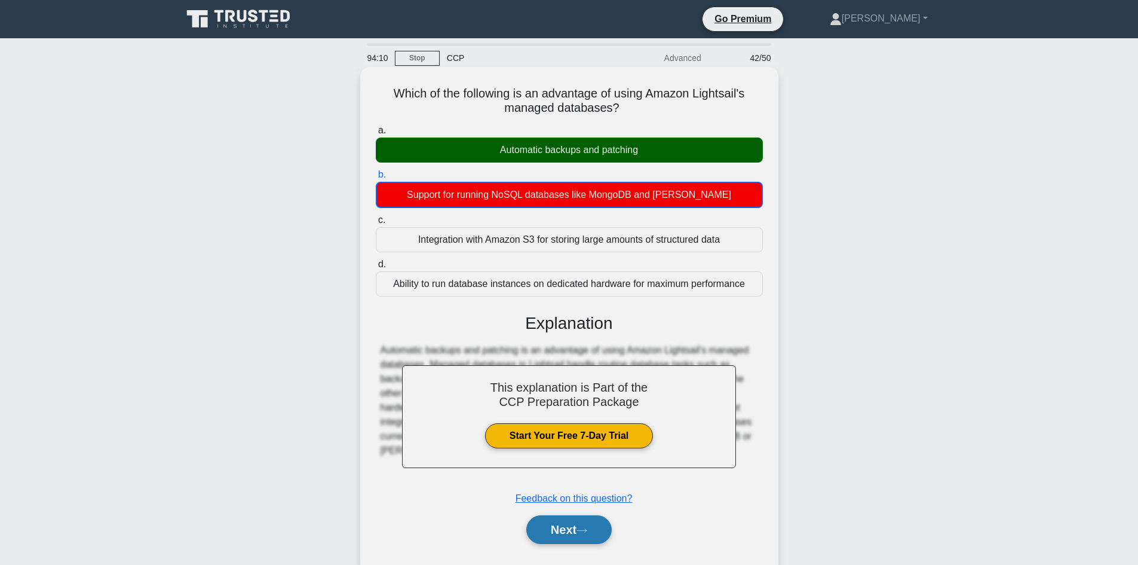
click at [580, 535] on button "Next" at bounding box center [568, 529] width 85 height 29
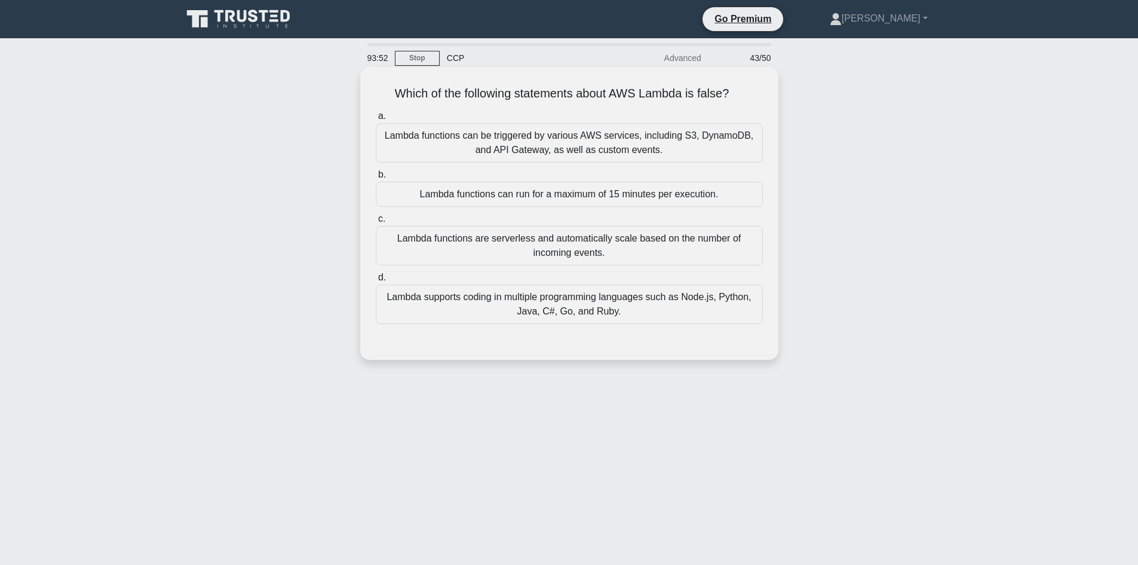
click at [553, 256] on div "Lambda functions are serverless and automatically scale based on the number of …" at bounding box center [569, 245] width 387 height 39
click at [376, 223] on input "c. Lambda functions are serverless and automatically scale based on the number …" at bounding box center [376, 219] width 0 height 8
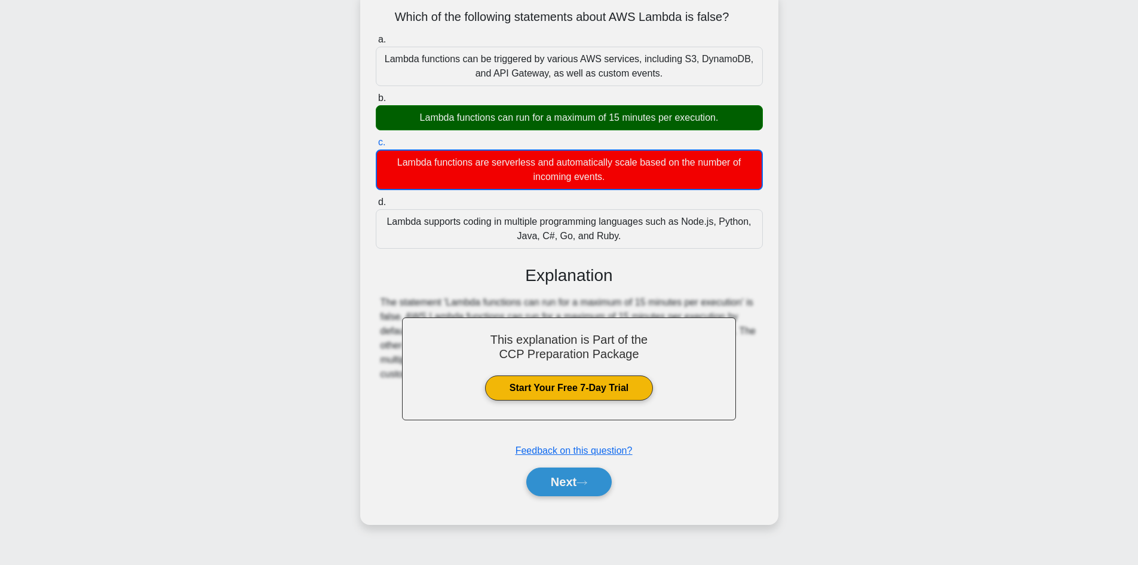
scroll to position [81, 0]
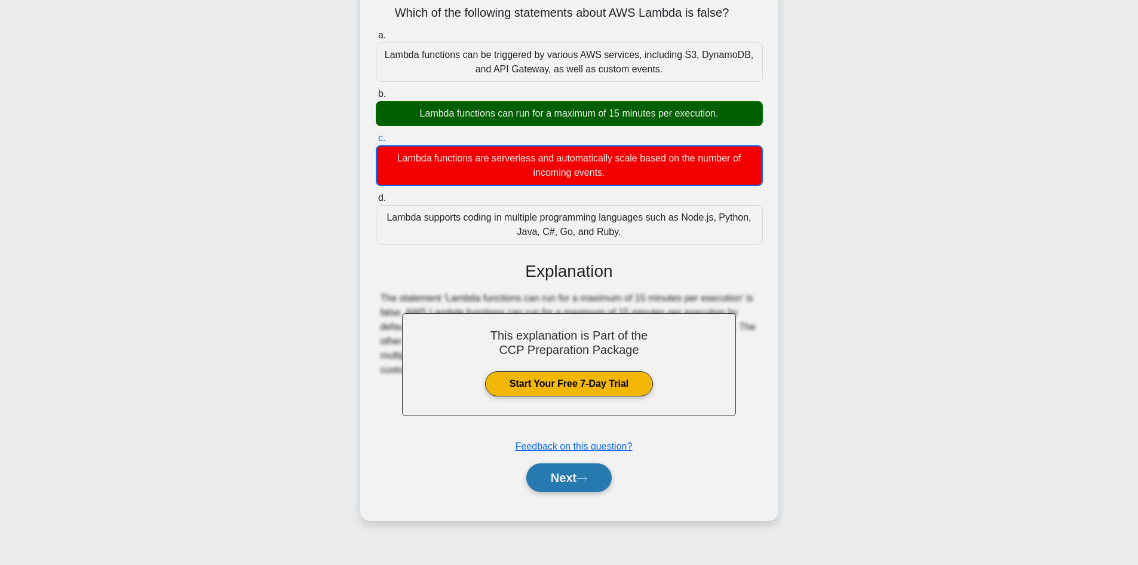
click at [581, 474] on button "Next" at bounding box center [568, 477] width 85 height 29
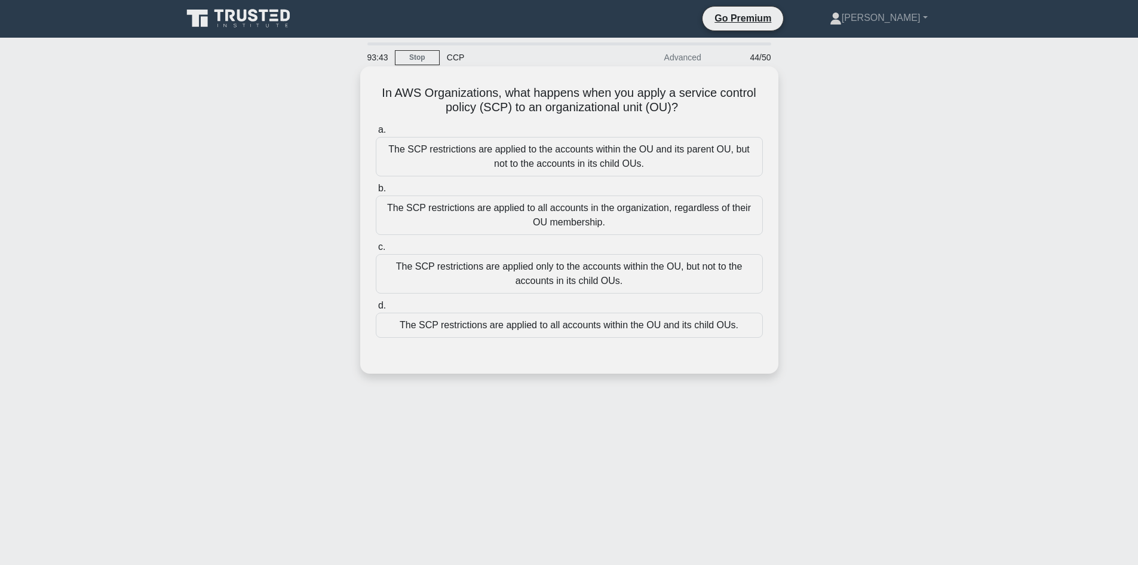
scroll to position [0, 0]
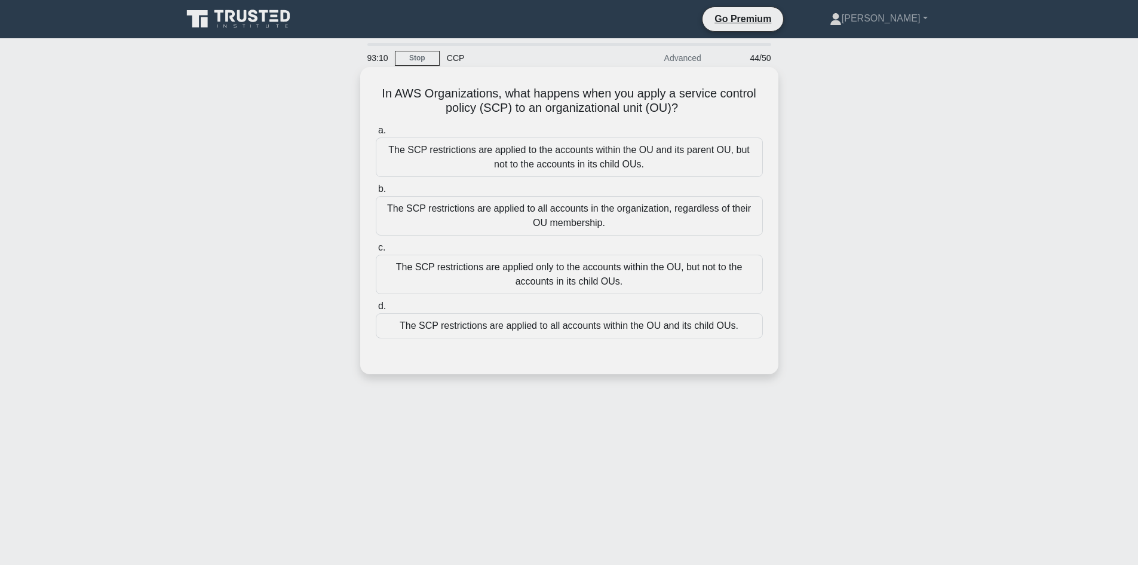
click at [532, 269] on div "The SCP restrictions are applied only to the accounts within the OU, but not to…" at bounding box center [569, 274] width 387 height 39
click at [376, 252] on input "c. The SCP restrictions are applied only to the accounts within the OU, but not…" at bounding box center [376, 248] width 0 height 8
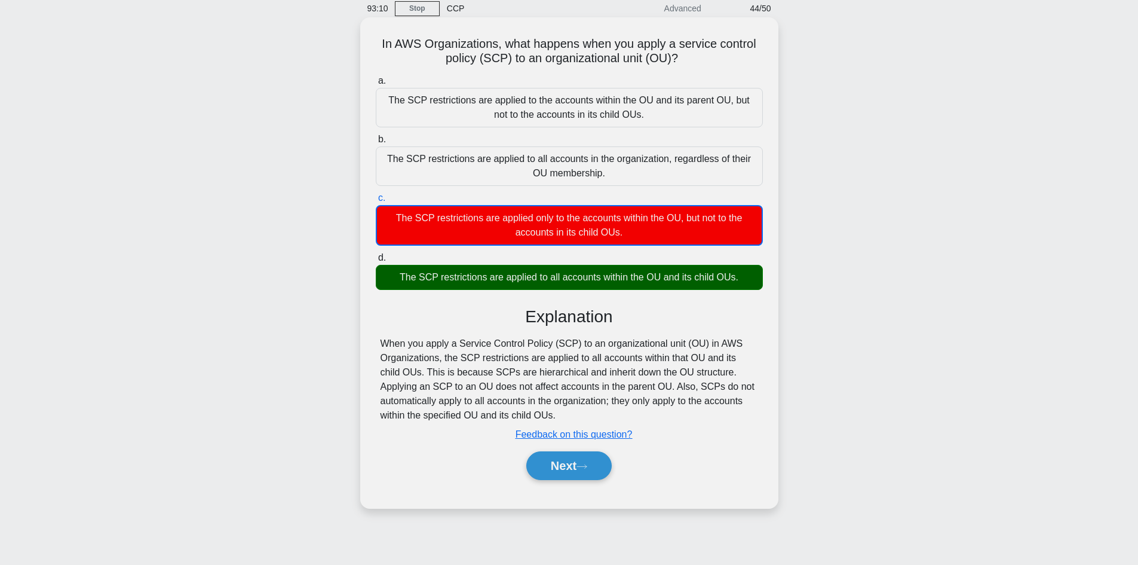
scroll to position [81, 0]
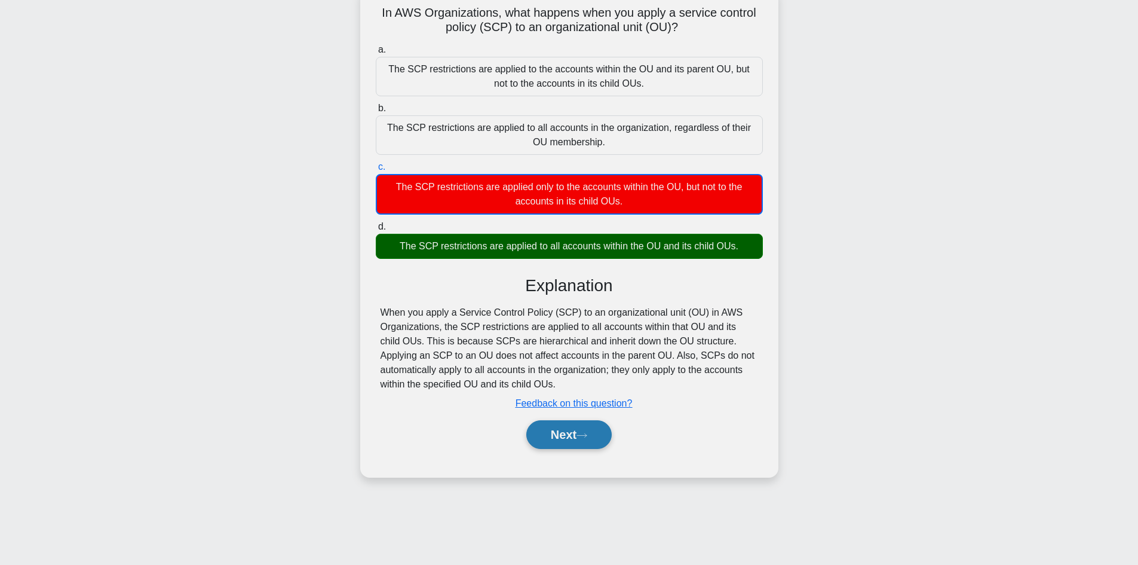
click at [576, 430] on button "Next" at bounding box center [568, 434] width 85 height 29
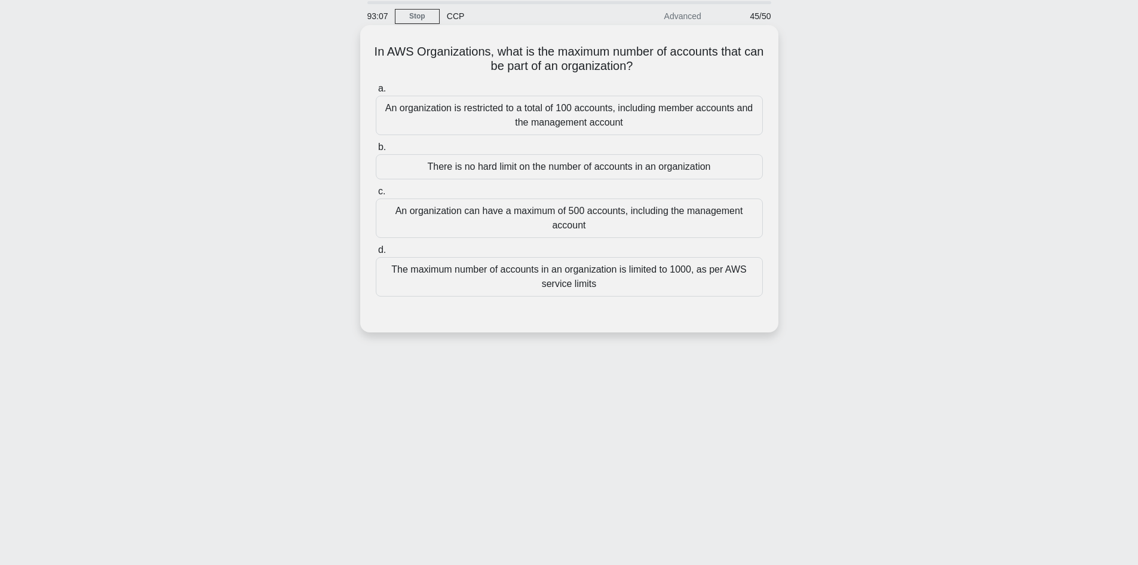
scroll to position [0, 0]
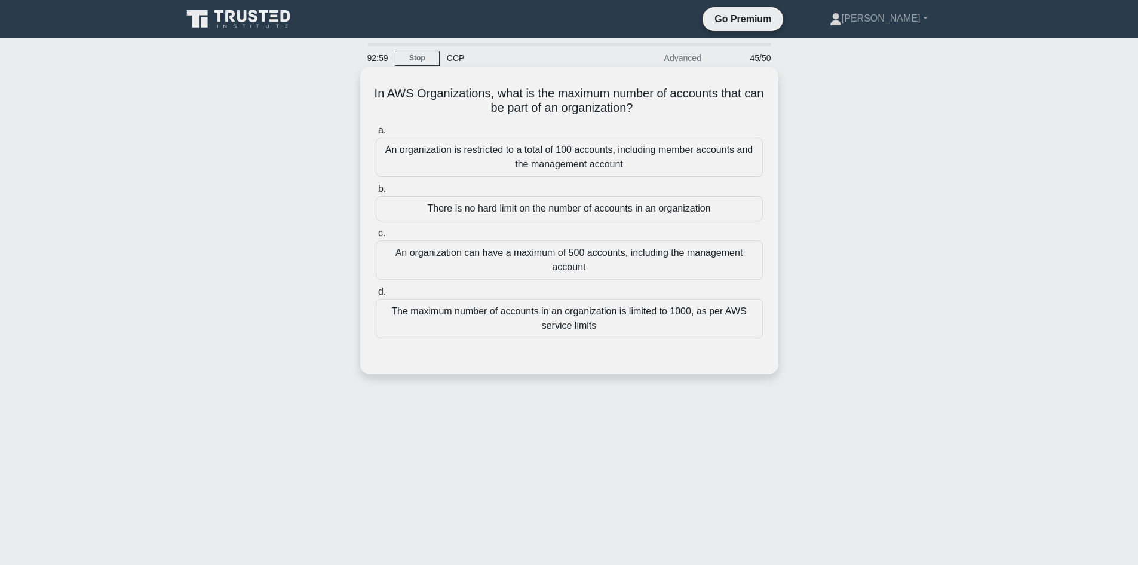
drag, startPoint x: 375, startPoint y: 93, endPoint x: 667, endPoint y: 111, distance: 293.3
click at [667, 111] on div "In AWS Organizations, what is the maximum number of accounts that can be part o…" at bounding box center [569, 221] width 409 height 298
click at [584, 265] on div "An organization can have a maximum of 500 accounts, including the management ac…" at bounding box center [569, 259] width 387 height 39
click at [376, 237] on input "c. An organization can have a maximum of 500 accounts, including the management…" at bounding box center [376, 233] width 0 height 8
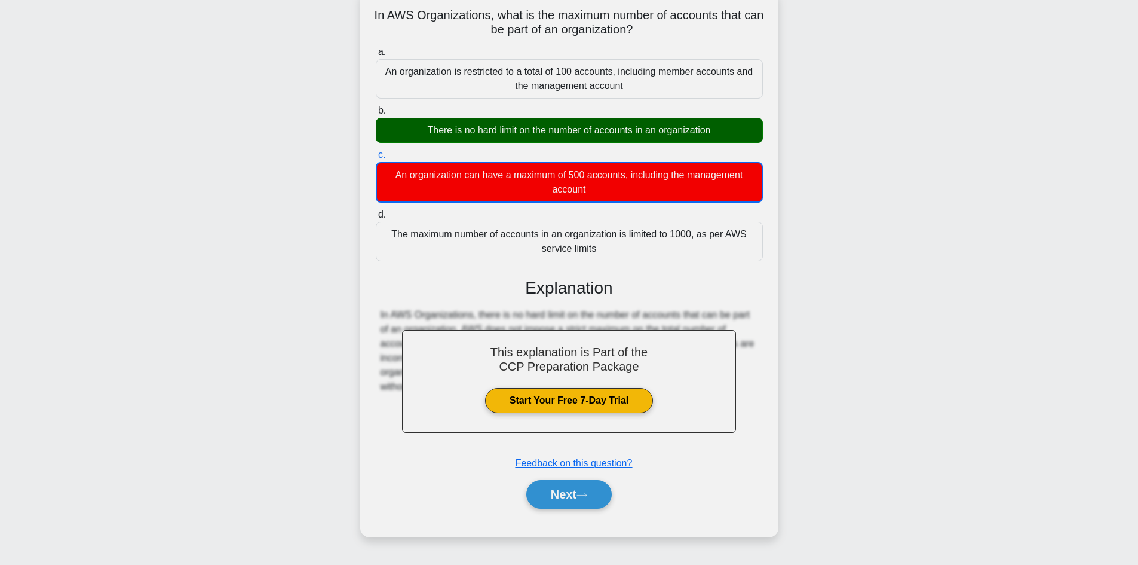
scroll to position [81, 0]
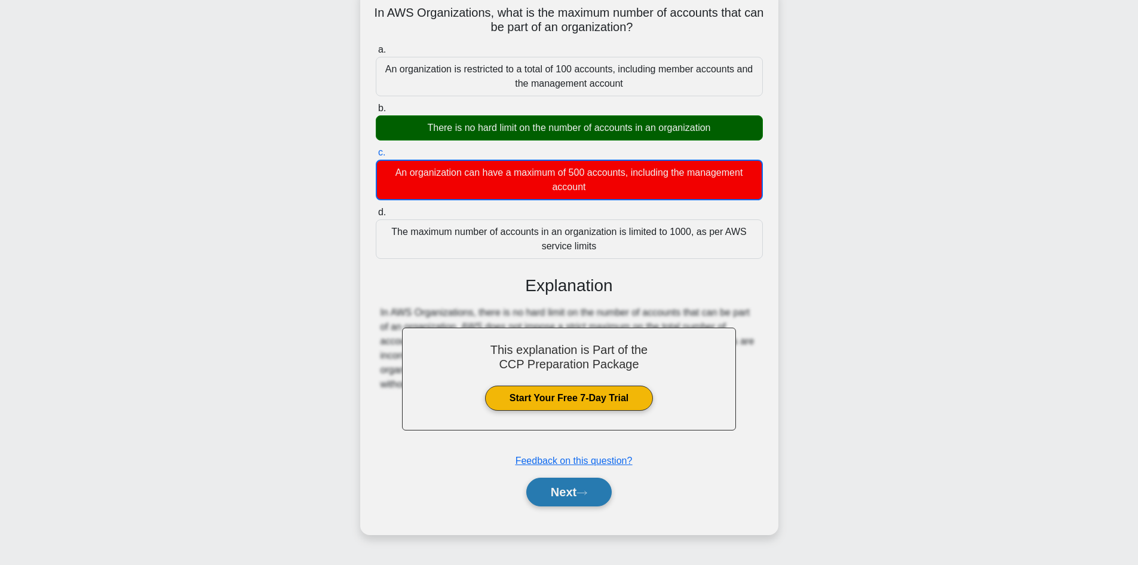
click at [587, 493] on icon at bounding box center [582, 492] width 11 height 7
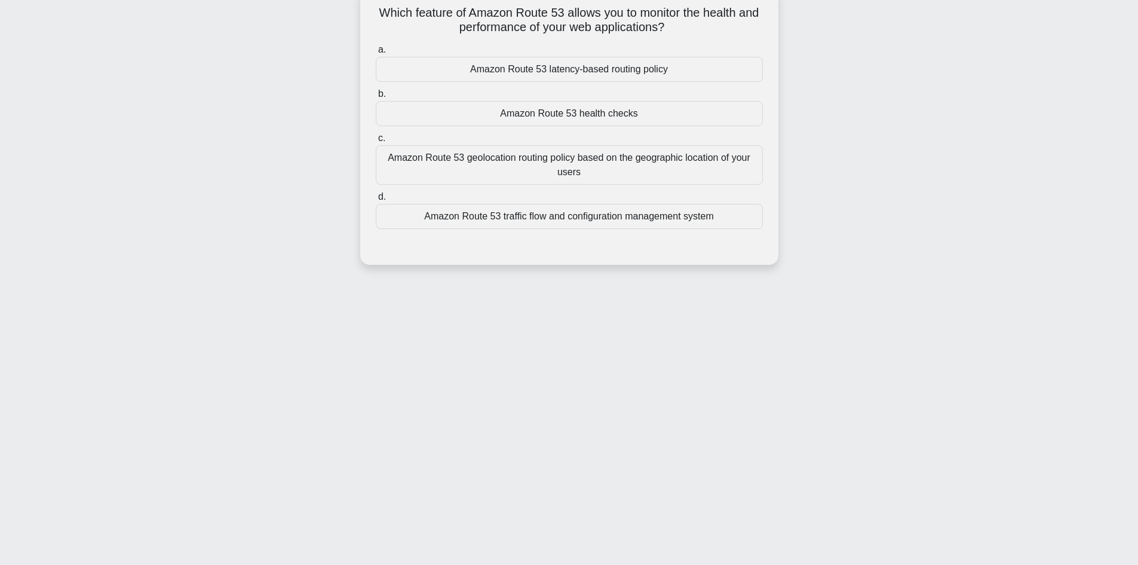
click at [603, 113] on div "Amazon Route 53 health checks" at bounding box center [569, 113] width 387 height 25
click at [376, 98] on input "b. Amazon Route 53 health checks" at bounding box center [376, 94] width 0 height 8
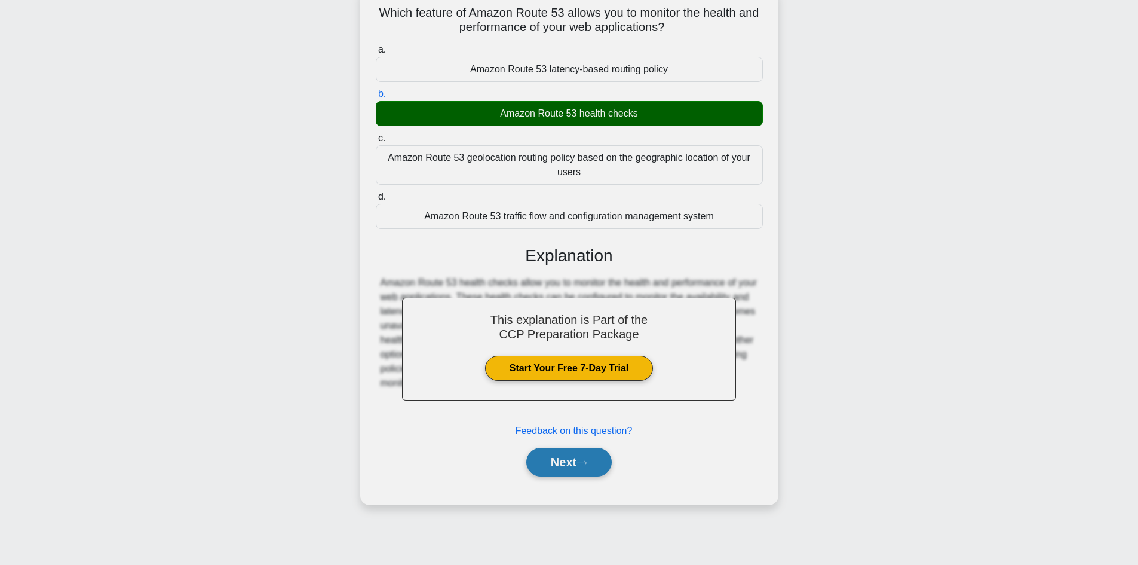
click at [578, 458] on button "Next" at bounding box center [568, 461] width 85 height 29
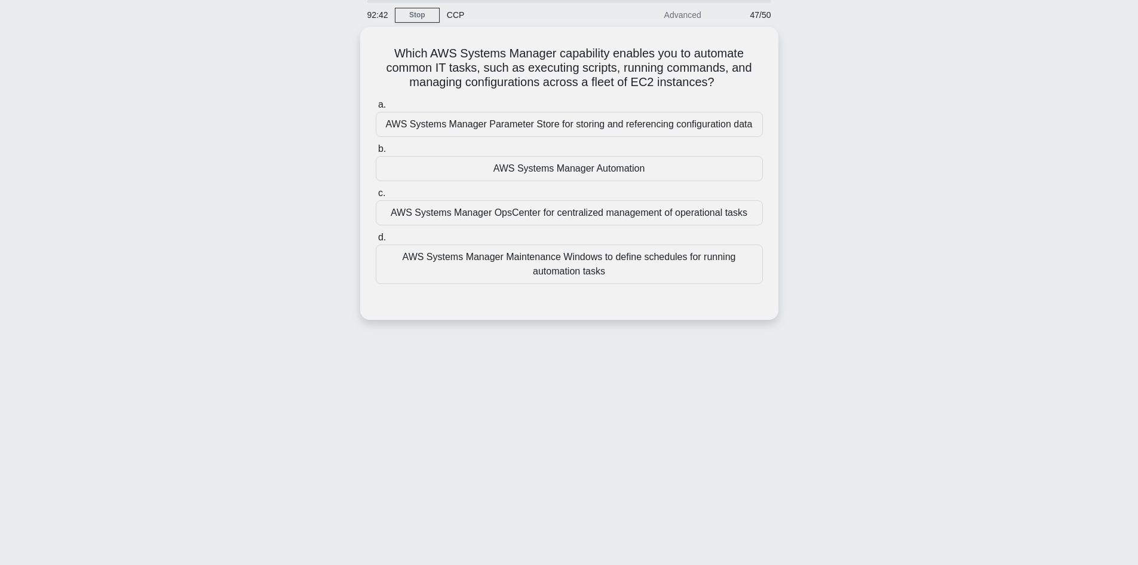
scroll to position [0, 0]
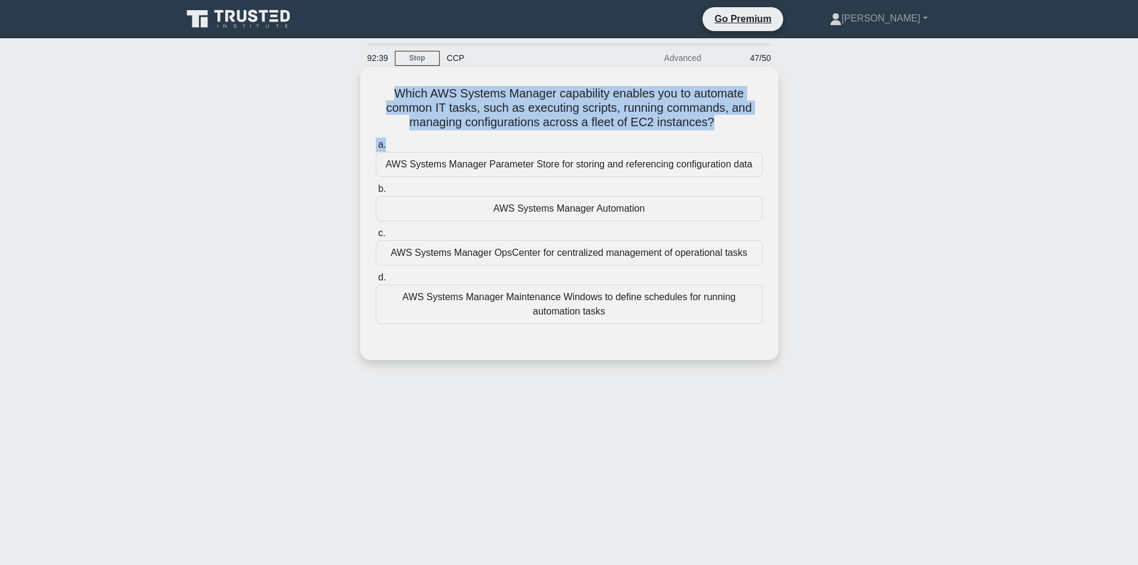
drag, startPoint x: 408, startPoint y: 96, endPoint x: 669, endPoint y: 143, distance: 264.6
click at [669, 143] on div "Which AWS Systems Manager capability enables you to automate common IT tasks, s…" at bounding box center [569, 213] width 409 height 283
click at [557, 78] on div "Which AWS Systems Manager capability enables you to automate common IT tasks, s…" at bounding box center [569, 213] width 409 height 283
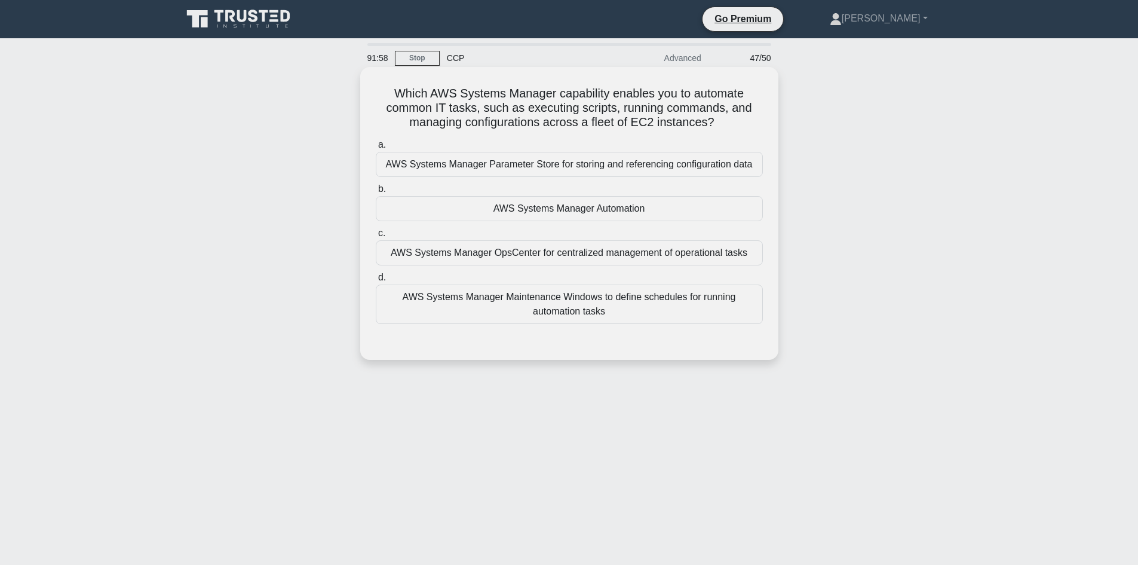
click at [535, 206] on div "AWS Systems Manager Automation" at bounding box center [569, 208] width 387 height 25
click at [376, 193] on input "b. AWS Systems Manager Automation" at bounding box center [376, 189] width 0 height 8
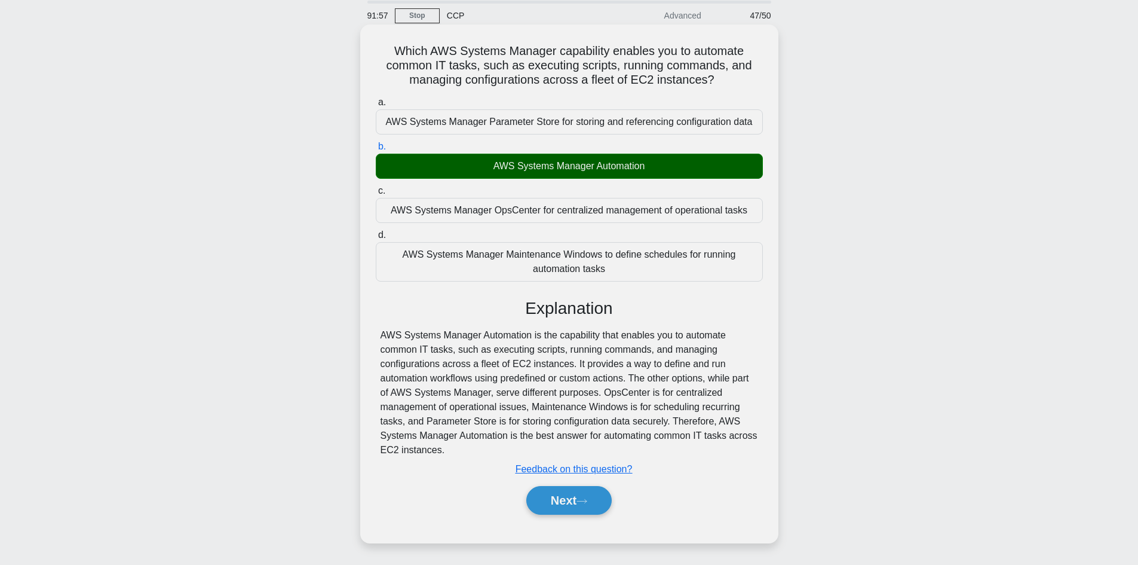
scroll to position [81, 0]
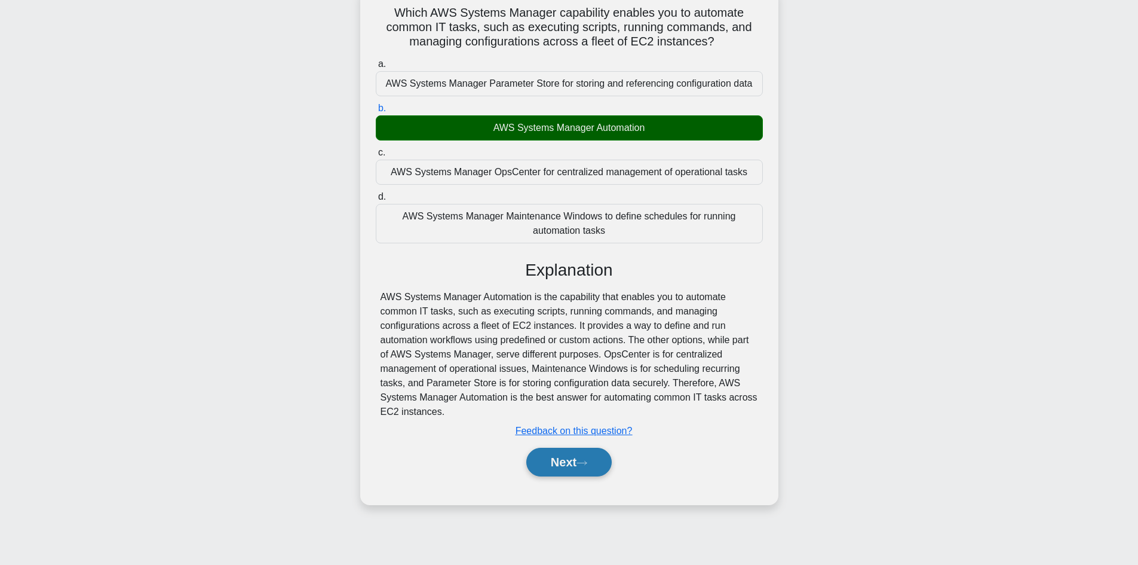
click at [563, 462] on button "Next" at bounding box center [568, 461] width 85 height 29
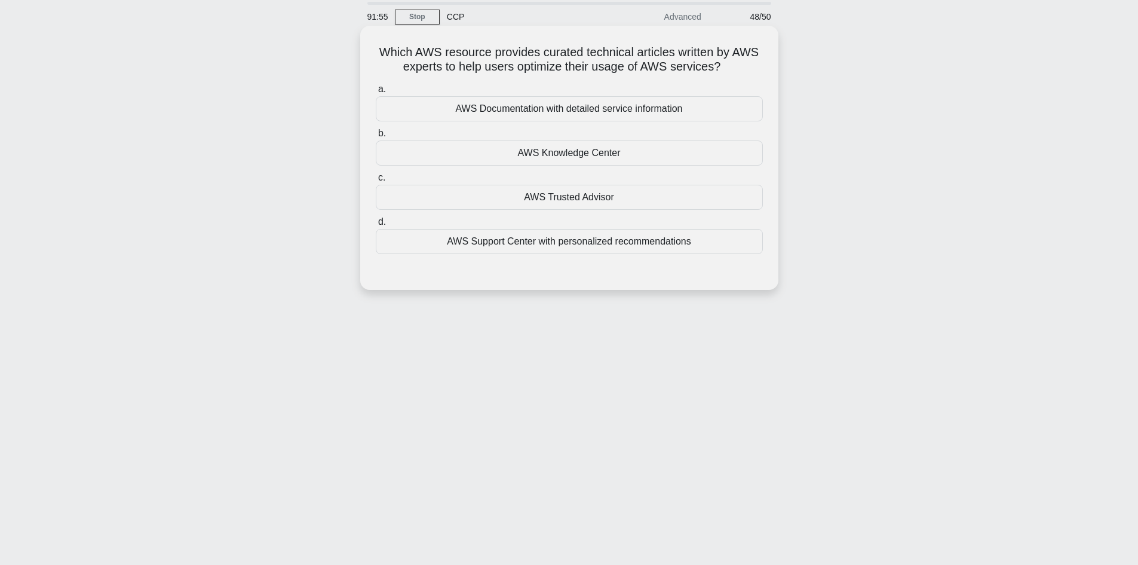
scroll to position [0, 0]
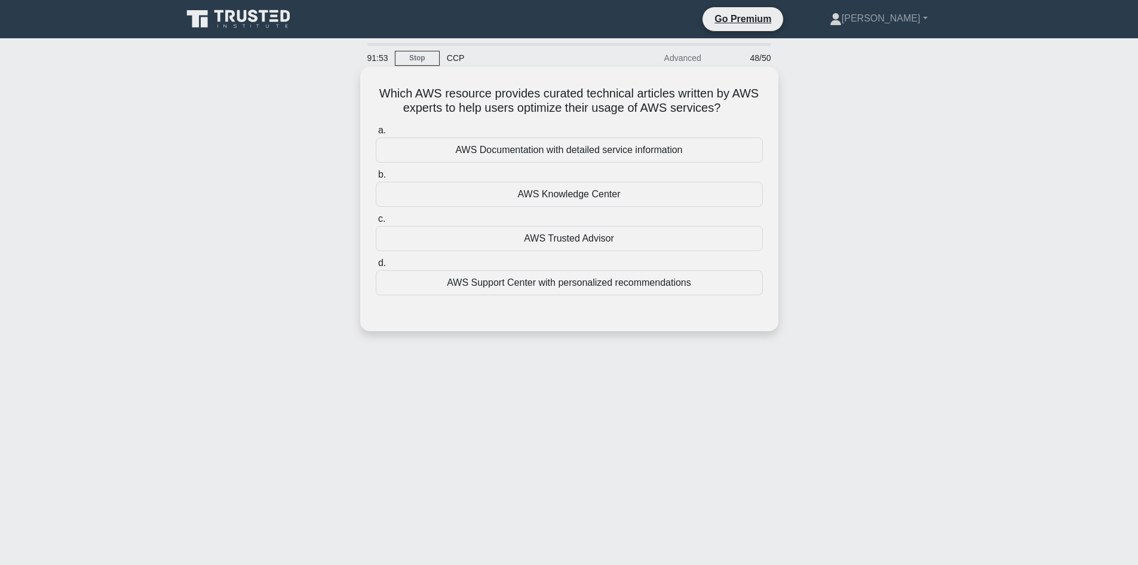
click at [531, 191] on div "AWS Knowledge Center" at bounding box center [569, 194] width 387 height 25
click at [376, 179] on input "b. AWS Knowledge Center" at bounding box center [376, 175] width 0 height 8
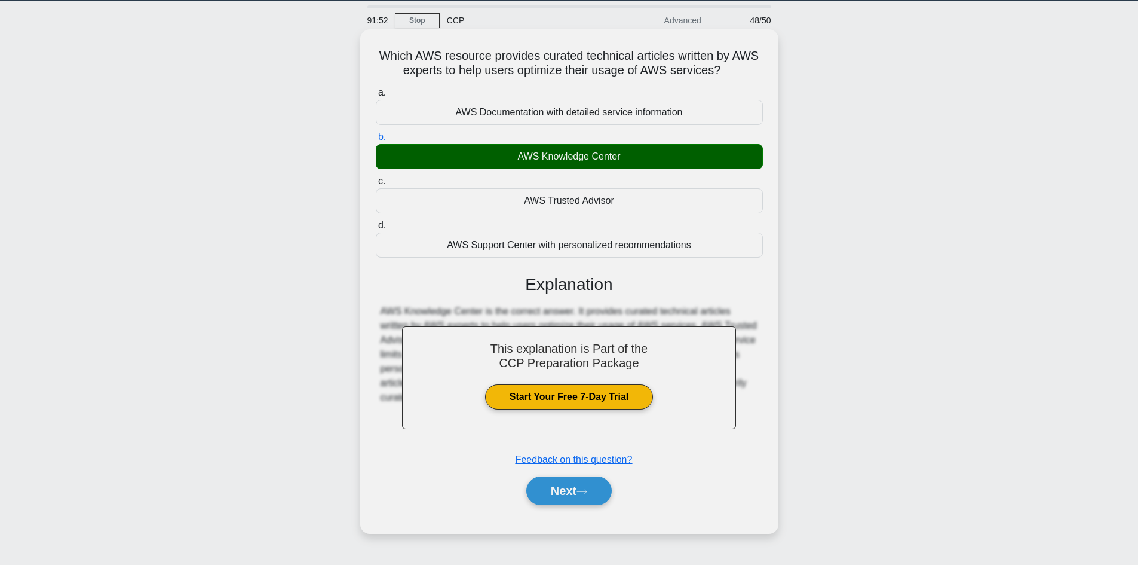
scroll to position [81, 0]
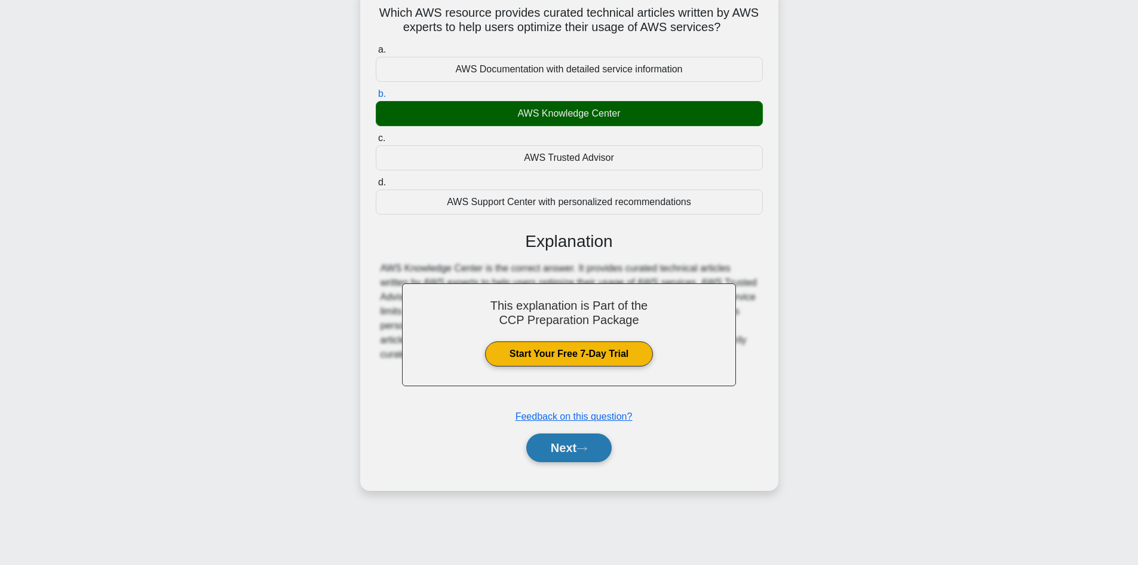
click at [580, 459] on button "Next" at bounding box center [568, 447] width 85 height 29
drag, startPoint x: 580, startPoint y: 459, endPoint x: 580, endPoint y: 447, distance: 11.4
click at [580, 459] on button "Next" at bounding box center [568, 447] width 85 height 29
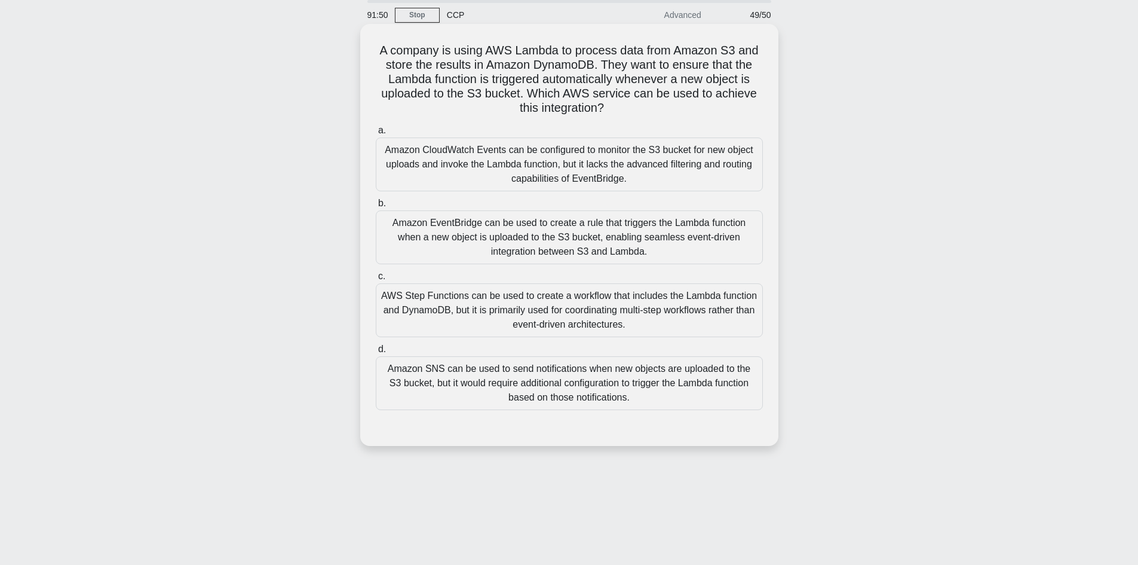
scroll to position [0, 0]
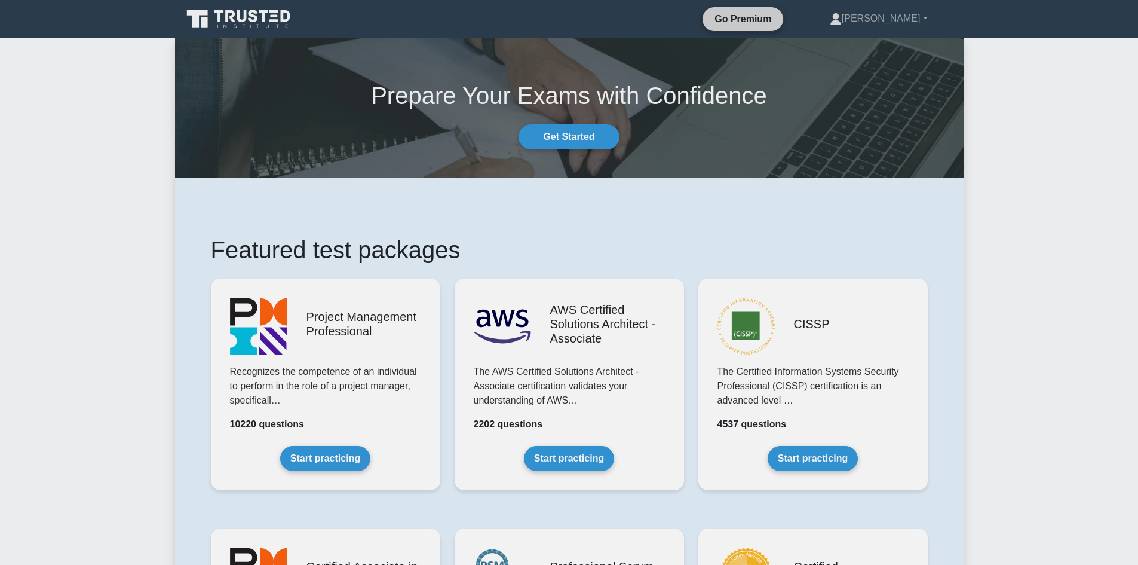
click at [778, 20] on link "Go Premium" at bounding box center [742, 18] width 71 height 15
